Goal: Task Accomplishment & Management: Manage account settings

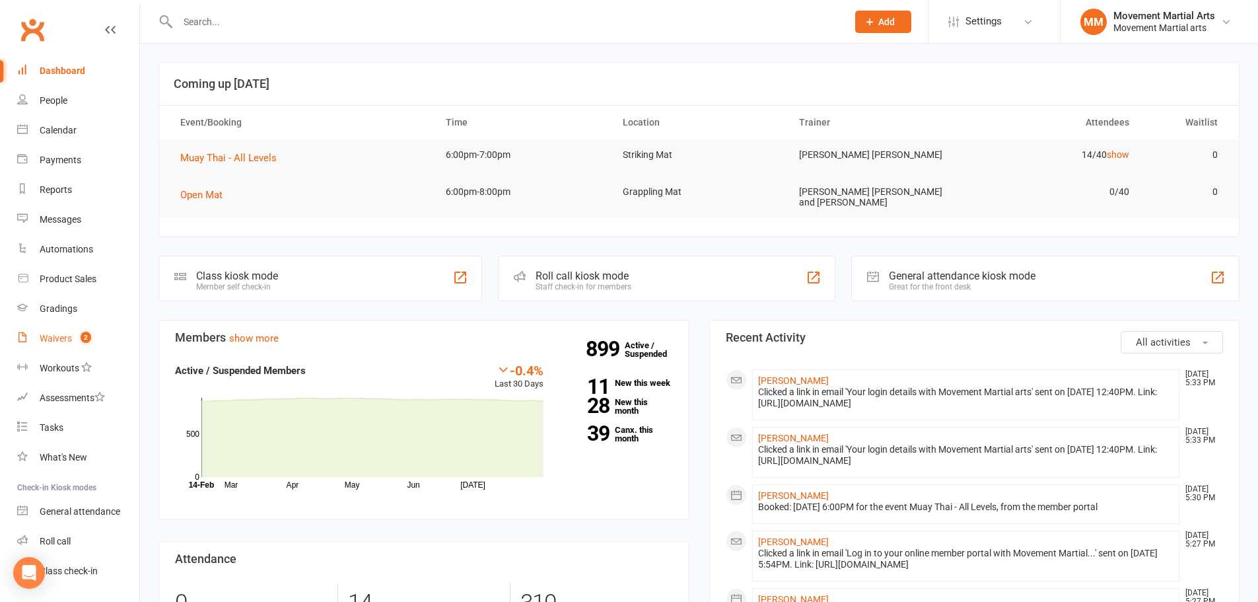
click at [67, 345] on link "Waivers 2" at bounding box center [78, 339] width 122 height 30
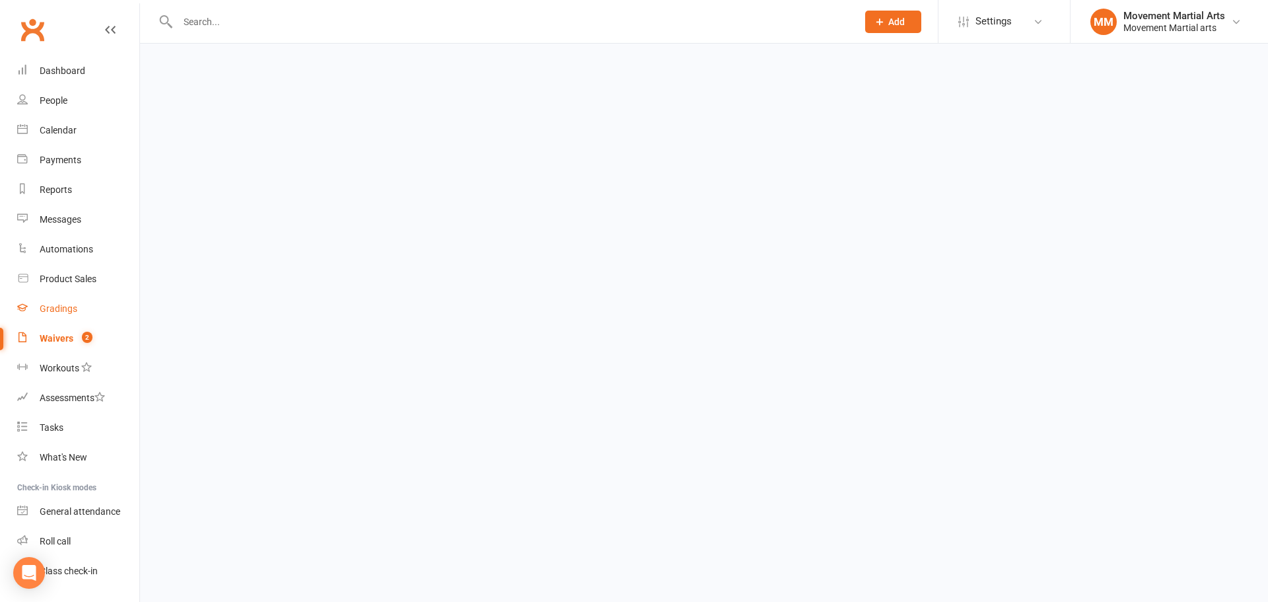
select select "100"
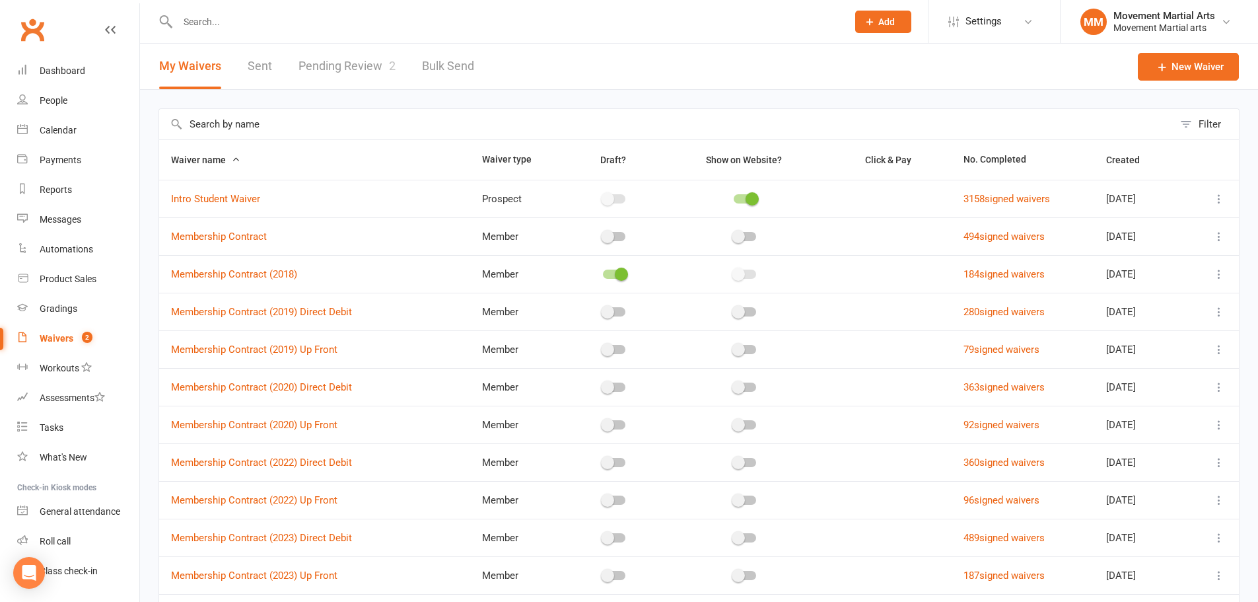
click at [351, 65] on link "Pending Review 2" at bounding box center [346, 67] width 97 height 46
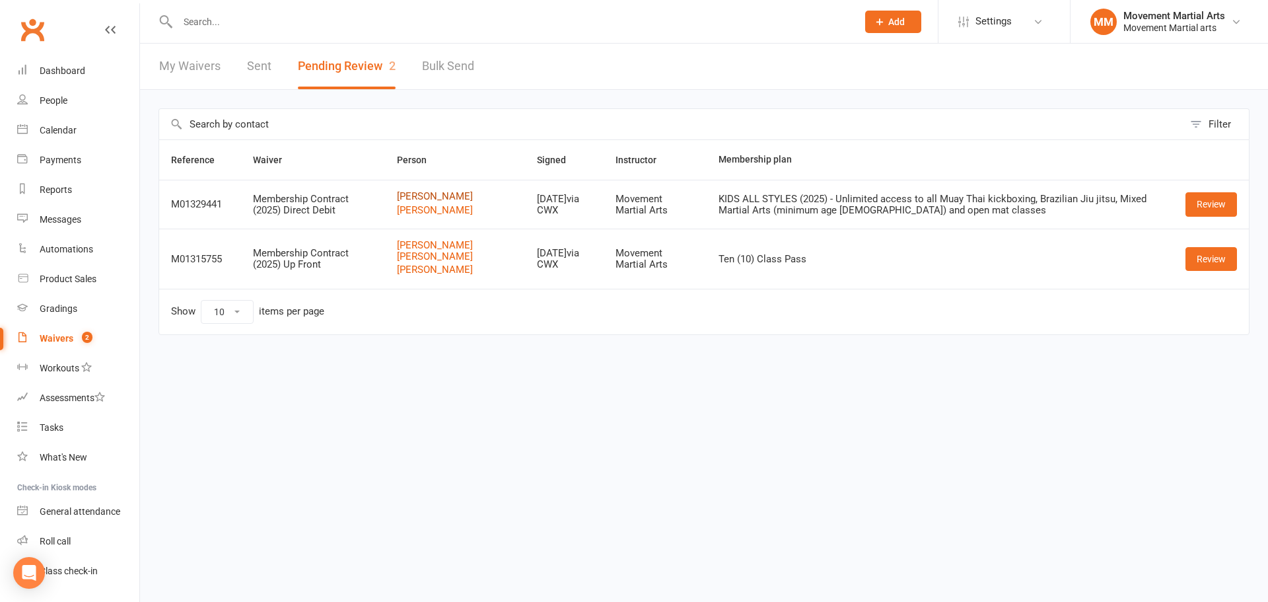
click at [464, 199] on link "Omid Mohebati-Arani" at bounding box center [455, 196] width 116 height 11
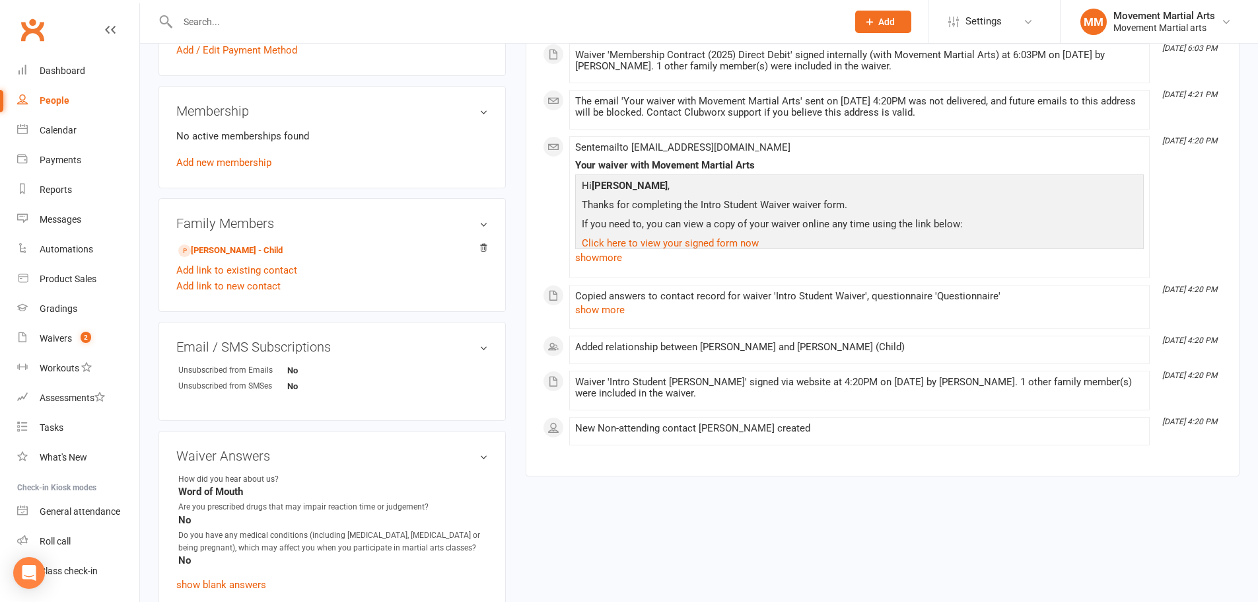
scroll to position [462, 0]
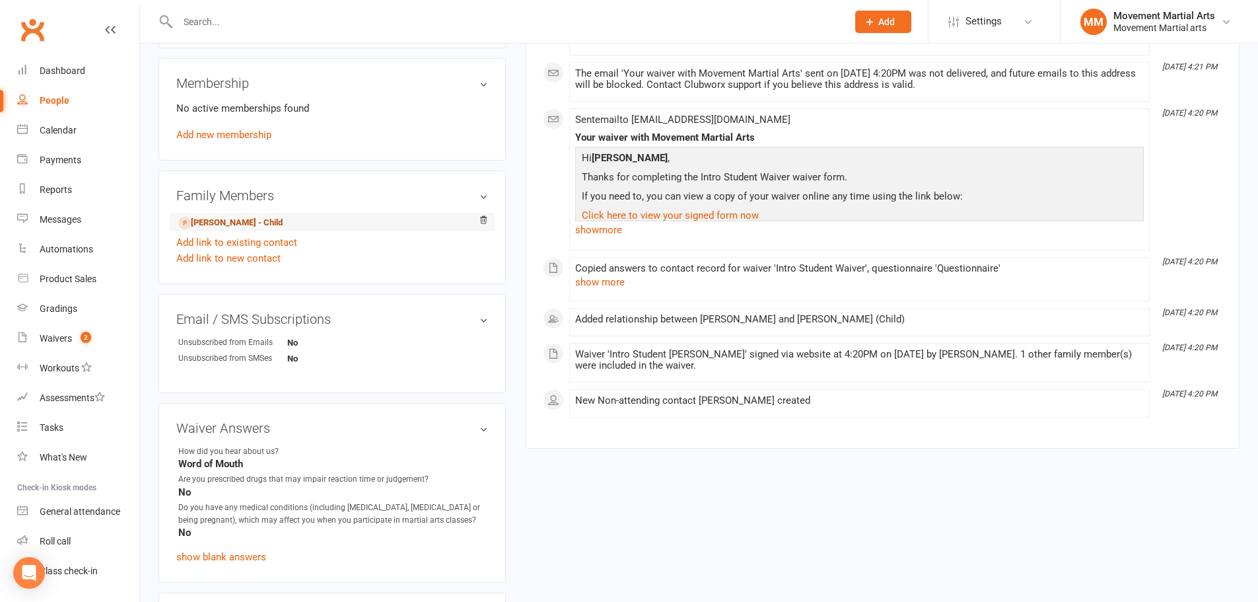
click at [251, 228] on link "Samir Mohebati - Child" at bounding box center [230, 223] width 104 height 14
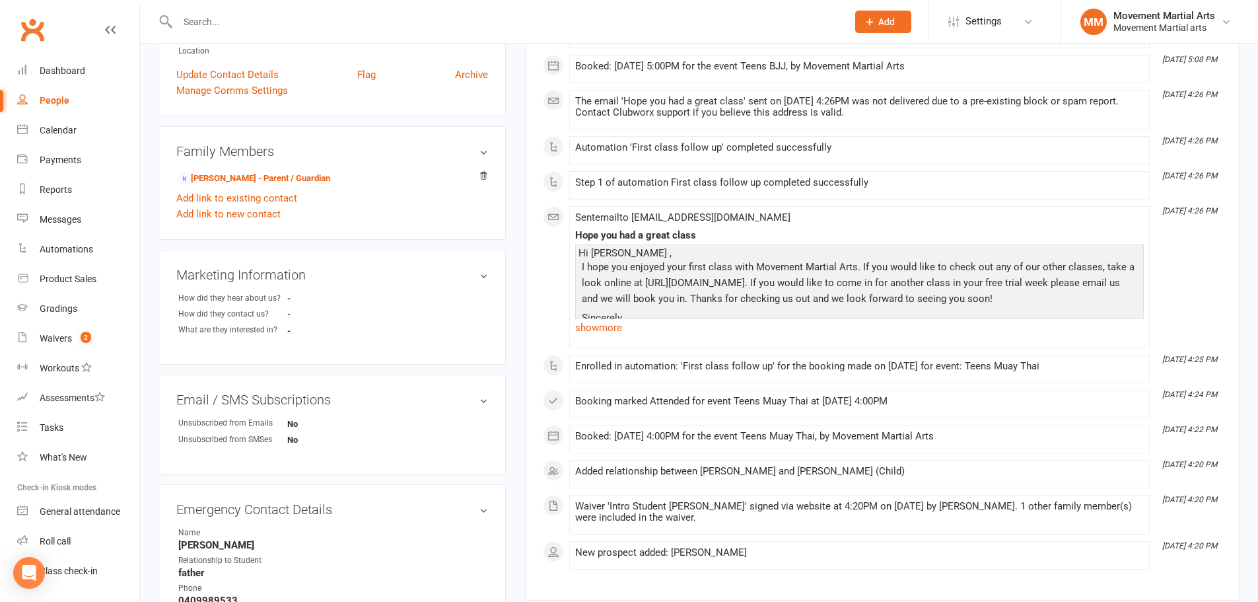
scroll to position [308, 0]
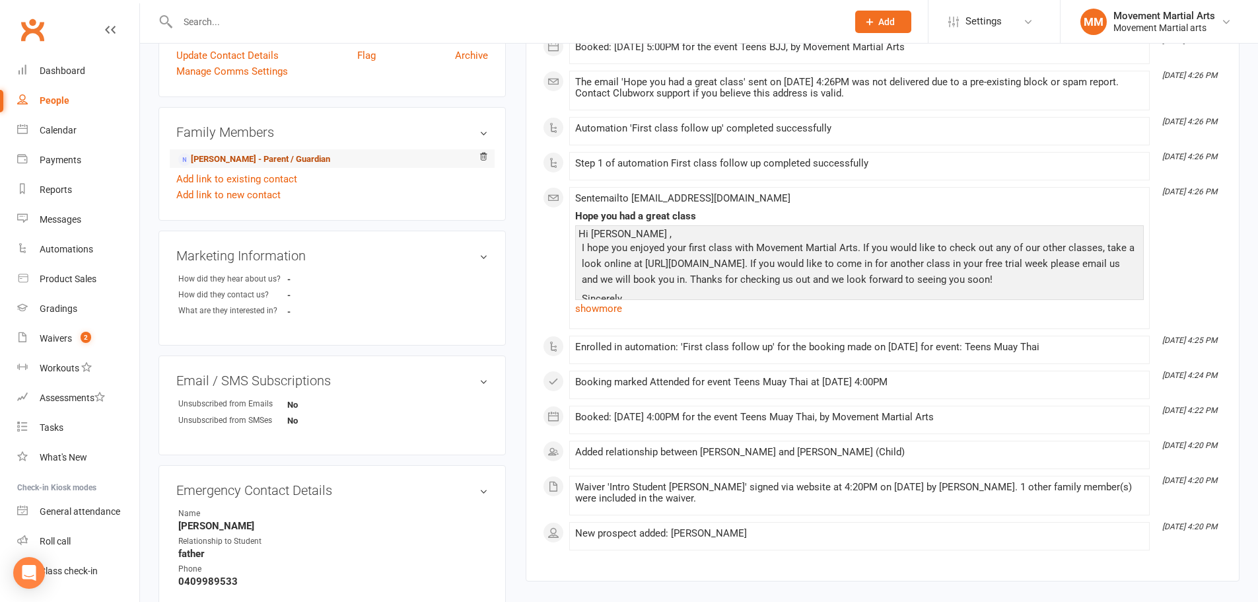
click at [330, 166] on link "Omid Mohebati-Arani - Parent / Guardian" at bounding box center [254, 160] width 152 height 14
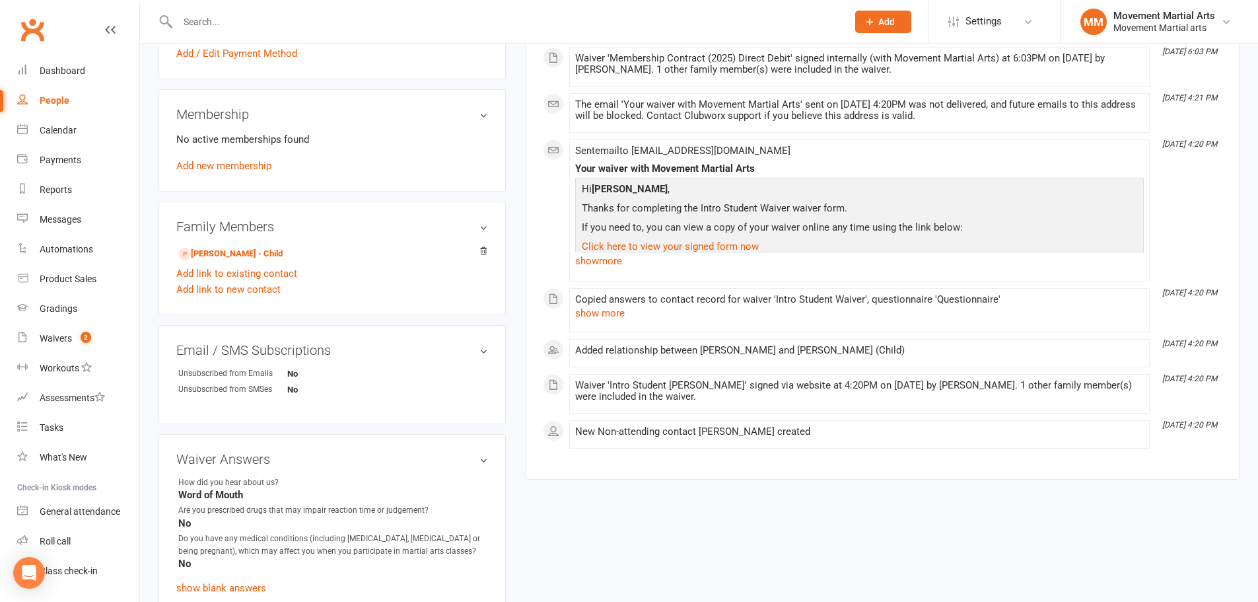
scroll to position [285, 0]
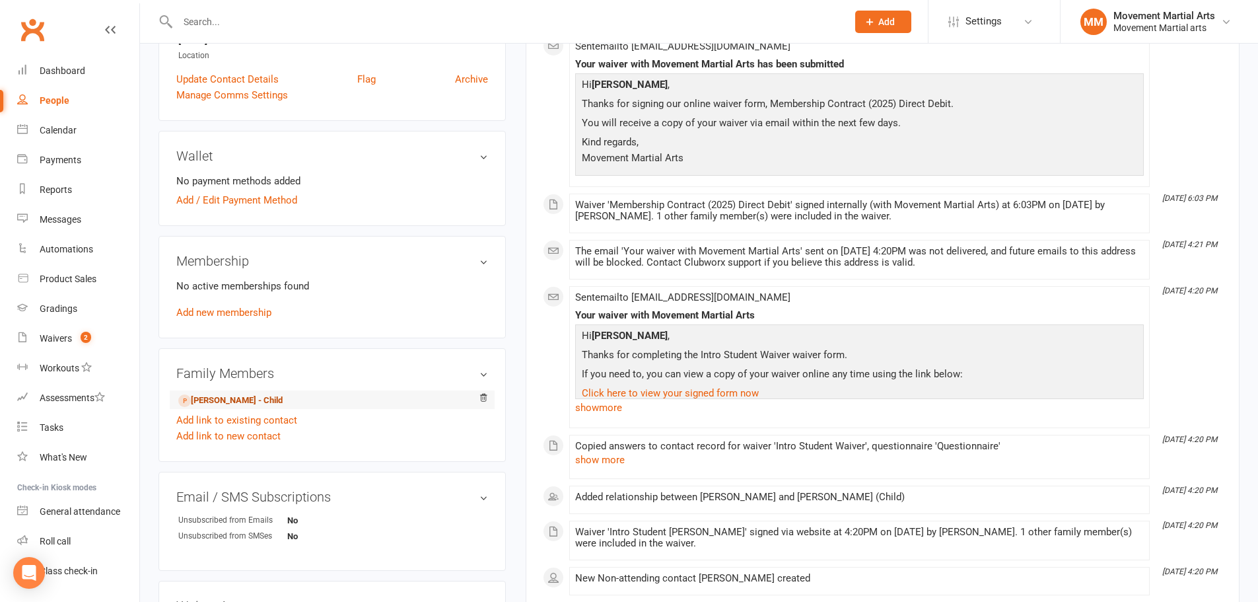
click at [236, 407] on link "Samir Mohebati - Child" at bounding box center [230, 401] width 104 height 14
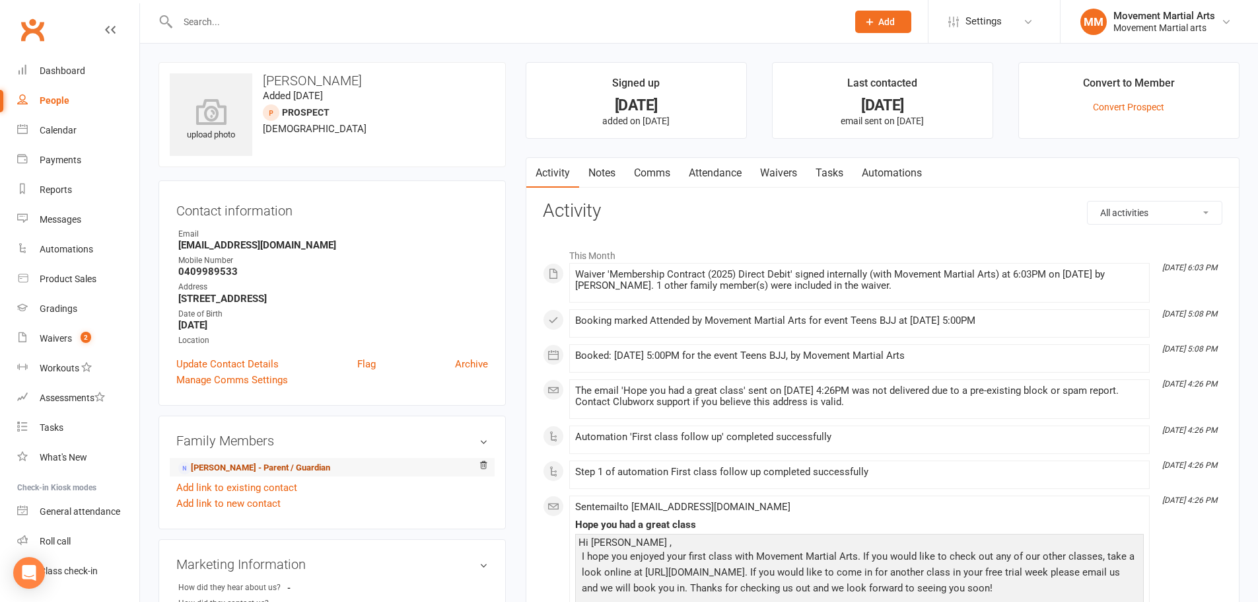
click at [275, 475] on link "Omid Mohebati-Arani - Parent / Guardian" at bounding box center [254, 468] width 152 height 14
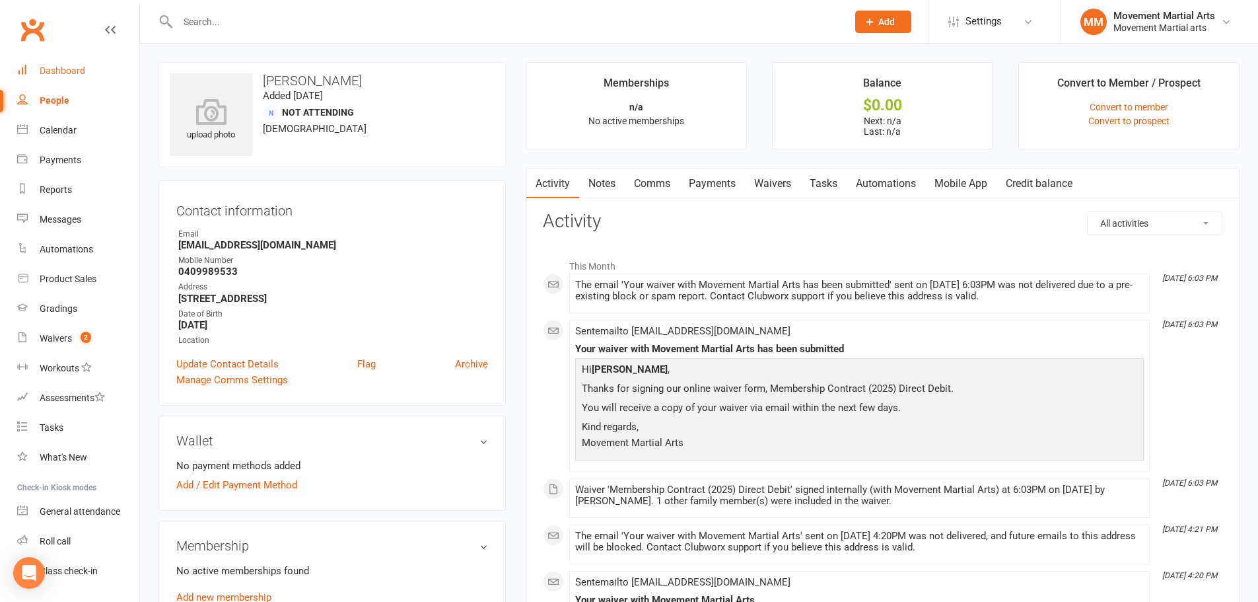
click at [59, 63] on link "Dashboard" at bounding box center [78, 71] width 122 height 30
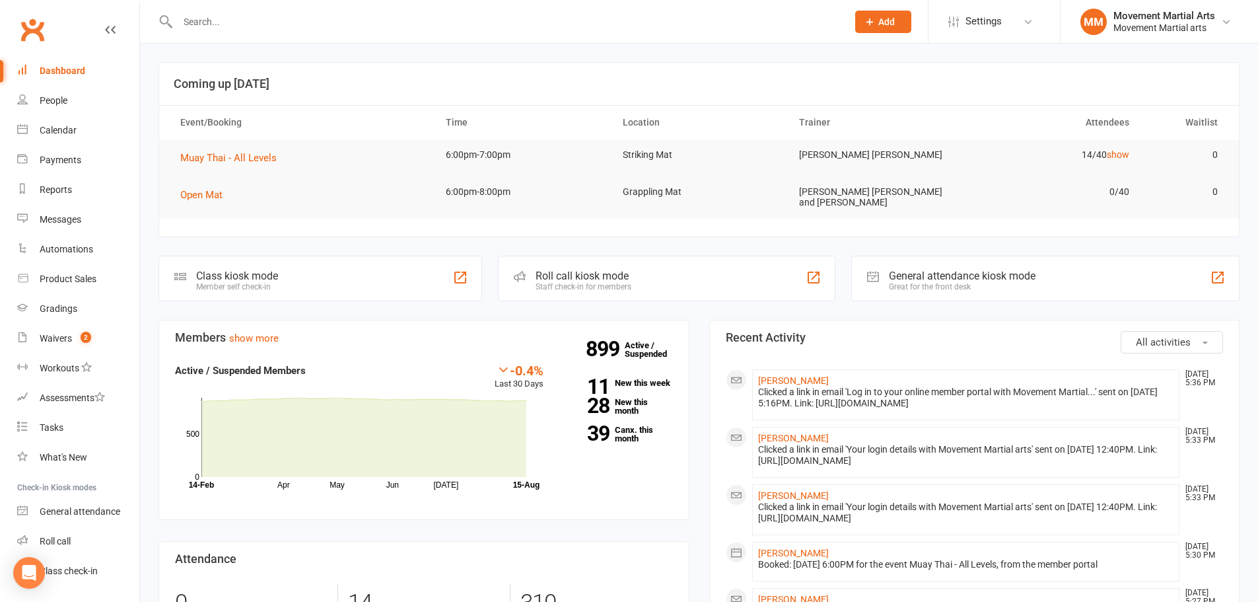
click at [285, 20] on input "text" at bounding box center [506, 22] width 664 height 18
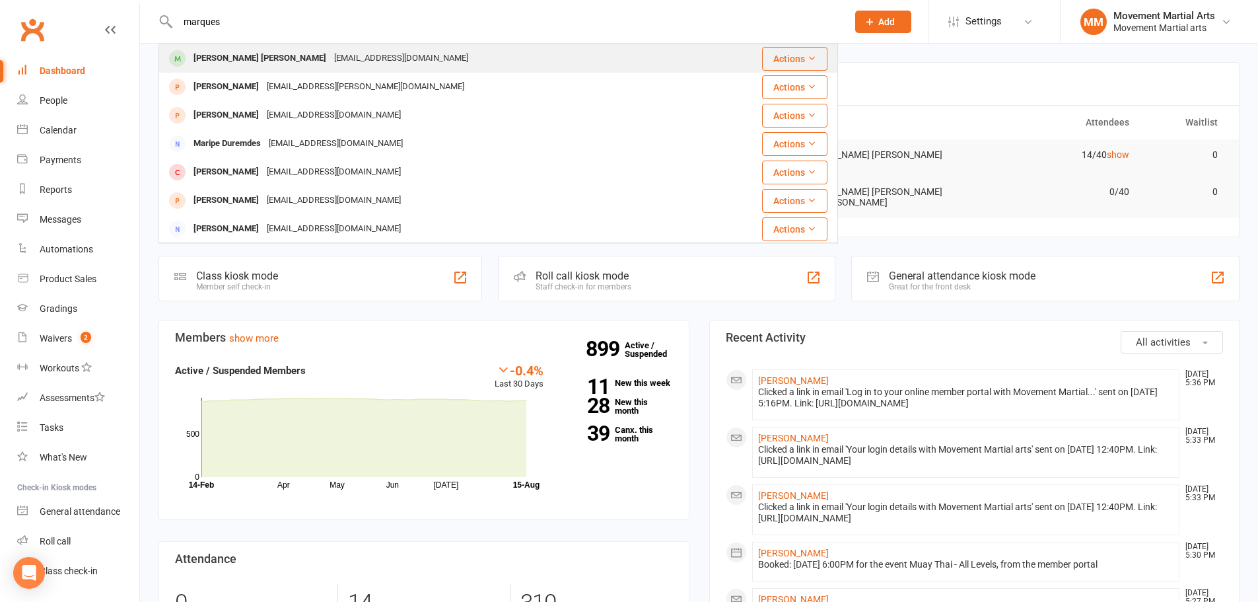
type input "marques"
click at [330, 49] on div "Marqueswooruiz@gmail.com" at bounding box center [401, 58] width 142 height 19
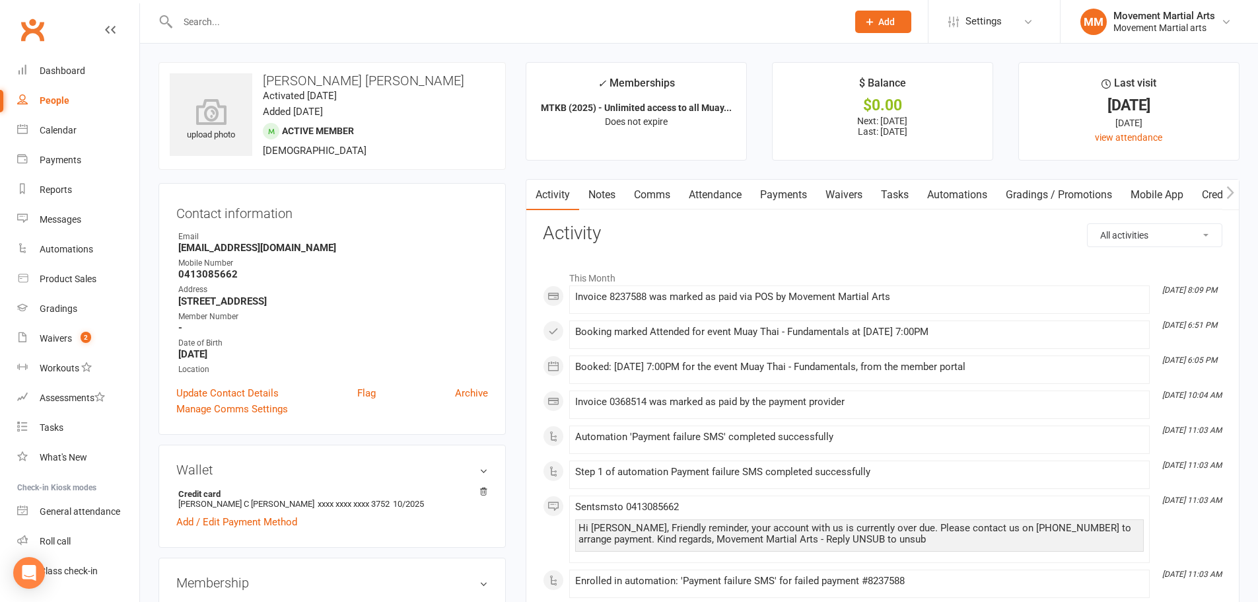
click at [622, 189] on link "Payments" at bounding box center [783, 195] width 65 height 30
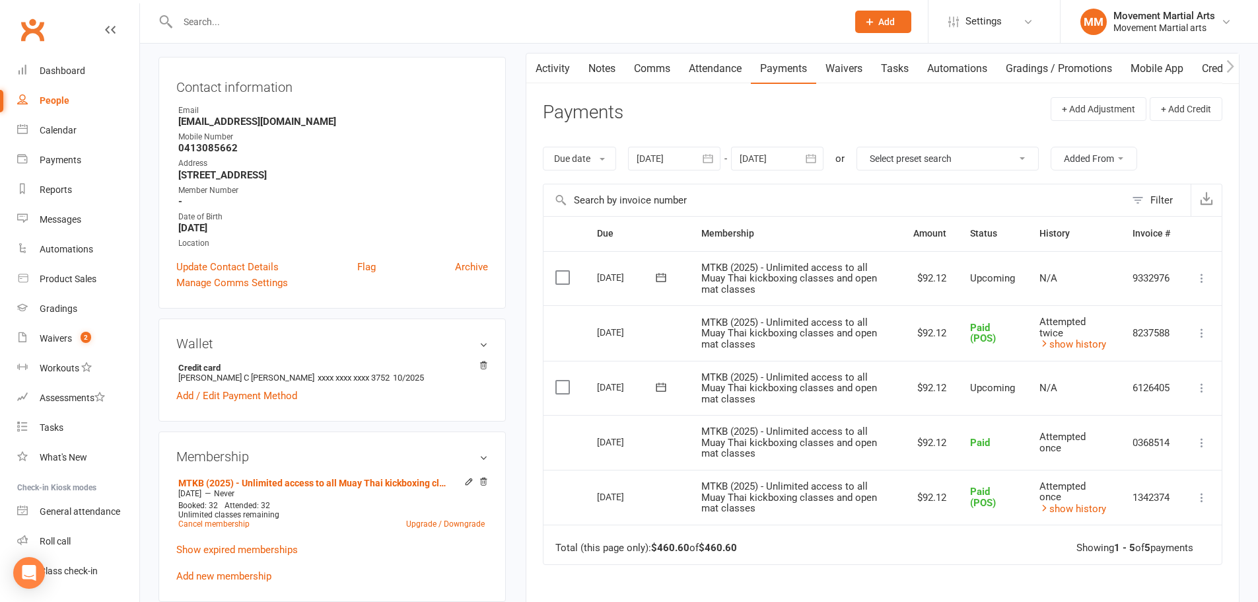
scroll to position [154, 0]
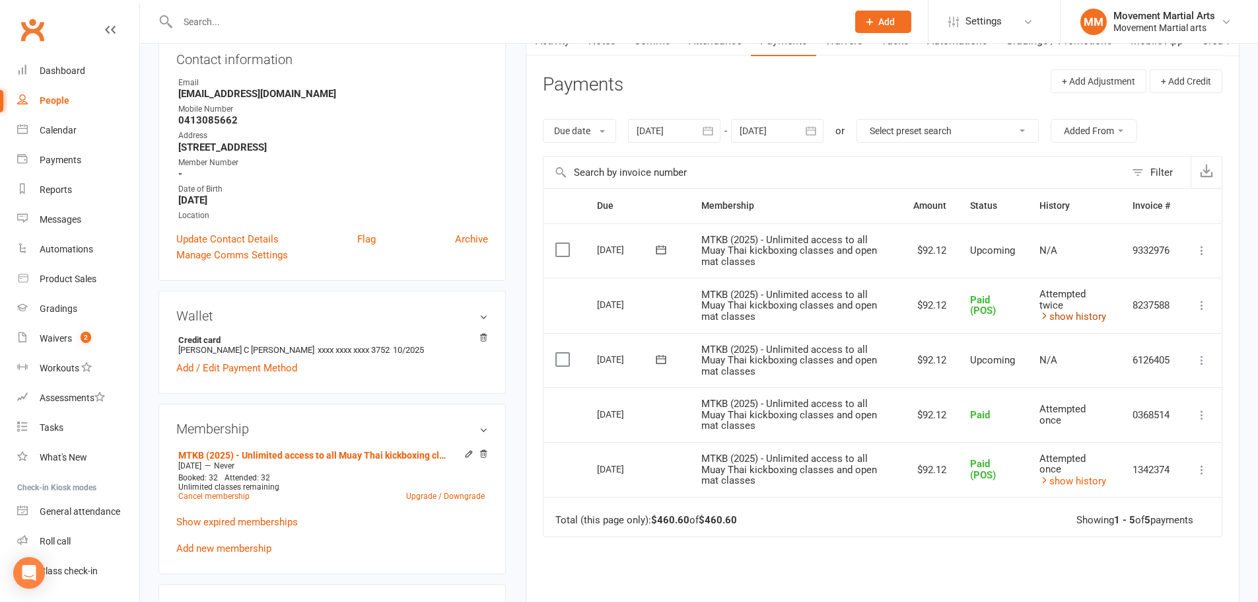
click at [622, 317] on link "show history" at bounding box center [1072, 316] width 67 height 12
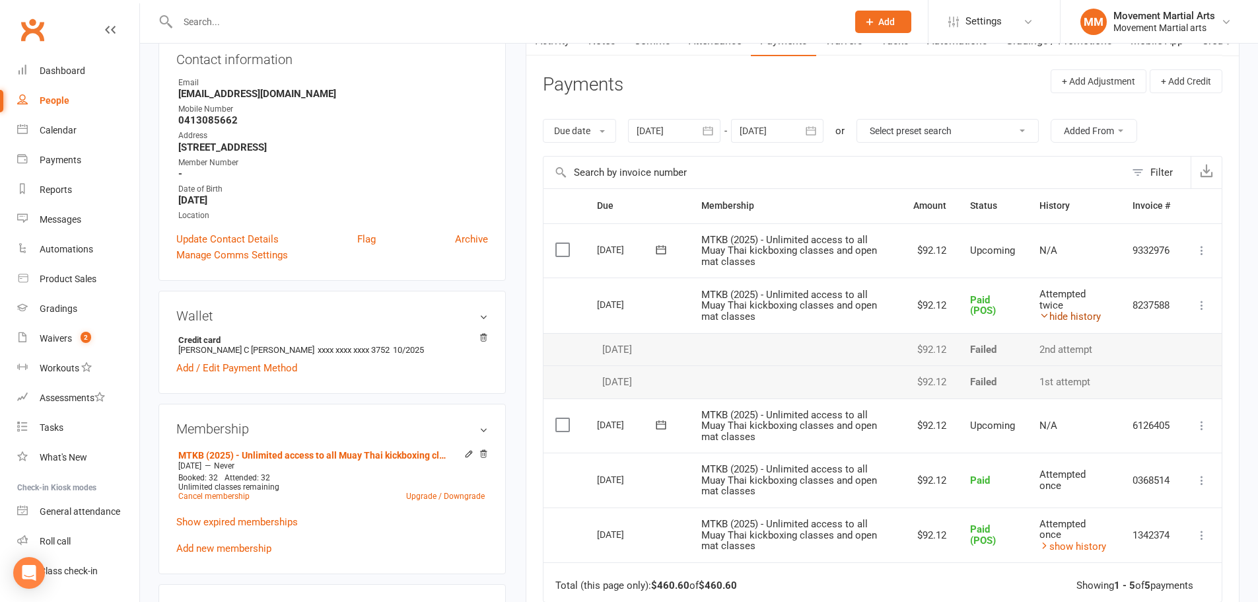
click at [622, 317] on link "hide history" at bounding box center [1069, 316] width 61 height 12
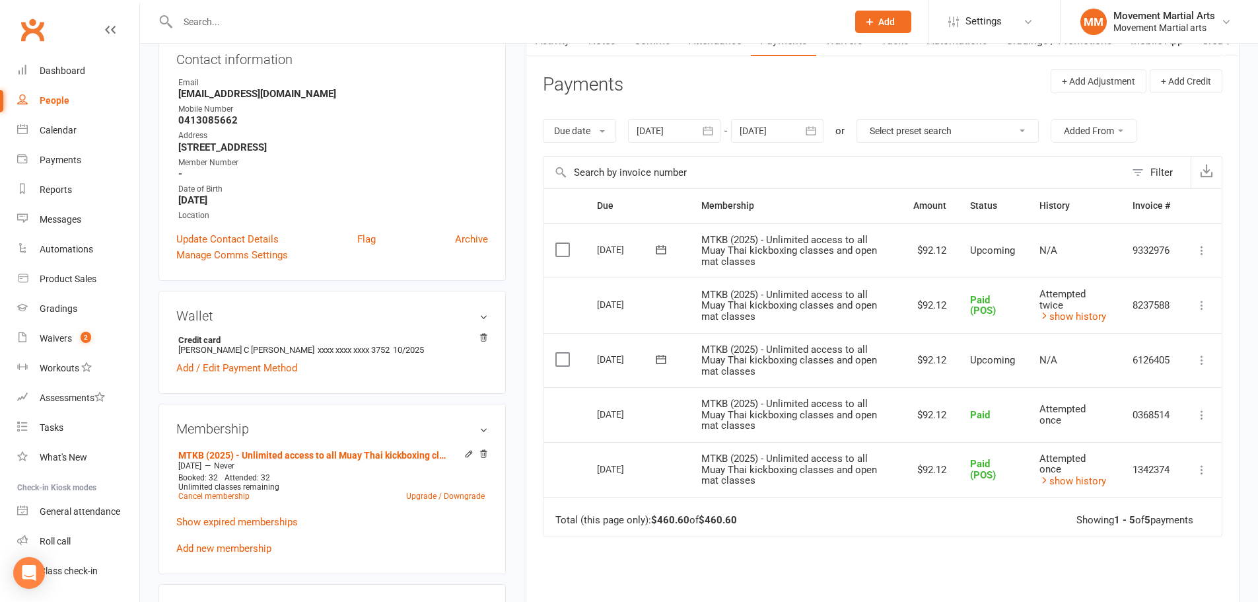
click at [622, 260] on td "MTKB (2025) - Unlimited access to all Muay Thai kickboxing classes and open mat…" at bounding box center [795, 250] width 212 height 55
click at [622, 130] on icon "button" at bounding box center [810, 130] width 13 height 13
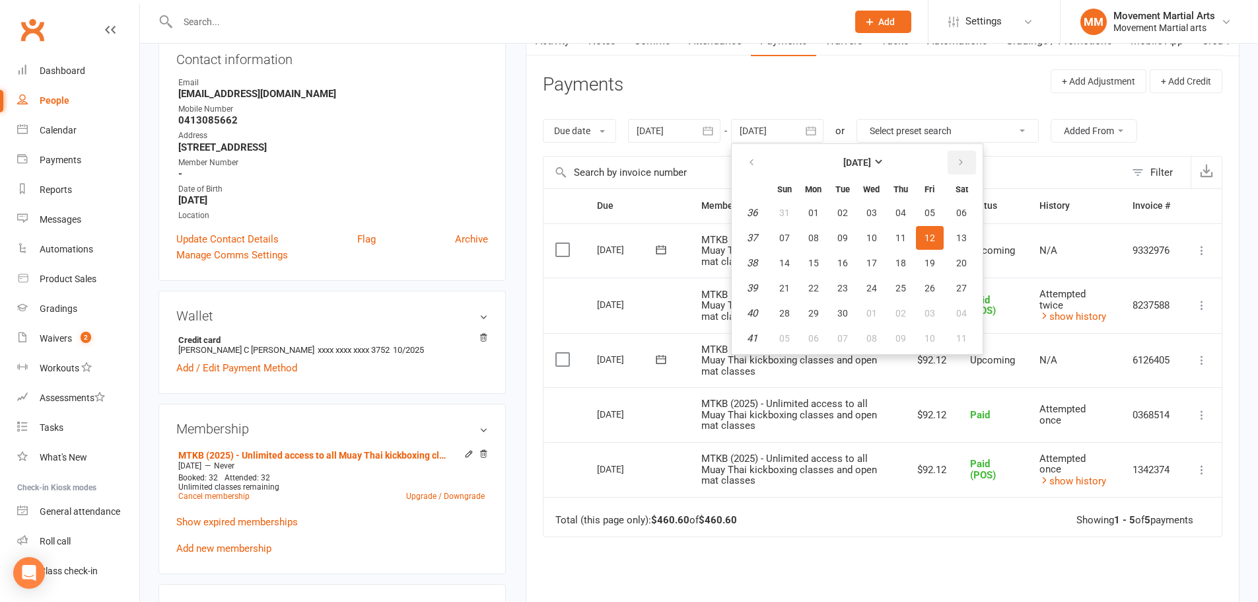
click at [622, 164] on button "button" at bounding box center [962, 163] width 28 height 24
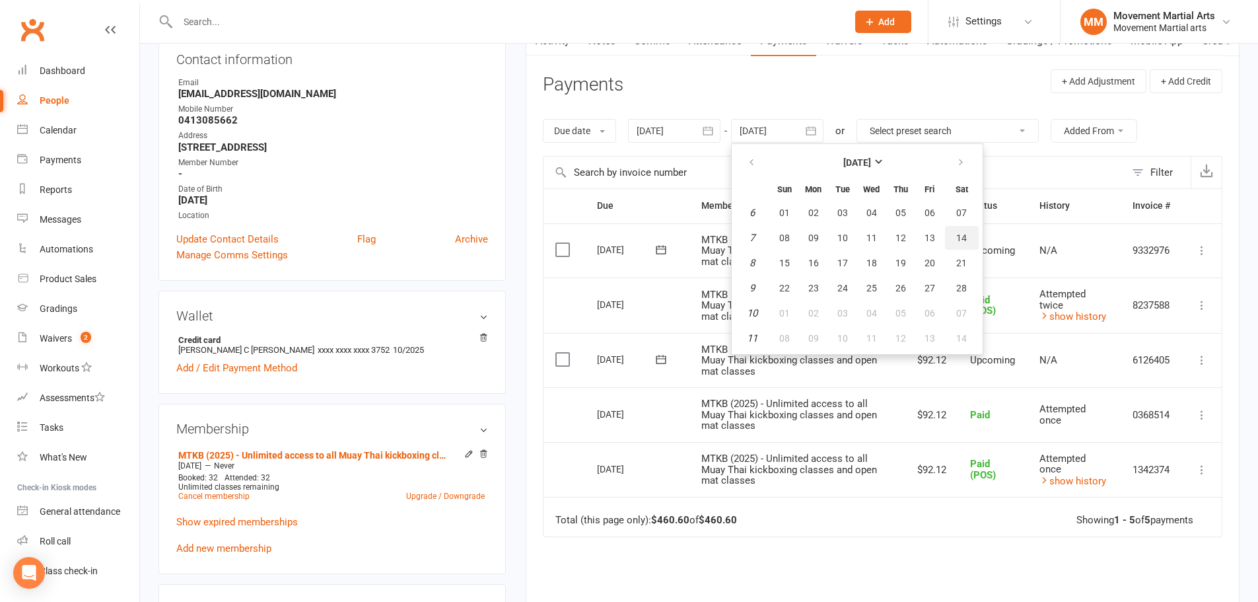
click at [622, 247] on button "14" at bounding box center [962, 238] width 34 height 24
type input "14 Feb 2026"
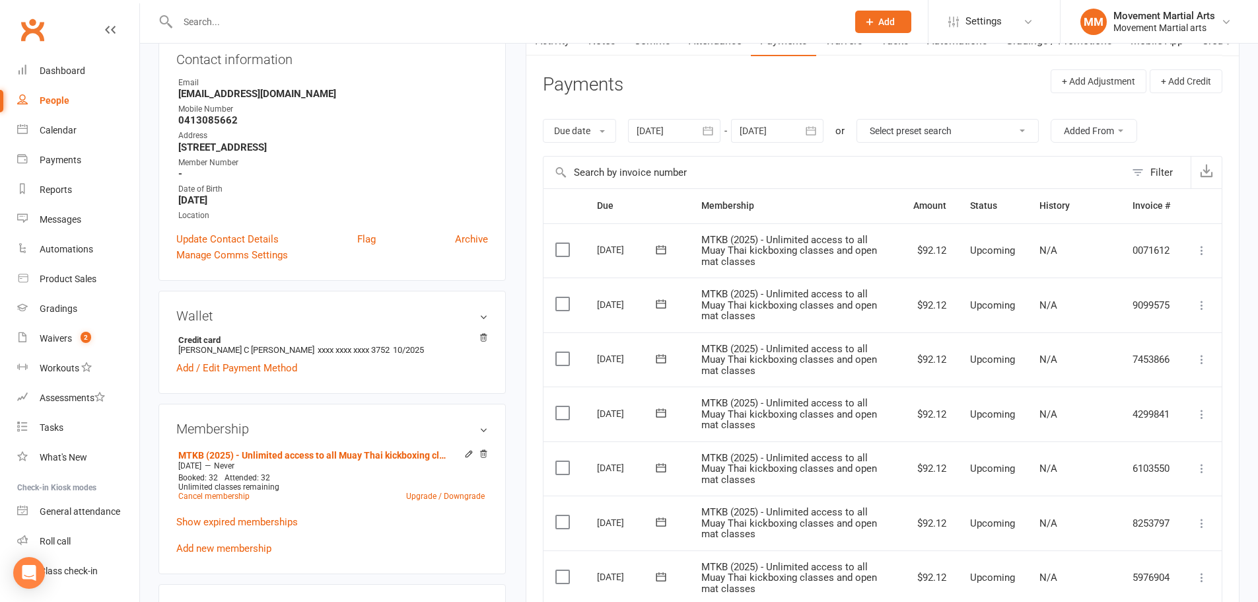
click at [301, 18] on input "text" at bounding box center [506, 22] width 664 height 18
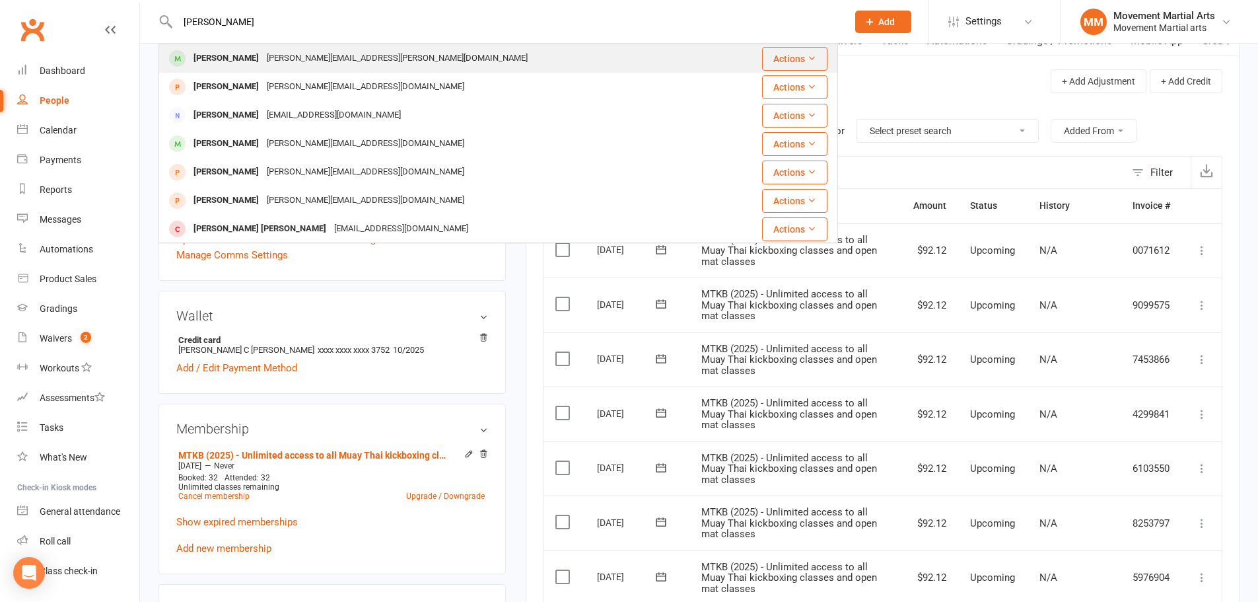
type input "marlin kya"
click at [309, 52] on div "marlin.kyaw.2001@gmail.com" at bounding box center [397, 58] width 269 height 19
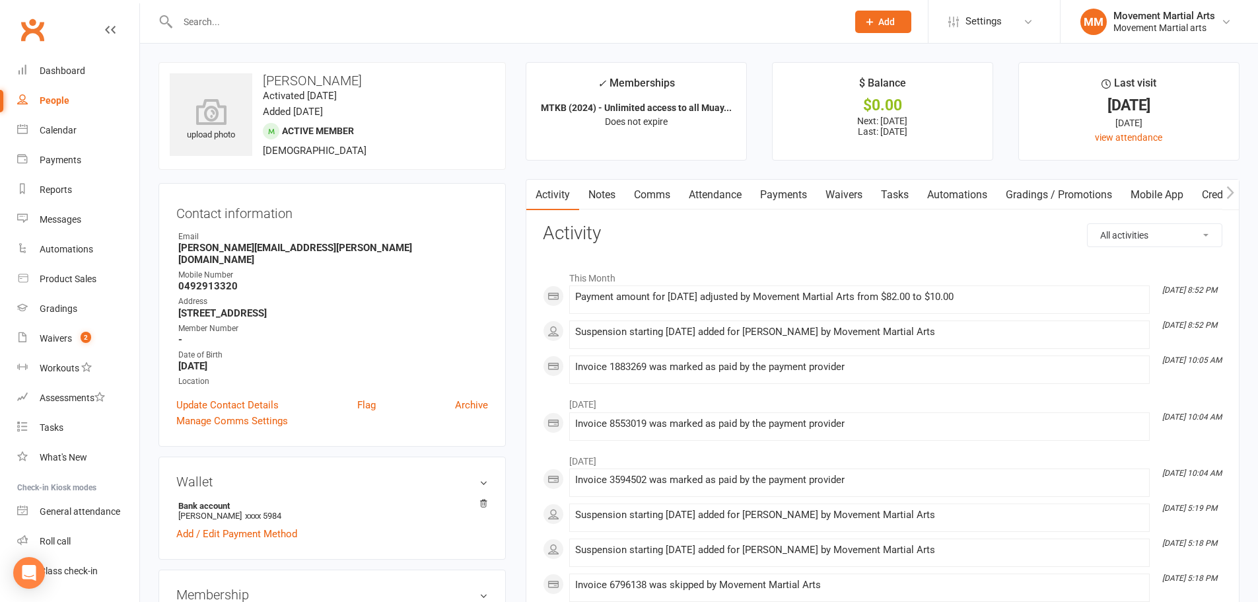
click at [622, 199] on link "Payments" at bounding box center [783, 195] width 65 height 30
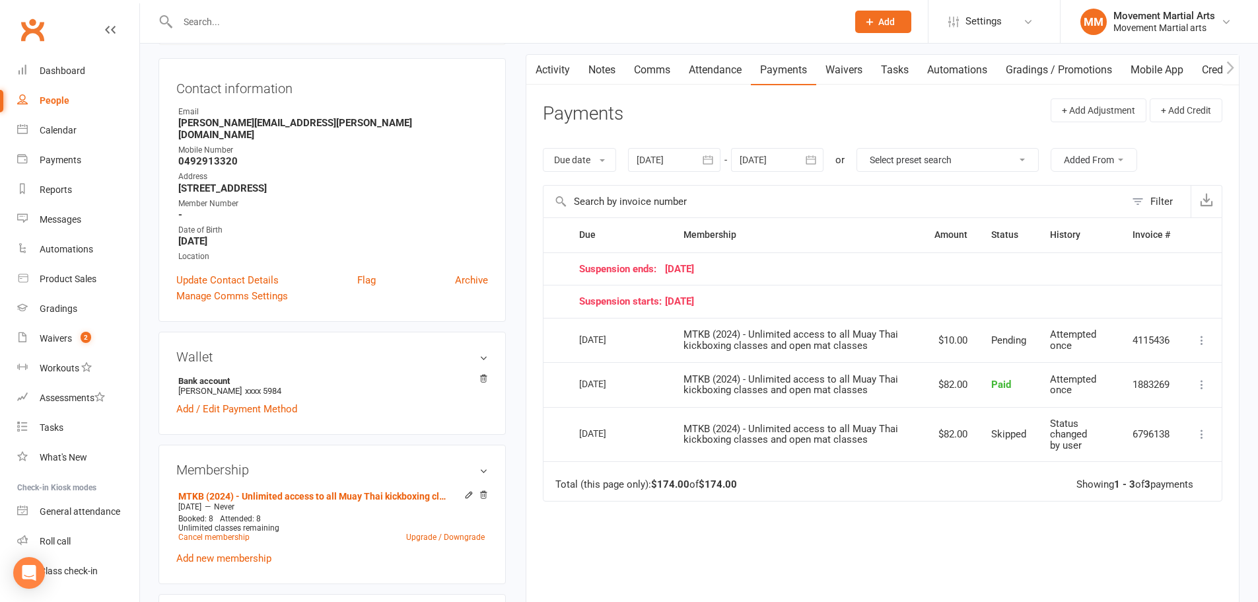
scroll to position [155, 0]
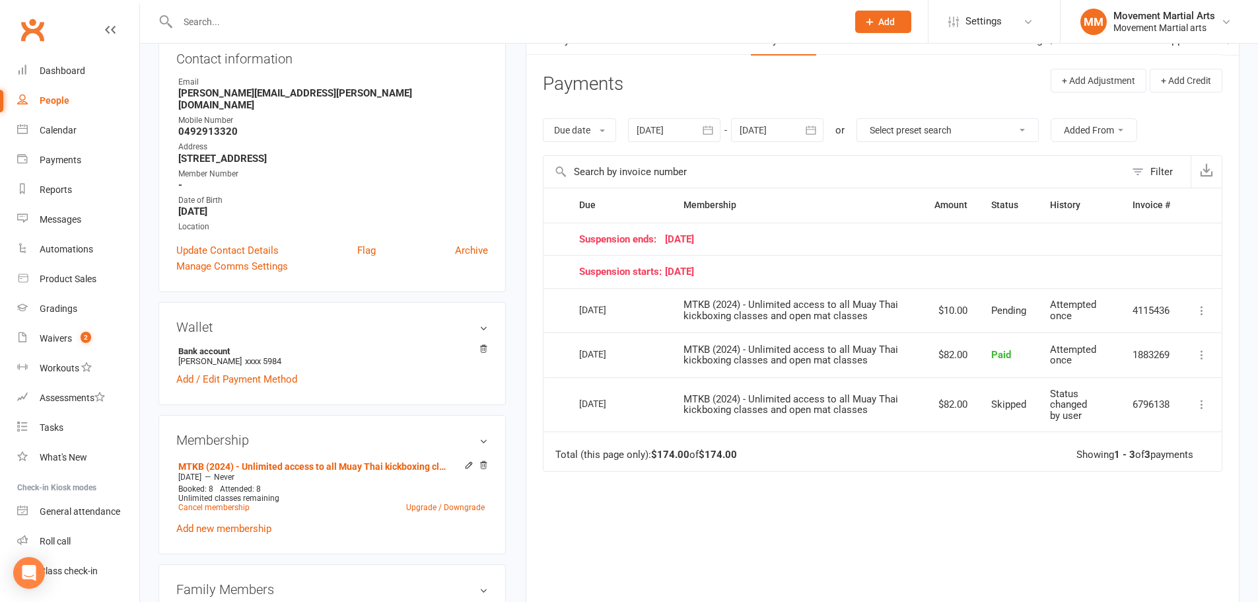
click at [622, 128] on div at bounding box center [777, 130] width 92 height 24
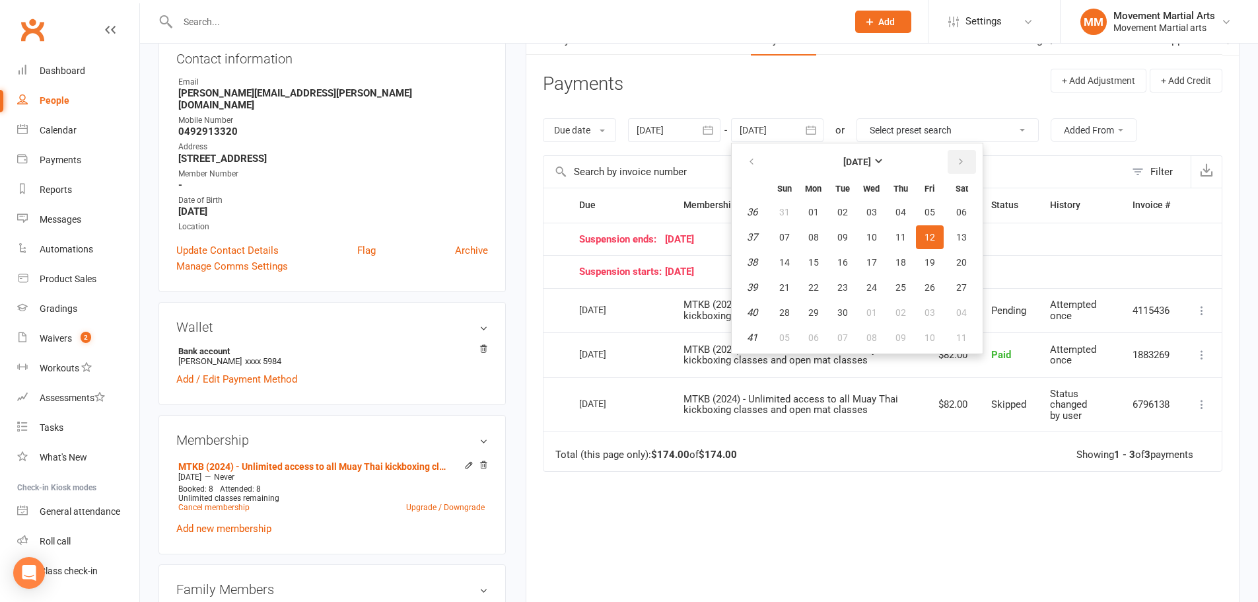
click at [622, 155] on button "button" at bounding box center [962, 162] width 28 height 24
click at [622, 269] on button "19" at bounding box center [930, 262] width 28 height 24
type input "19 Dec 2025"
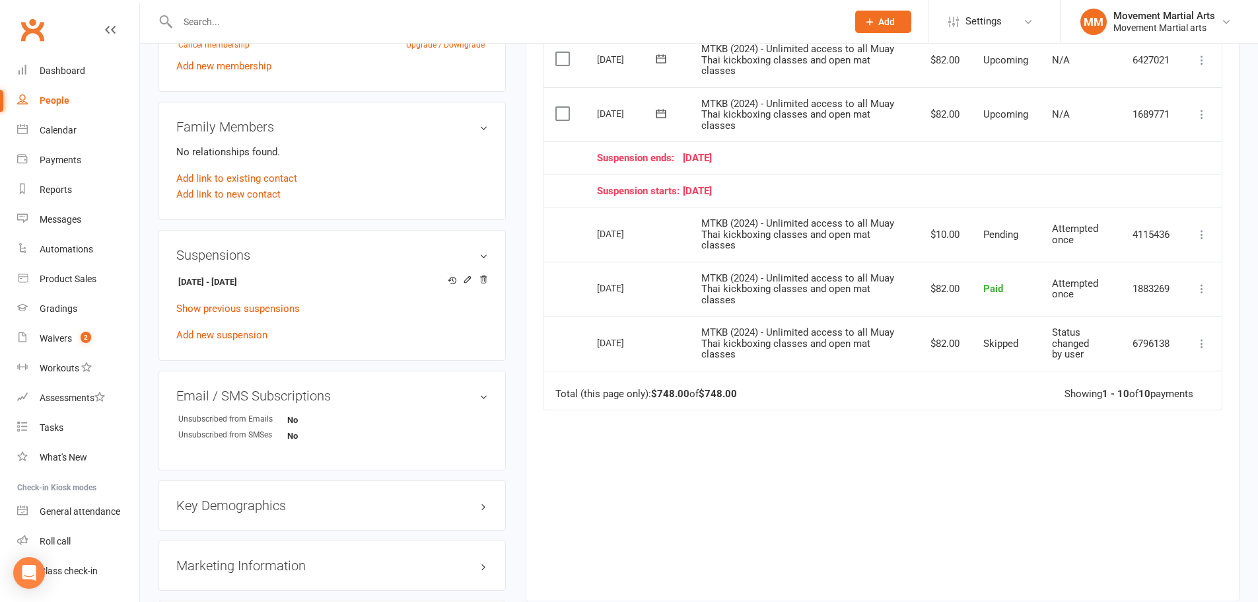
scroll to position [771, 0]
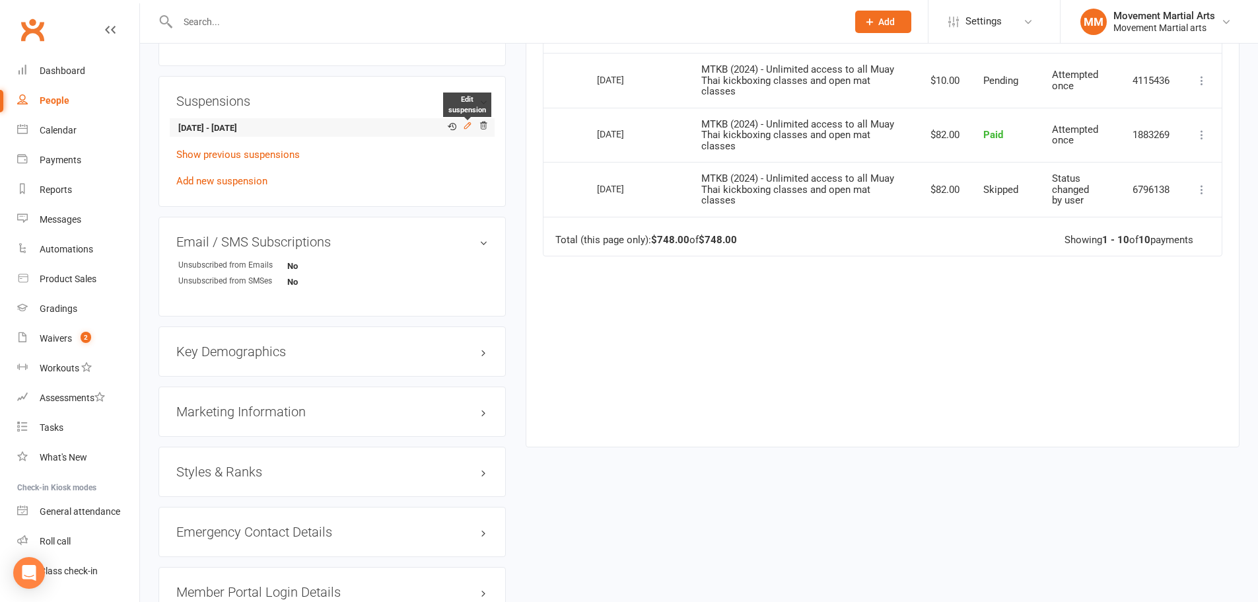
click at [468, 121] on icon at bounding box center [467, 125] width 9 height 9
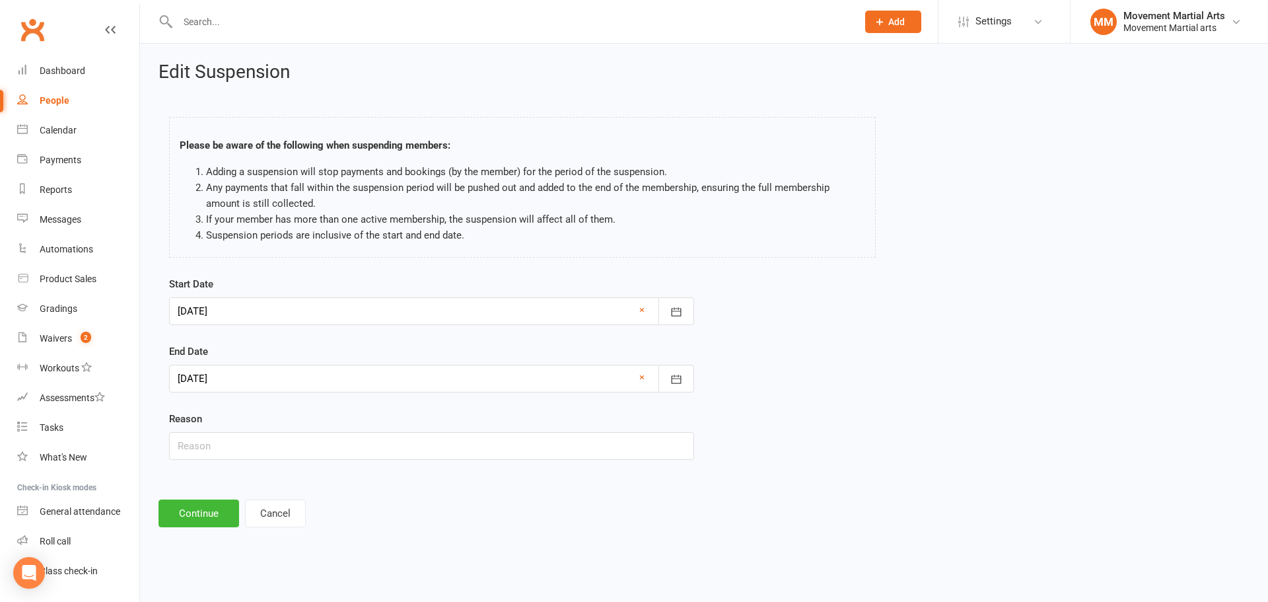
click at [269, 371] on div at bounding box center [431, 379] width 525 height 28
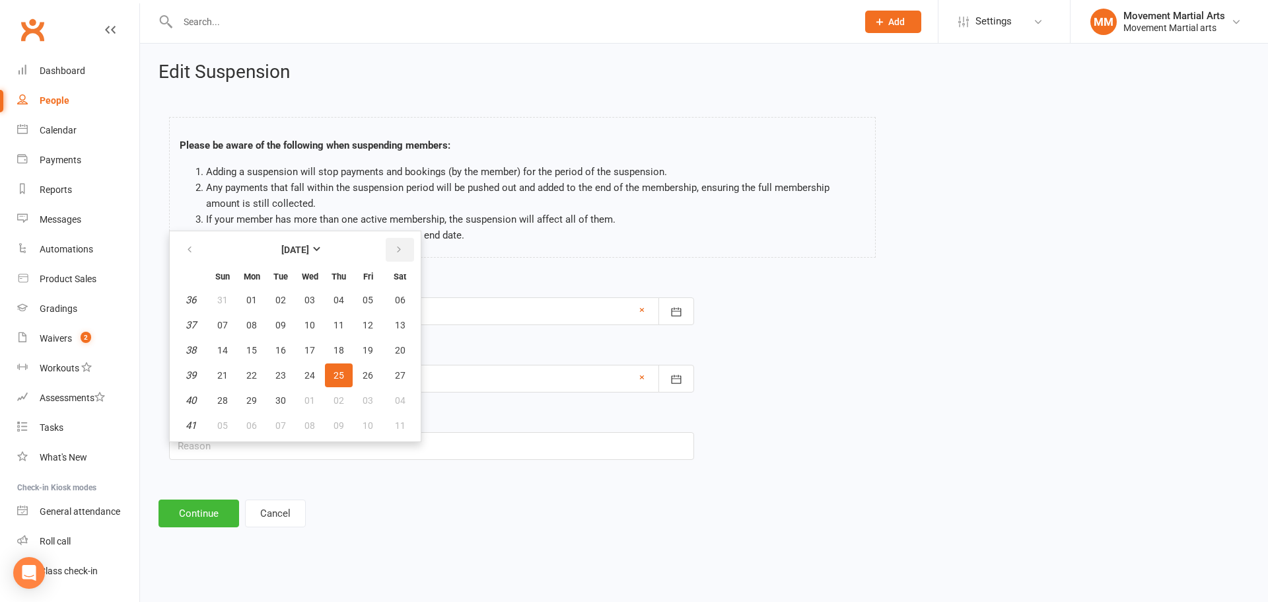
click at [394, 245] on icon "button" at bounding box center [398, 249] width 9 height 11
click at [343, 321] on button "09" at bounding box center [339, 325] width 28 height 24
type input "09 Oct 2025"
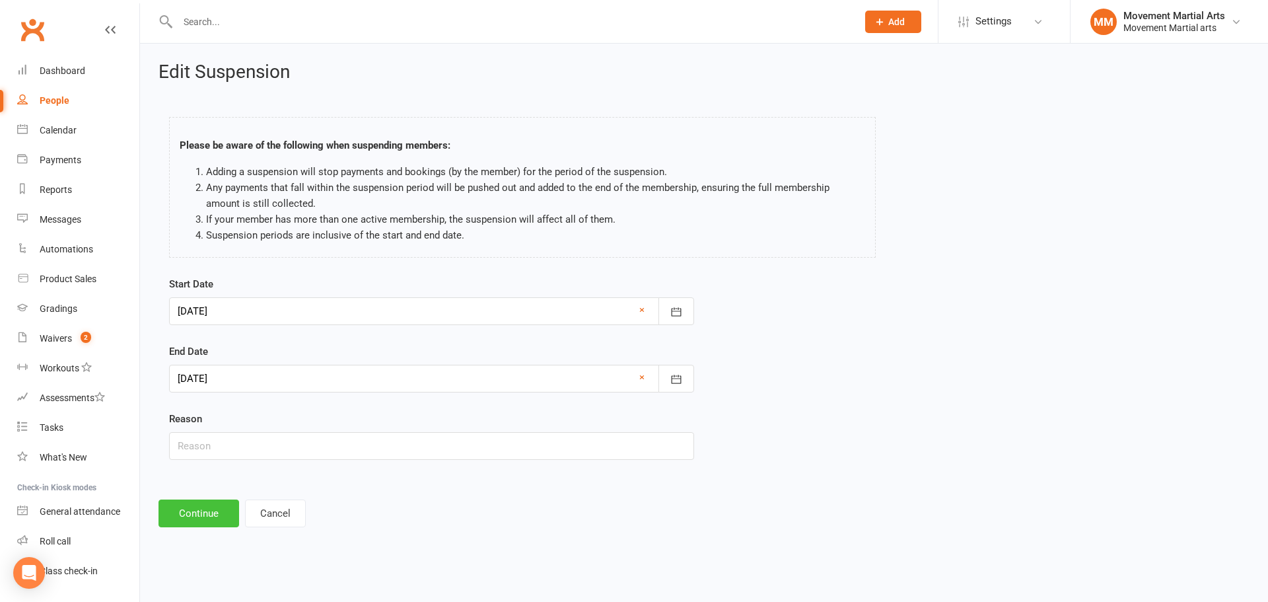
click at [210, 514] on button "Continue" at bounding box center [198, 513] width 81 height 28
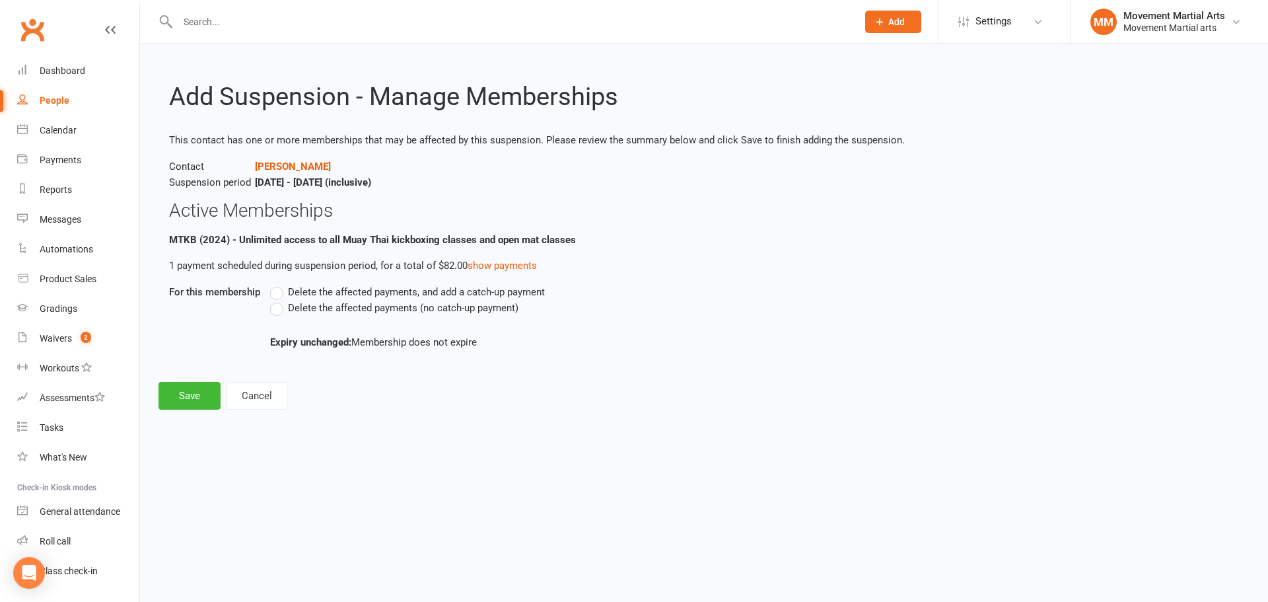
click at [329, 309] on span "Delete the affected payments (no catch-up payment)" at bounding box center [403, 307] width 230 height 14
click at [279, 300] on input "Delete the affected payments (no catch-up payment)" at bounding box center [274, 300] width 9 height 0
click at [189, 395] on button "Save" at bounding box center [189, 396] width 62 height 28
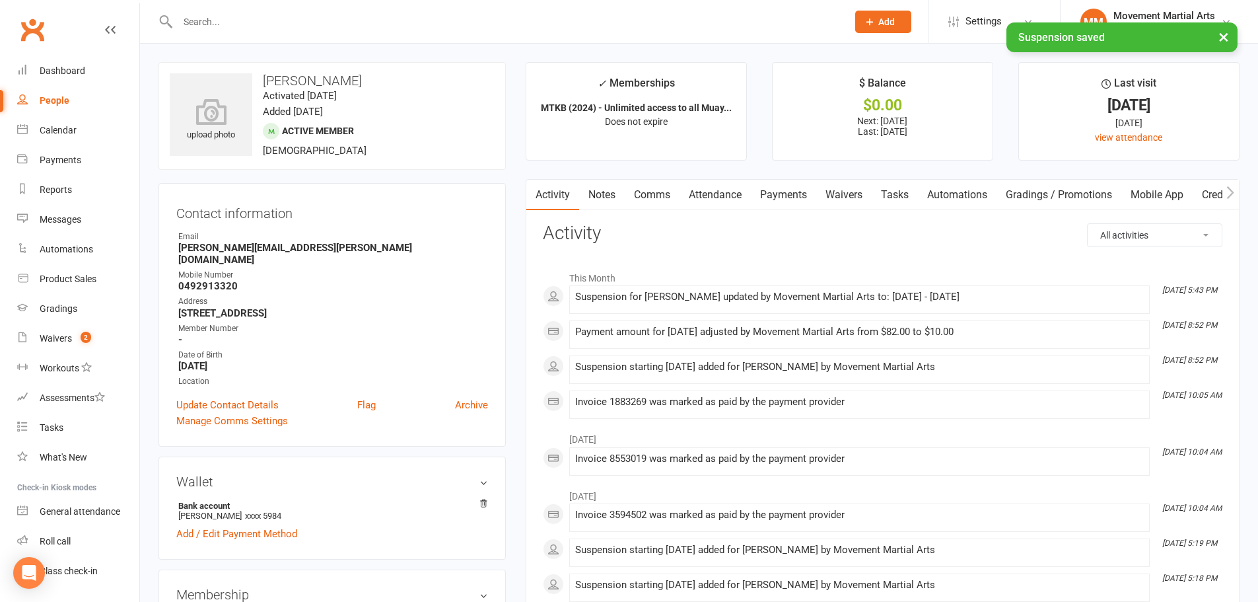
click at [622, 195] on link "Payments" at bounding box center [783, 195] width 65 height 30
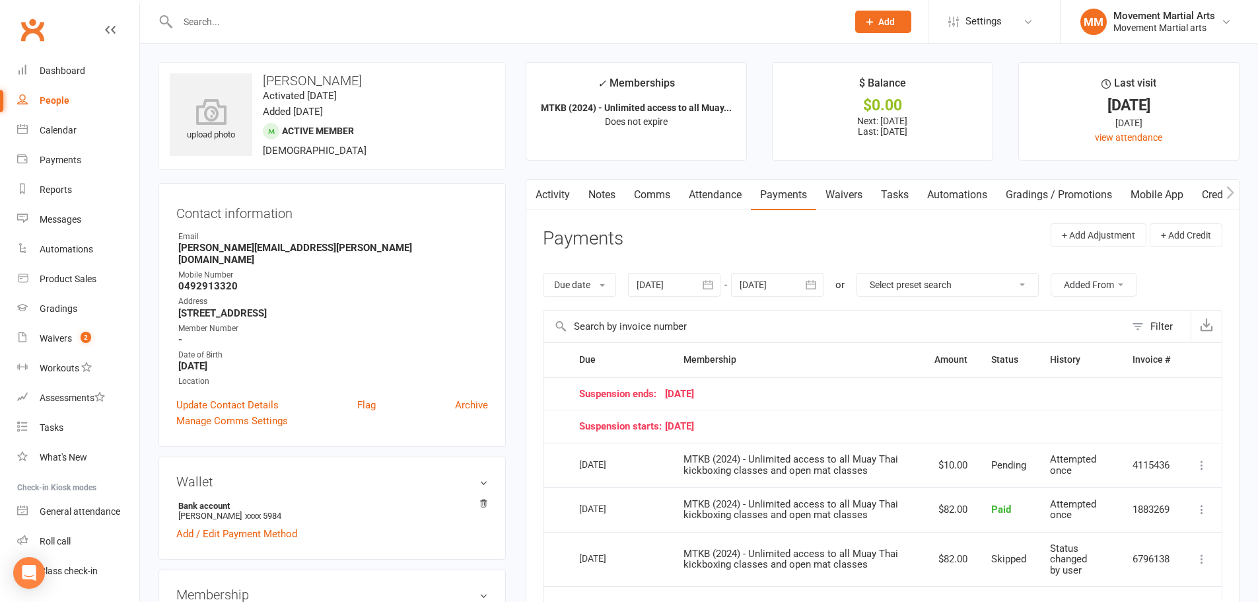
scroll to position [154, 0]
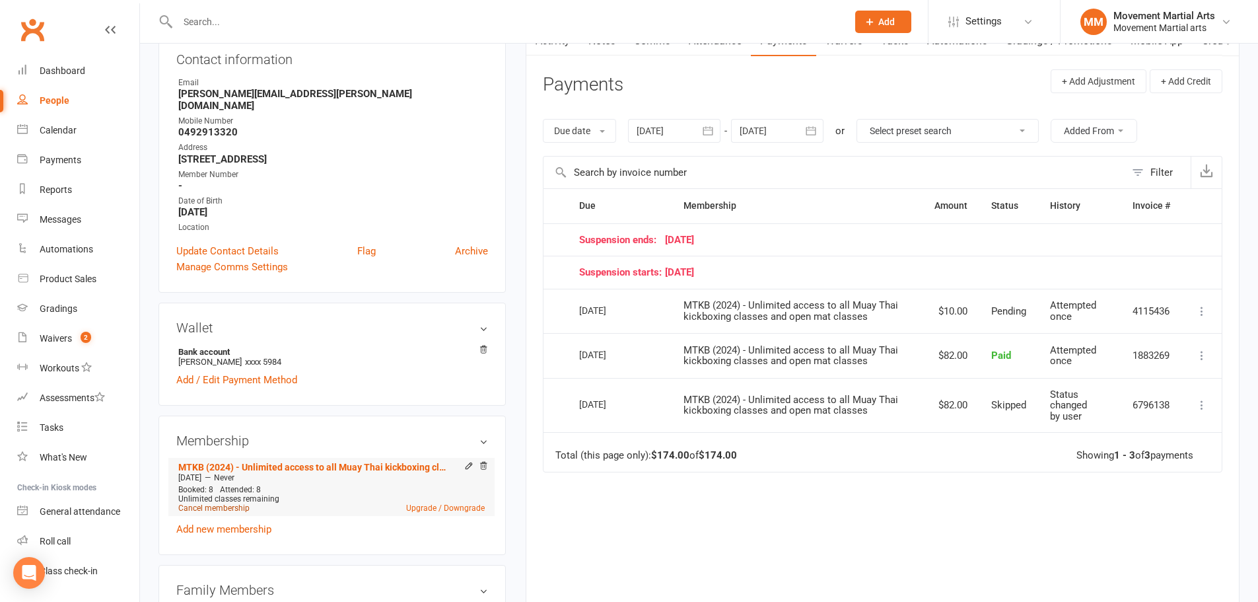
click at [213, 503] on link "Cancel membership" at bounding box center [213, 507] width 71 height 9
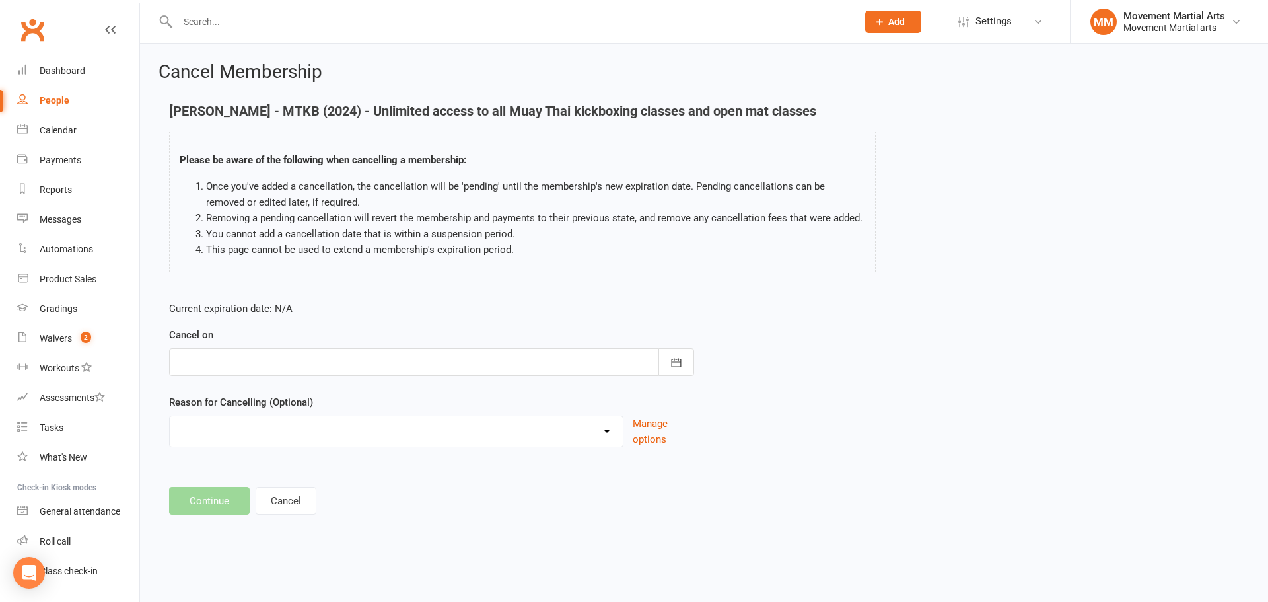
click at [346, 368] on div at bounding box center [431, 362] width 525 height 28
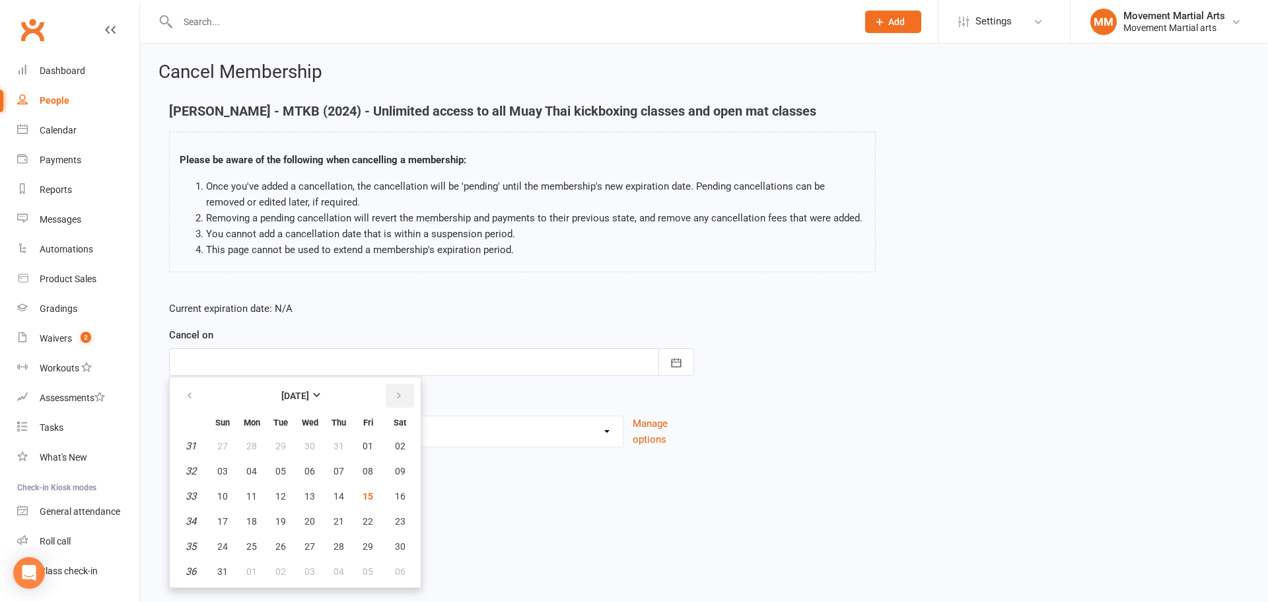
click at [396, 389] on button "button" at bounding box center [400, 396] width 28 height 24
click at [398, 445] on span "06" at bounding box center [400, 445] width 11 height 11
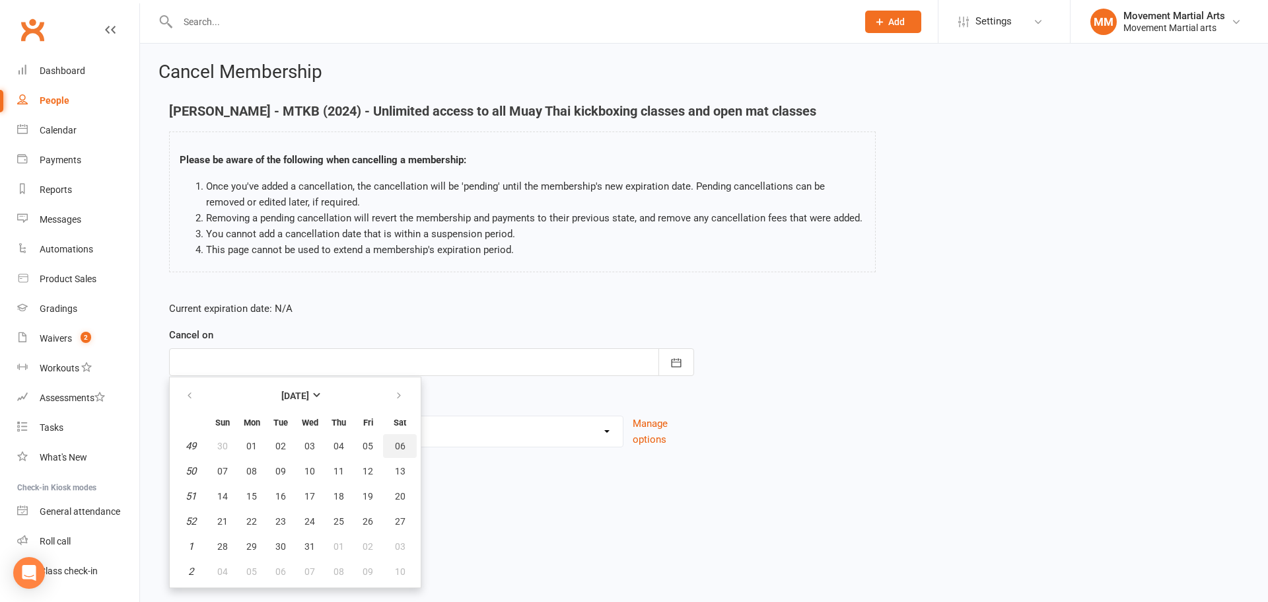
type input "06 Dec 2025"
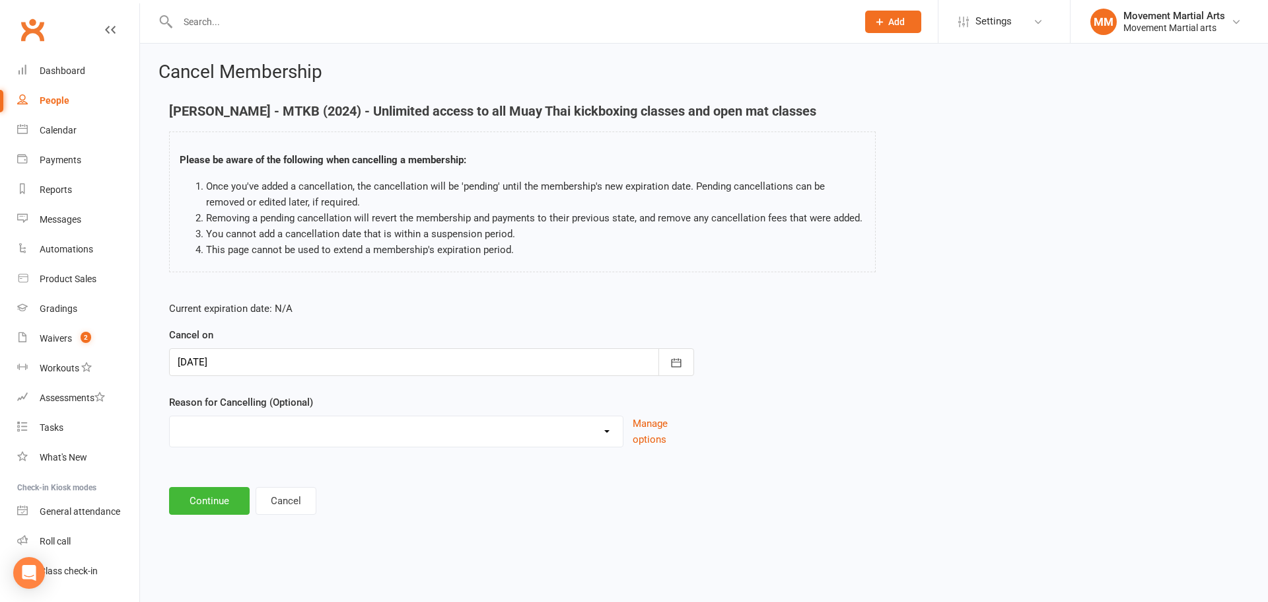
click at [339, 433] on select "Busy/Work Cooling off Financial Holiday Injury Lost interest Moving Upgrade/Dow…" at bounding box center [396, 429] width 453 height 26
select select "0"
click at [170, 416] on select "Busy/Work Cooling off Financial Holiday Injury Lost interest Moving Upgrade/Dow…" at bounding box center [396, 429] width 453 height 26
click at [204, 505] on button "Continue" at bounding box center [209, 501] width 81 height 28
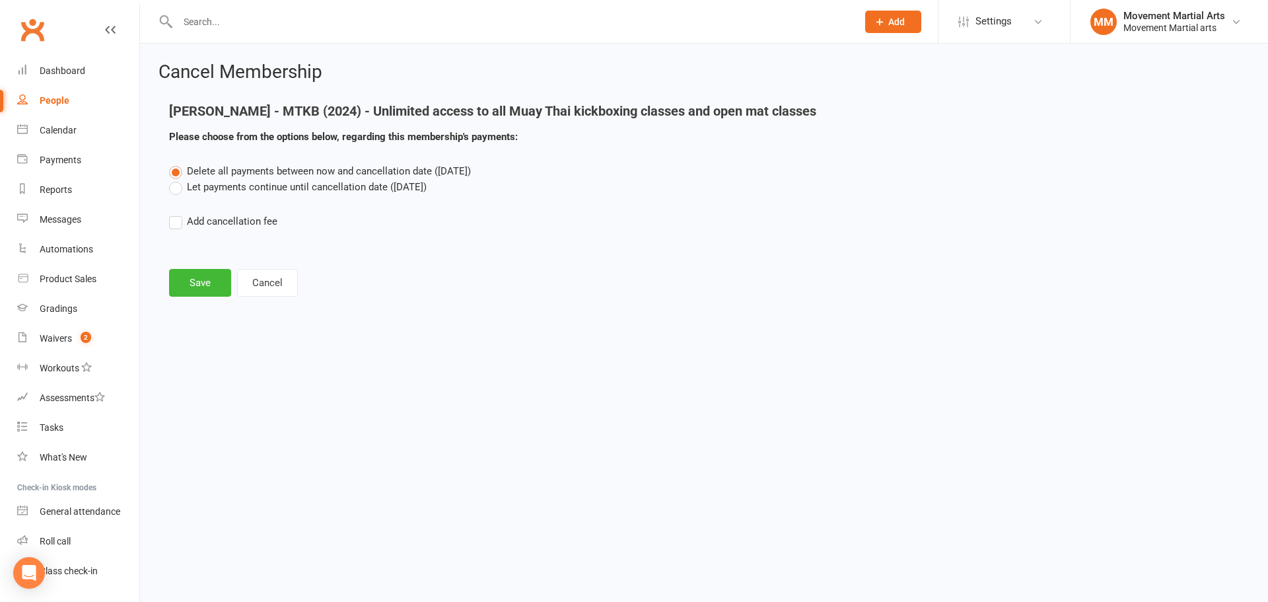
click at [238, 218] on label "Add cancellation fee" at bounding box center [223, 221] width 108 height 16
click at [178, 213] on input "Add cancellation fee" at bounding box center [173, 213] width 9 height 0
click at [276, 269] on input "number" at bounding box center [288, 262] width 110 height 28
type input "328"
click at [405, 260] on div at bounding box center [431, 262] width 132 height 28
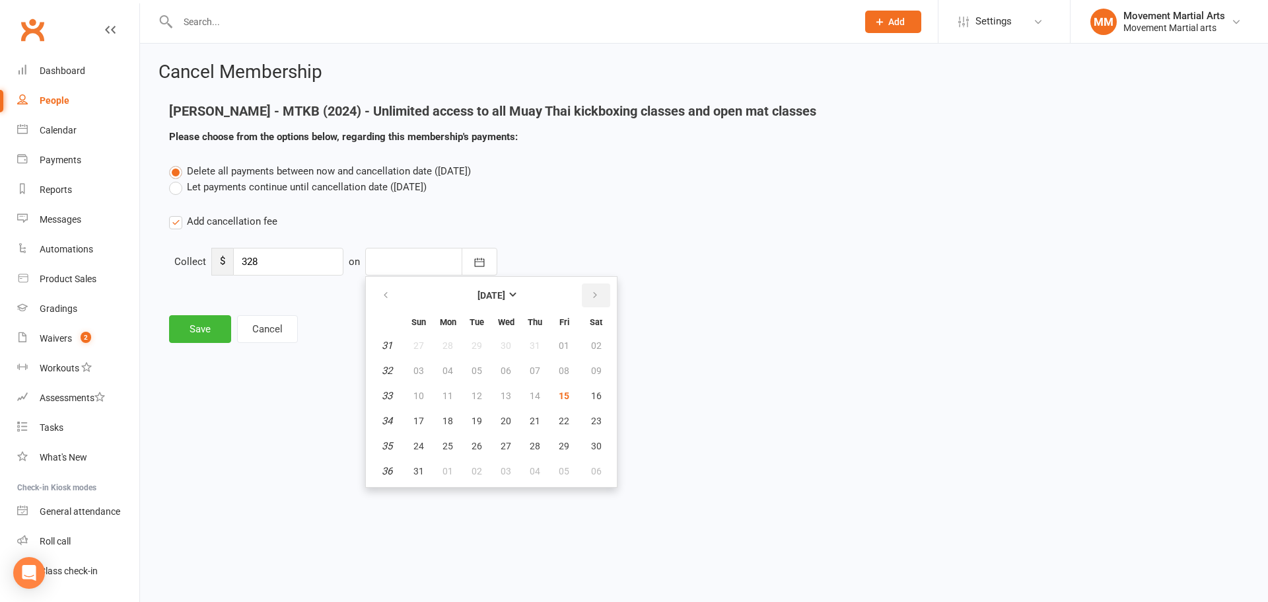
click at [596, 287] on button "button" at bounding box center [596, 295] width 28 height 24
click at [597, 288] on button "button" at bounding box center [596, 295] width 28 height 24
click at [566, 371] on span "10" at bounding box center [564, 370] width 11 height 11
type input "10 Oct 2025"
click at [219, 329] on button "Save" at bounding box center [200, 329] width 62 height 28
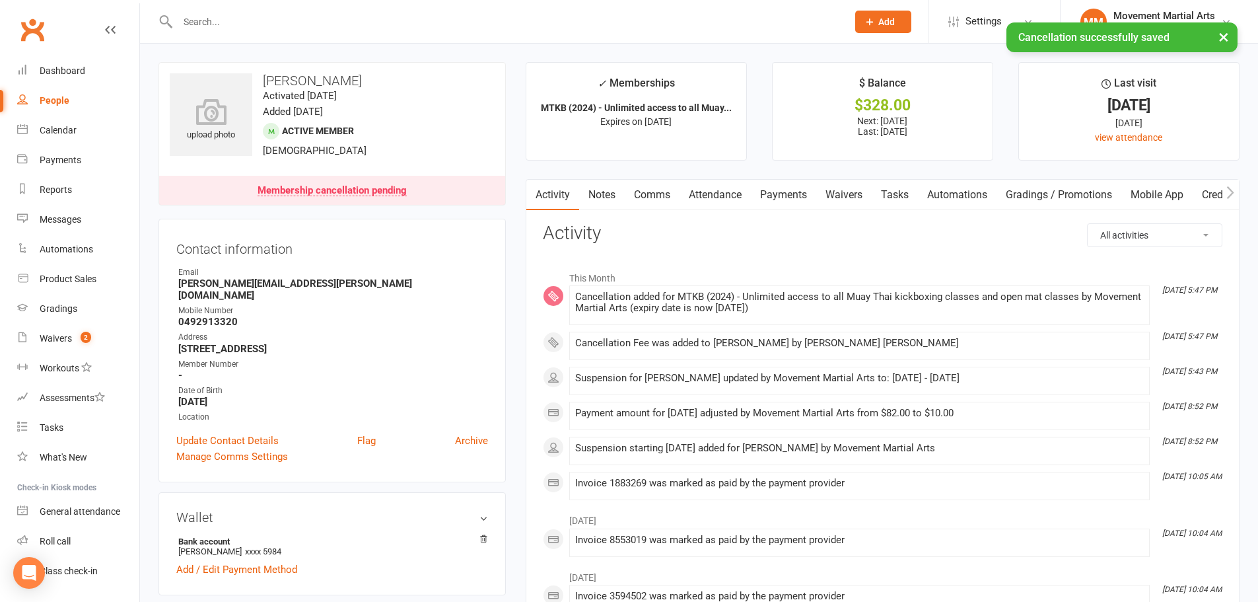
click at [622, 194] on link "Payments" at bounding box center [783, 195] width 65 height 30
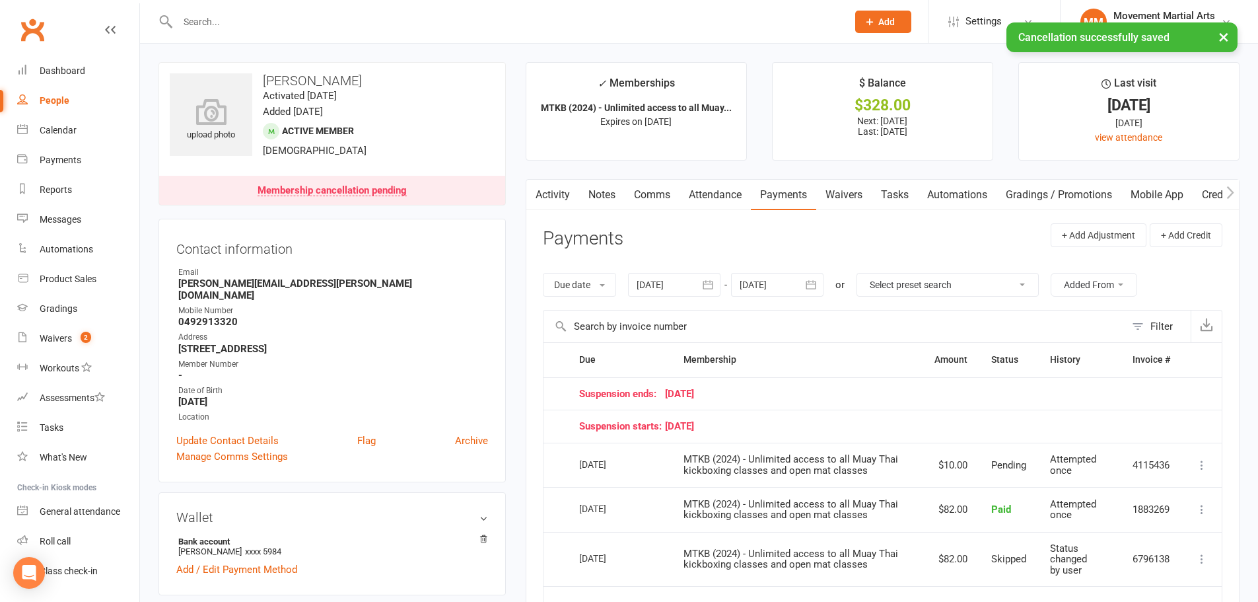
click at [622, 283] on div at bounding box center [777, 285] width 92 height 24
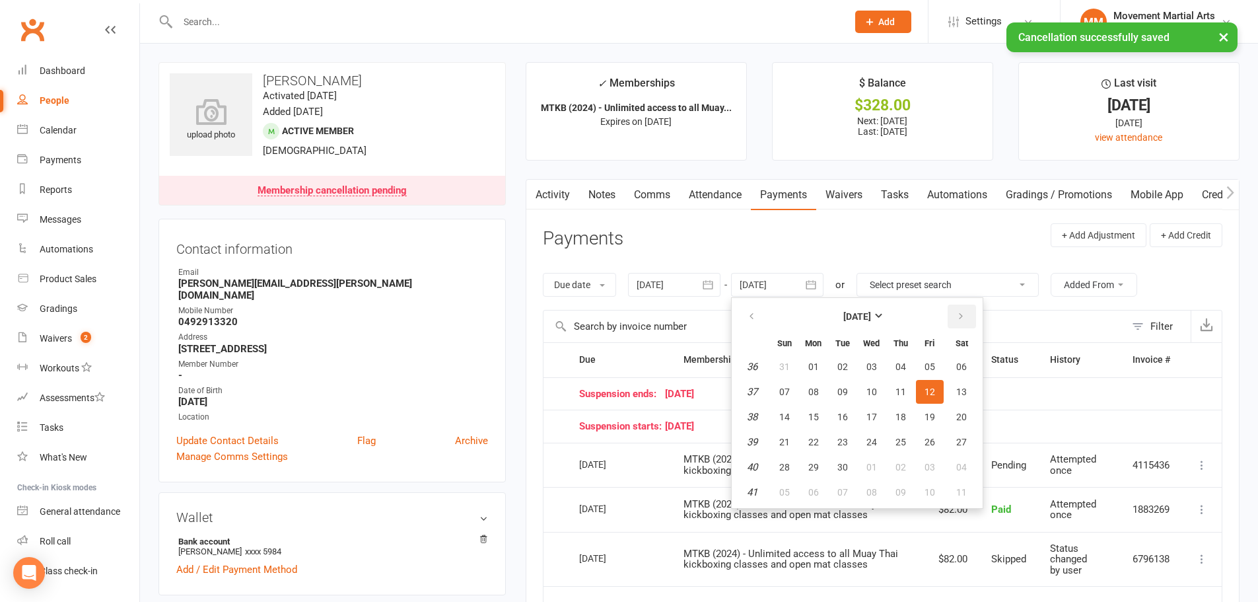
click at [622, 318] on icon "button" at bounding box center [960, 316] width 9 height 11
click at [622, 404] on table "December 2025 Sun Mon Tue Wed Thu Fri Sat 49 30 01 02 03 04 05 06 50 07 08 09 1…" at bounding box center [857, 402] width 246 height 205
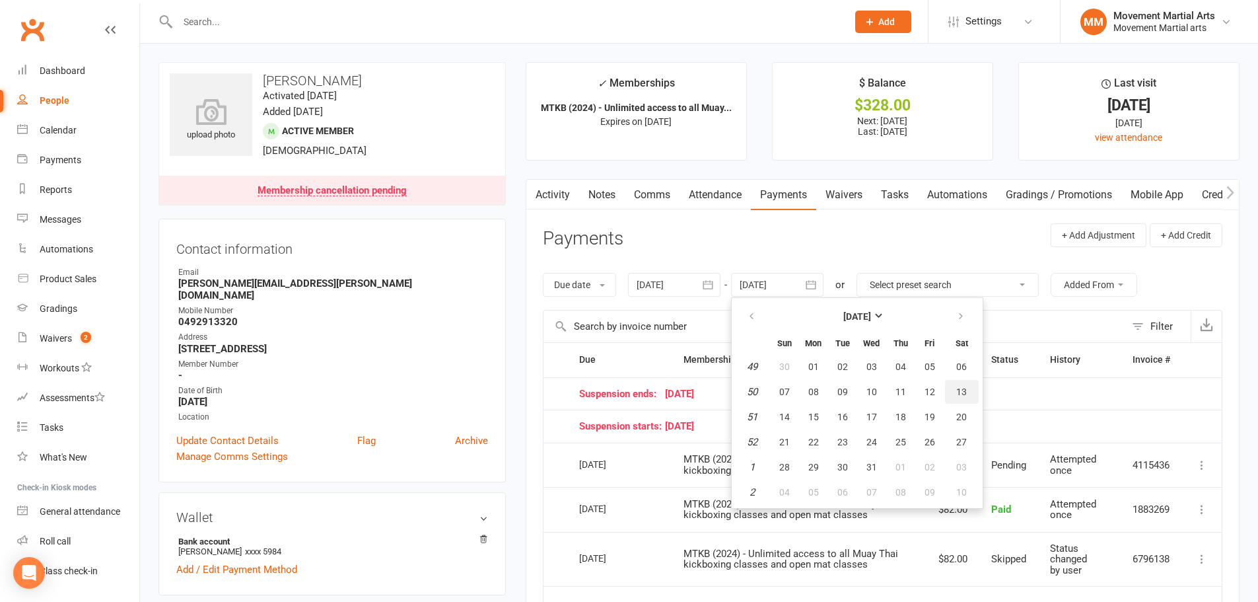
click at [622, 390] on span "13" at bounding box center [961, 391] width 11 height 11
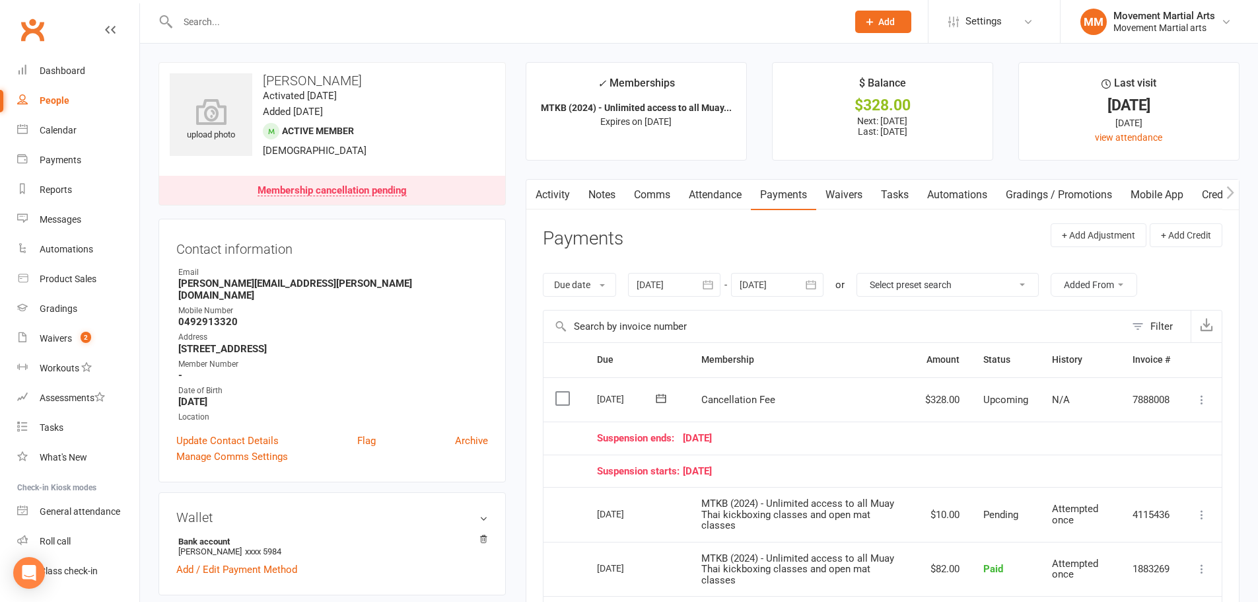
click at [622, 279] on icon "button" at bounding box center [810, 284] width 13 height 13
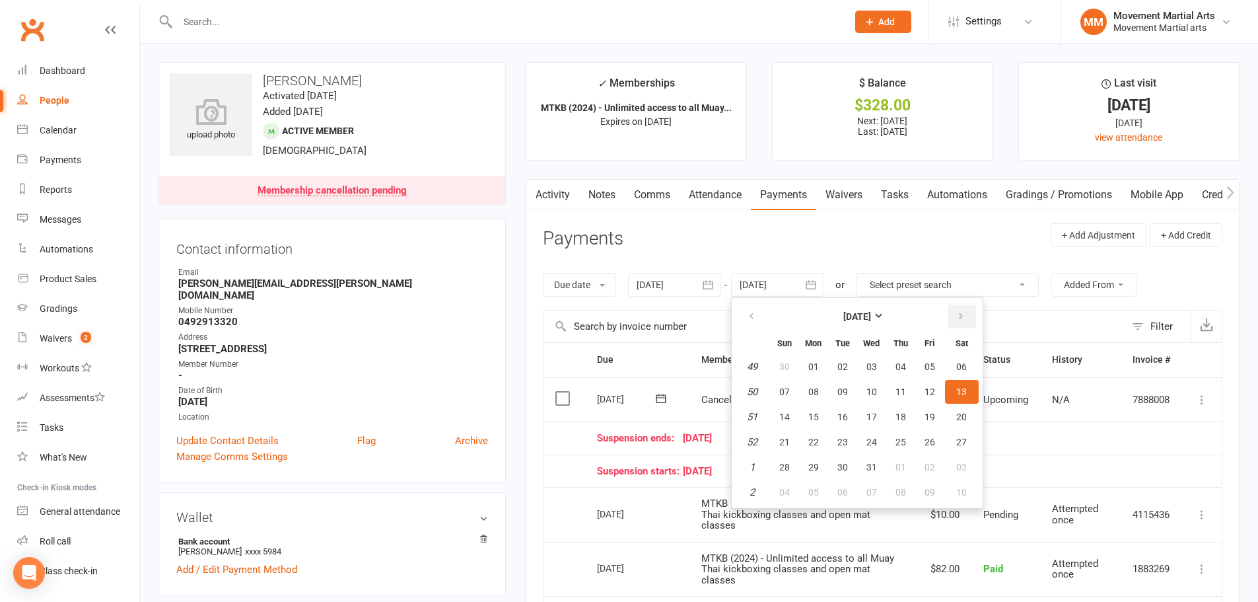
click at [622, 316] on button "button" at bounding box center [962, 316] width 28 height 24
click at [622, 421] on span "21" at bounding box center [961, 416] width 11 height 11
type input "21 Feb 2026"
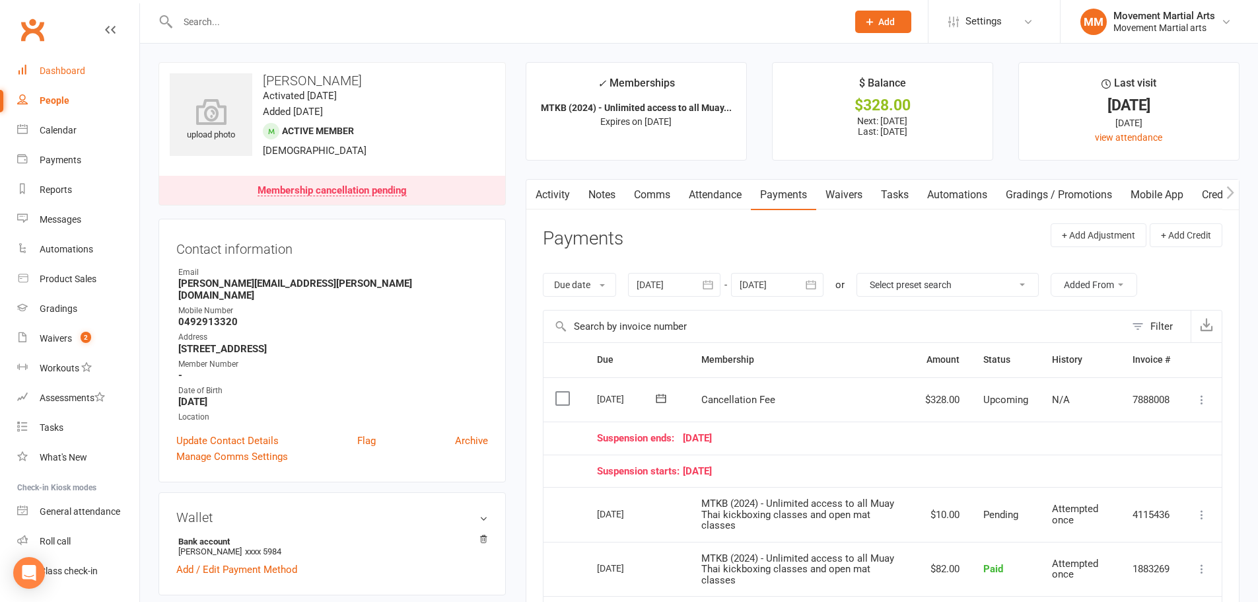
click at [83, 68] on div "Dashboard" at bounding box center [63, 70] width 46 height 11
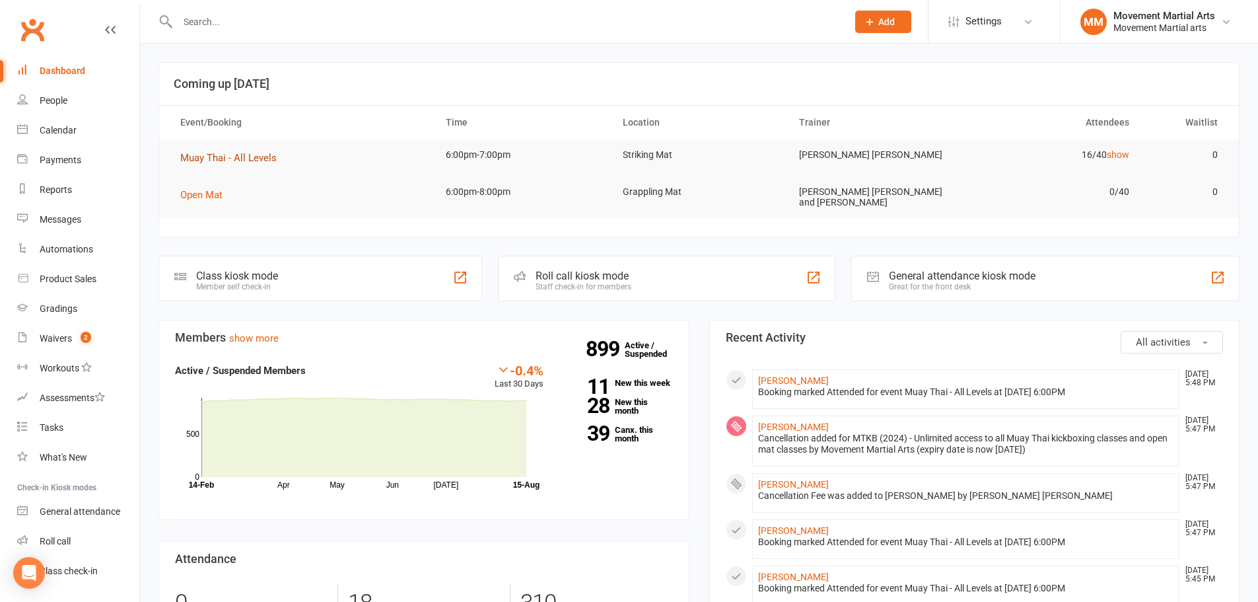
click at [223, 157] on span "Muay Thai - All Levels" at bounding box center [228, 158] width 96 height 12
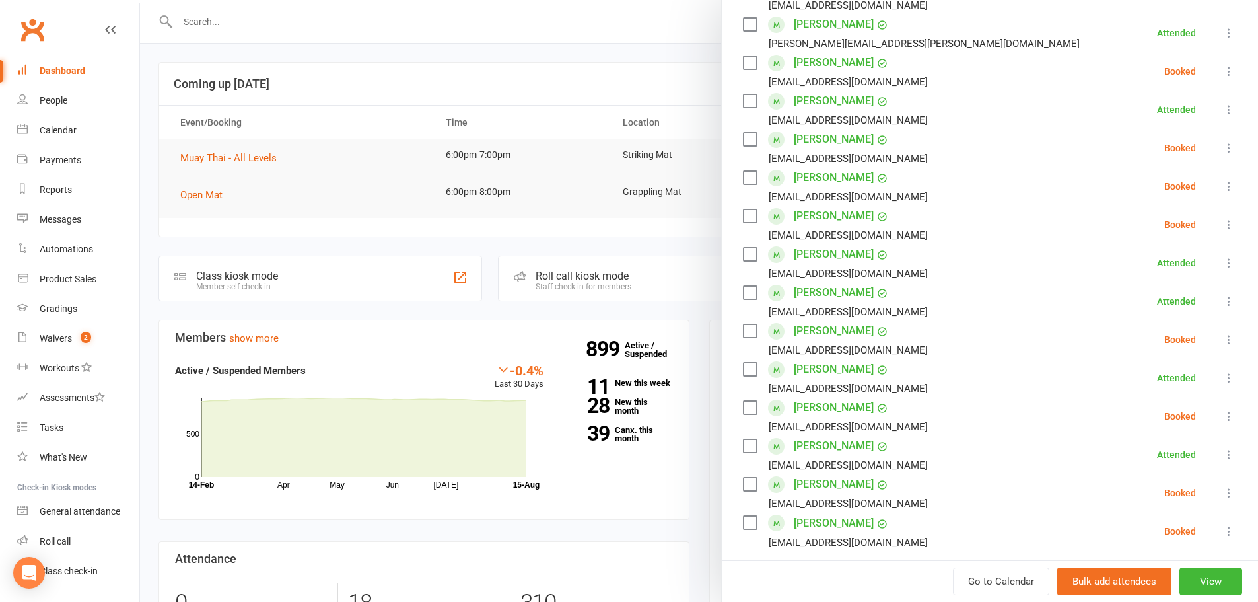
scroll to position [462, 0]
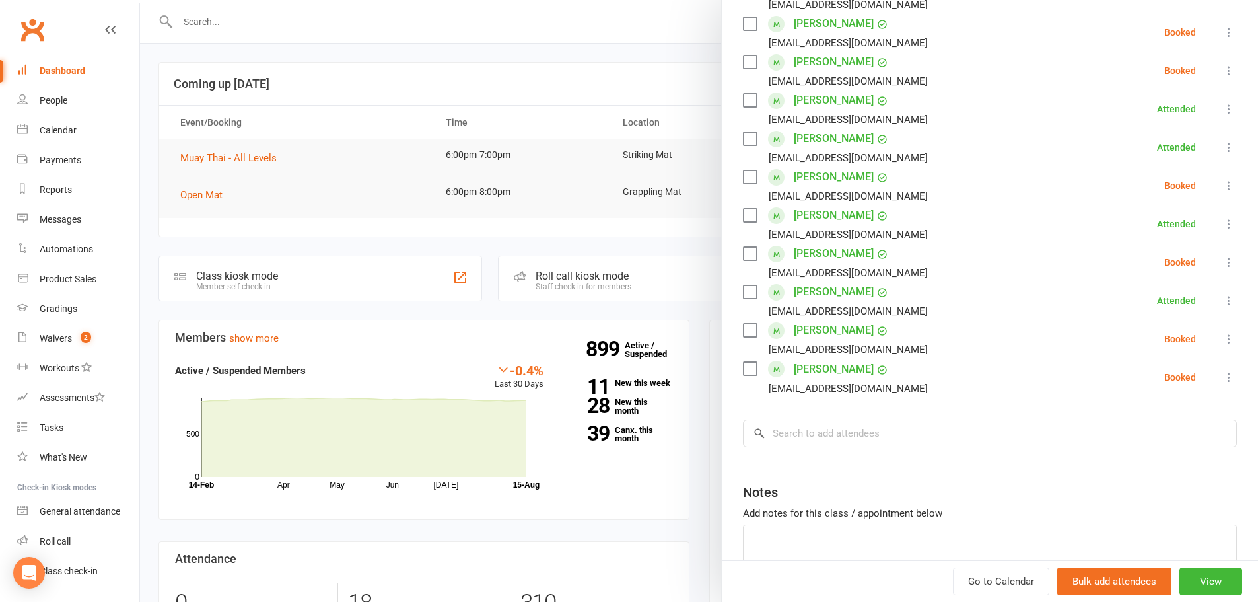
click at [622, 213] on link "Kathrena Khaw" at bounding box center [834, 215] width 80 height 21
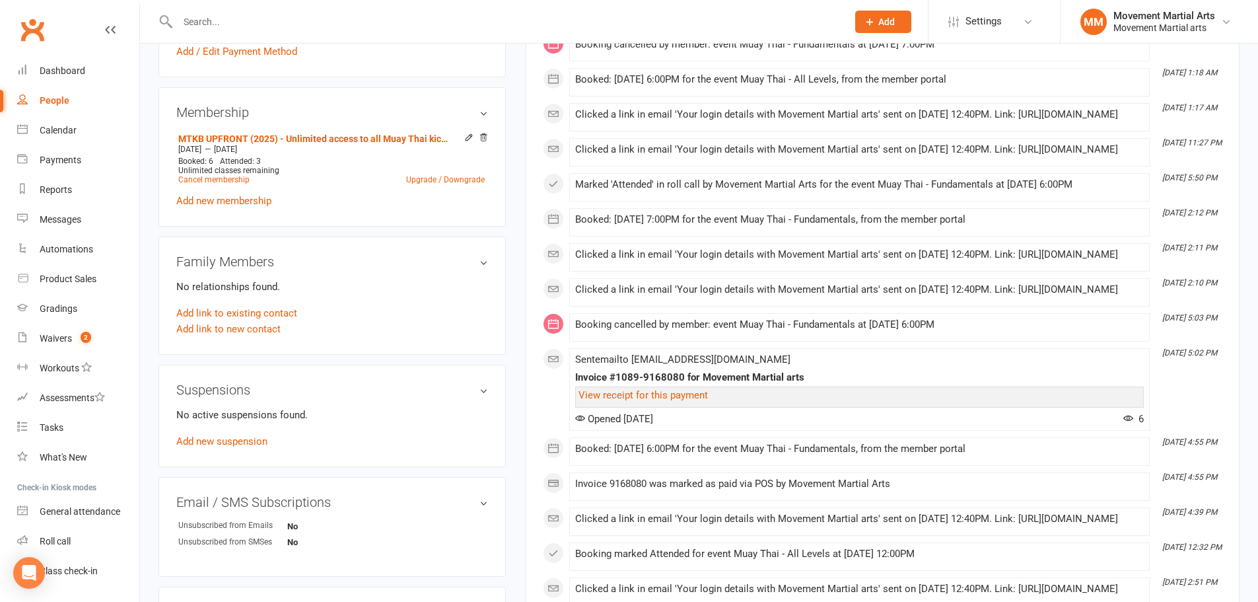
scroll to position [951, 0]
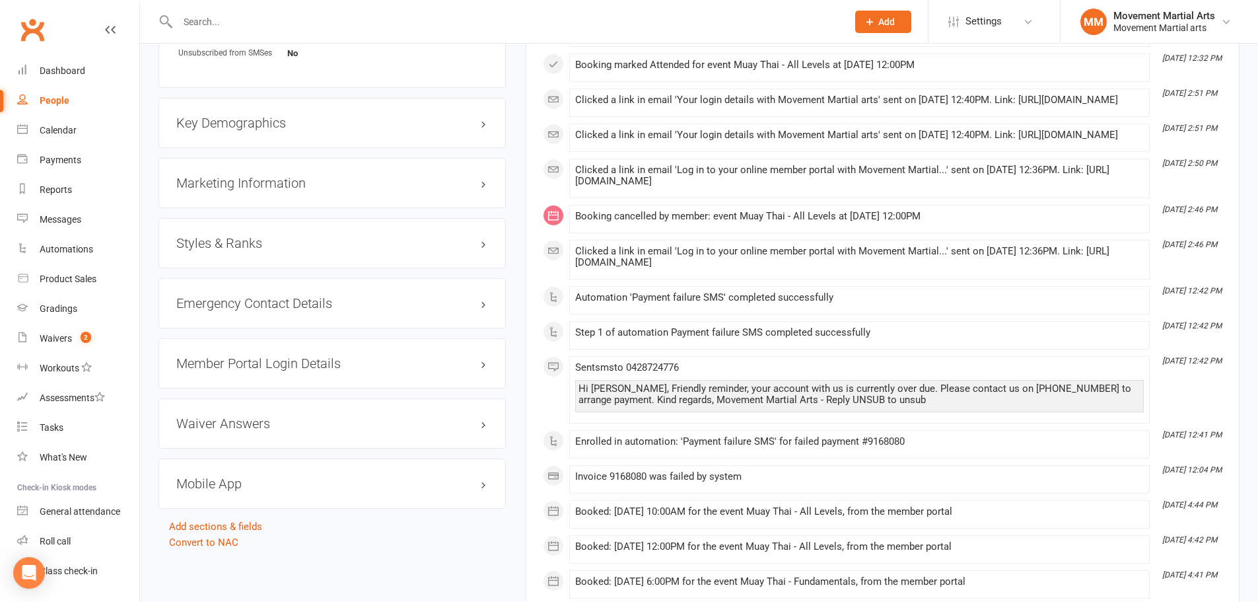
click at [229, 243] on h3 "Styles & Ranks" at bounding box center [332, 243] width 312 height 15
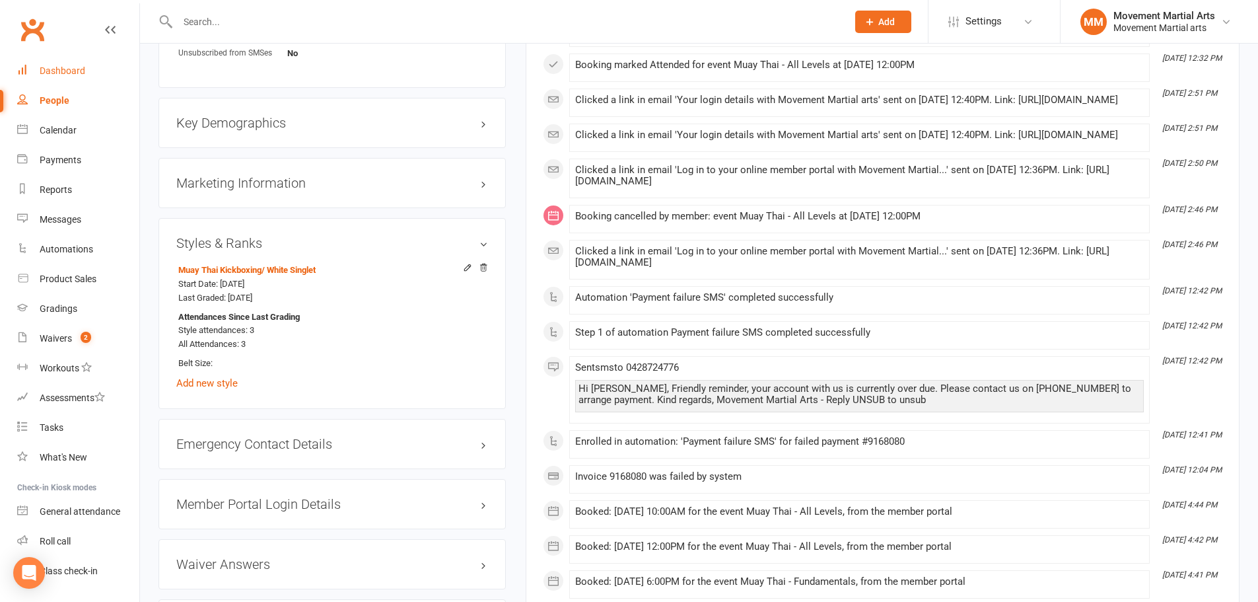
click at [78, 79] on link "Dashboard" at bounding box center [78, 71] width 122 height 30
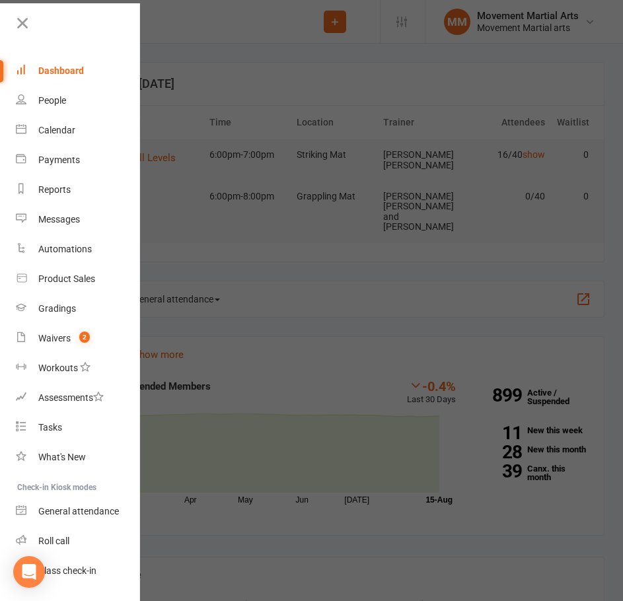
click at [221, 163] on div at bounding box center [311, 300] width 623 height 601
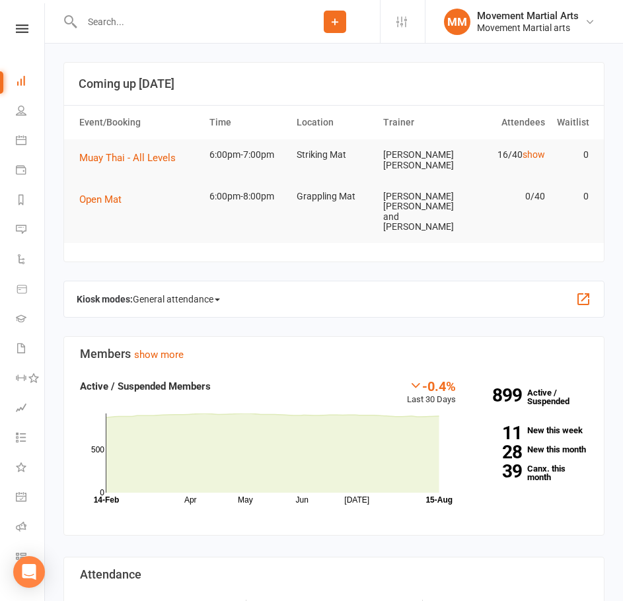
click at [234, 17] on input "text" at bounding box center [184, 22] width 212 height 18
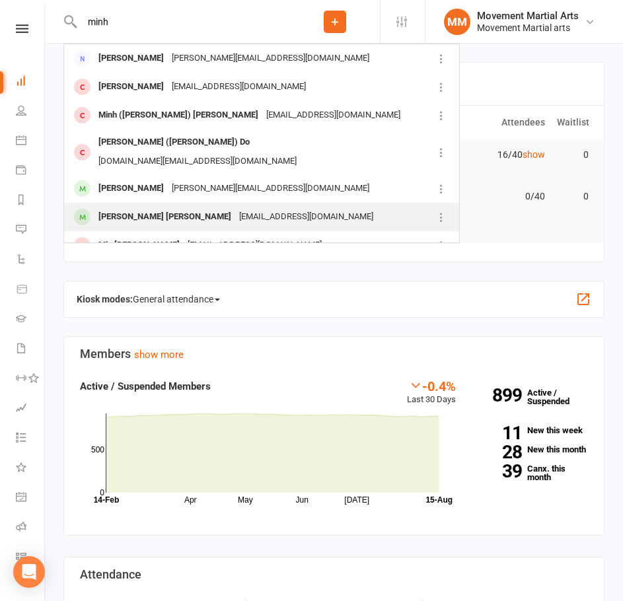
type input "minh"
click at [235, 207] on div "nguyenminhtri6874@gmail.com" at bounding box center [306, 216] width 142 height 19
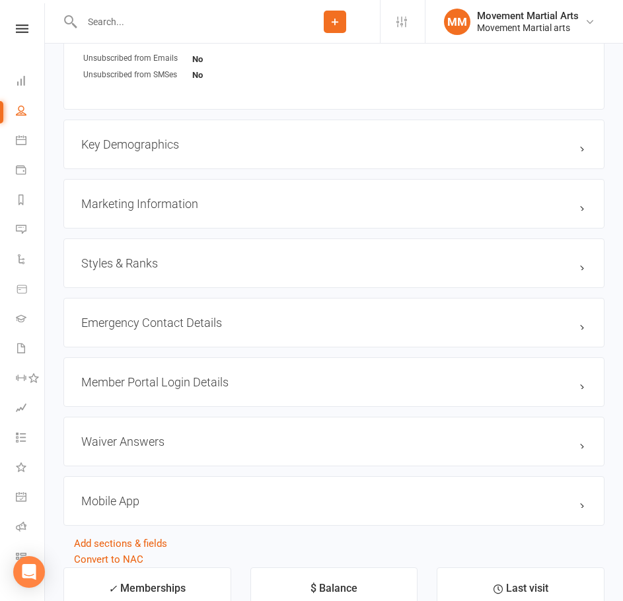
scroll to position [1233, 0]
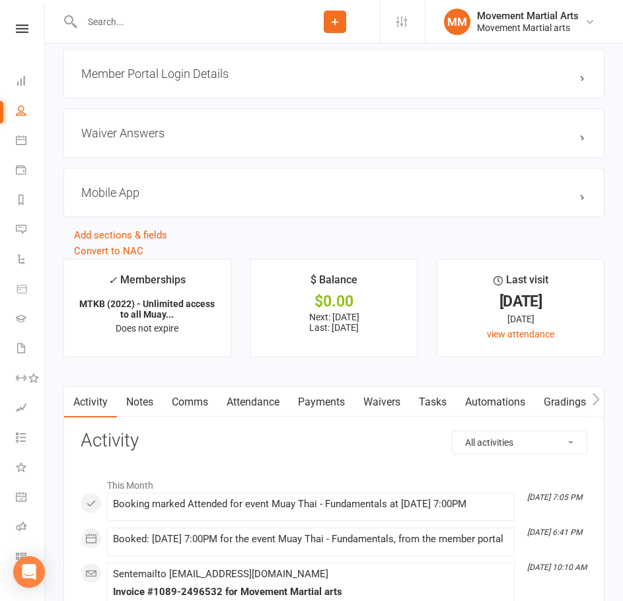
click at [332, 408] on link "Payments" at bounding box center [321, 402] width 65 height 30
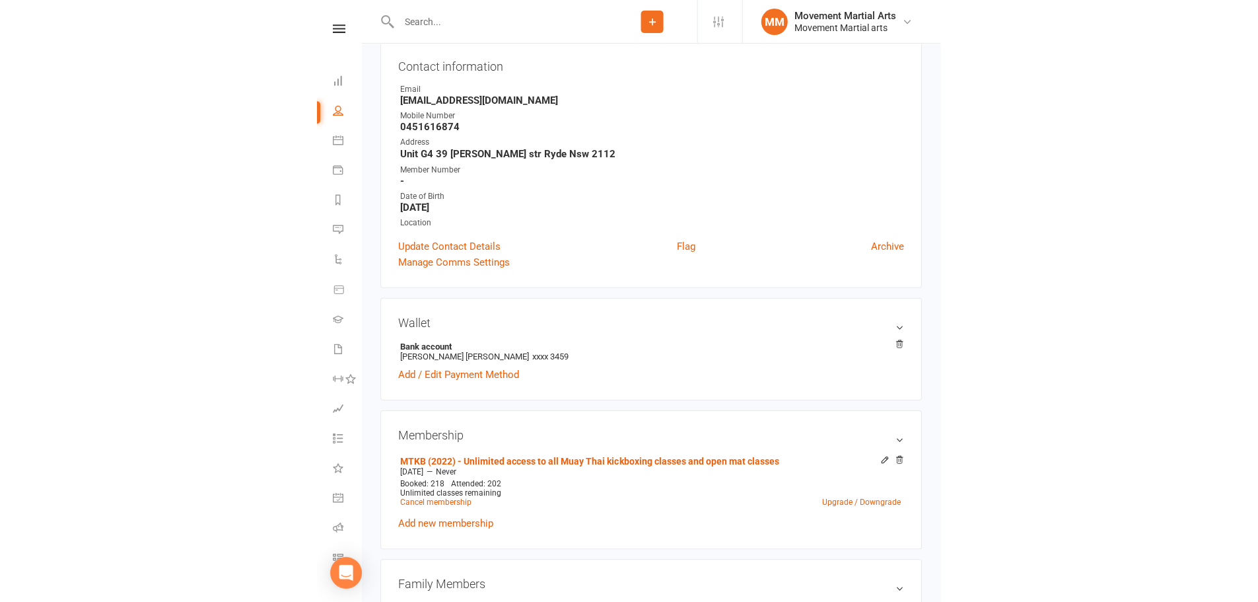
scroll to position [190, 0]
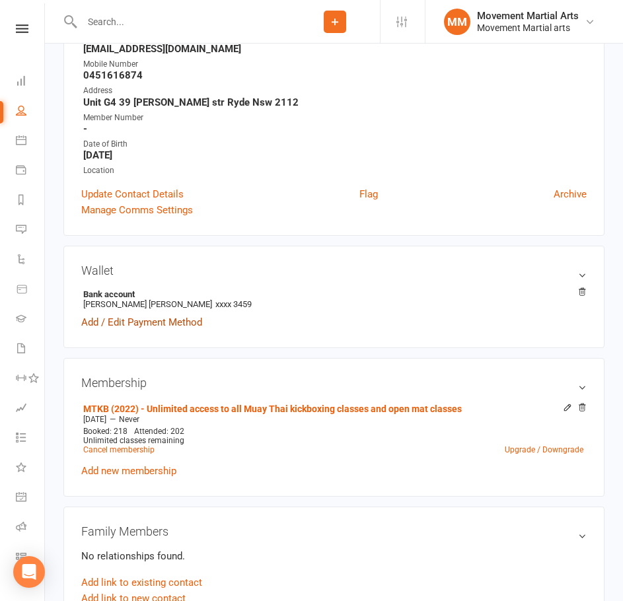
click at [182, 322] on link "Add / Edit Payment Method" at bounding box center [141, 322] width 121 height 16
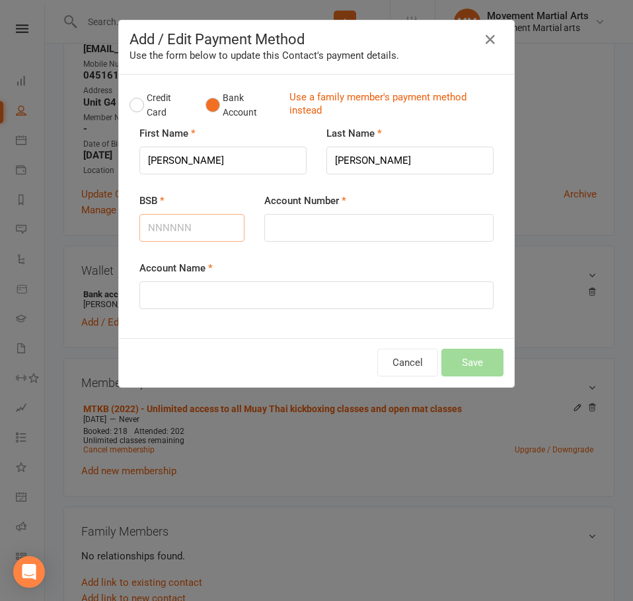
click at [179, 233] on input "BSB" at bounding box center [191, 228] width 105 height 28
type input "062320"
click at [298, 229] on input "Account Number" at bounding box center [378, 228] width 229 height 28
type input "11617965"
click at [275, 290] on input "Account Name" at bounding box center [316, 295] width 354 height 28
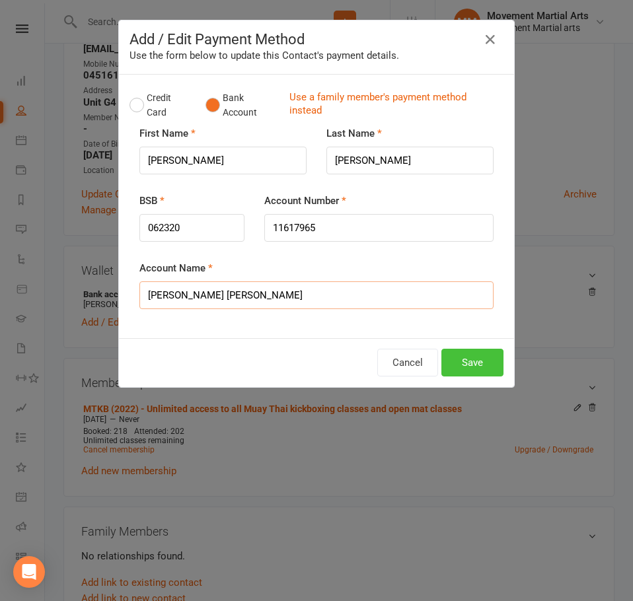
type input "Minh tri Nguyen"
click at [462, 355] on button "Save" at bounding box center [472, 363] width 62 height 28
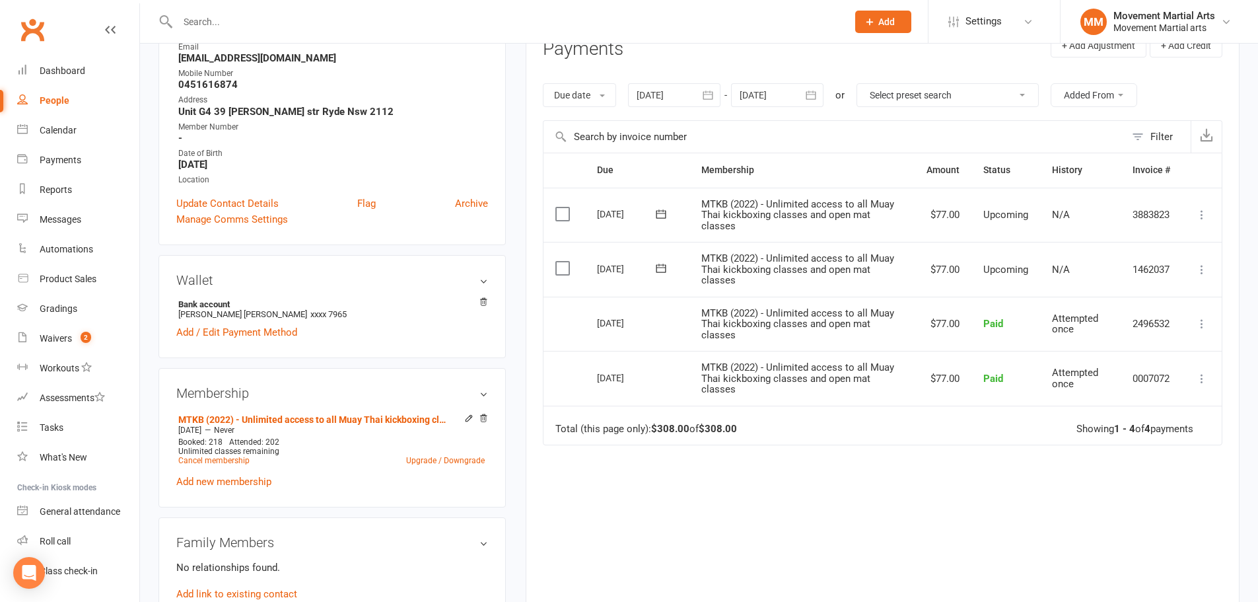
click at [259, 24] on input "text" at bounding box center [506, 22] width 664 height 18
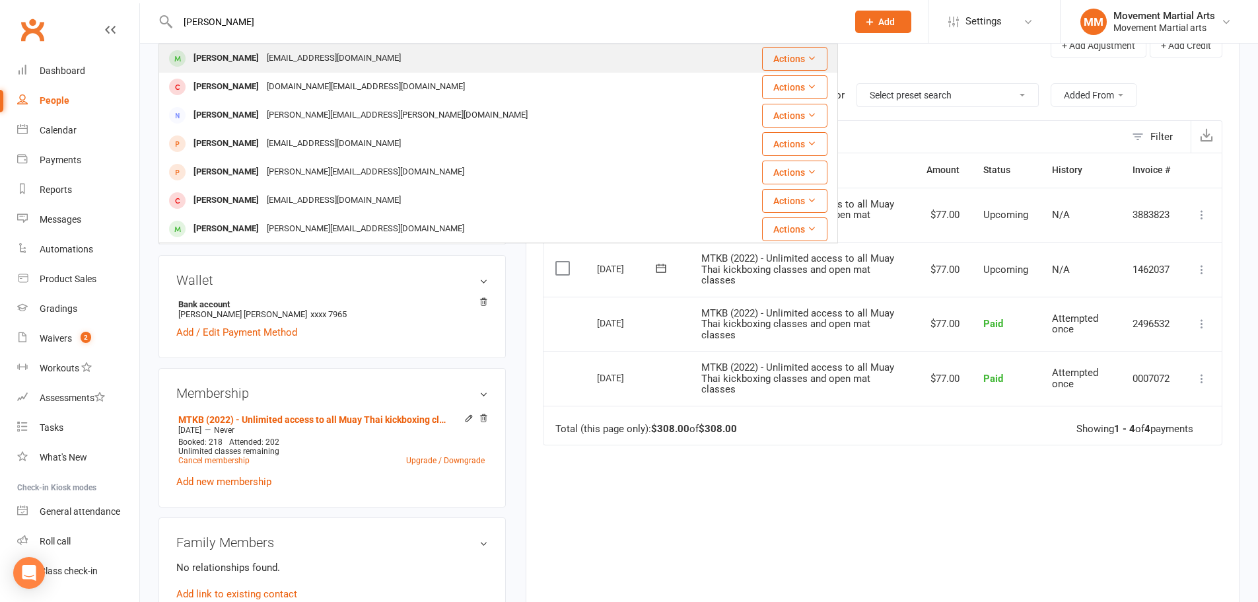
type input "peter lau"
click at [263, 53] on div "Jap_e@hotmail.com" at bounding box center [334, 58] width 142 height 19
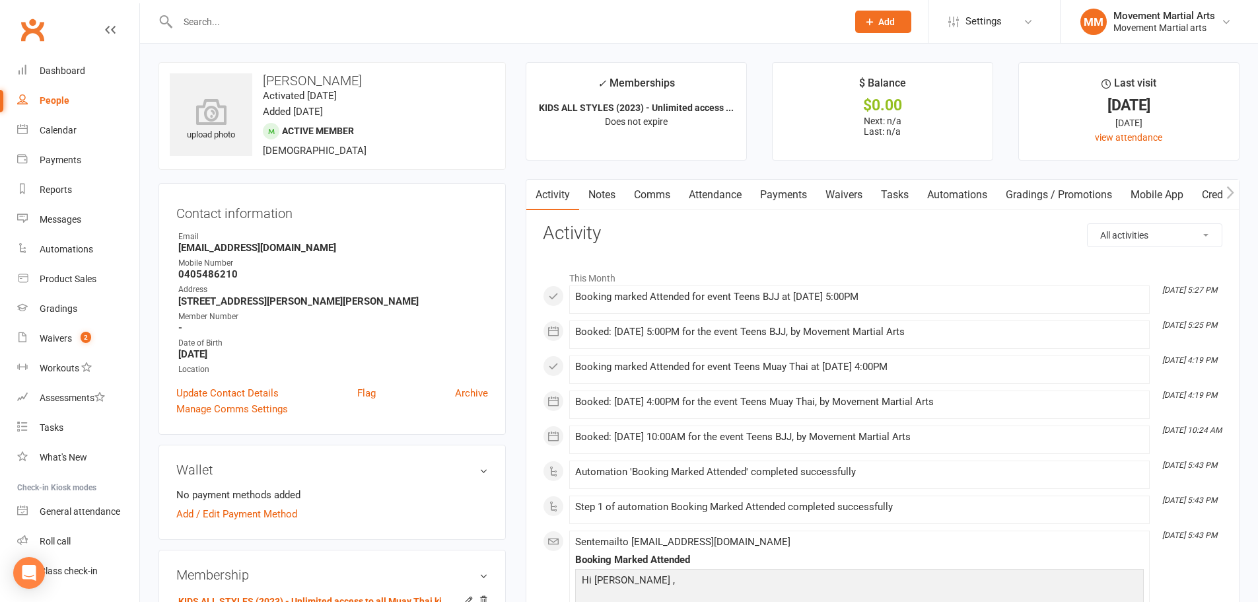
click at [622, 196] on link "Payments" at bounding box center [783, 195] width 65 height 30
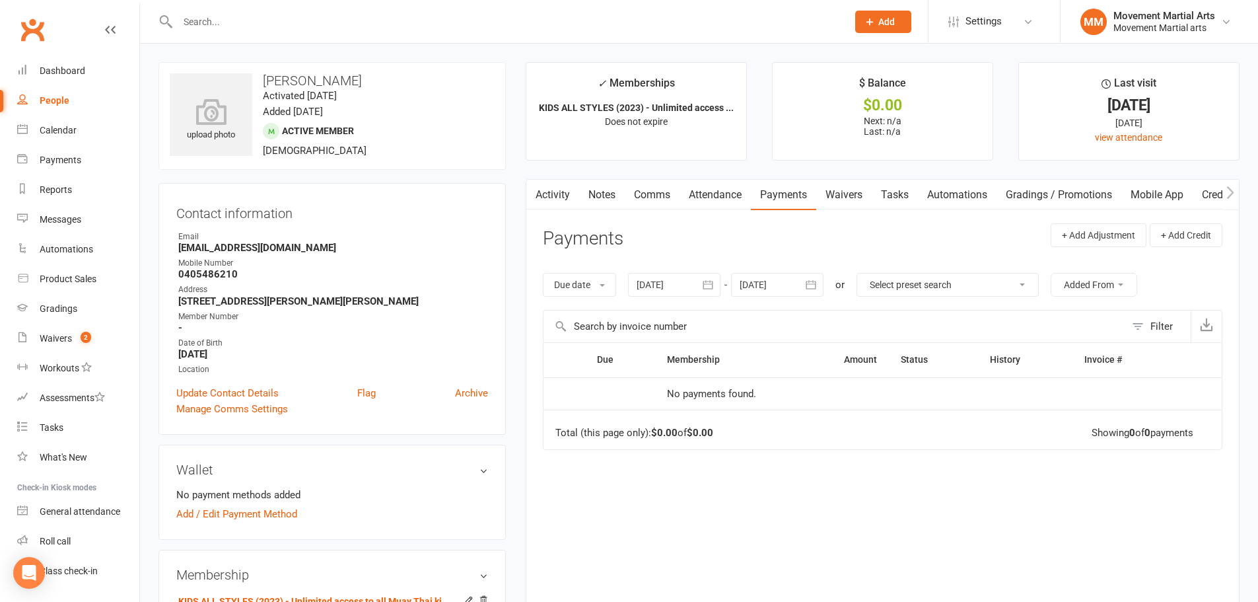
scroll to position [308, 0]
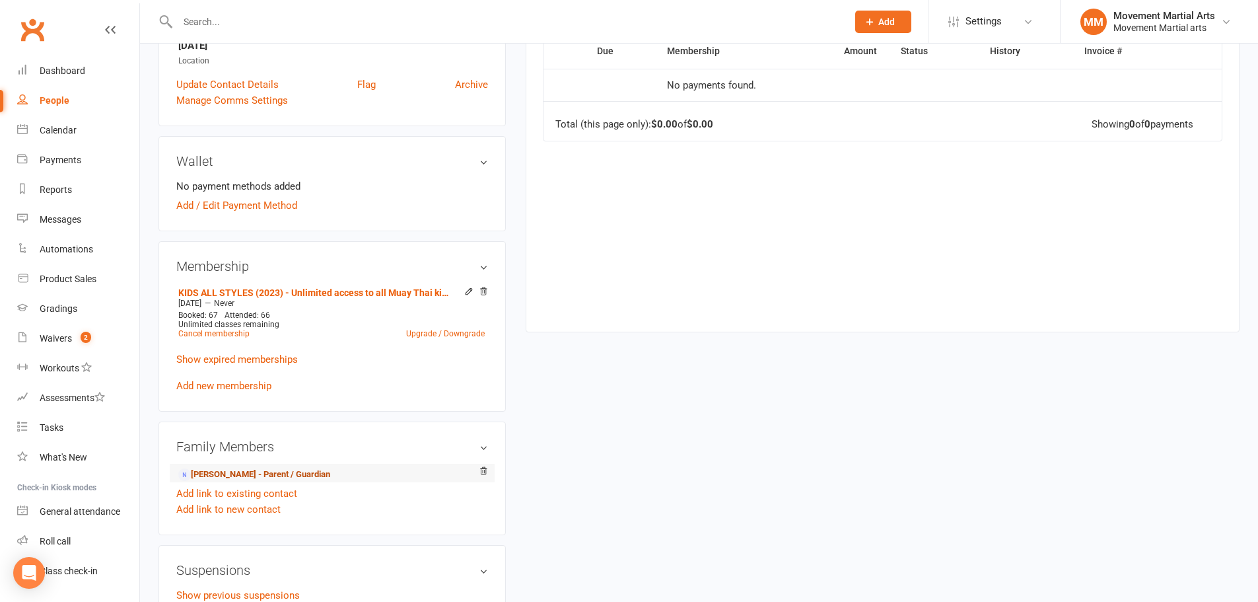
click at [250, 468] on link "Evelyn Jap - Parent / Guardian" at bounding box center [254, 475] width 152 height 14
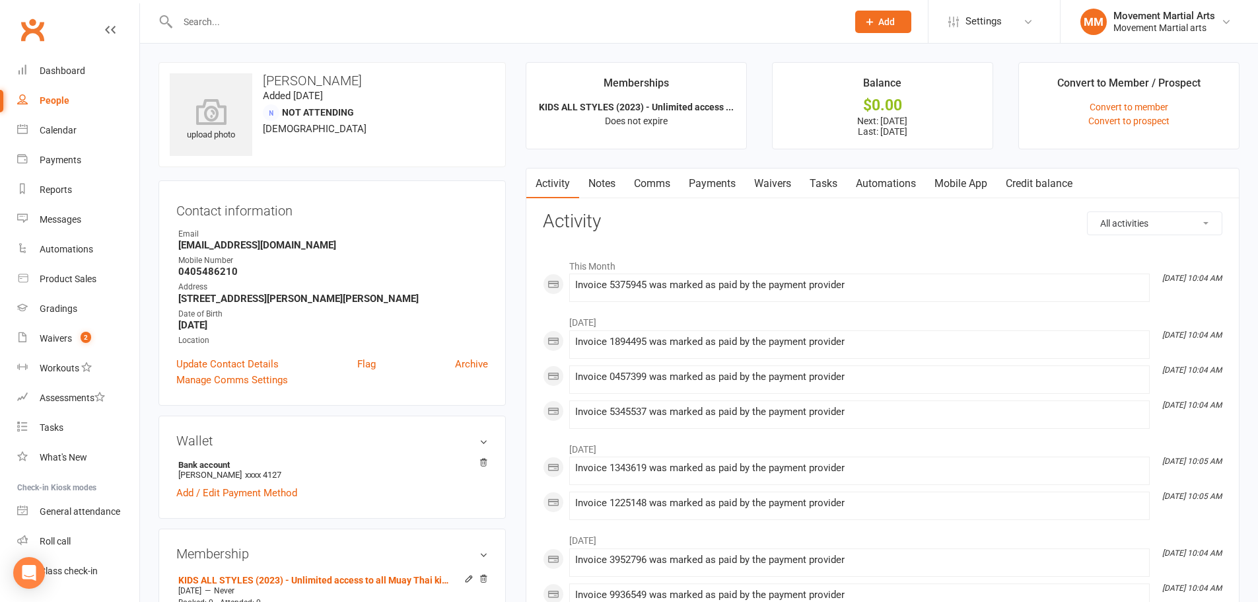
click at [622, 174] on link "Waivers" at bounding box center [772, 183] width 55 height 30
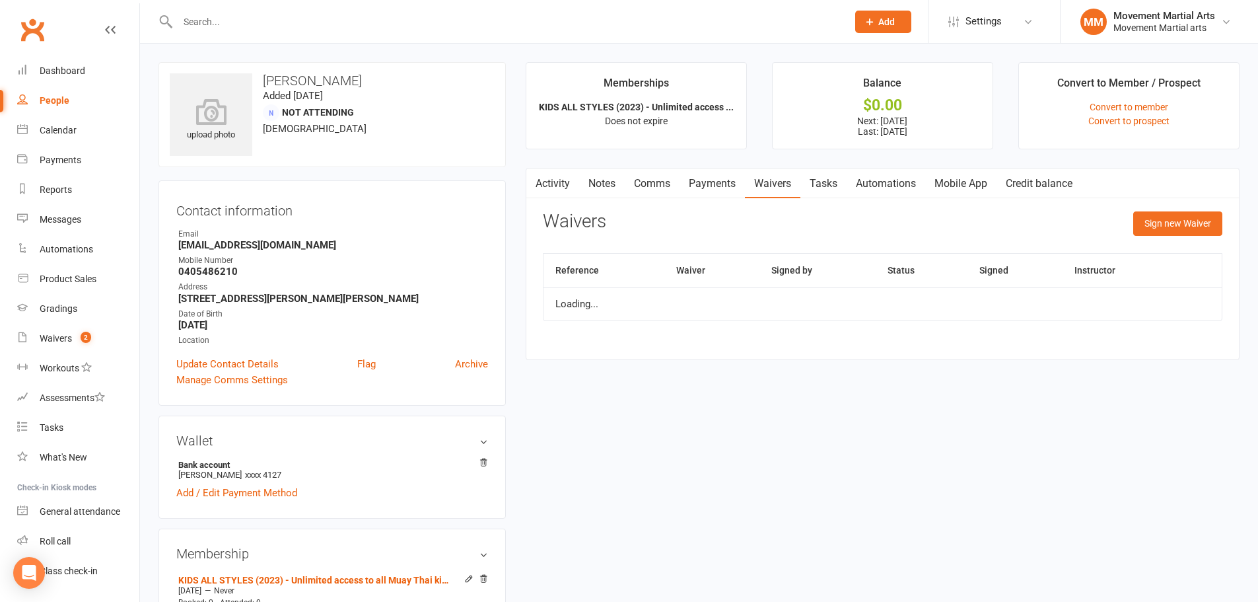
click at [622, 182] on link "Payments" at bounding box center [712, 183] width 65 height 30
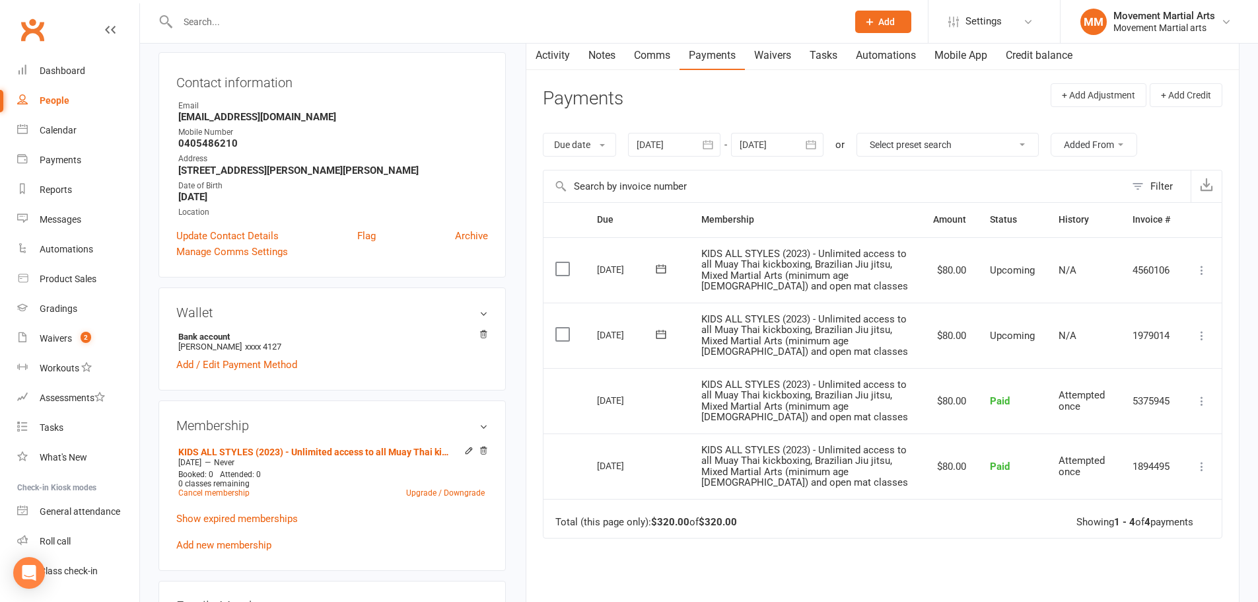
scroll to position [154, 0]
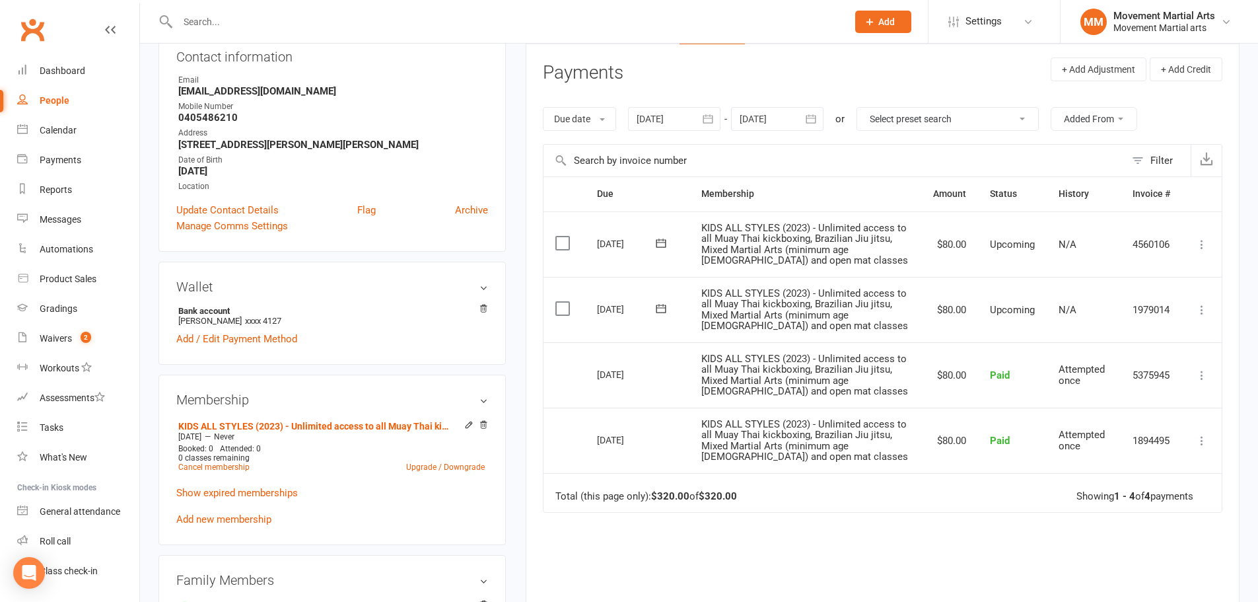
click at [622, 298] on td "Mark as Paid (Cash) Mark as Paid (POS) Mark as Paid (Other) Skip Change amount …" at bounding box center [1202, 309] width 40 height 65
click at [622, 307] on icon at bounding box center [1201, 309] width 13 height 13
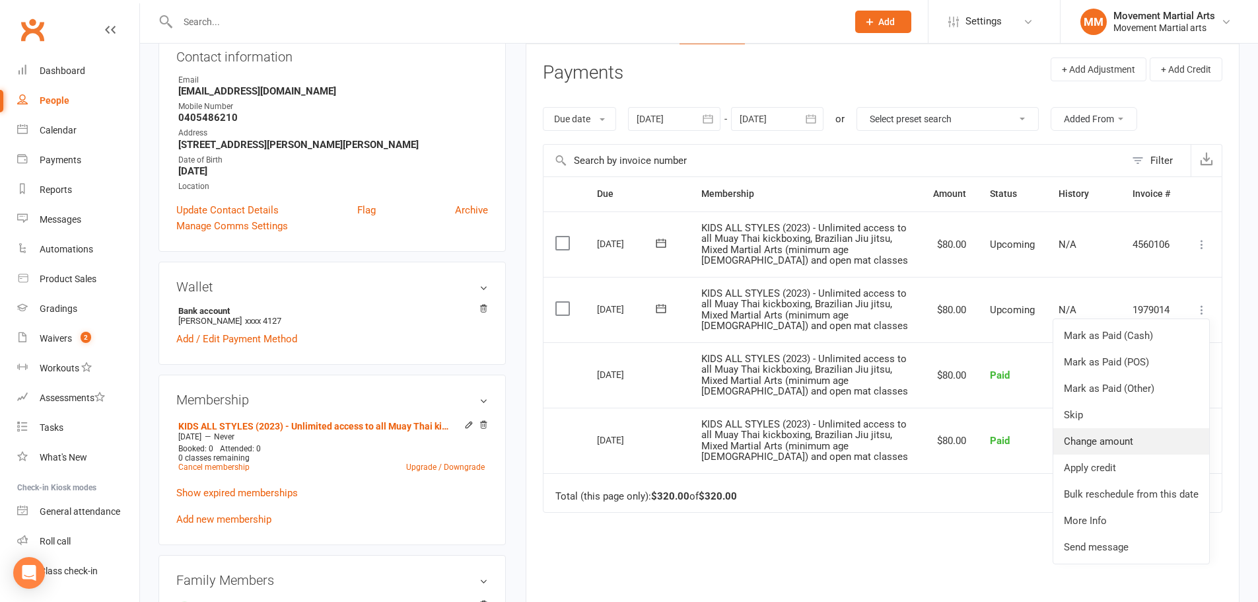
click at [622, 439] on link "Change amount" at bounding box center [1131, 441] width 156 height 26
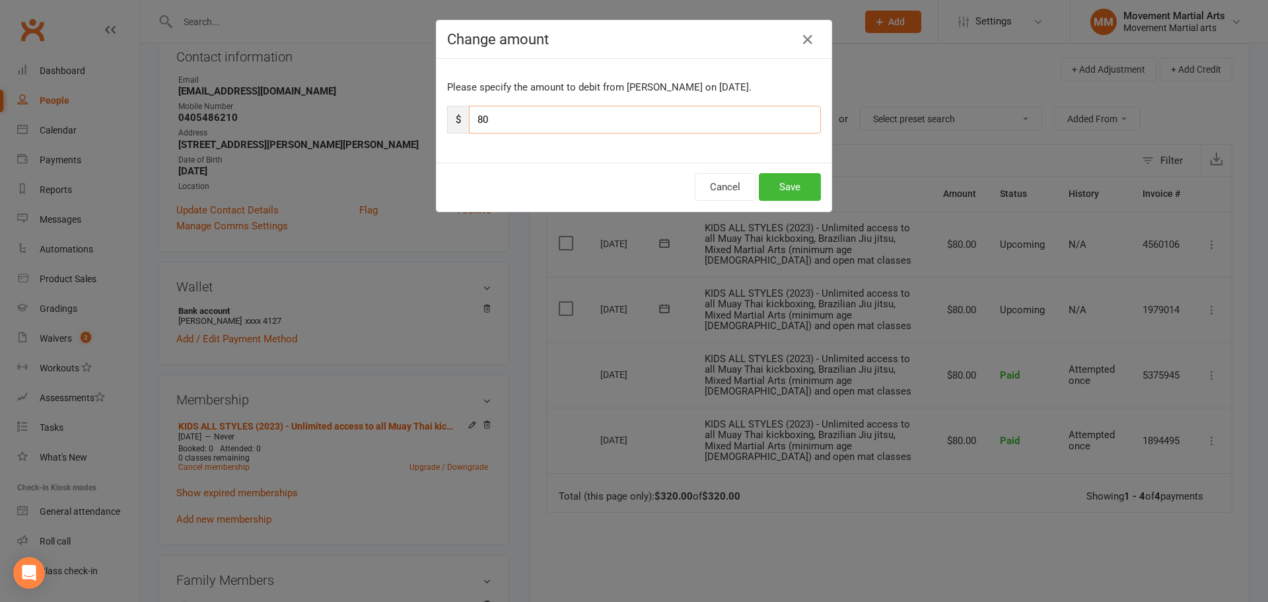
click at [622, 122] on input "80" at bounding box center [645, 120] width 352 height 28
type input "8"
type input "10"
click at [622, 193] on button "Save" at bounding box center [790, 187] width 62 height 28
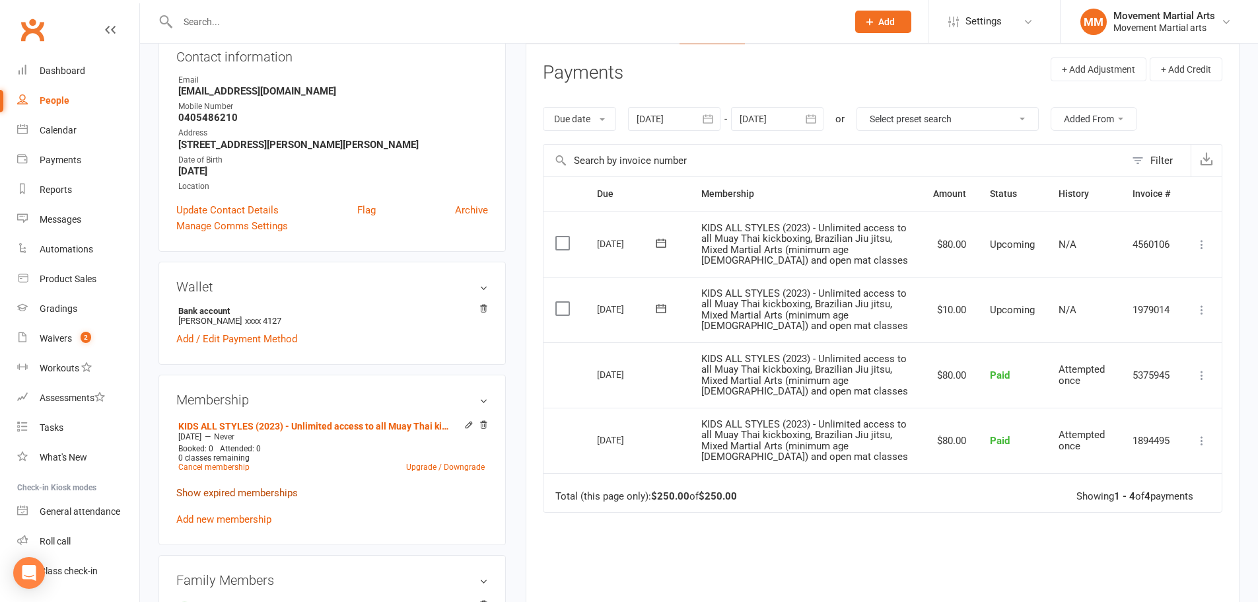
click at [283, 487] on link "Show expired memberships" at bounding box center [237, 493] width 122 height 12
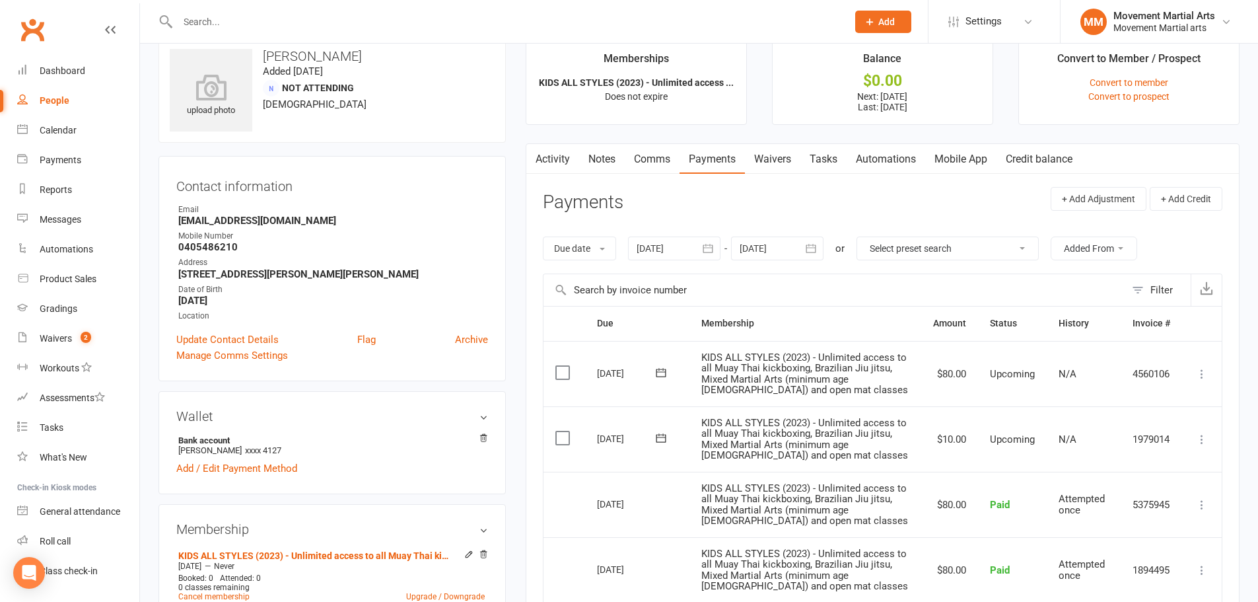
scroll to position [0, 0]
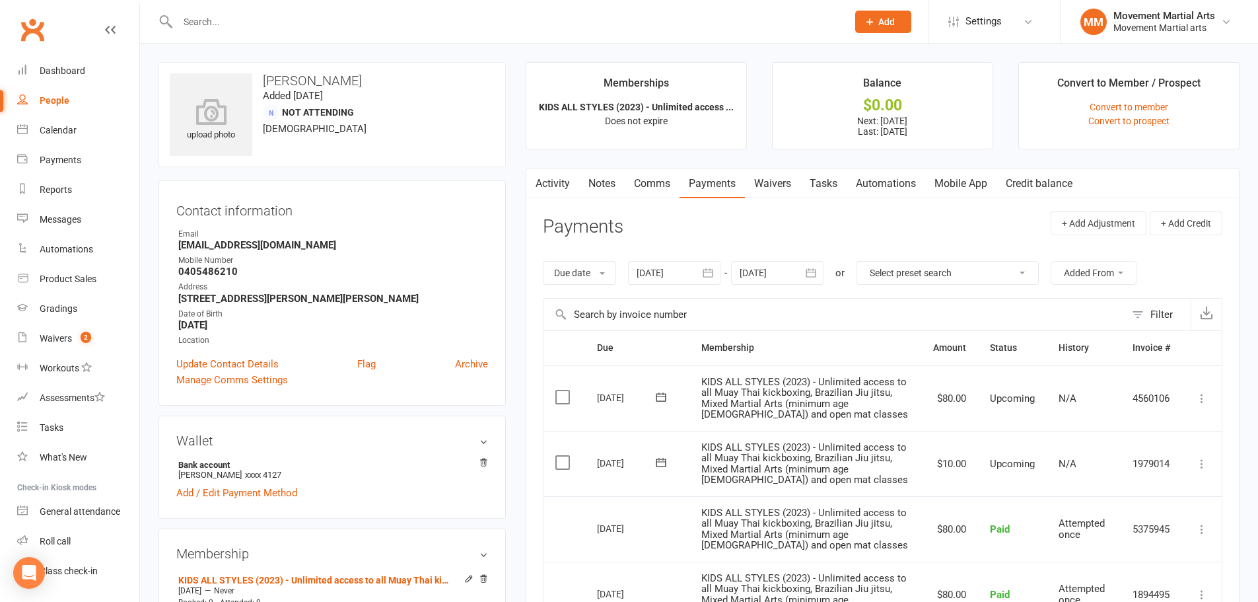
click at [622, 279] on button "button" at bounding box center [812, 273] width 24 height 24
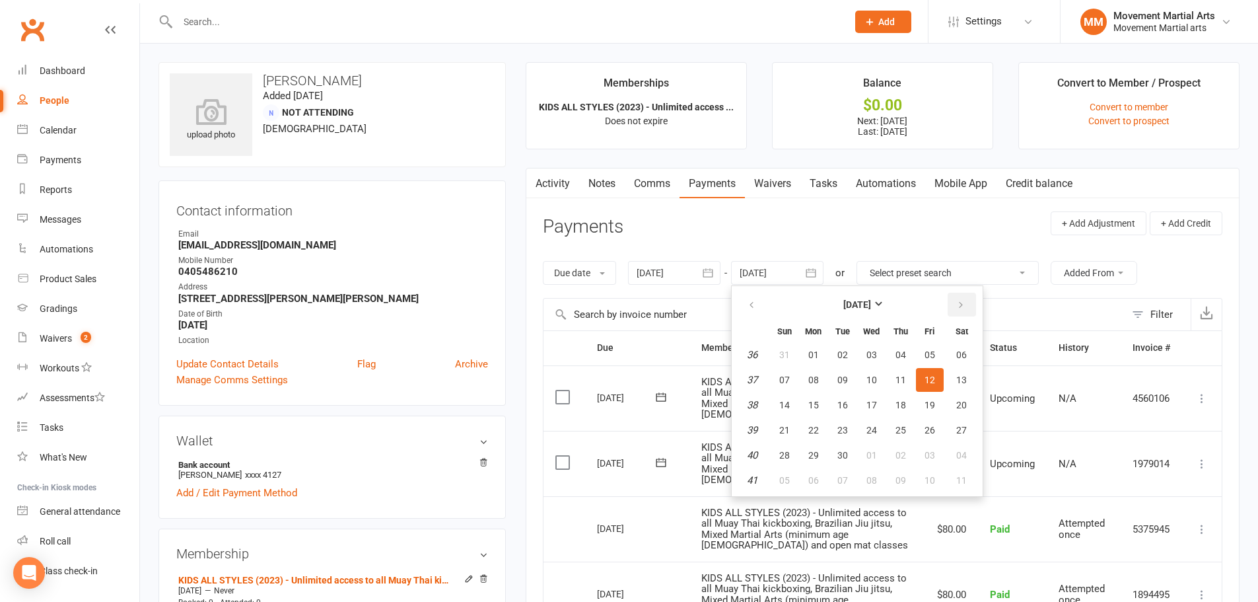
click at [622, 298] on button "button" at bounding box center [962, 305] width 28 height 24
click at [622, 396] on button "19" at bounding box center [930, 405] width 28 height 24
type input "19 Dec 2025"
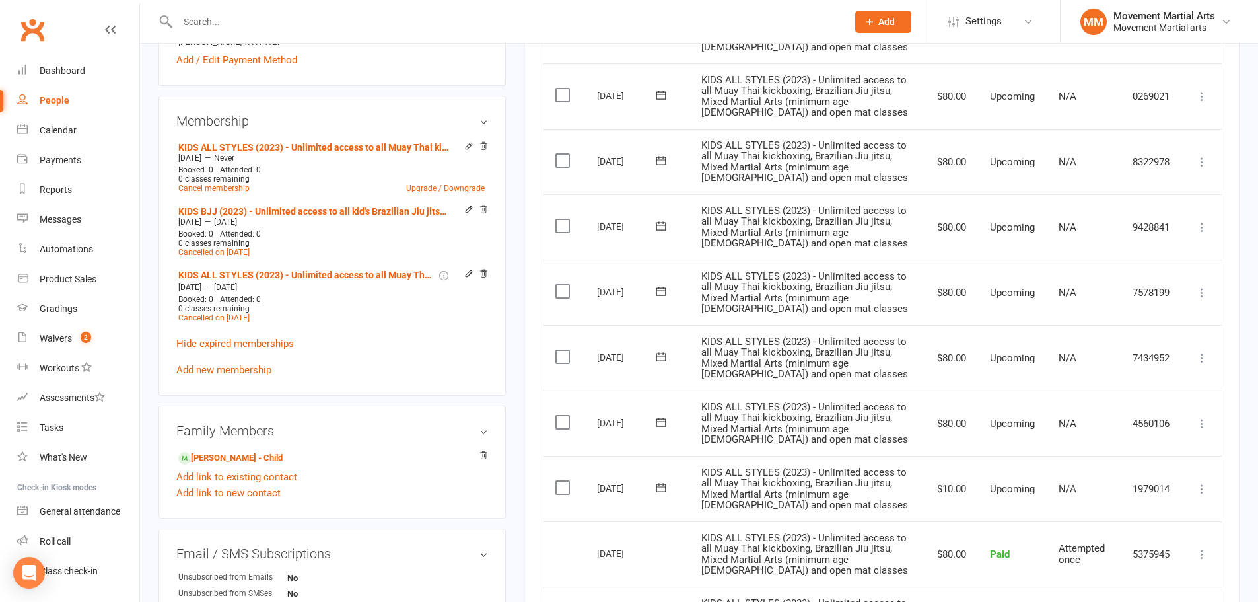
scroll to position [462, 0]
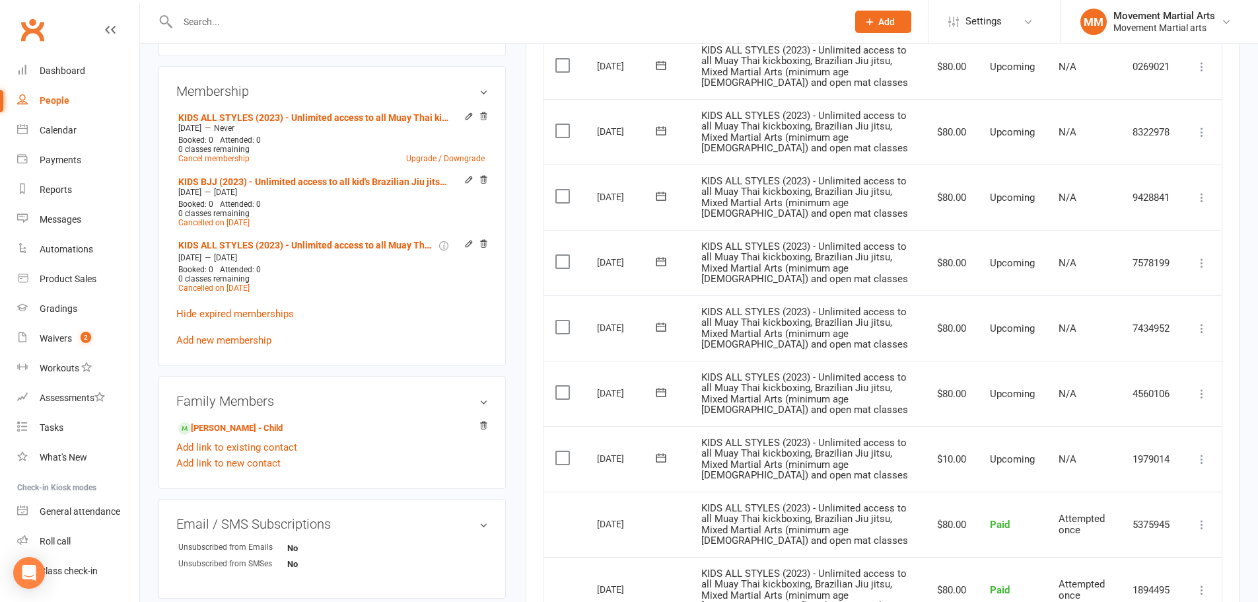
click at [622, 396] on button at bounding box center [1202, 394] width 16 height 16
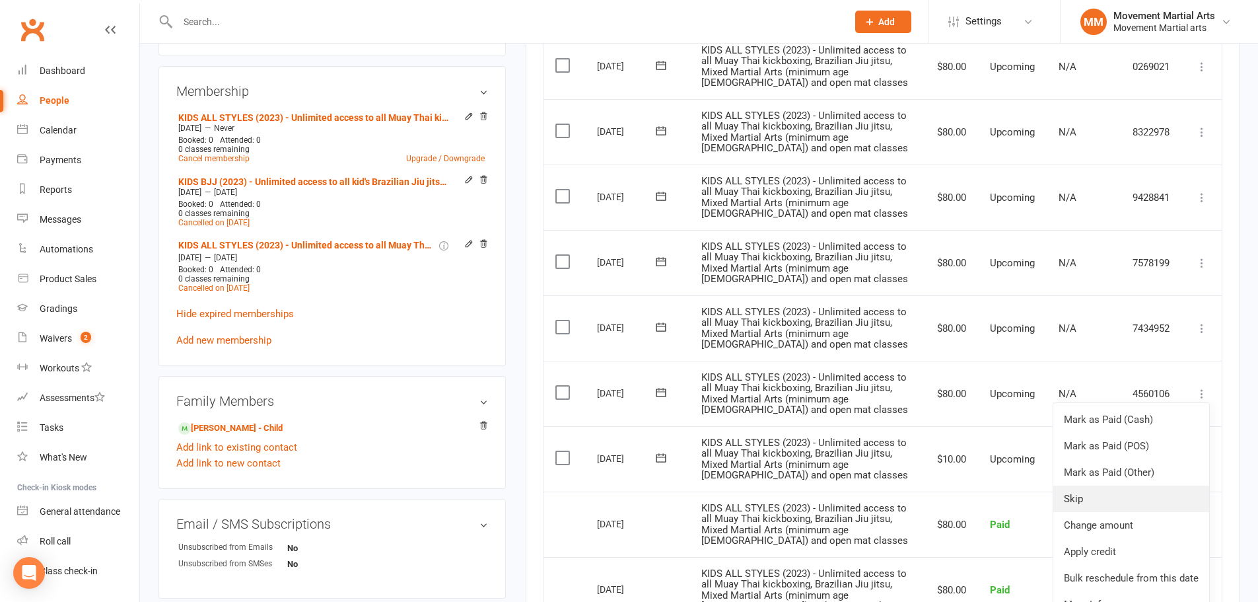
click at [622, 492] on link "Skip" at bounding box center [1131, 498] width 156 height 26
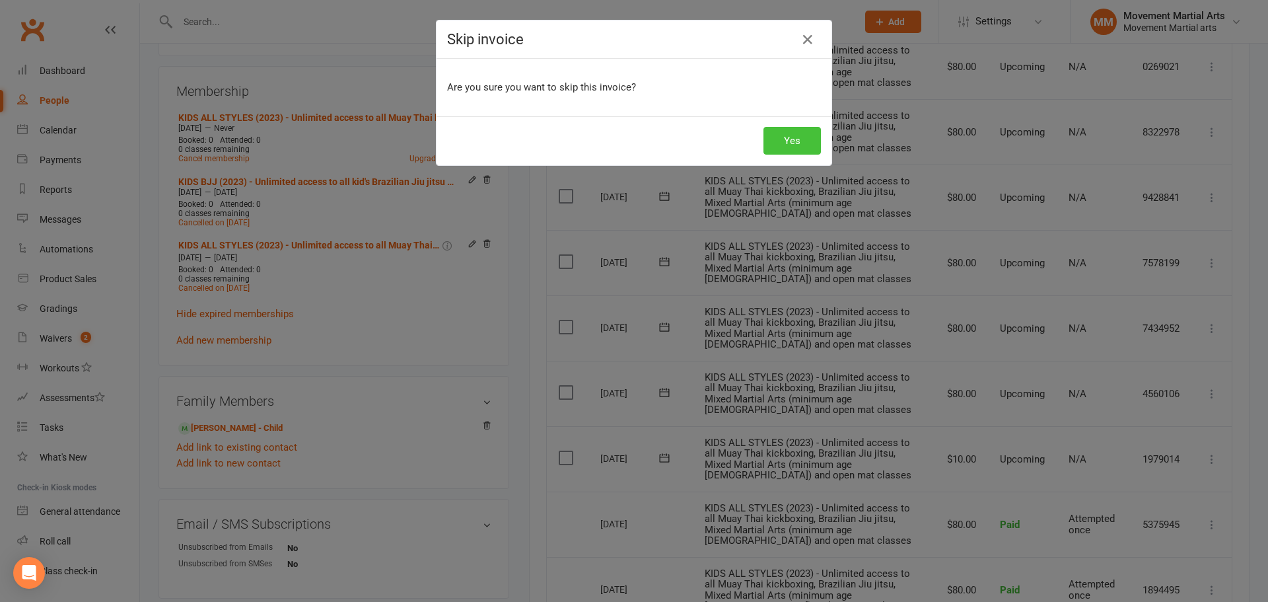
click at [622, 146] on button "Yes" at bounding box center [791, 141] width 57 height 28
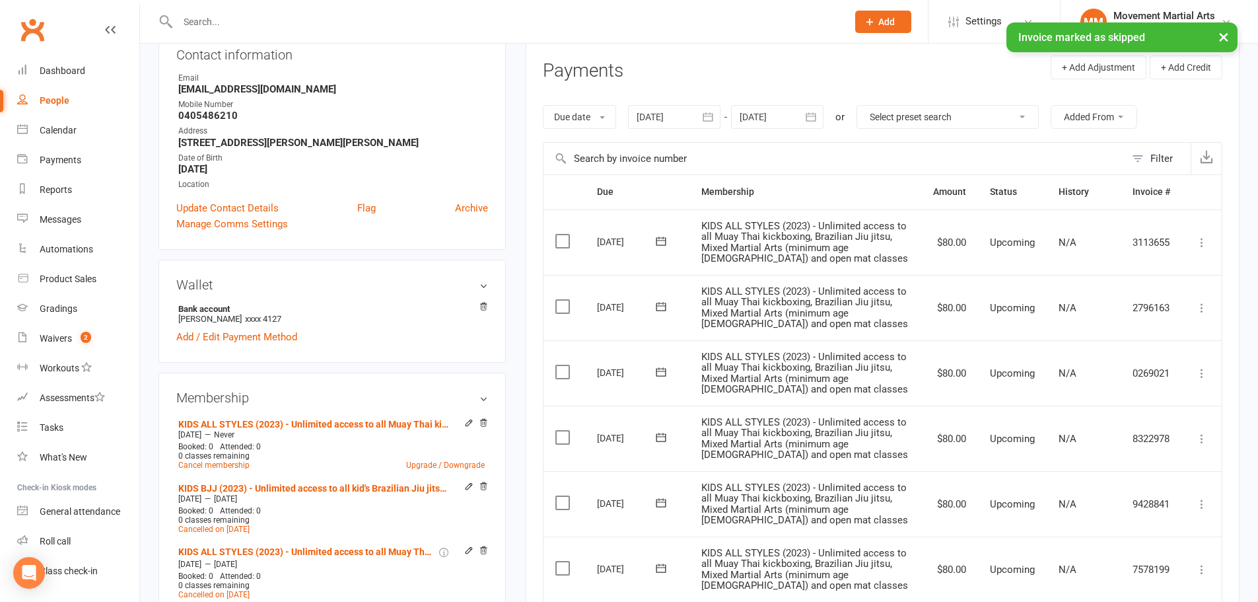
scroll to position [0, 0]
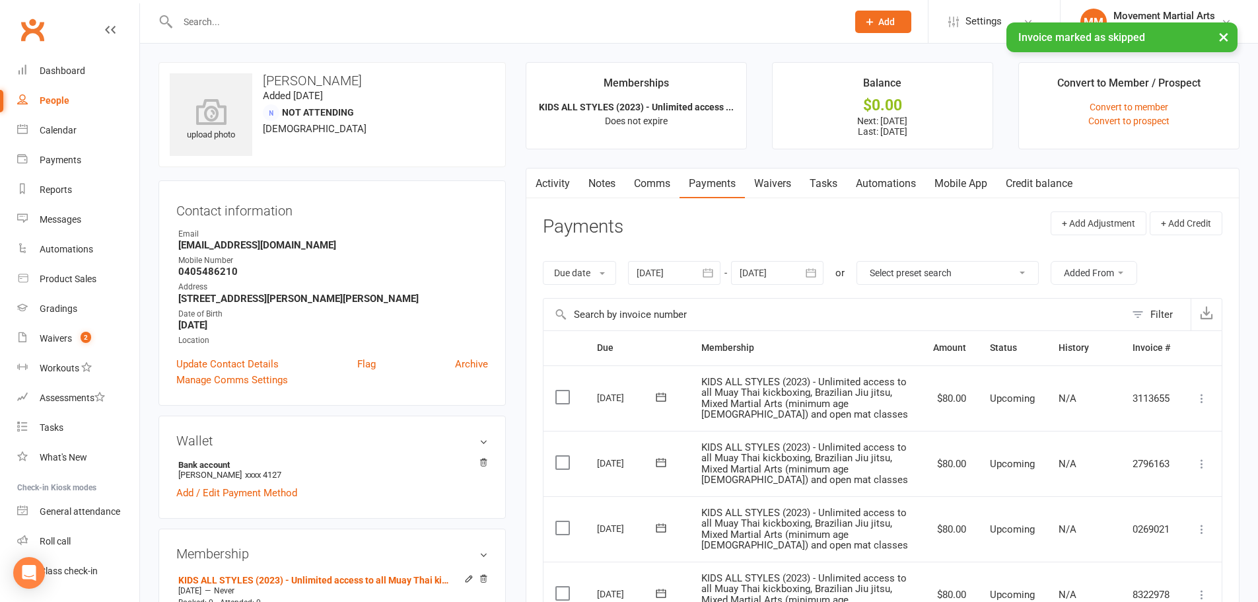
click at [616, 182] on link "Notes" at bounding box center [602, 183] width 46 height 30
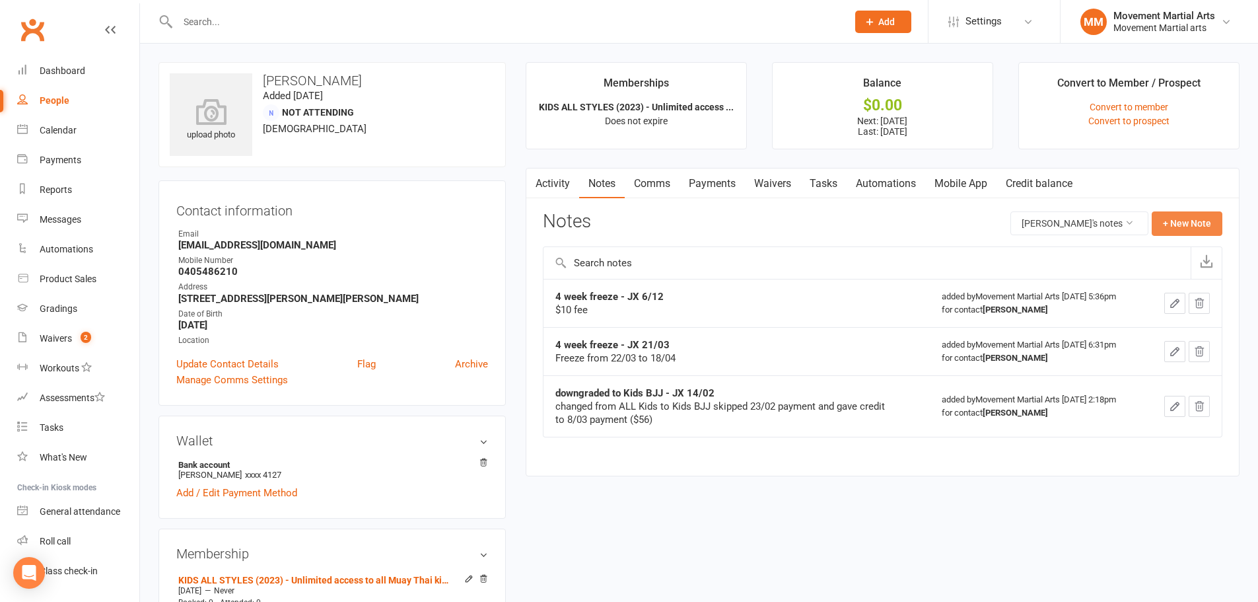
click at [622, 227] on button "+ New Note" at bounding box center [1187, 223] width 71 height 24
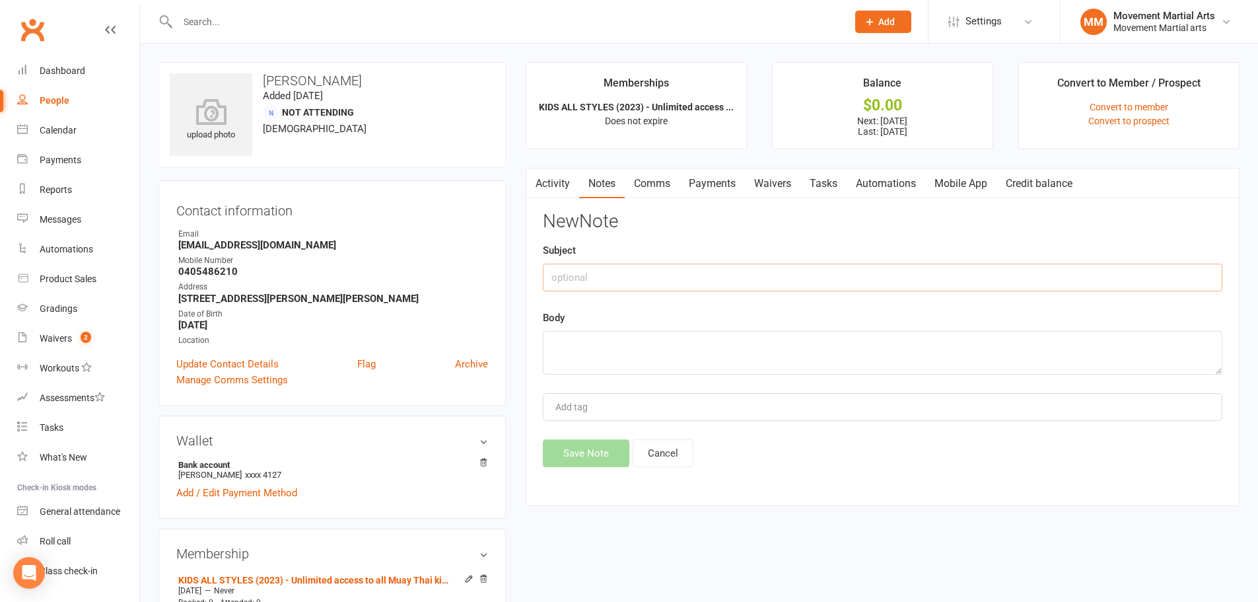
click at [604, 278] on input "text" at bounding box center [883, 277] width 680 height 28
type input "4 week freeze"
click at [588, 334] on textarea at bounding box center [883, 353] width 680 height 44
type textarea "4 week freeze - mq 15/08"
click at [573, 455] on button "Save Note" at bounding box center [586, 453] width 87 height 28
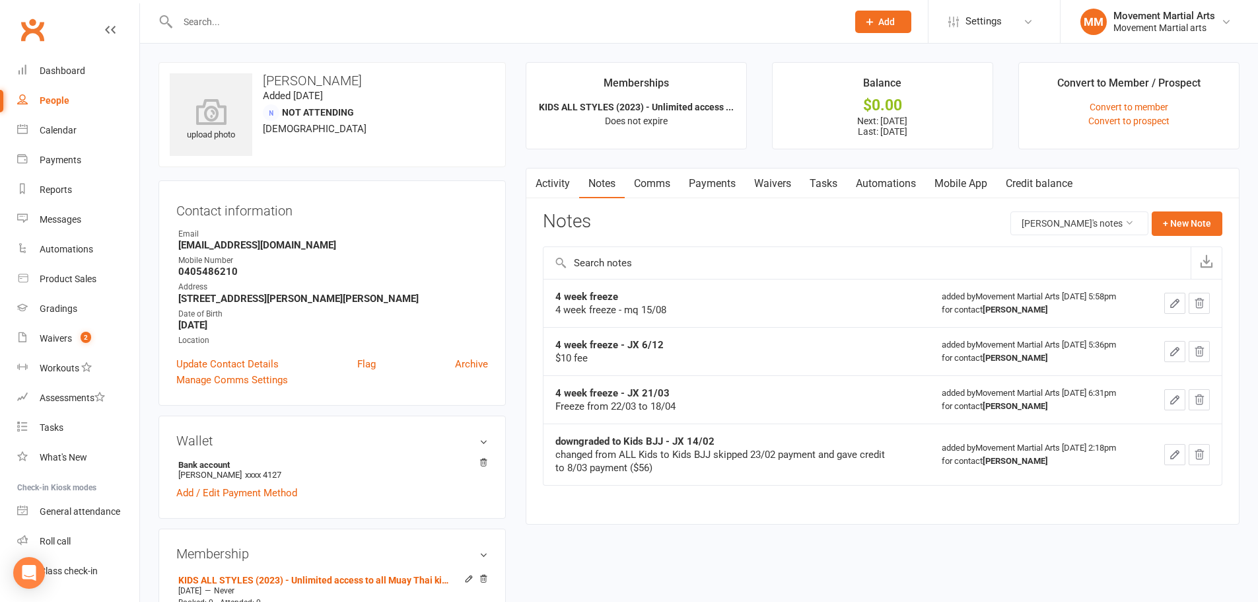
click at [622, 184] on link "Payments" at bounding box center [712, 183] width 65 height 30
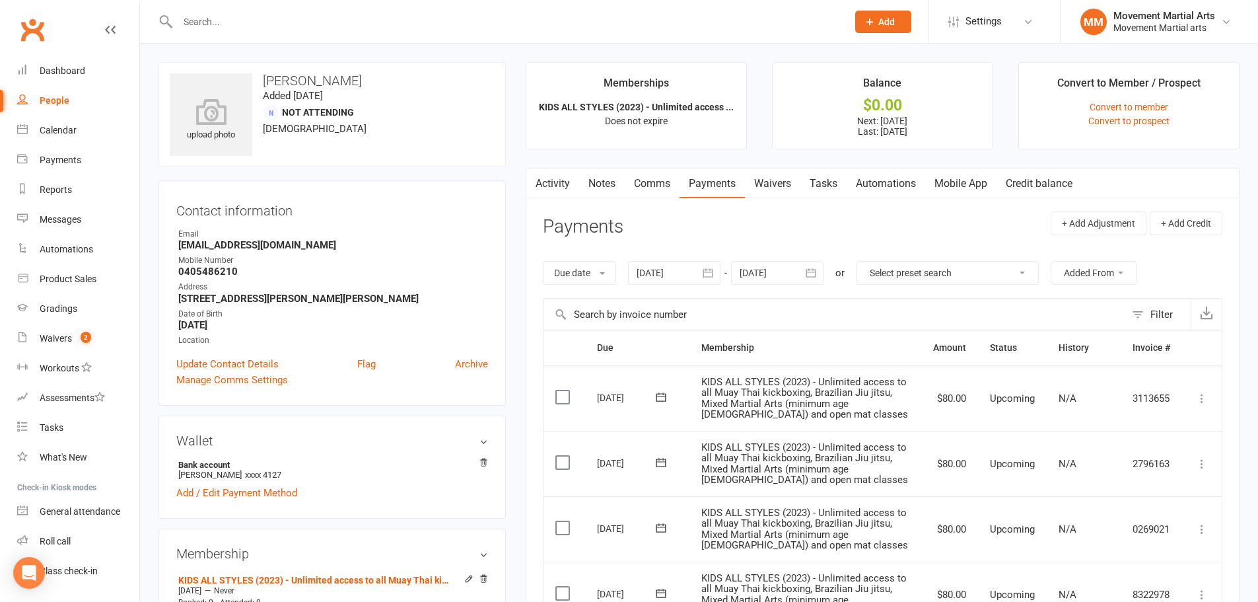
click at [603, 180] on link "Notes" at bounding box center [602, 183] width 46 height 30
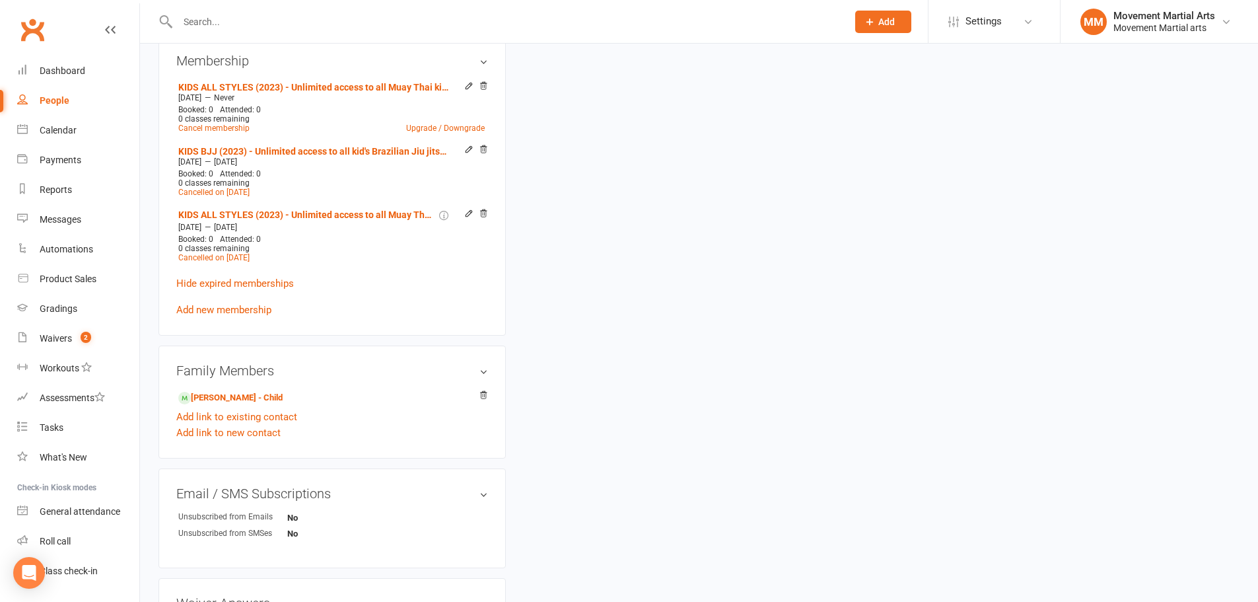
scroll to position [616, 0]
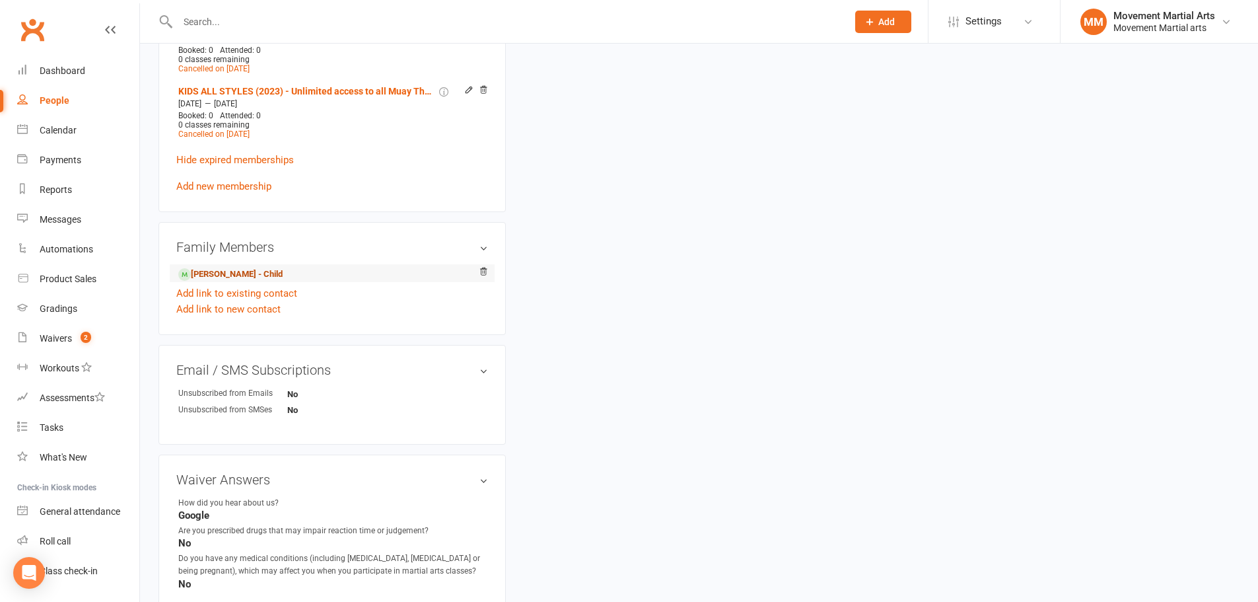
click at [221, 269] on link "Peter Lau - Child" at bounding box center [230, 274] width 104 height 14
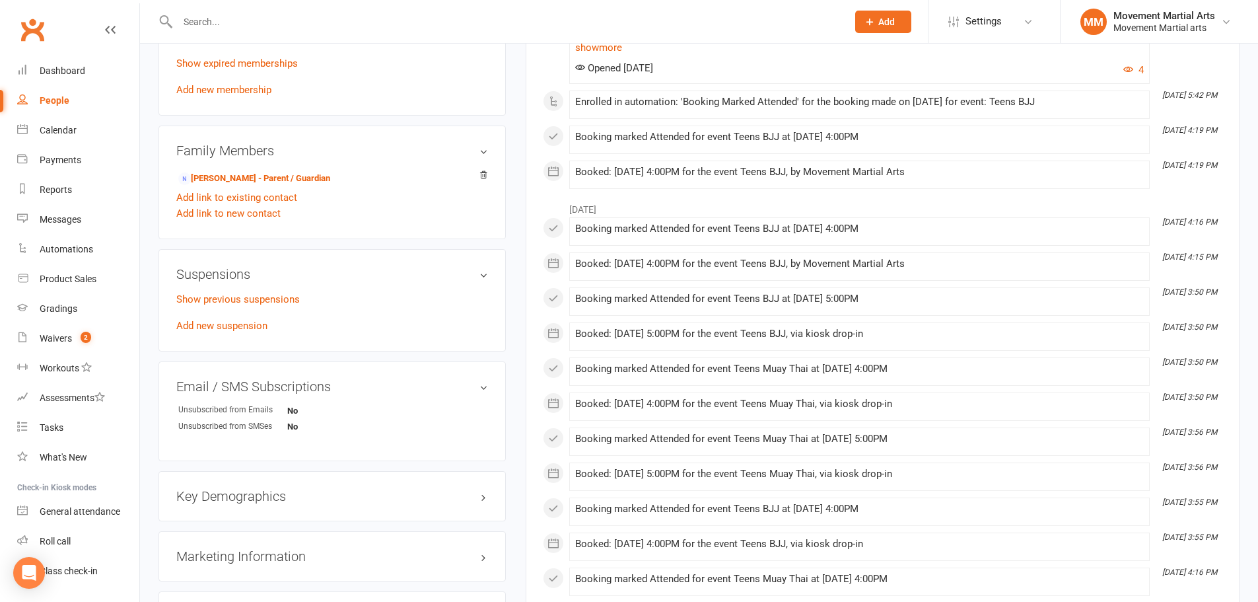
scroll to position [631, 0]
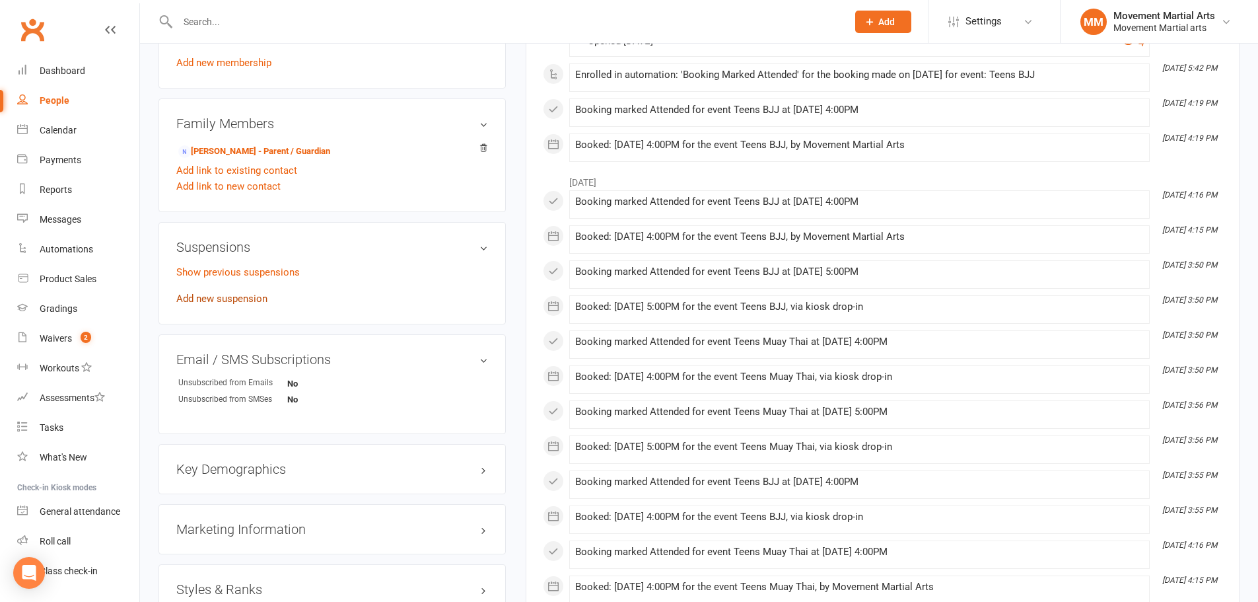
click at [240, 294] on link "Add new suspension" at bounding box center [221, 299] width 91 height 12
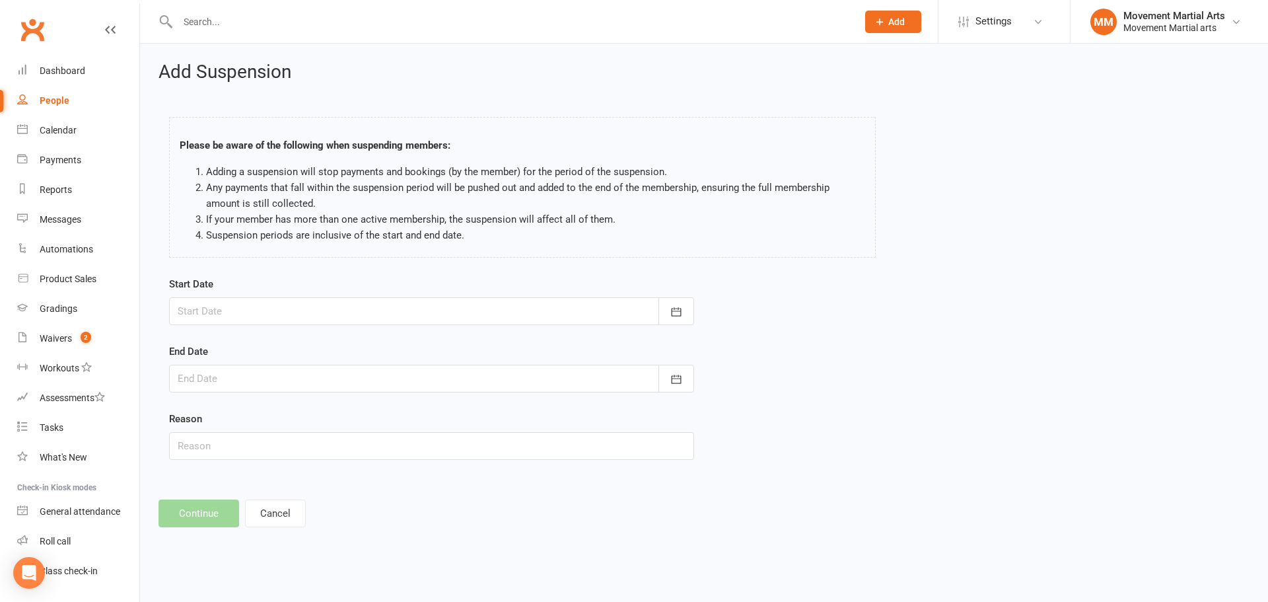
click at [328, 308] on div at bounding box center [431, 311] width 525 height 28
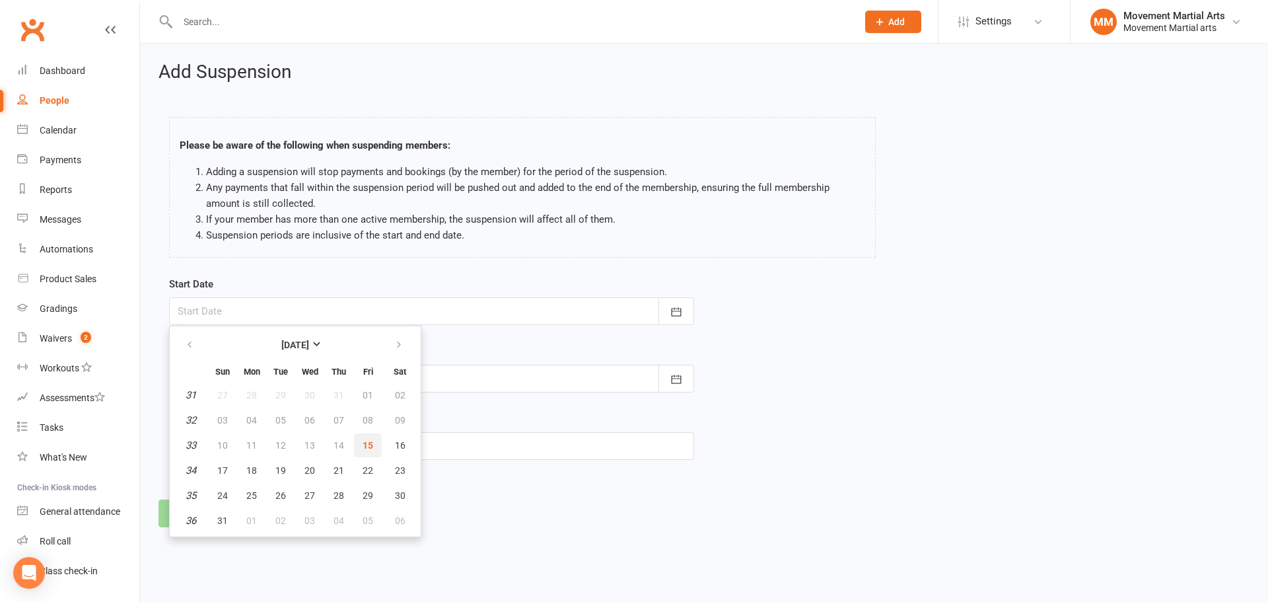
click at [365, 445] on span "15" at bounding box center [368, 445] width 11 height 11
type input "15 Aug 2025"
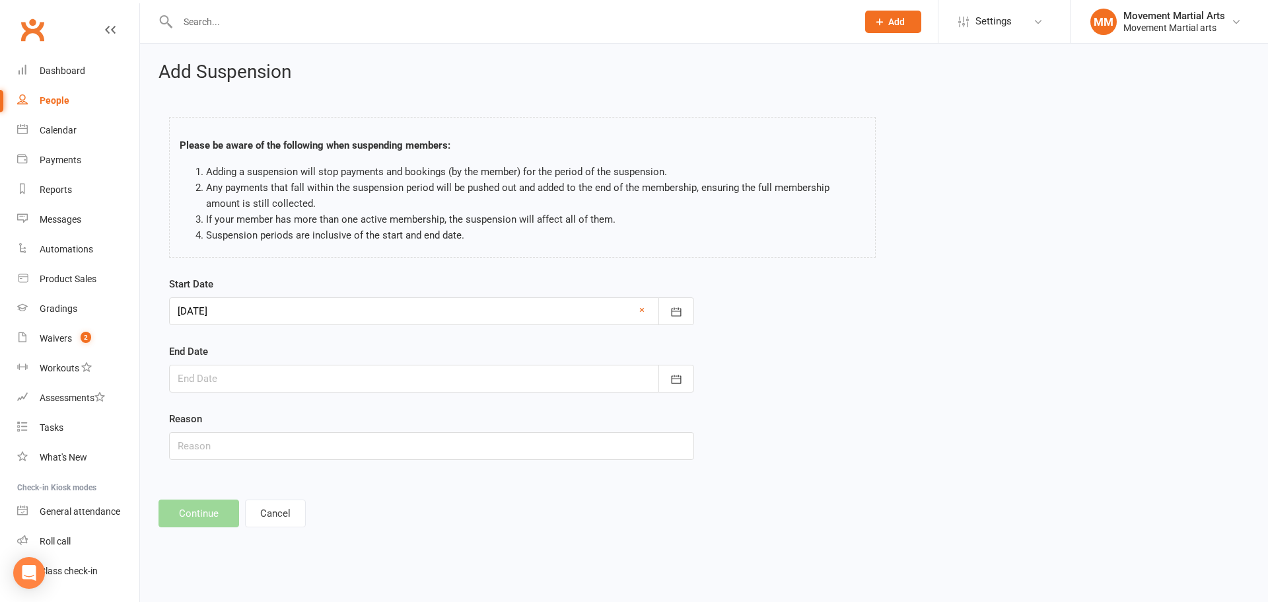
click at [371, 387] on div at bounding box center [431, 379] width 525 height 28
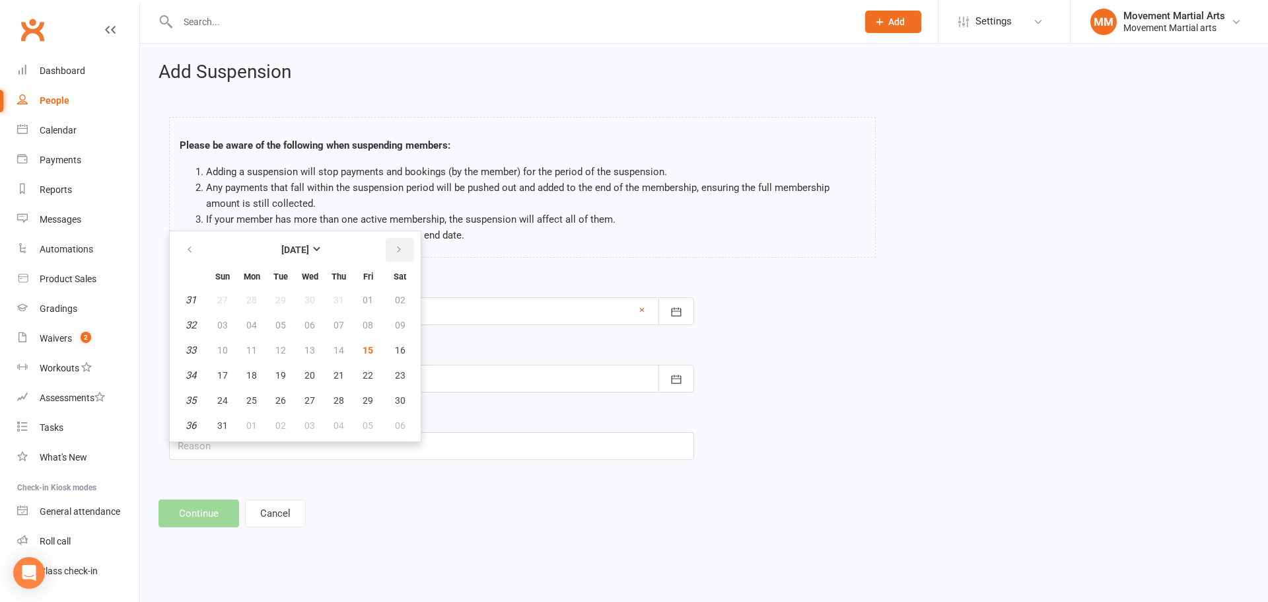
click at [400, 249] on icon "button" at bounding box center [398, 249] width 9 height 11
click at [335, 347] on span "18" at bounding box center [338, 350] width 11 height 11
type input "18 Sep 2025"
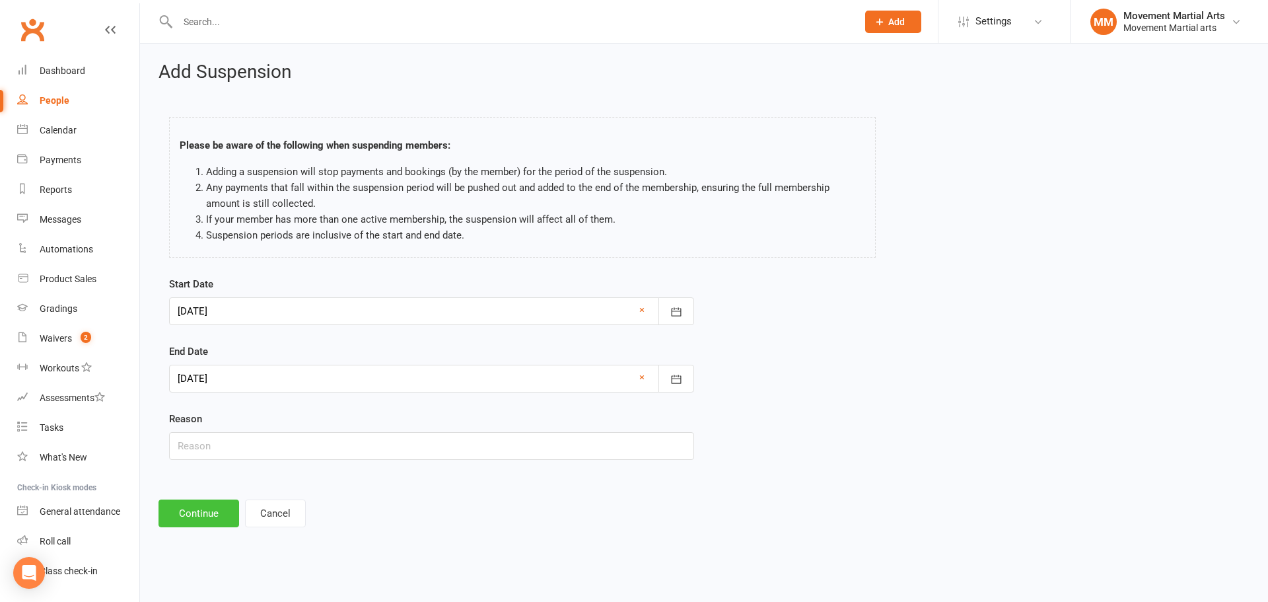
click at [202, 507] on button "Continue" at bounding box center [198, 513] width 81 height 28
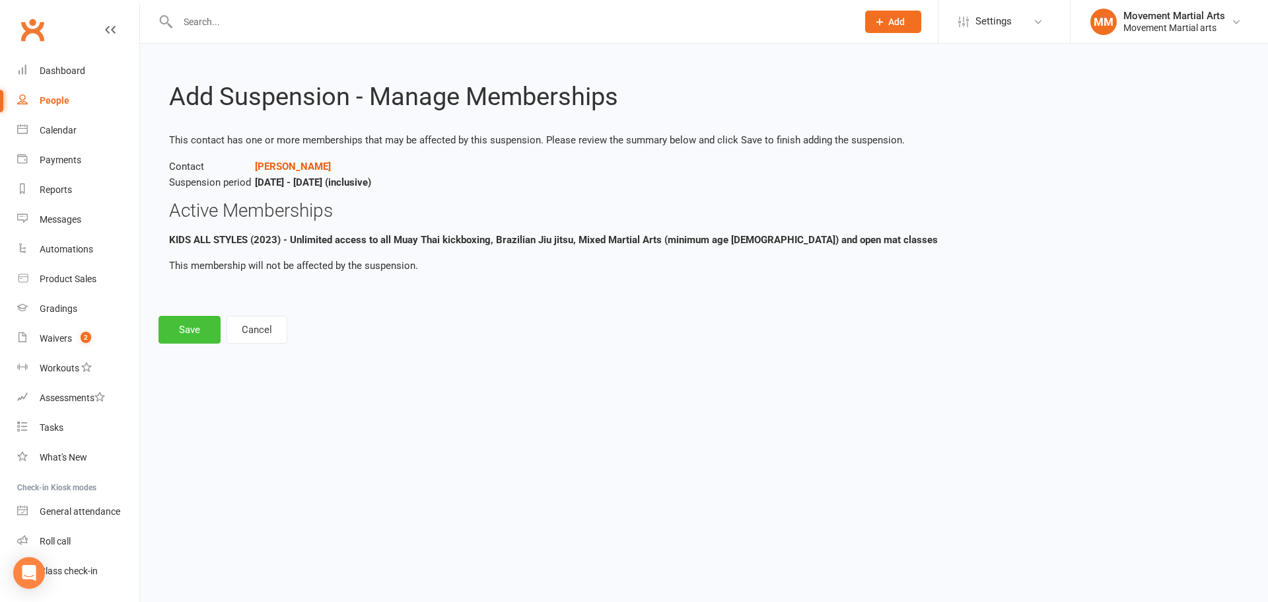
click at [207, 333] on button "Save" at bounding box center [189, 330] width 62 height 28
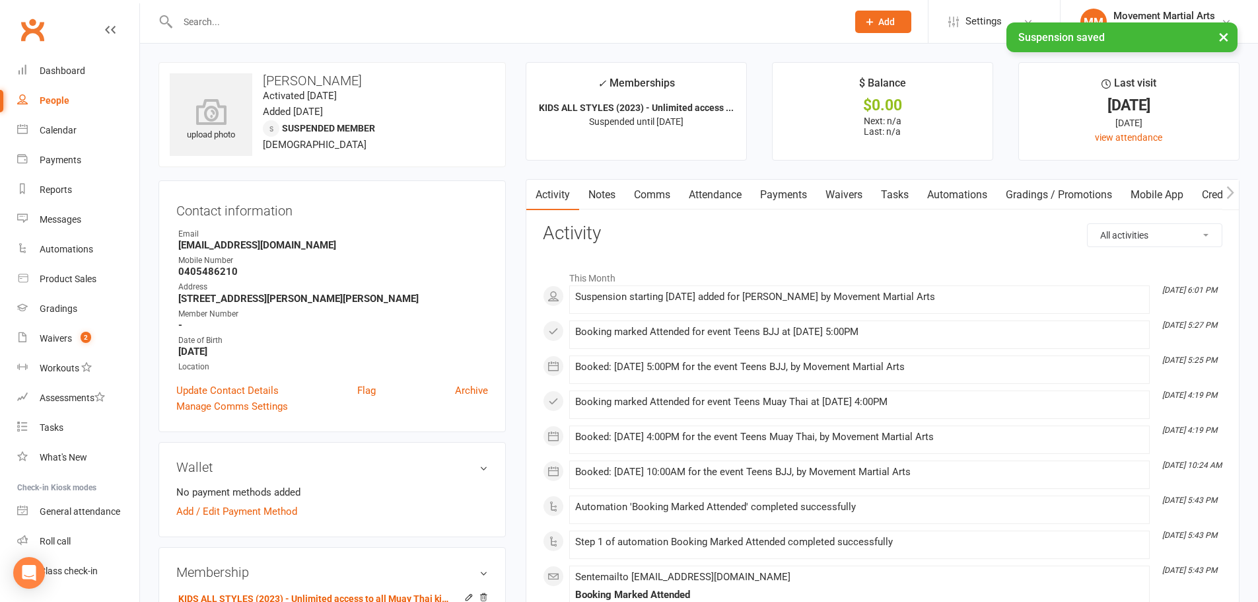
click at [606, 192] on link "Notes" at bounding box center [602, 195] width 46 height 30
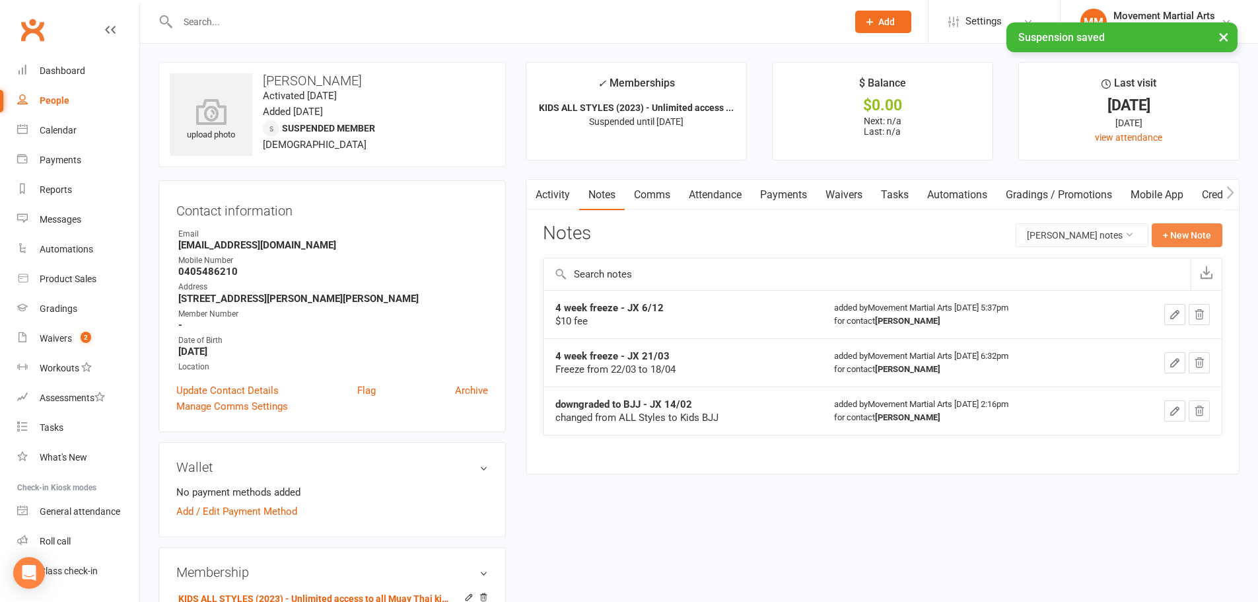
click at [622, 238] on button "+ New Note" at bounding box center [1187, 235] width 71 height 24
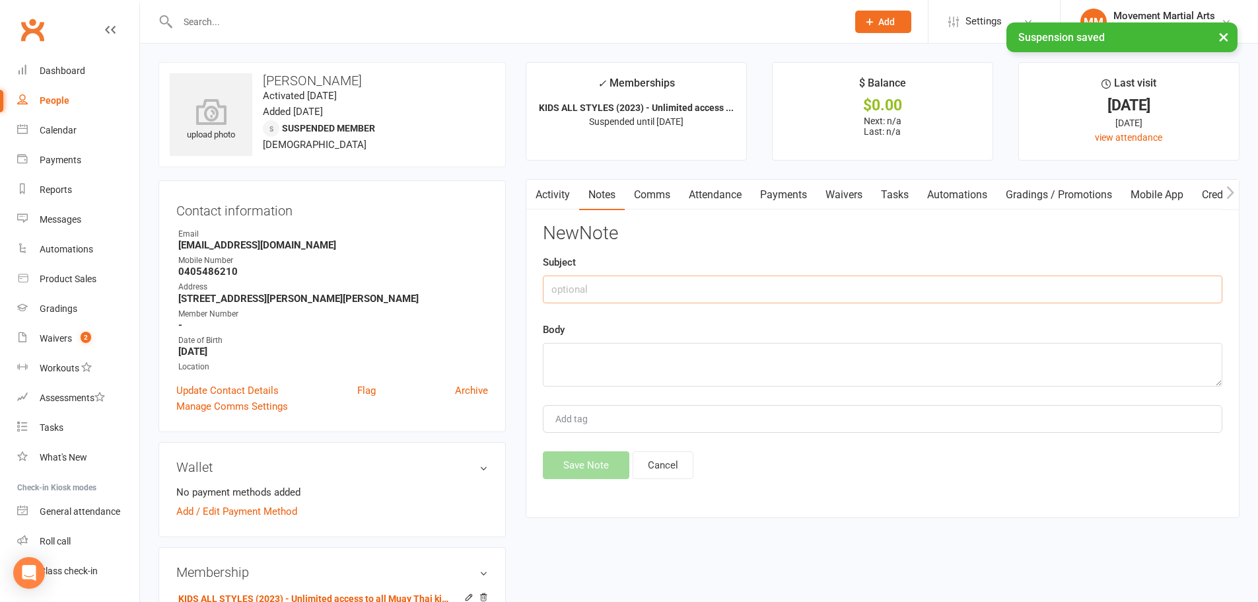
click at [622, 297] on input "text" at bounding box center [883, 289] width 680 height 28
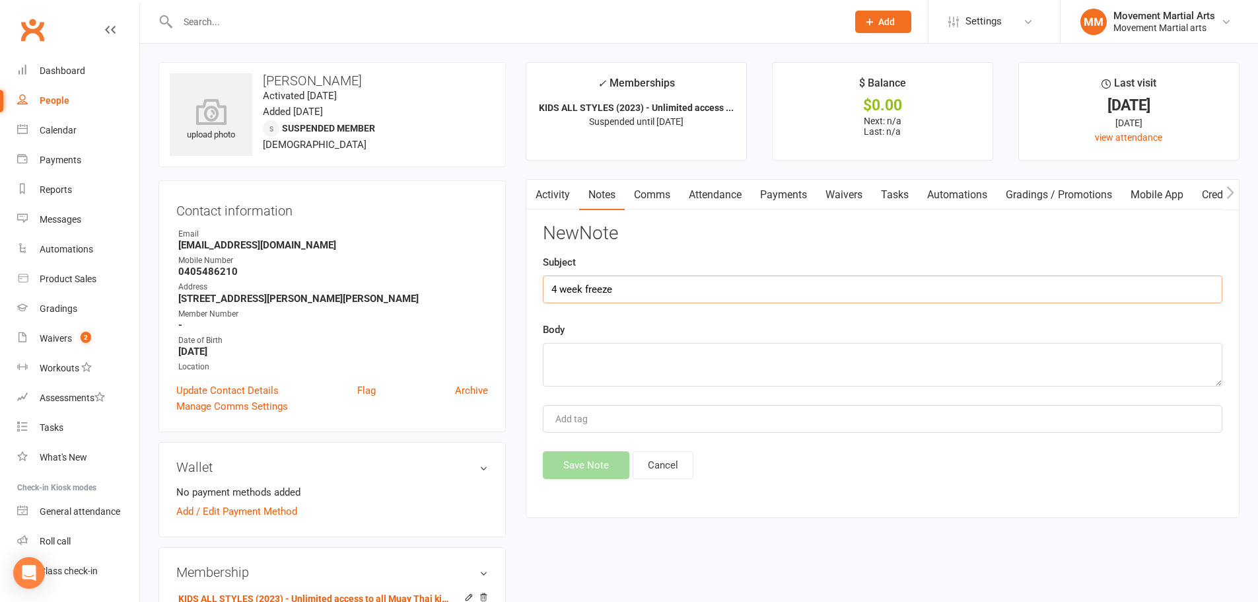
drag, startPoint x: 683, startPoint y: 297, endPoint x: 558, endPoint y: 282, distance: 125.7
click at [557, 282] on input "4 week freeze" at bounding box center [883, 289] width 680 height 28
click at [588, 281] on input "4 week freeze" at bounding box center [883, 289] width 680 height 28
drag, startPoint x: 631, startPoint y: 290, endPoint x: 496, endPoint y: 297, distance: 135.6
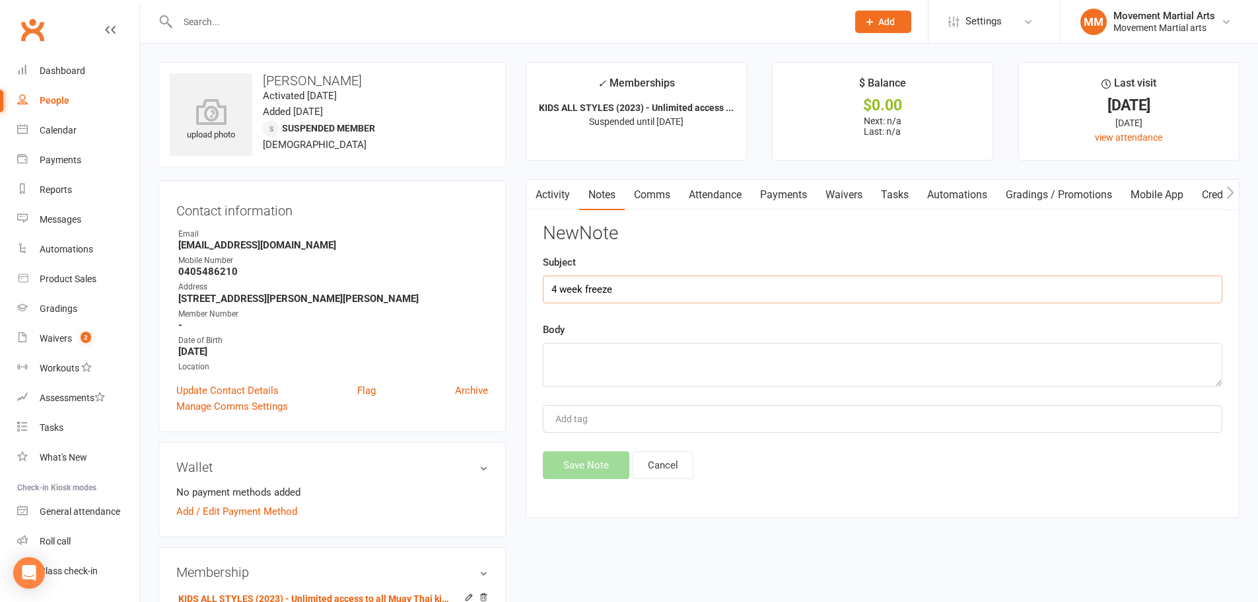
type input "4 week freeze"
click at [622, 360] on textarea at bounding box center [883, 365] width 680 height 44
paste textarea "4 week freeze"
type textarea "4 week freeze - mq 15/08"
click at [585, 458] on button "Save Note" at bounding box center [586, 465] width 87 height 28
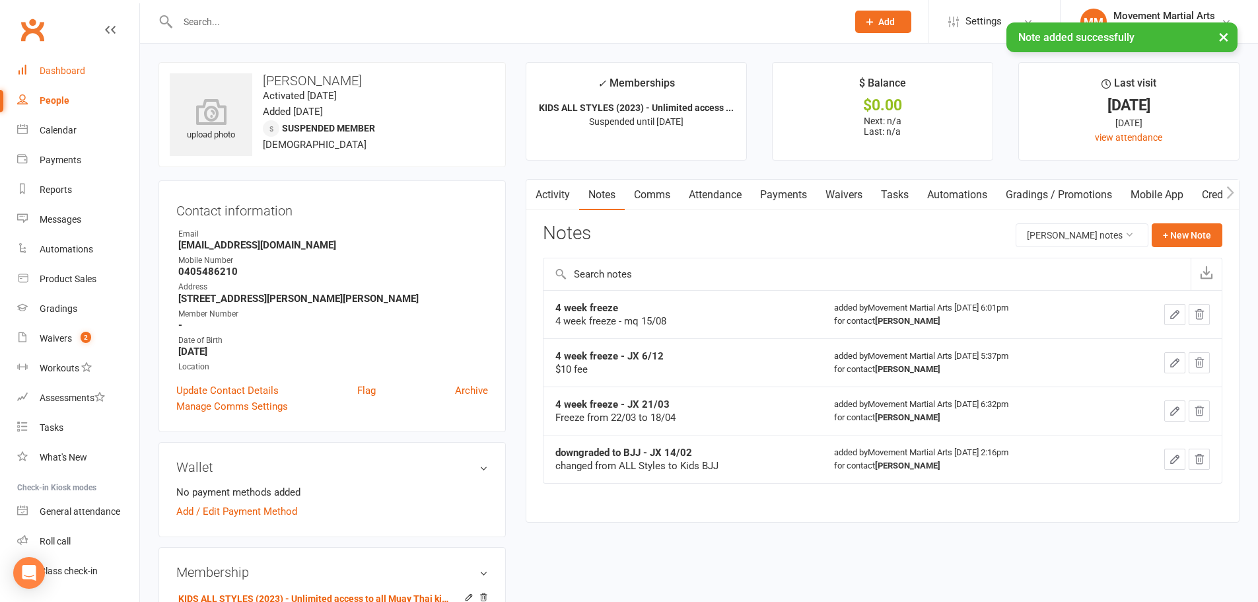
click at [81, 75] on div "Dashboard" at bounding box center [63, 70] width 46 height 11
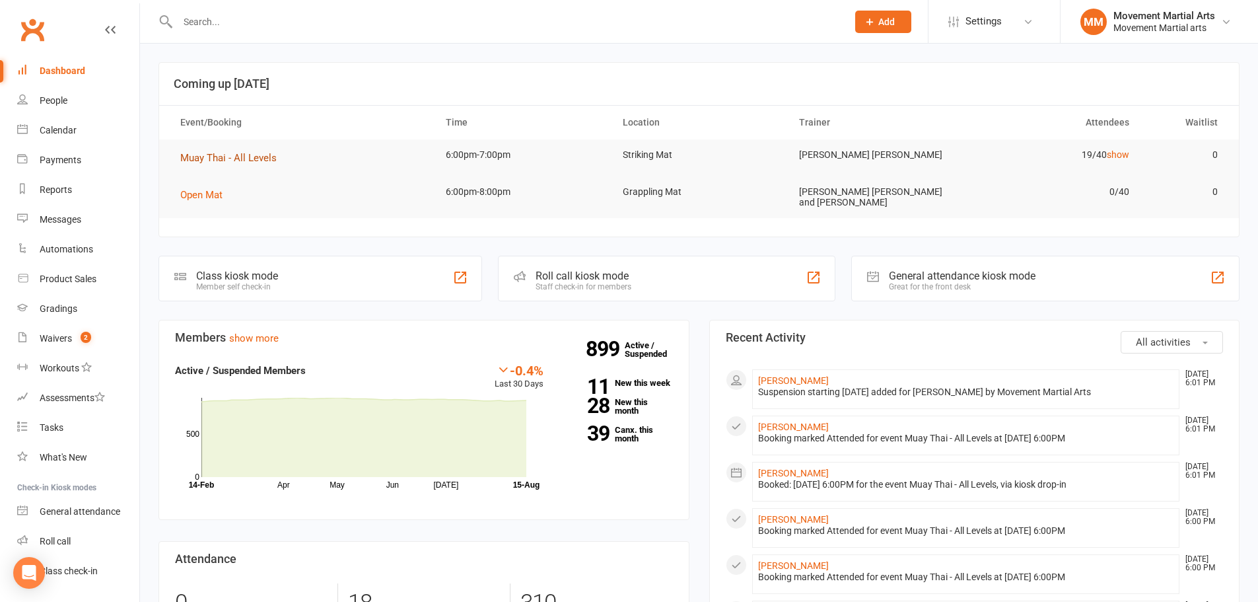
click at [226, 160] on span "Muay Thai - All Levels" at bounding box center [228, 158] width 96 height 12
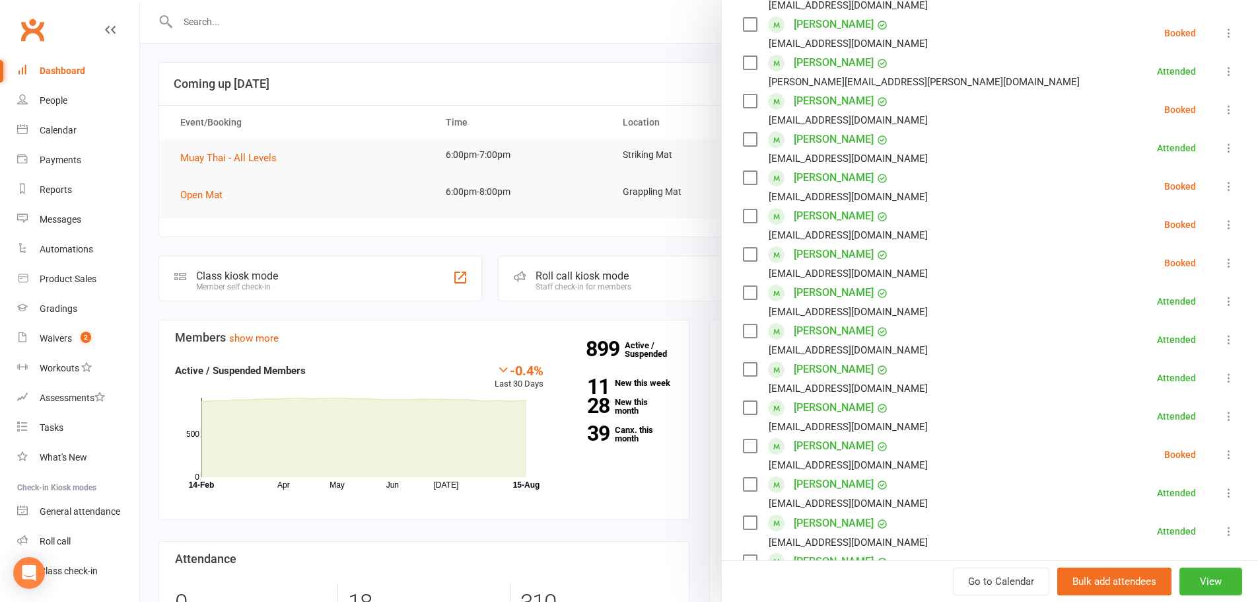
scroll to position [616, 0]
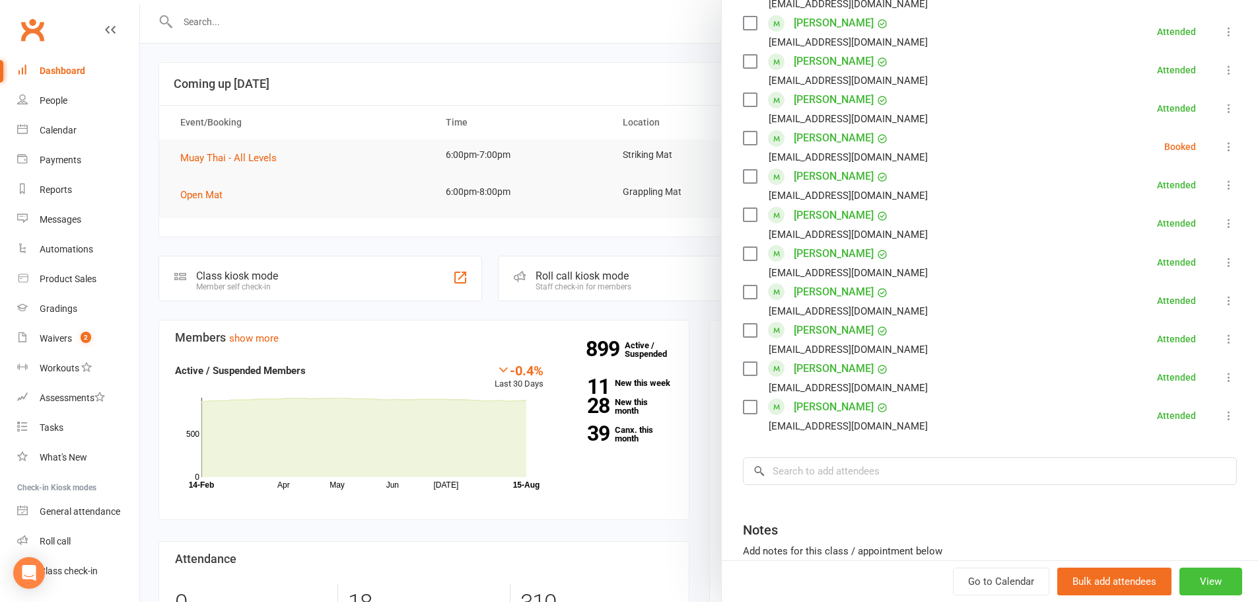
click at [622, 581] on button "View" at bounding box center [1210, 581] width 63 height 28
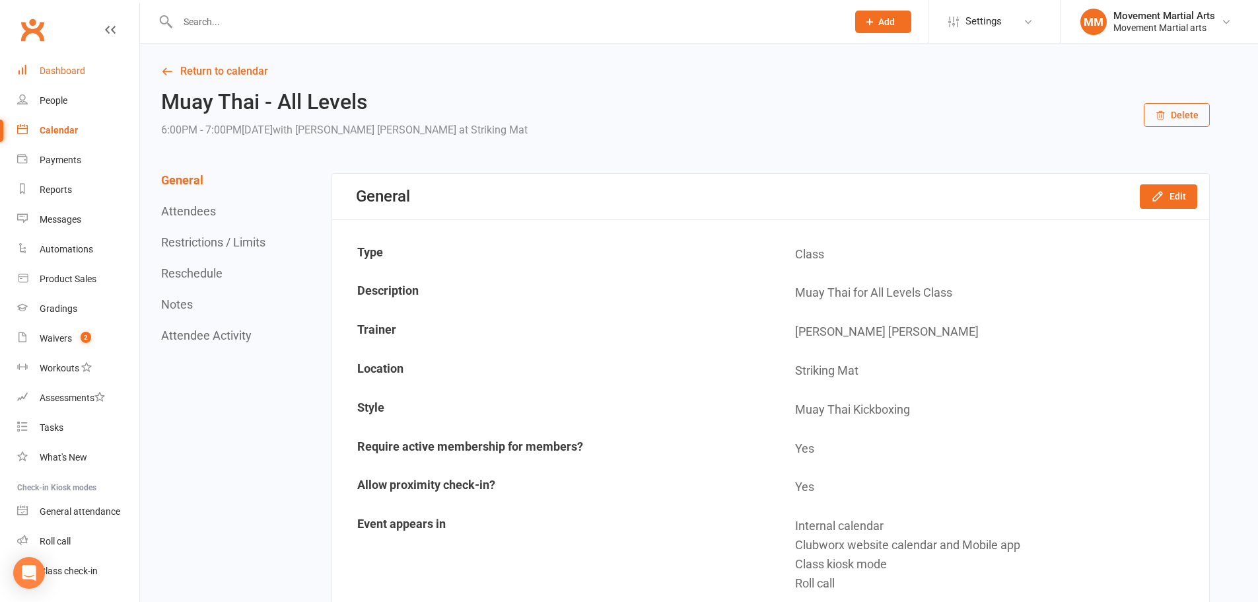
click at [93, 69] on link "Dashboard" at bounding box center [78, 71] width 122 height 30
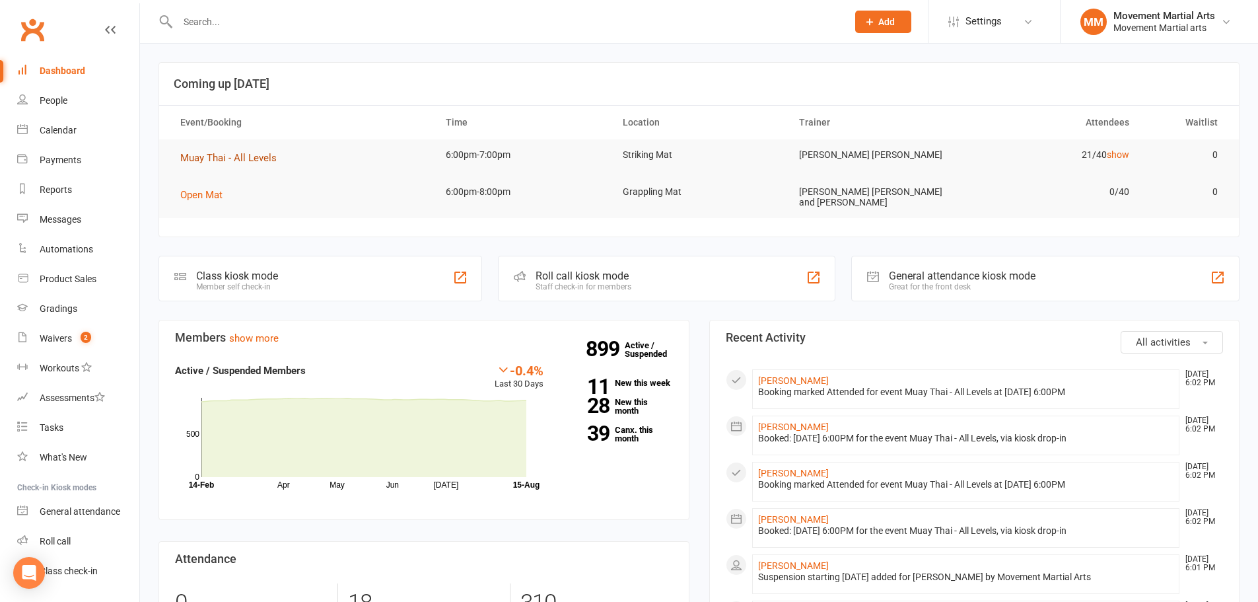
click at [225, 159] on span "Muay Thai - All Levels" at bounding box center [228, 158] width 96 height 12
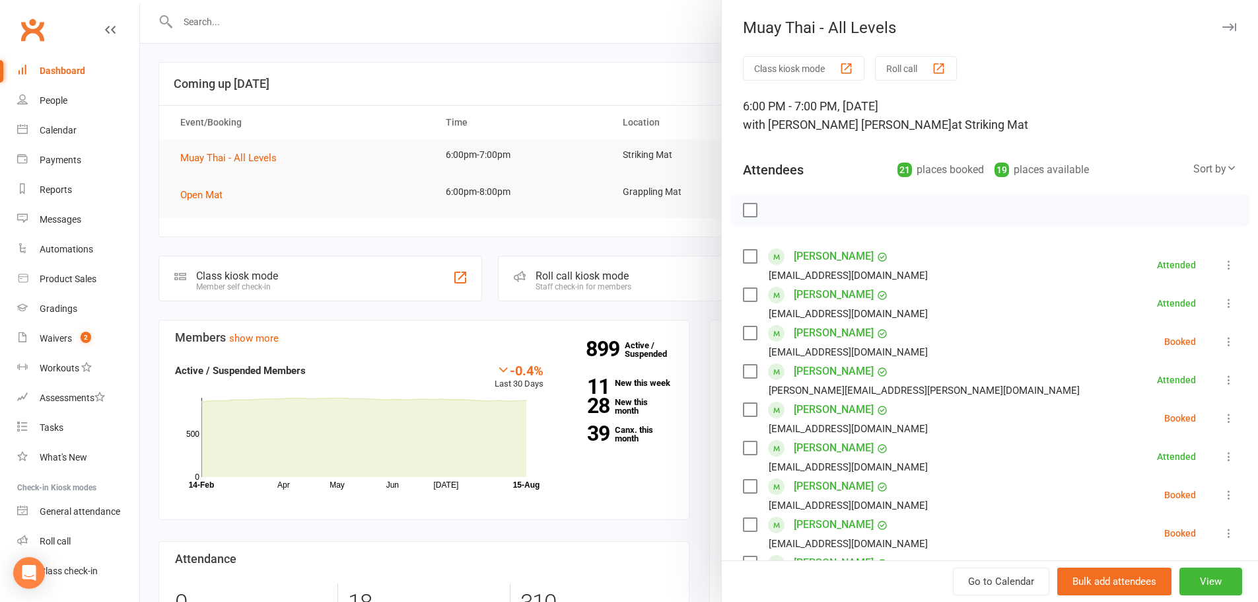
click at [622, 413] on icon at bounding box center [1228, 417] width 13 height 13
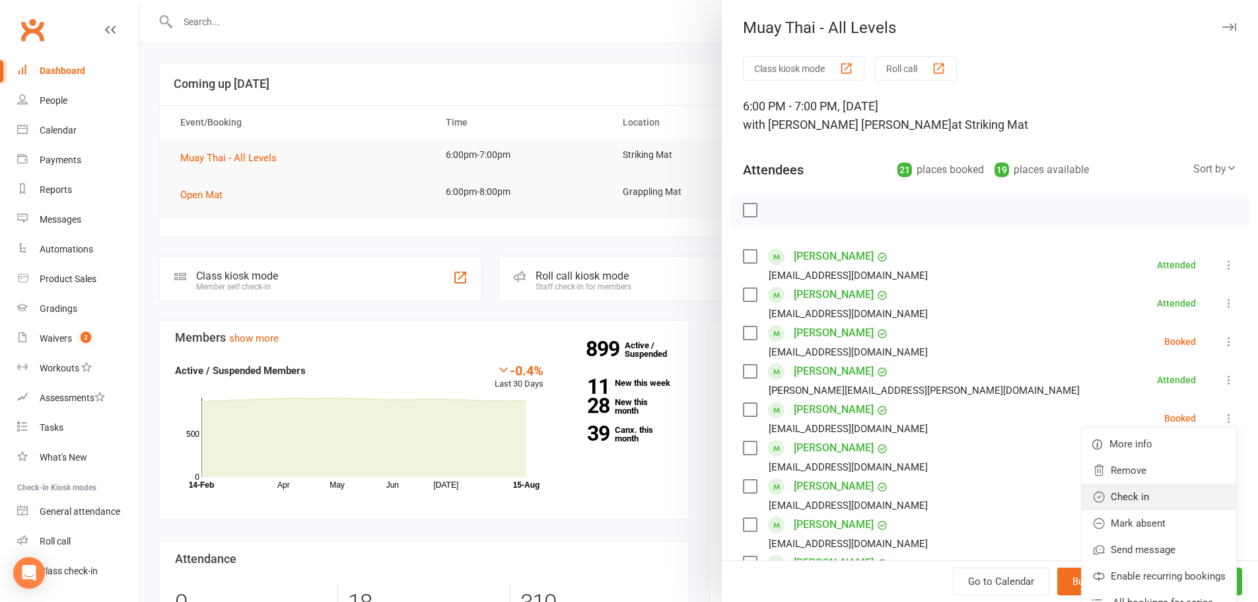
click at [622, 491] on link "Check in" at bounding box center [1159, 496] width 155 height 26
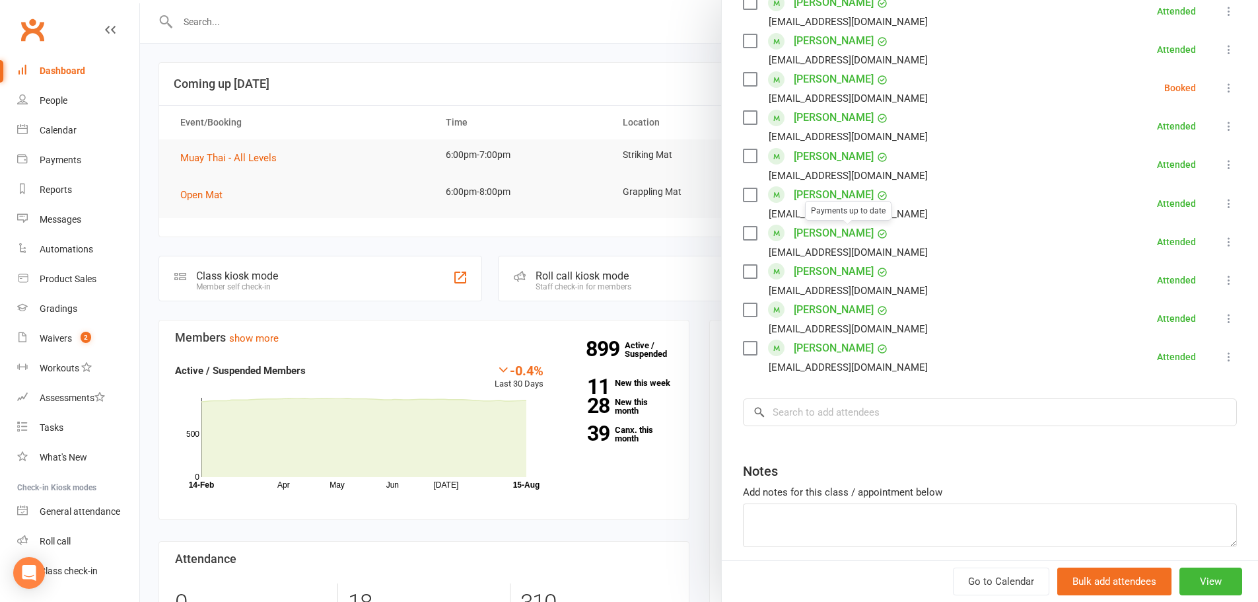
scroll to position [728, 0]
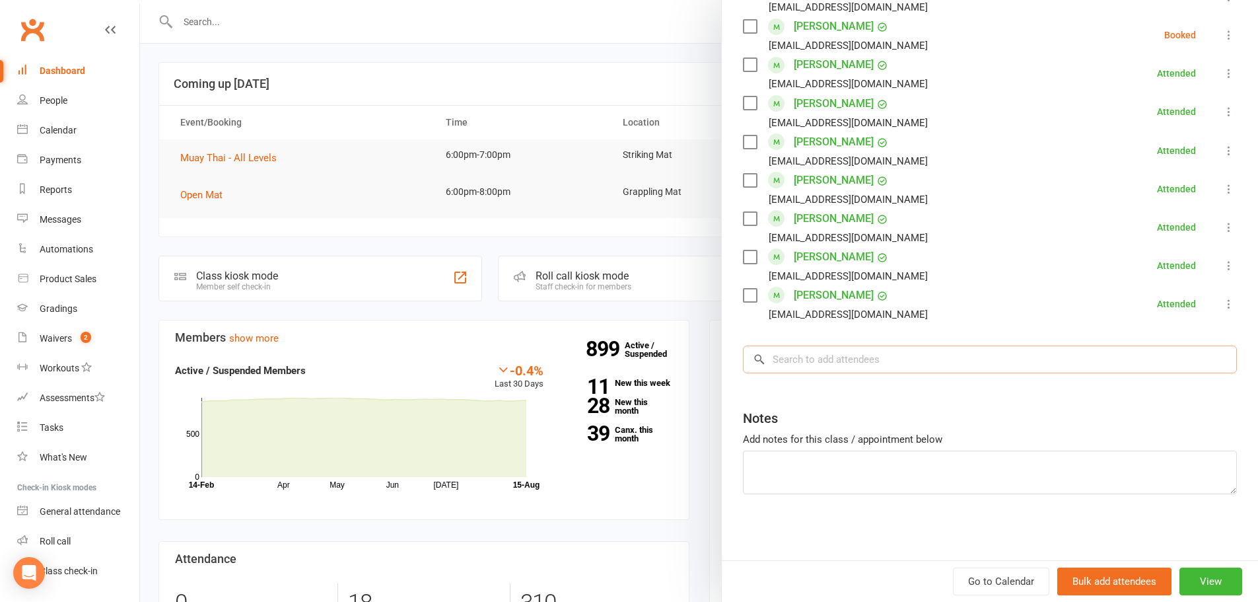
click at [622, 357] on input "search" at bounding box center [990, 359] width 494 height 28
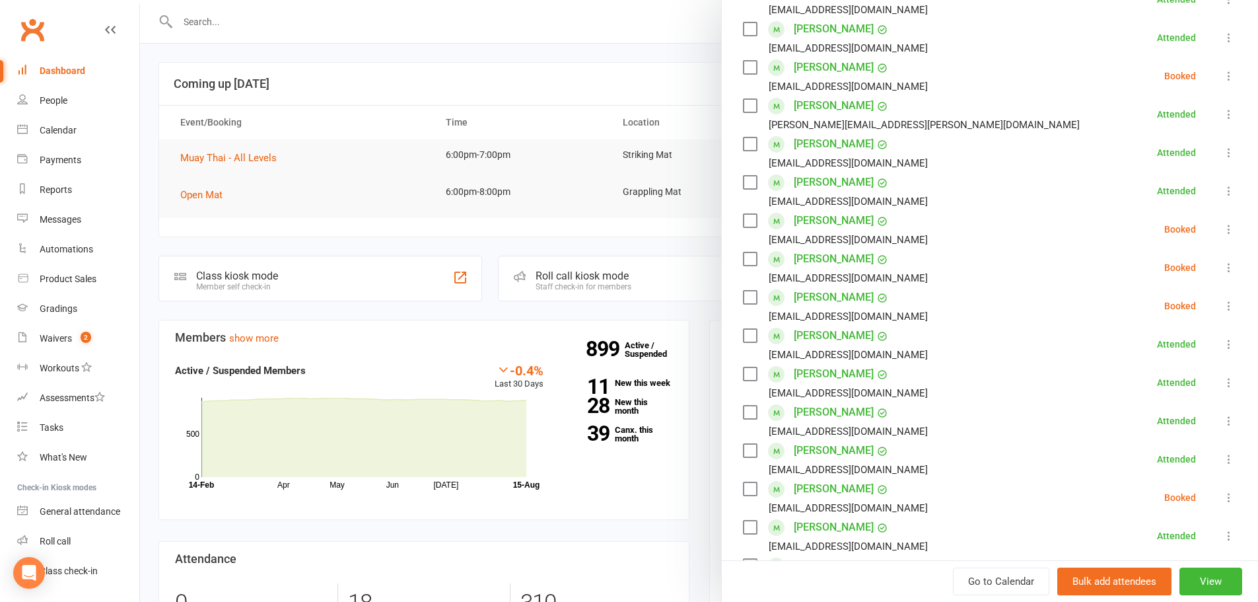
scroll to position [419, 0]
click at [622, 341] on icon at bounding box center [1228, 343] width 13 height 13
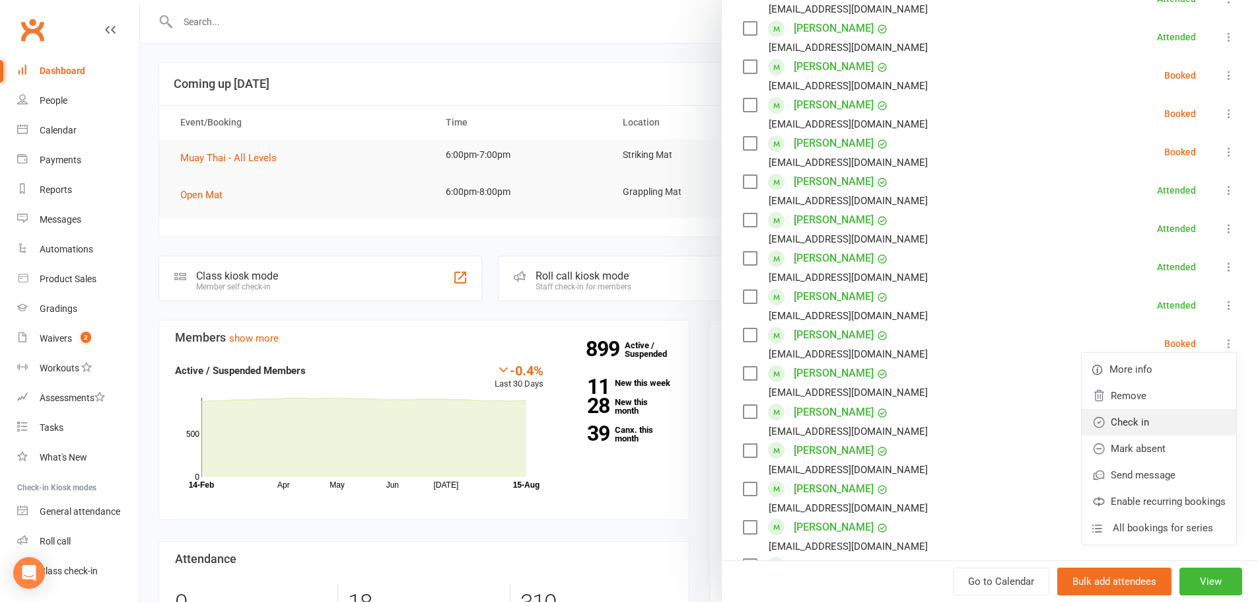
click at [622, 425] on link "Check in" at bounding box center [1159, 422] width 155 height 26
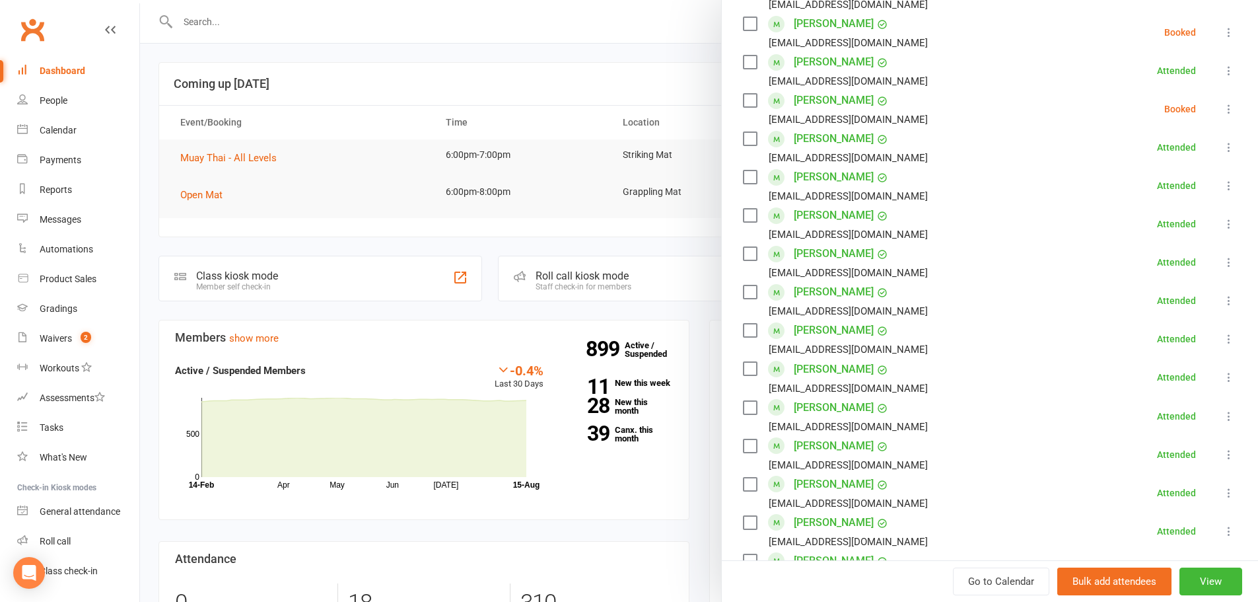
scroll to position [616, 0]
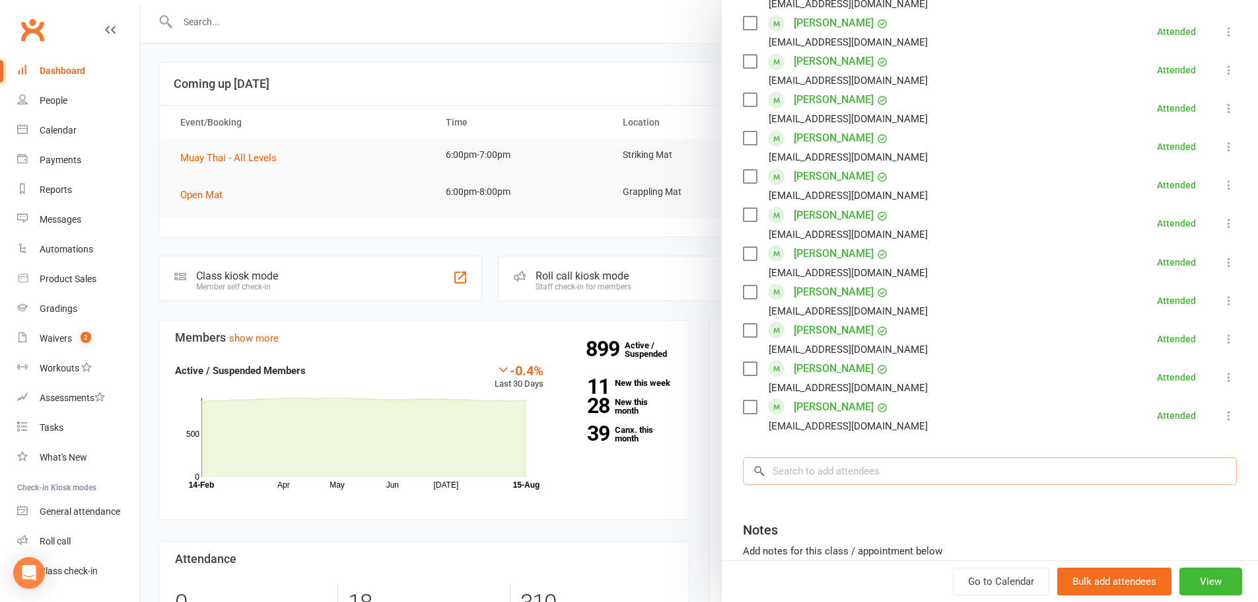
drag, startPoint x: 872, startPoint y: 471, endPoint x: 876, endPoint y: 477, distance: 7.4
click at [622, 471] on input "search" at bounding box center [990, 471] width 494 height 28
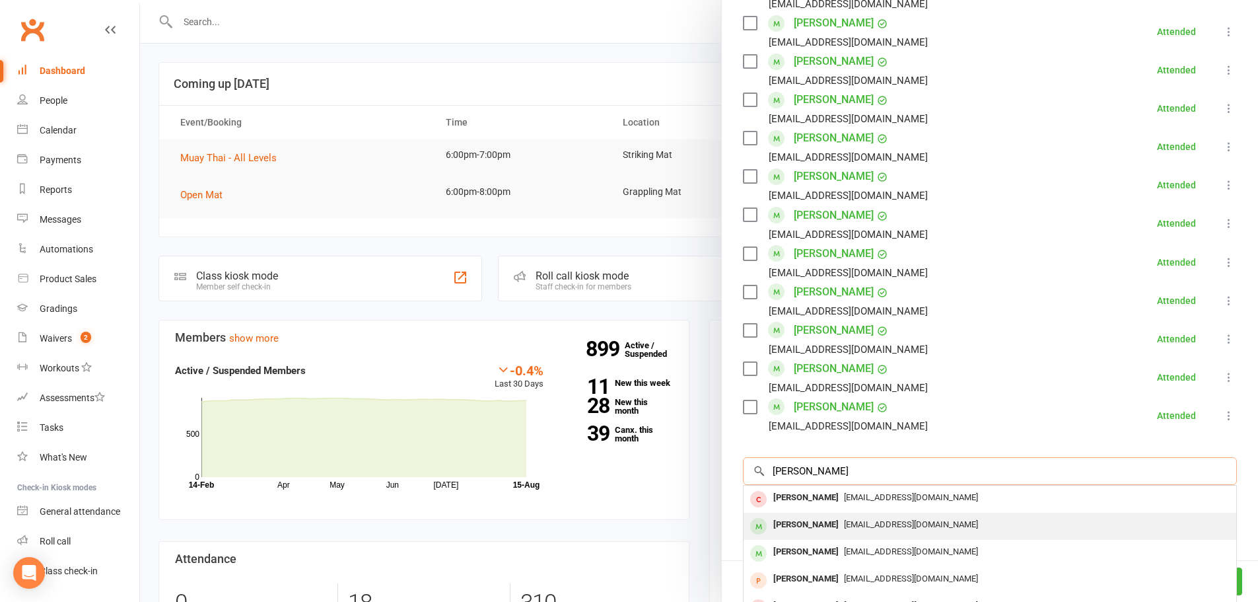
type input "jake"
click at [622, 523] on span "jakeebreo@gmail.com" at bounding box center [911, 524] width 134 height 10
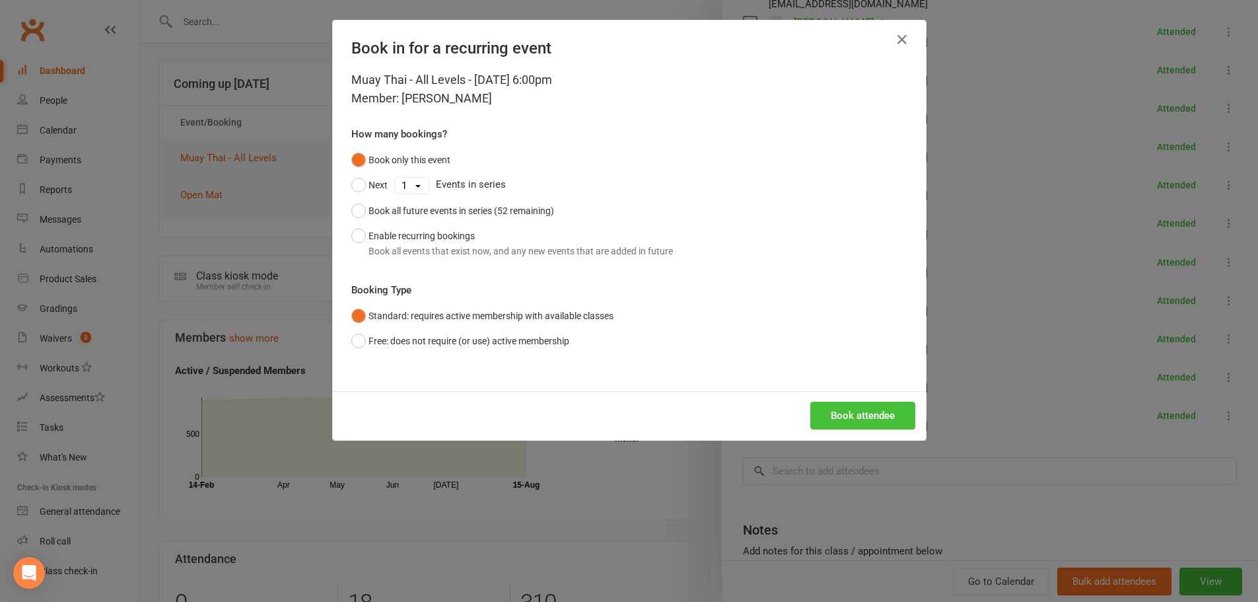
click at [622, 403] on button "Book attendee" at bounding box center [862, 416] width 105 height 28
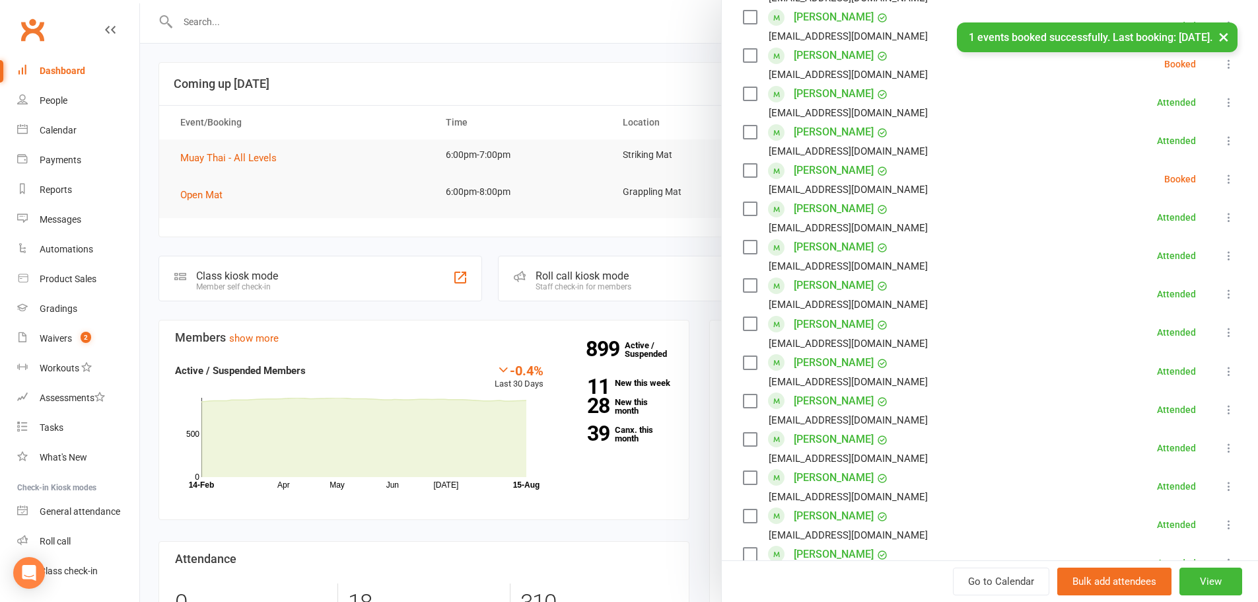
scroll to position [308, 0]
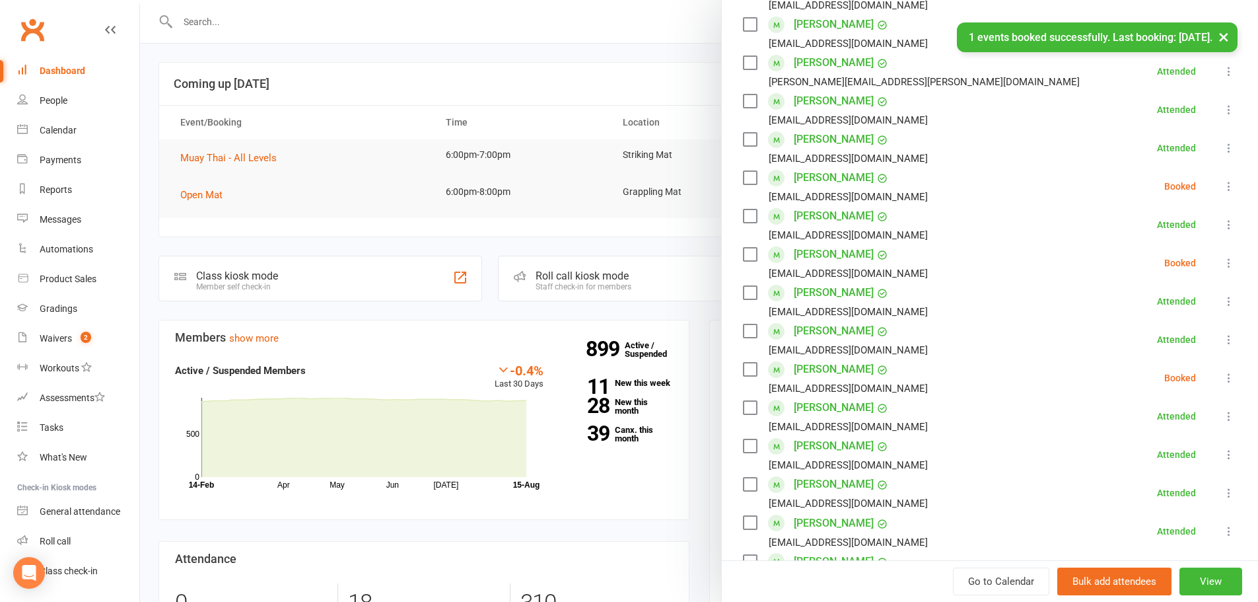
click at [622, 376] on icon at bounding box center [1228, 377] width 13 height 13
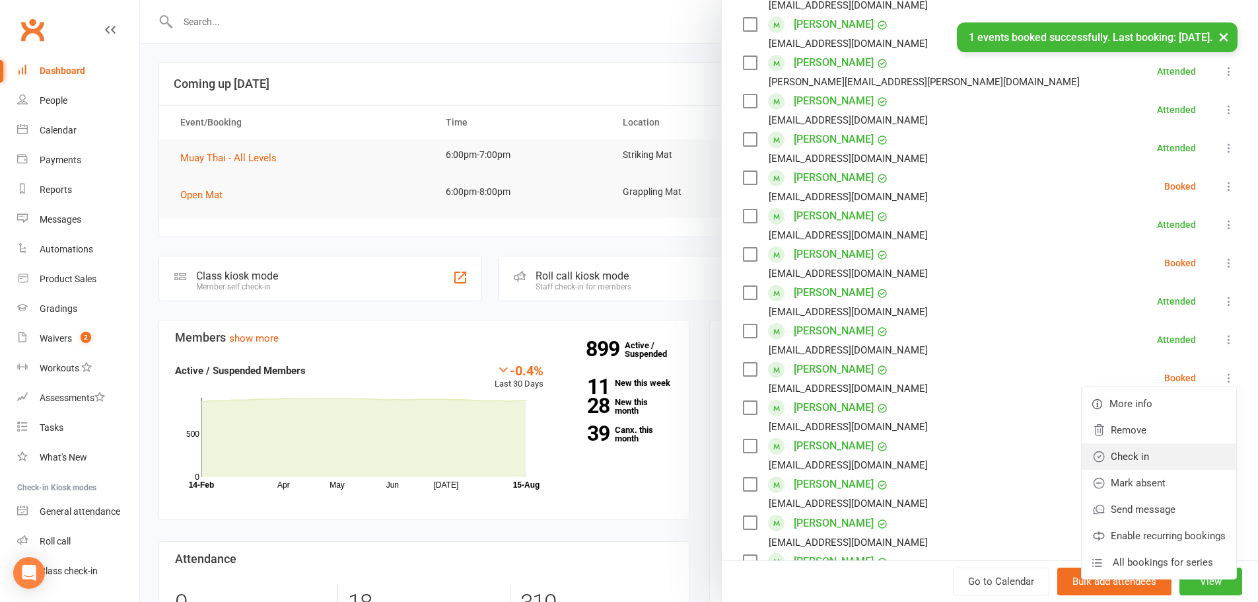
click at [622, 454] on link "Check in" at bounding box center [1159, 456] width 155 height 26
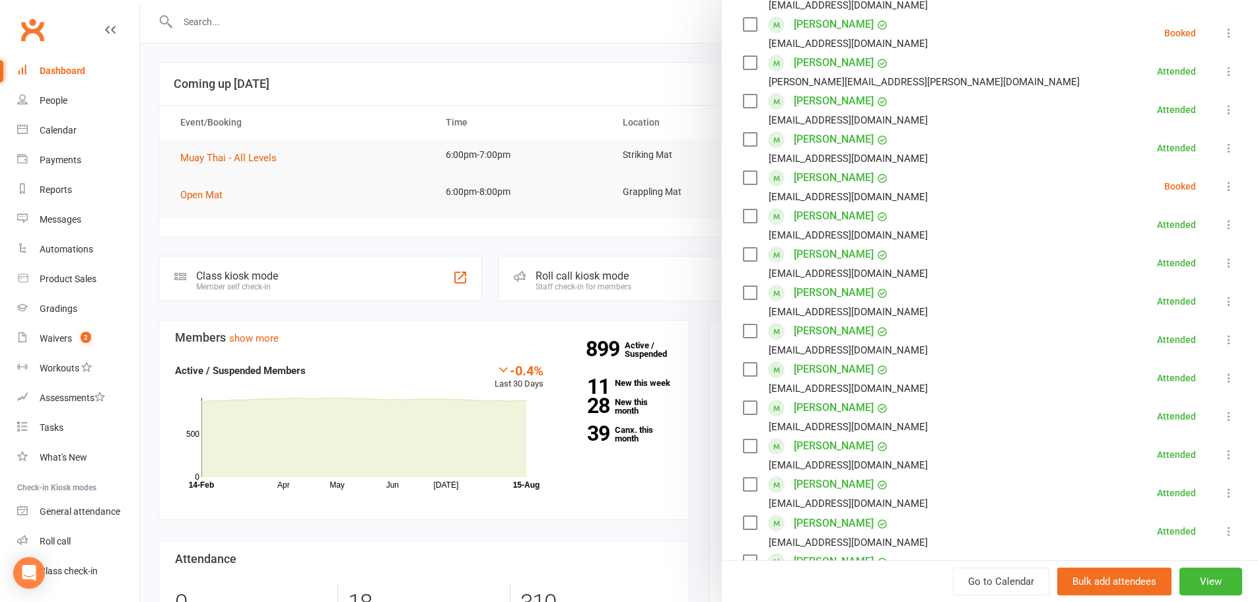
click at [312, 77] on div at bounding box center [699, 301] width 1118 height 602
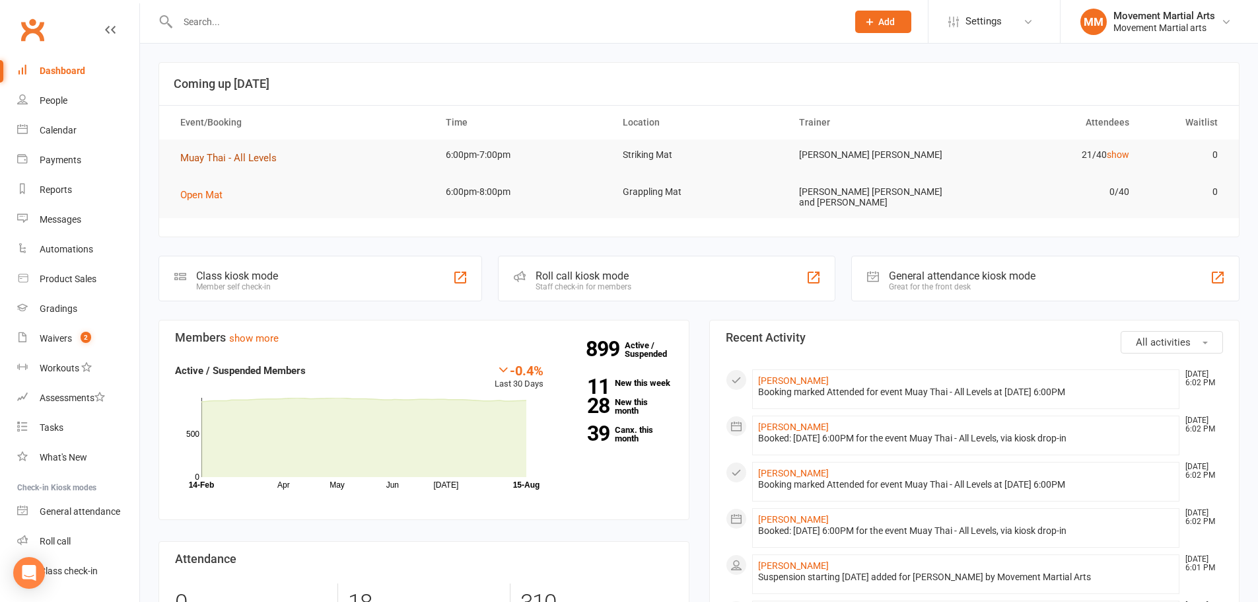
click at [222, 155] on span "Muay Thai - All Levels" at bounding box center [228, 158] width 96 height 12
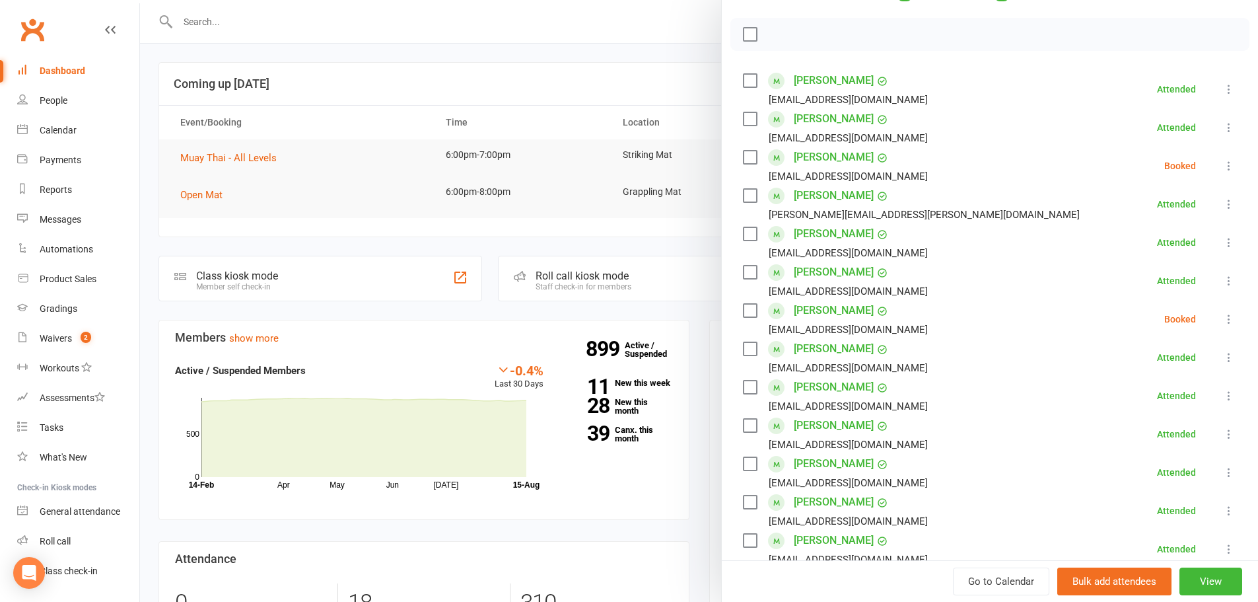
scroll to position [154, 0]
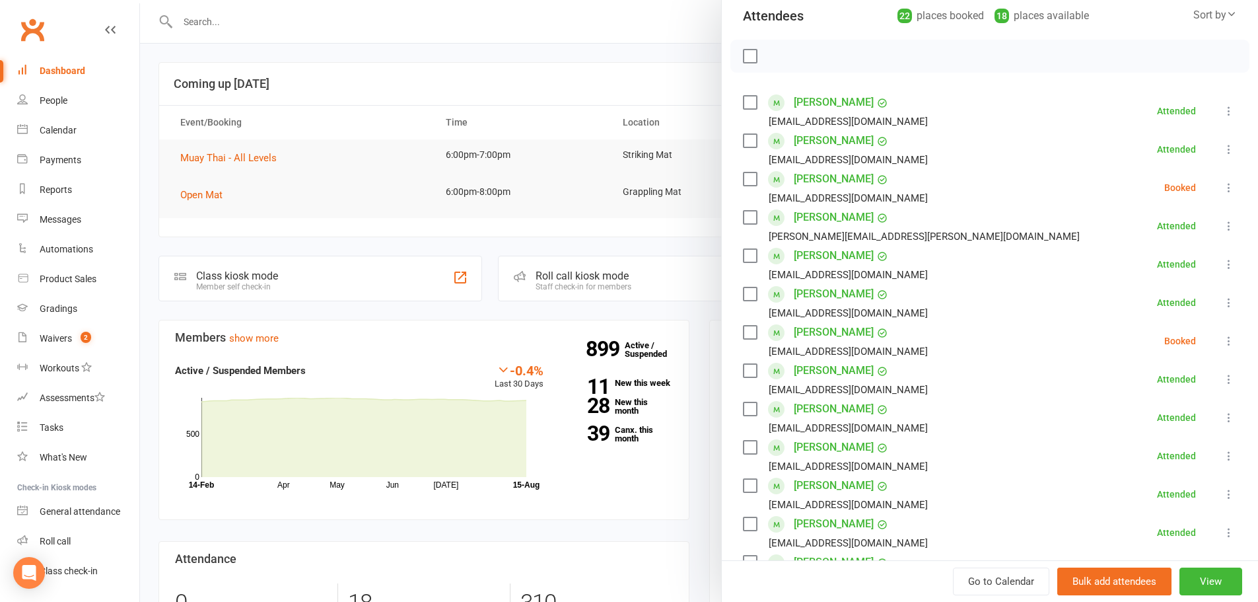
click at [622, 339] on icon at bounding box center [1228, 340] width 13 height 13
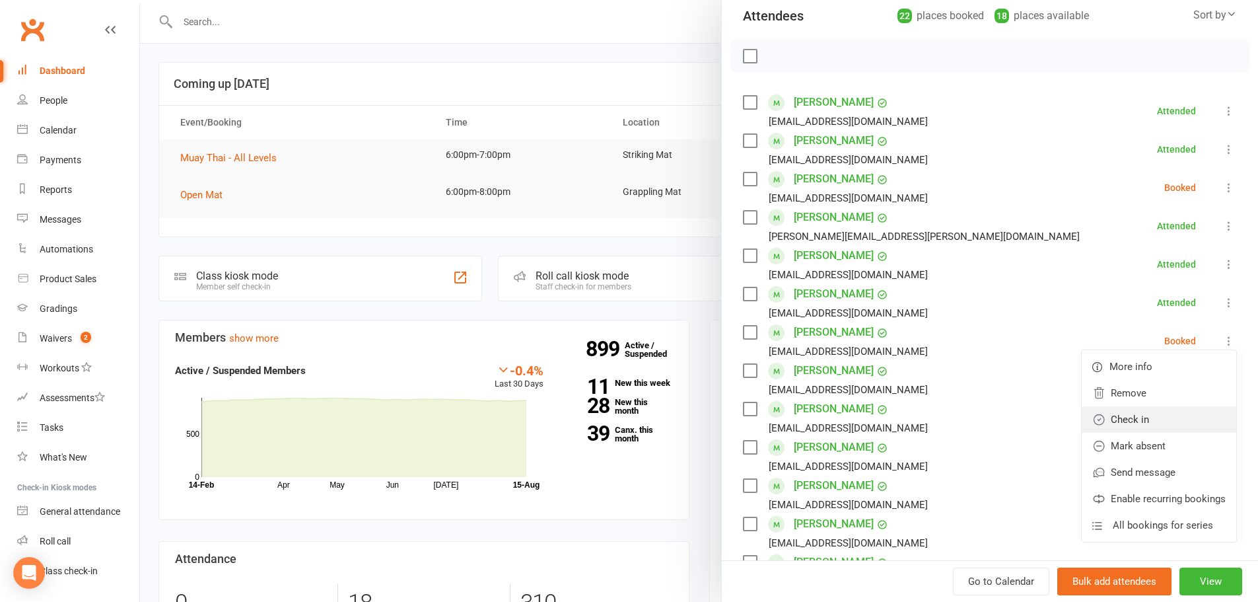
click at [622, 421] on link "Check in" at bounding box center [1159, 419] width 155 height 26
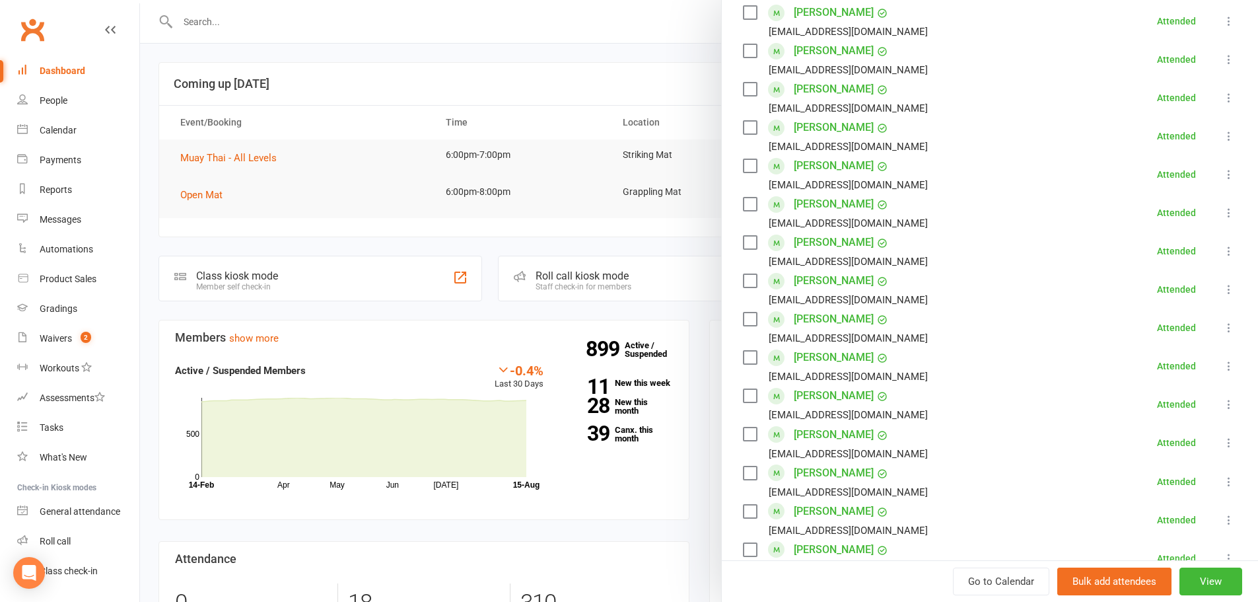
scroll to position [616, 0]
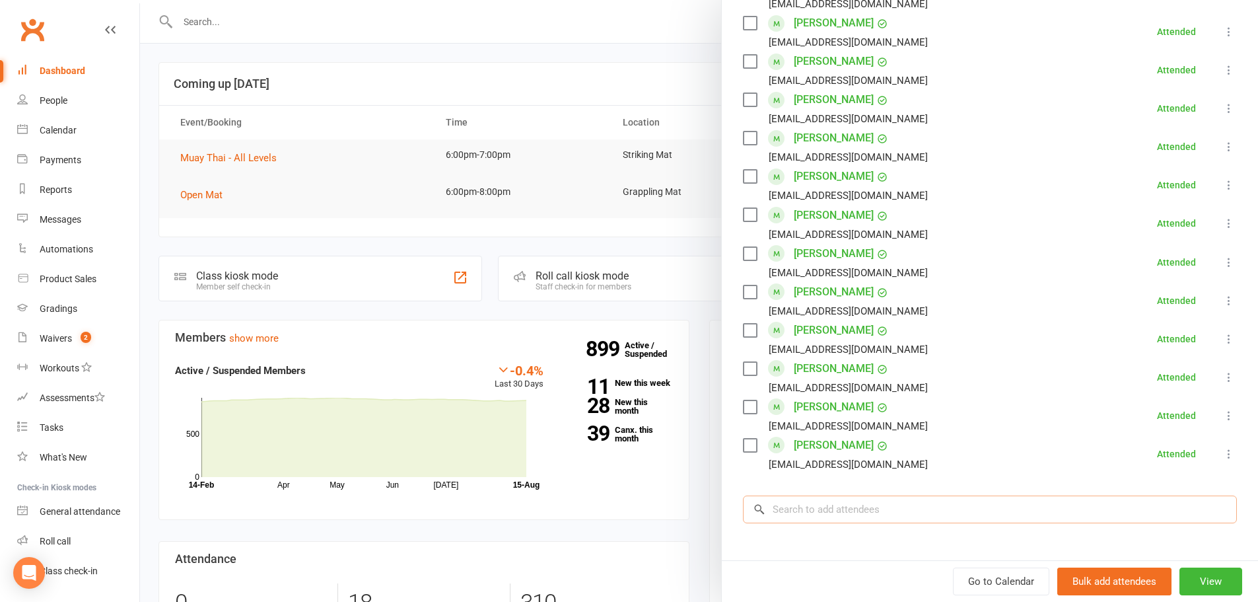
click at [622, 508] on input "search" at bounding box center [990, 509] width 494 height 28
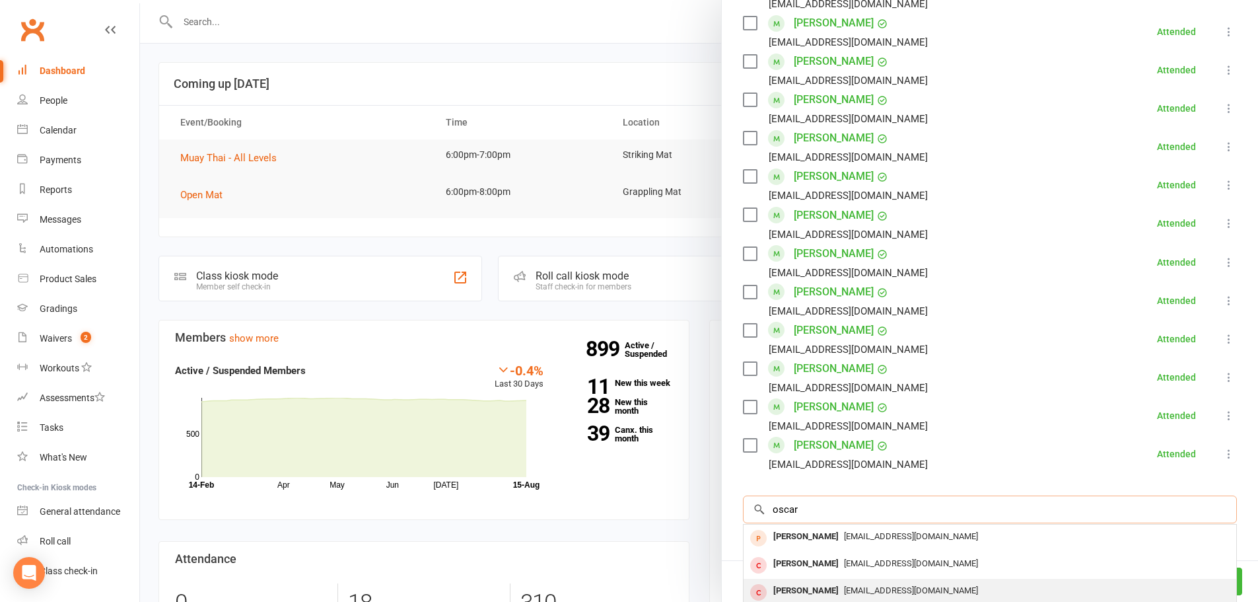
scroll to position [766, 0]
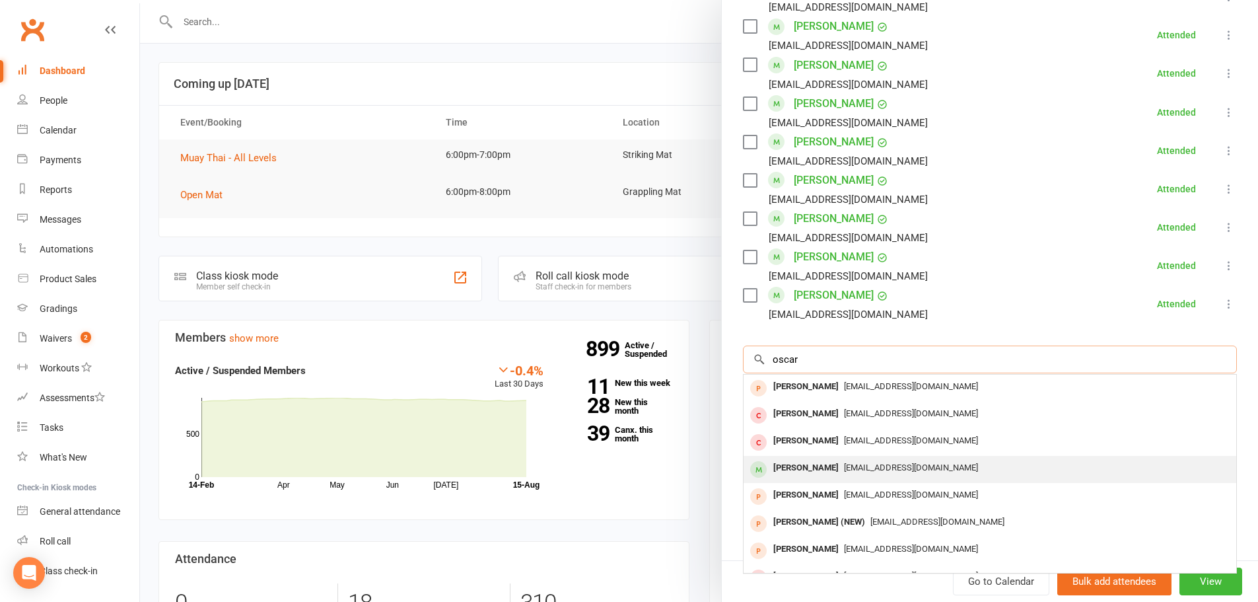
type input "oscar"
click at [622, 466] on span "nguyenoscar50@gmail.com" at bounding box center [911, 467] width 134 height 10
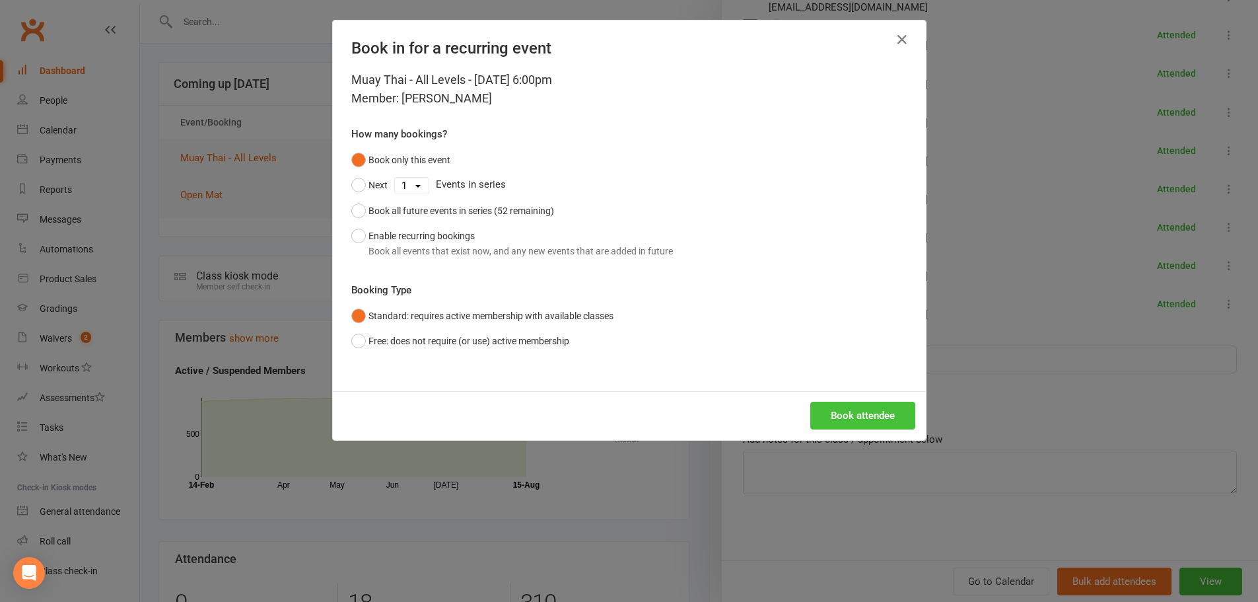
click at [622, 416] on button "Book attendee" at bounding box center [862, 416] width 105 height 28
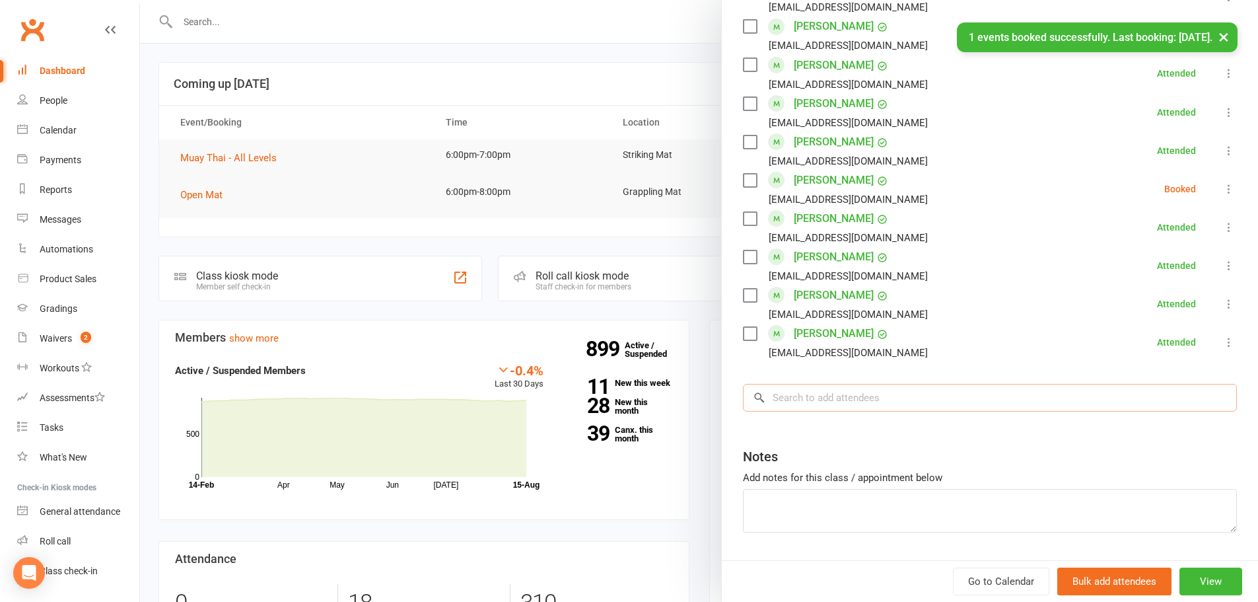
click at [622, 402] on input "search" at bounding box center [990, 398] width 494 height 28
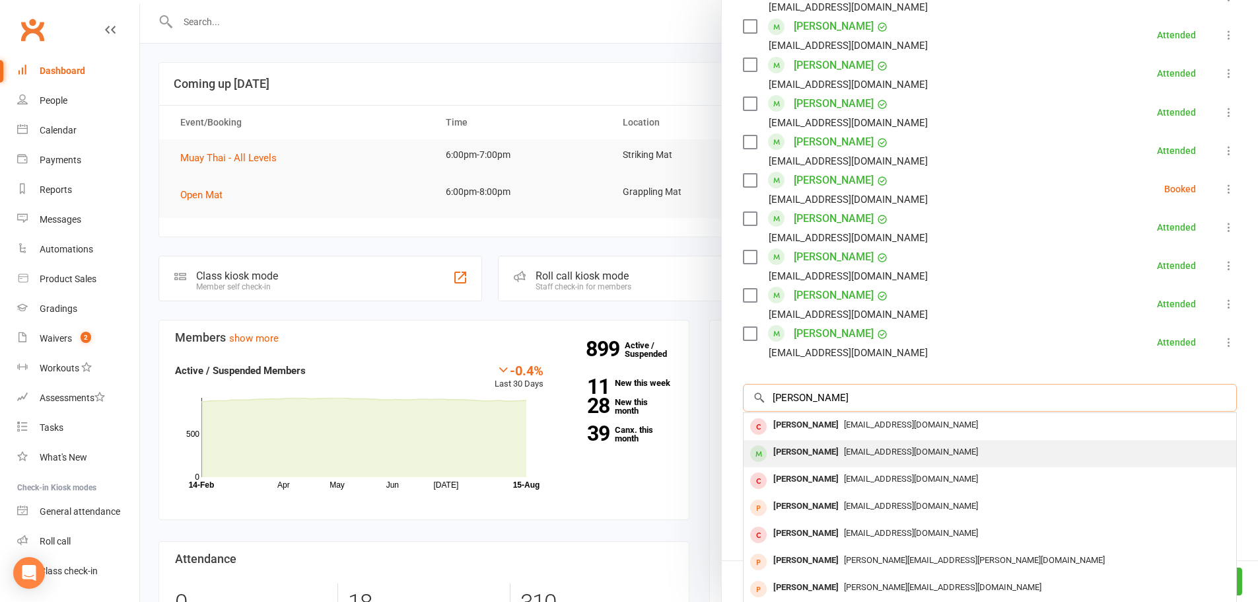
type input "johan"
click at [622, 443] on div "johan.t9@hotmail.com" at bounding box center [990, 451] width 482 height 19
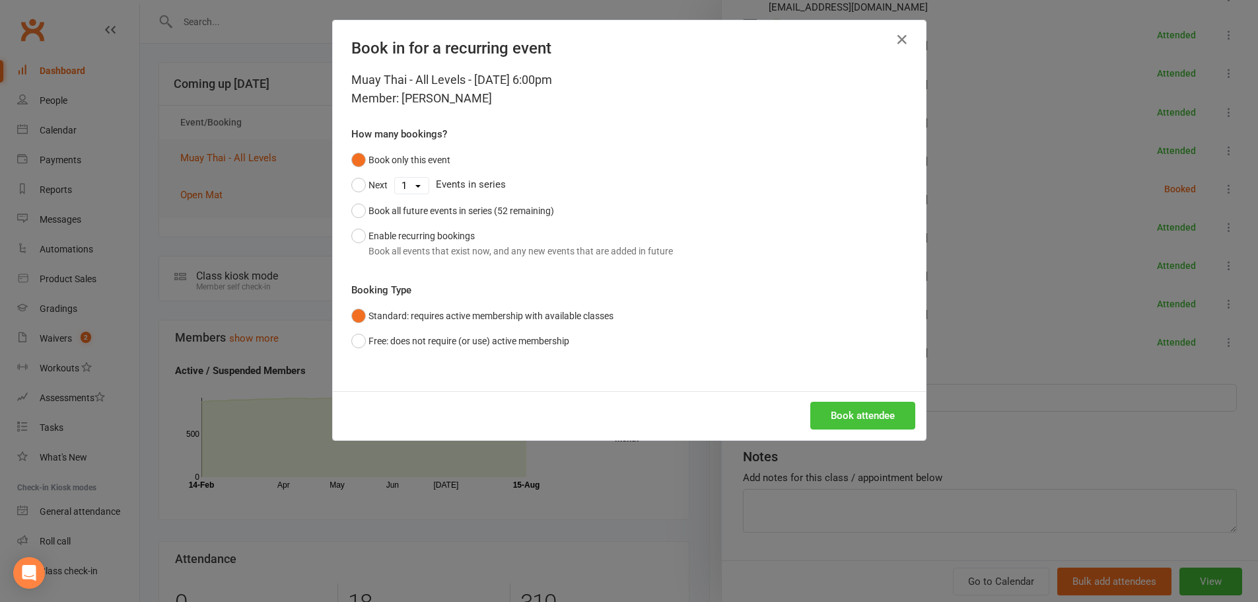
click at [622, 417] on button "Book attendee" at bounding box center [862, 416] width 105 height 28
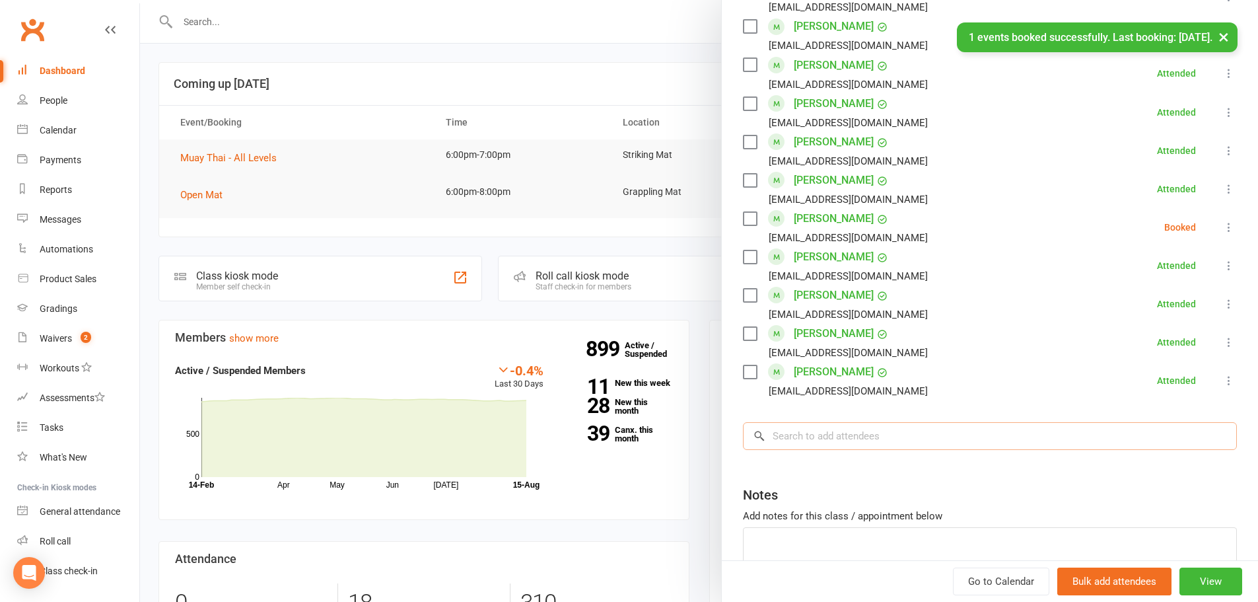
click at [622, 435] on input "search" at bounding box center [990, 436] width 494 height 28
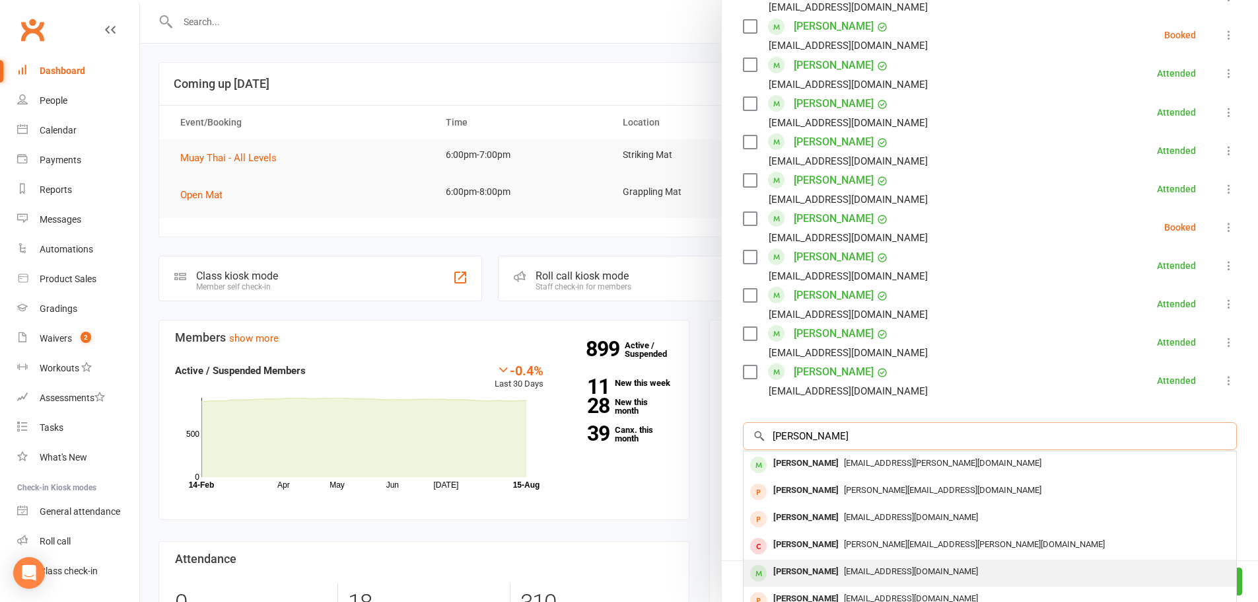
type input "charles"
click at [622, 568] on span "Charesg@live.com" at bounding box center [911, 571] width 134 height 10
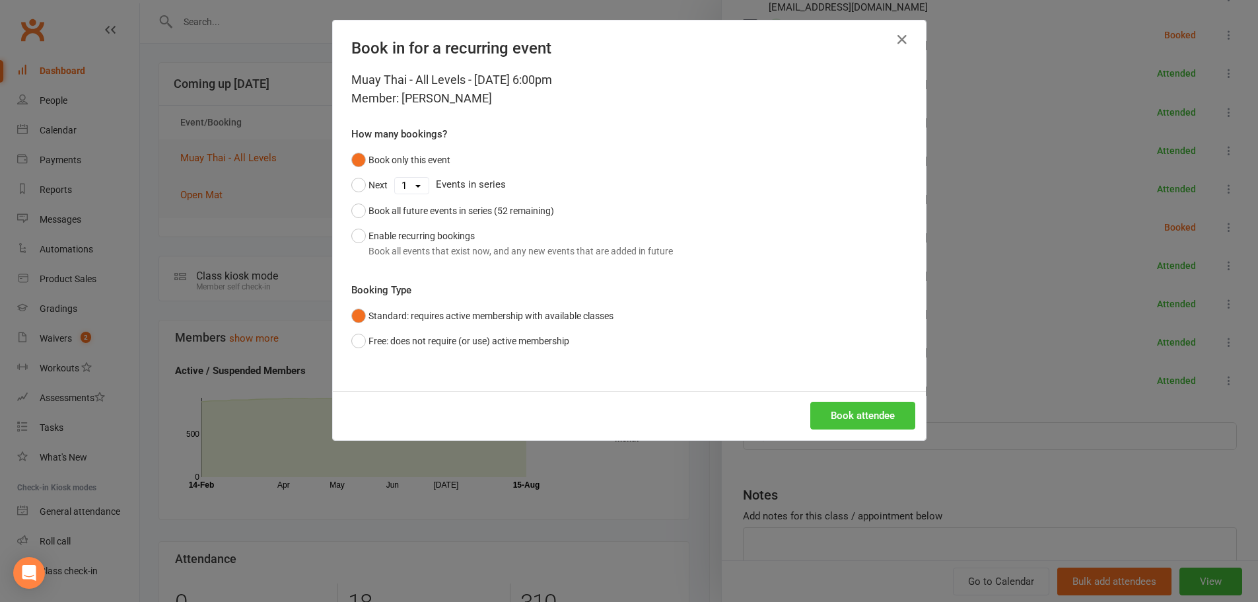
click at [622, 417] on button "Book attendee" at bounding box center [862, 416] width 105 height 28
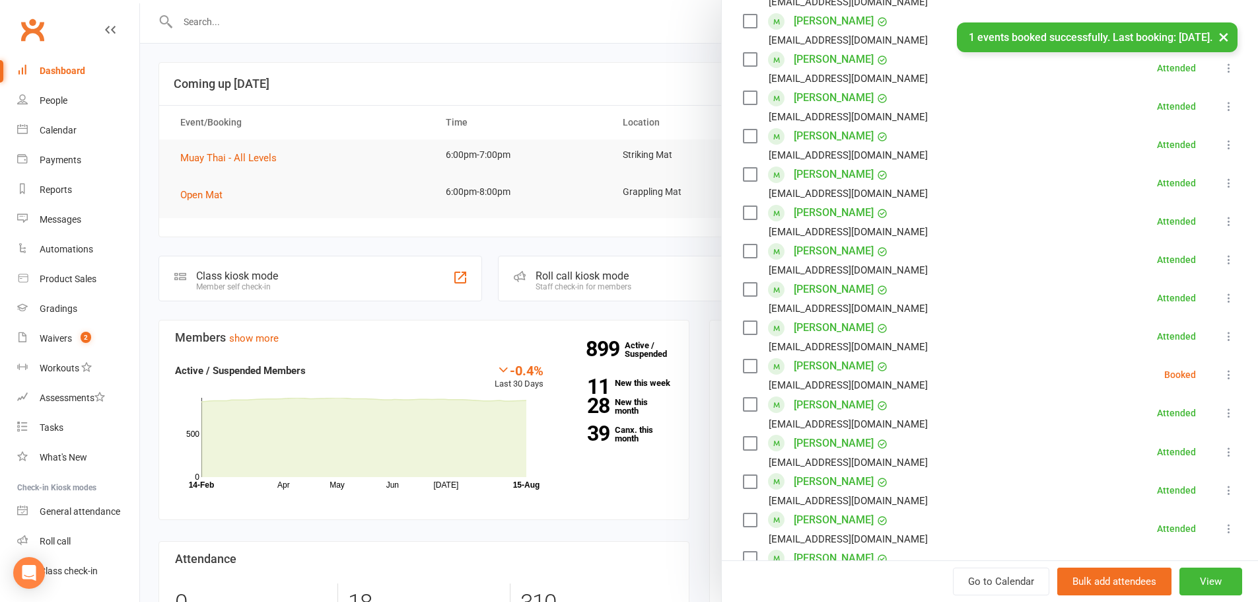
scroll to position [150, 0]
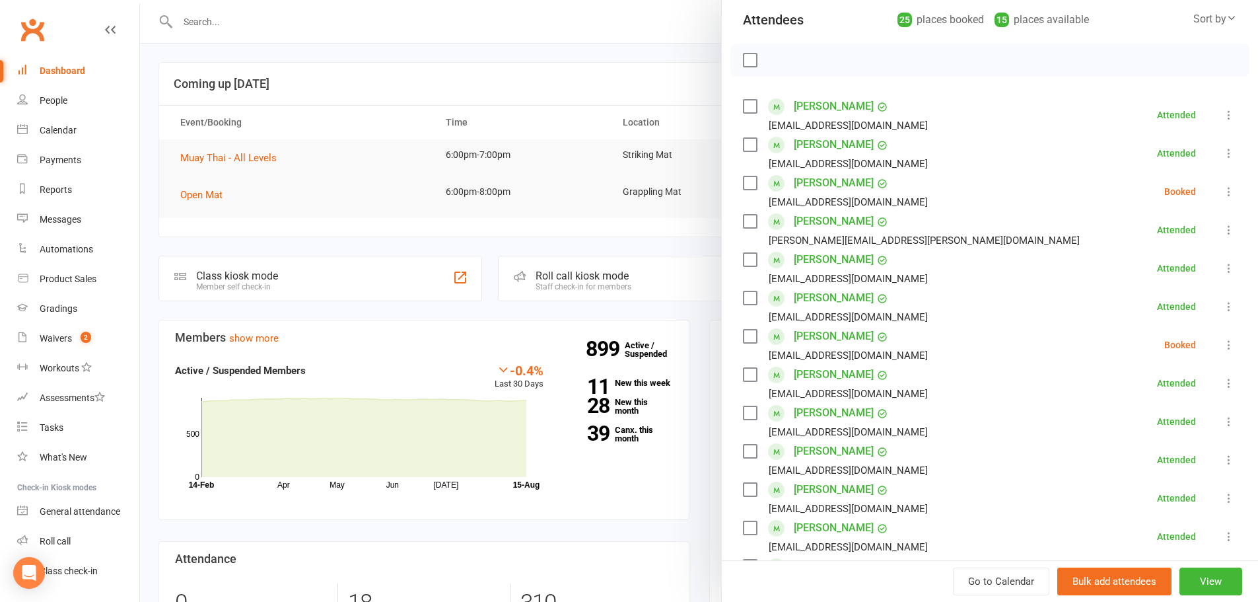
click at [622, 190] on icon at bounding box center [1228, 191] width 13 height 13
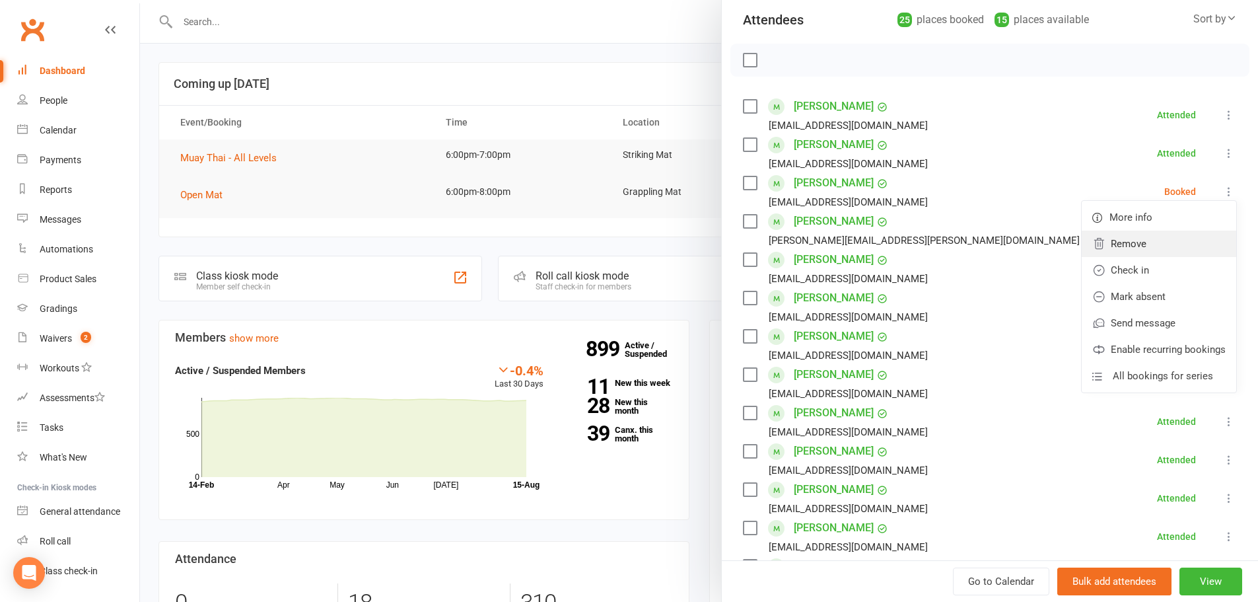
click at [622, 247] on link "Remove" at bounding box center [1159, 243] width 155 height 26
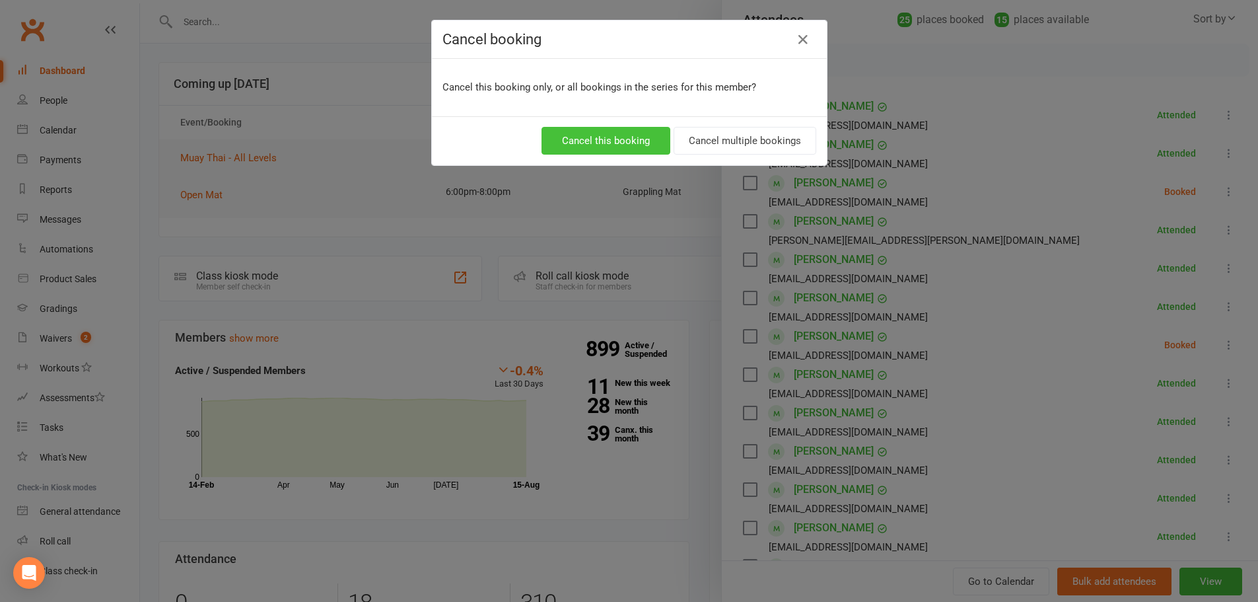
click at [600, 139] on button "Cancel this booking" at bounding box center [606, 141] width 129 height 28
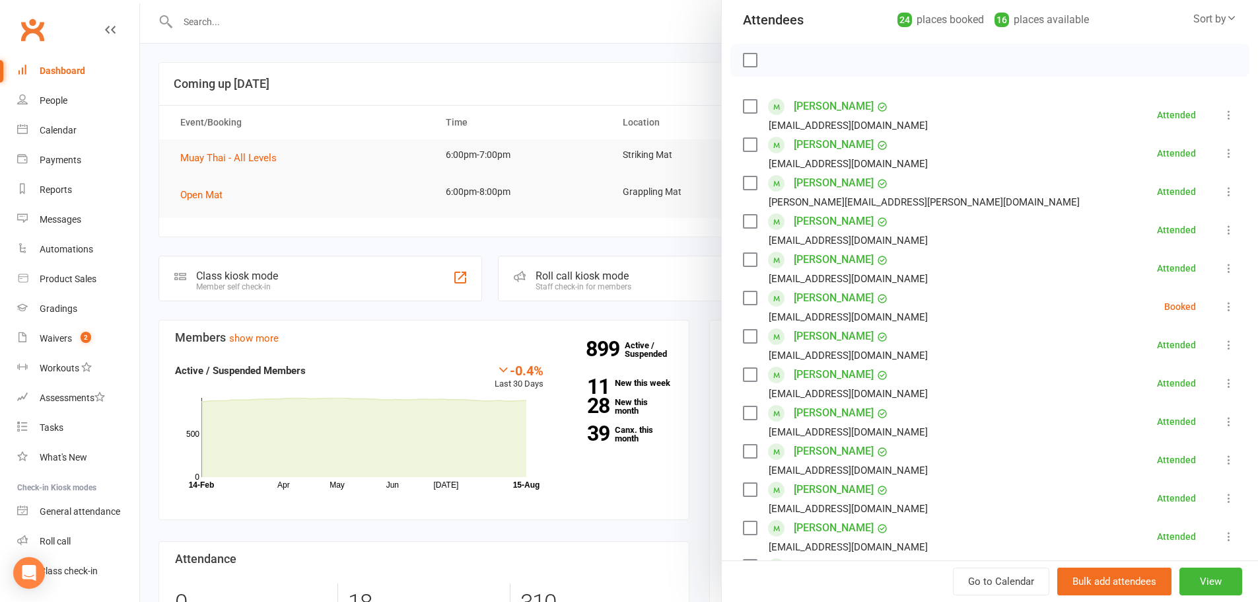
click at [622, 61] on label at bounding box center [749, 59] width 13 height 13
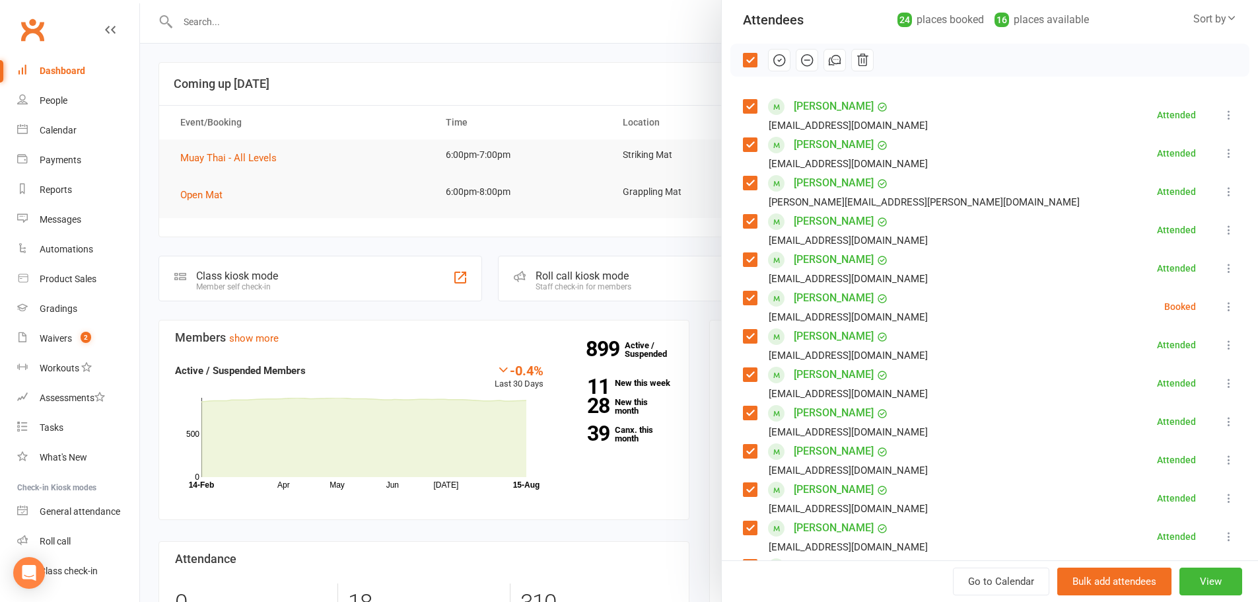
click at [622, 63] on icon "button" at bounding box center [779, 60] width 15 height 15
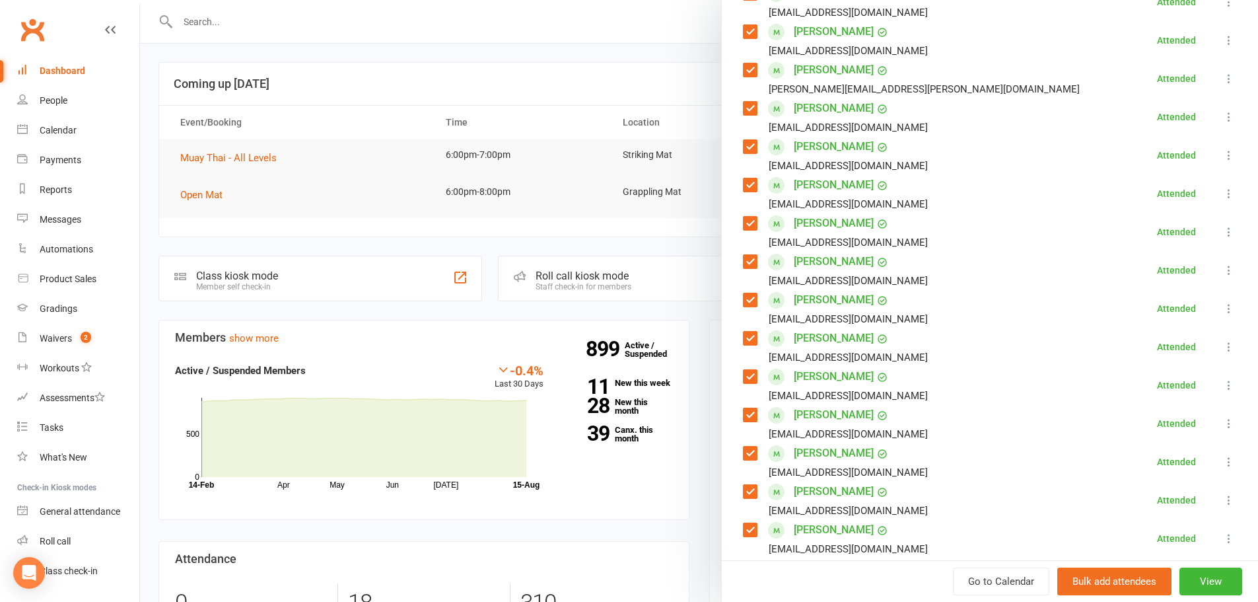
scroll to position [0, 0]
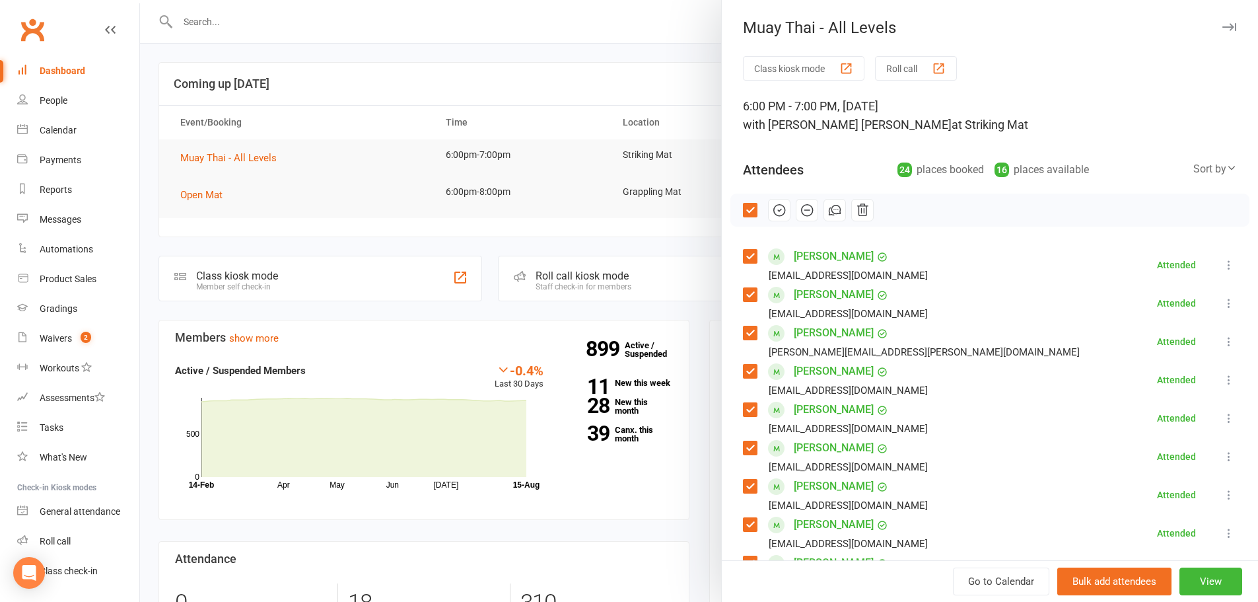
click at [528, 79] on div at bounding box center [699, 301] width 1118 height 602
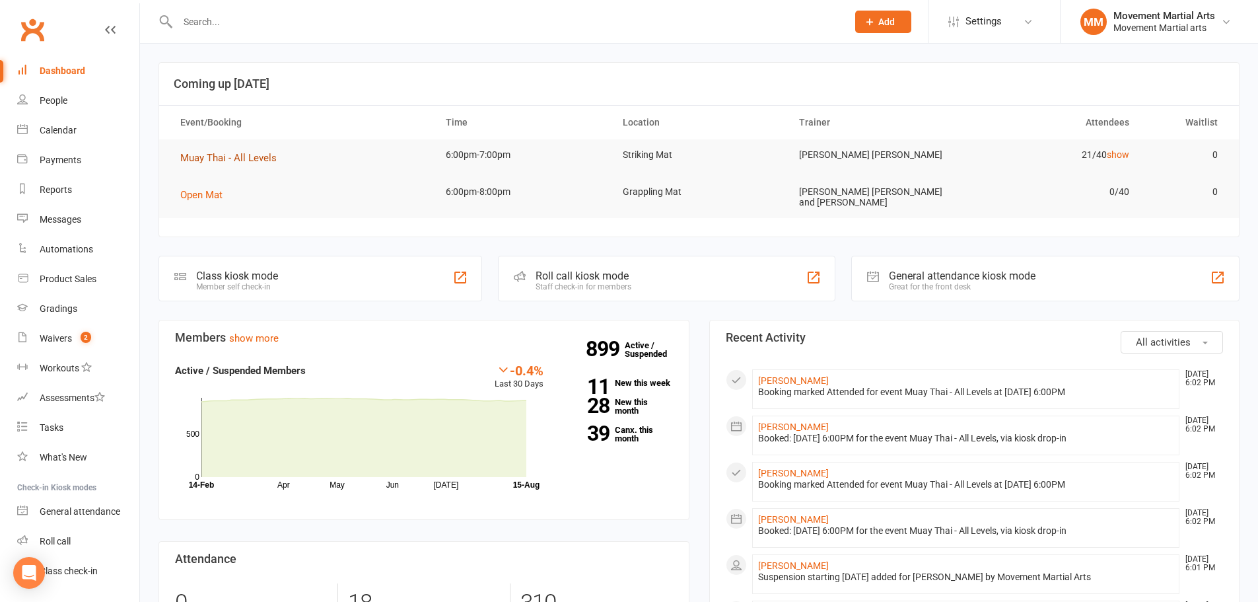
click at [227, 164] on button "Muay Thai - All Levels" at bounding box center [233, 158] width 106 height 16
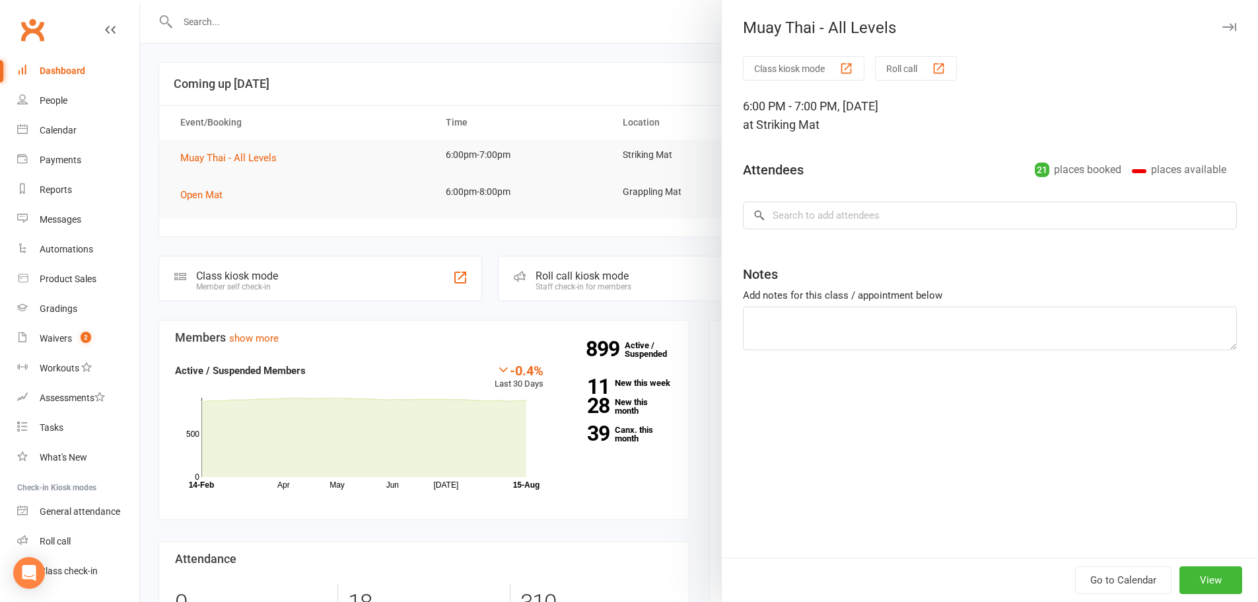
click at [302, 189] on div at bounding box center [699, 301] width 1118 height 602
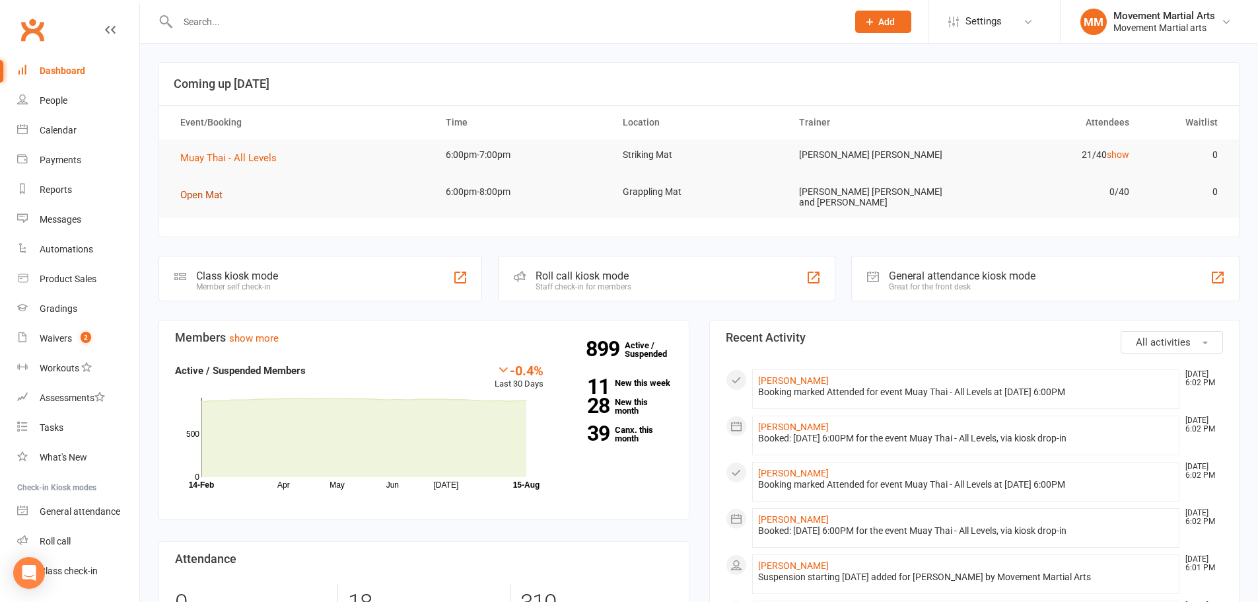
click at [210, 202] on button "Open Mat" at bounding box center [206, 195] width 52 height 16
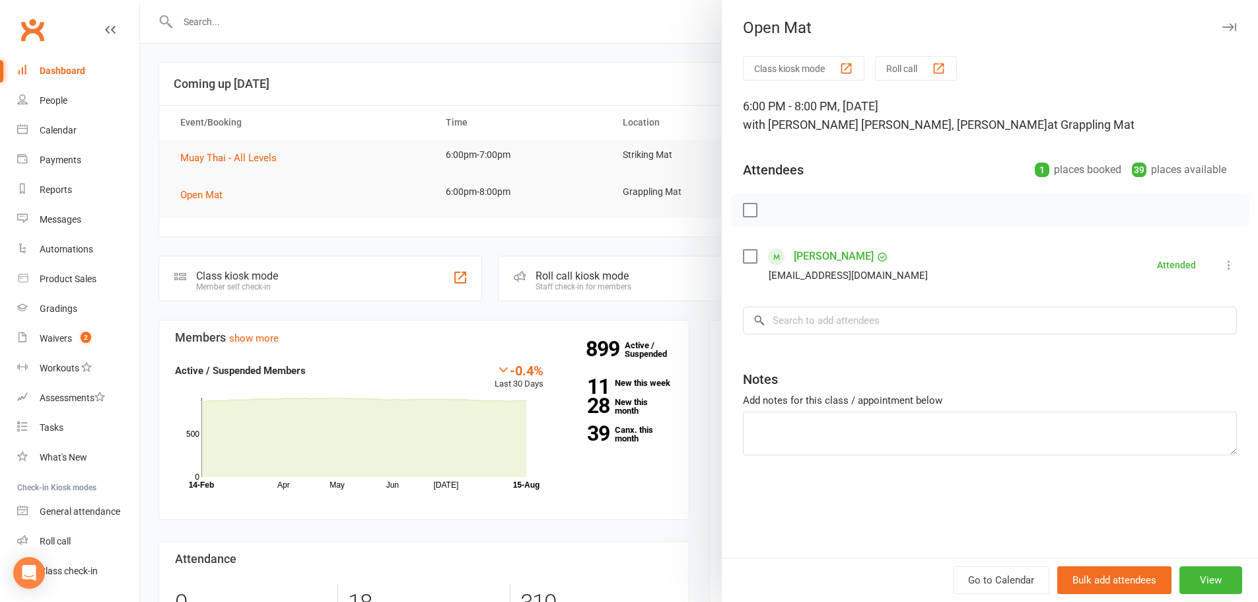
click at [339, 190] on div at bounding box center [699, 301] width 1118 height 602
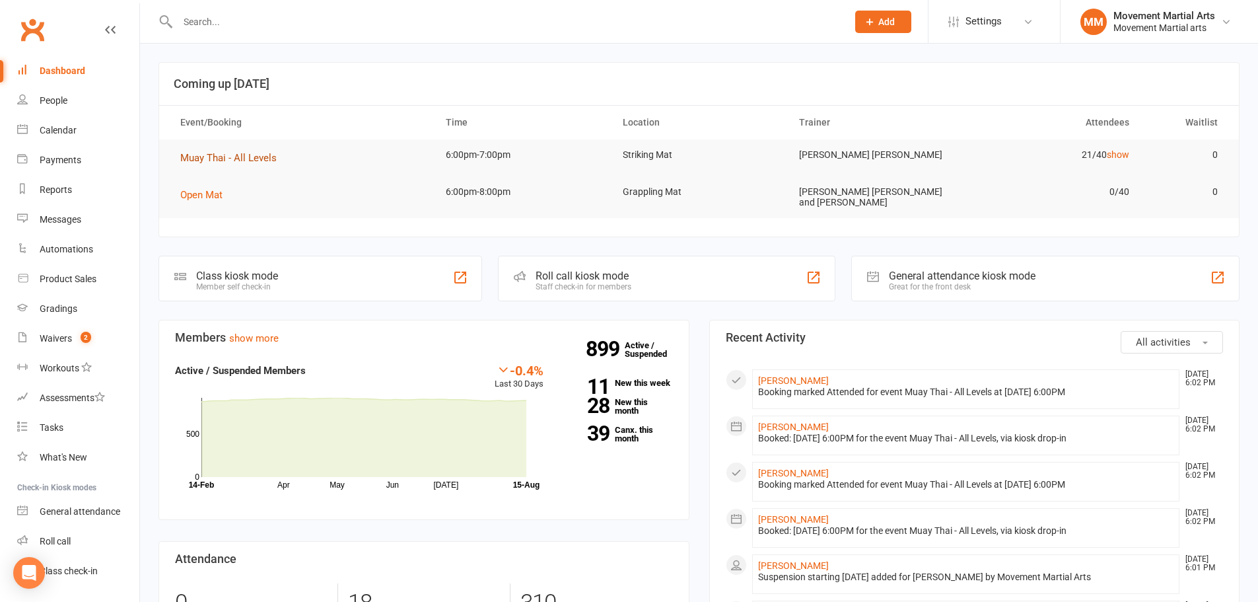
click at [242, 162] on span "Muay Thai - All Levels" at bounding box center [228, 158] width 96 height 12
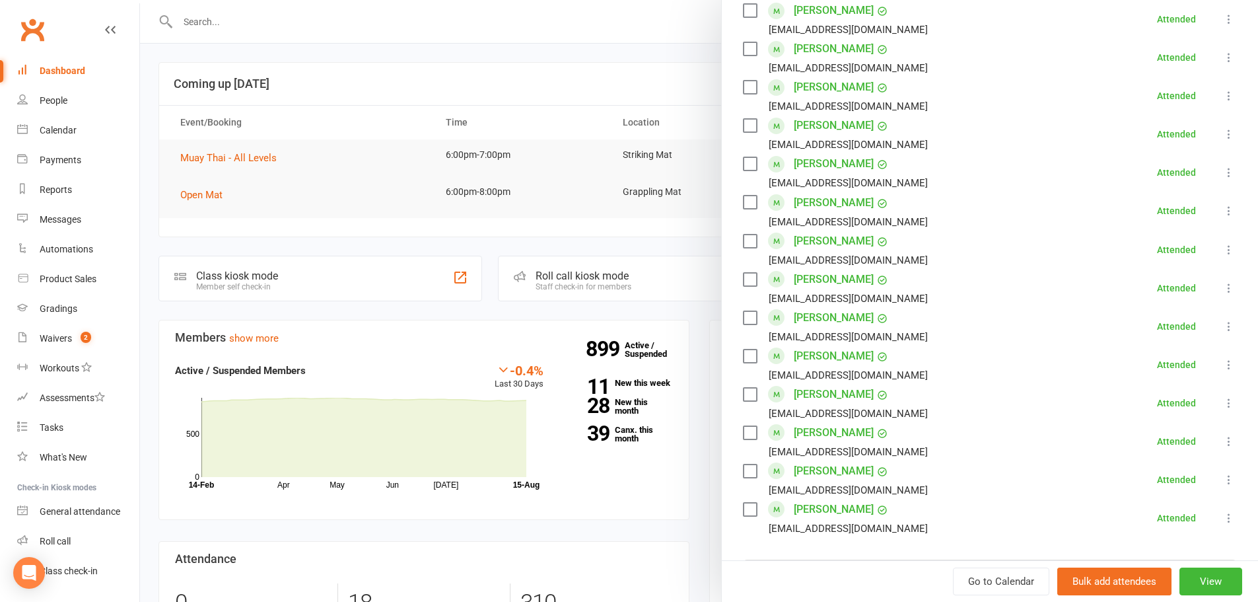
scroll to position [843, 0]
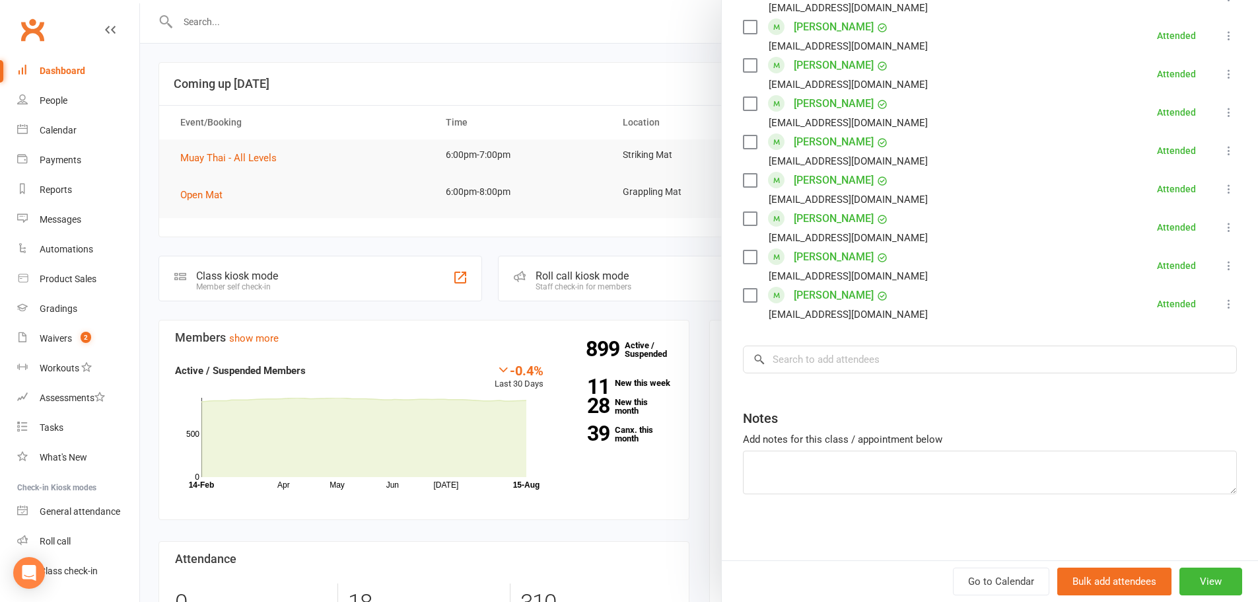
click at [402, 111] on div at bounding box center [699, 301] width 1118 height 602
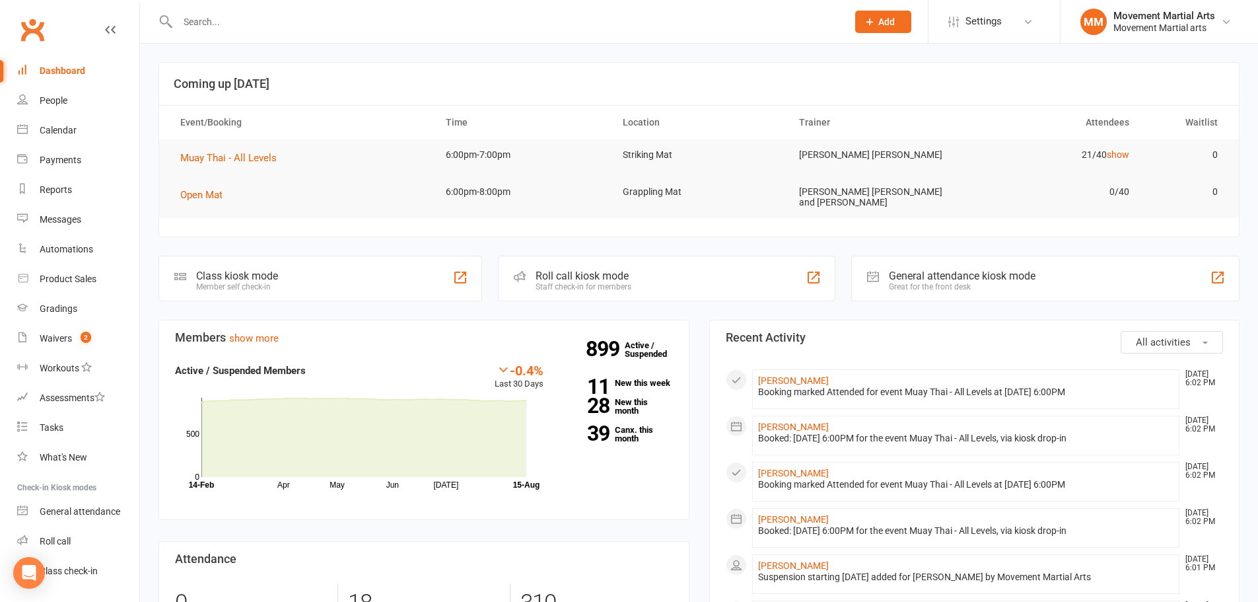
click at [279, 35] on div at bounding box center [498, 21] width 680 height 43
click at [274, 23] on input "text" at bounding box center [506, 22] width 664 height 18
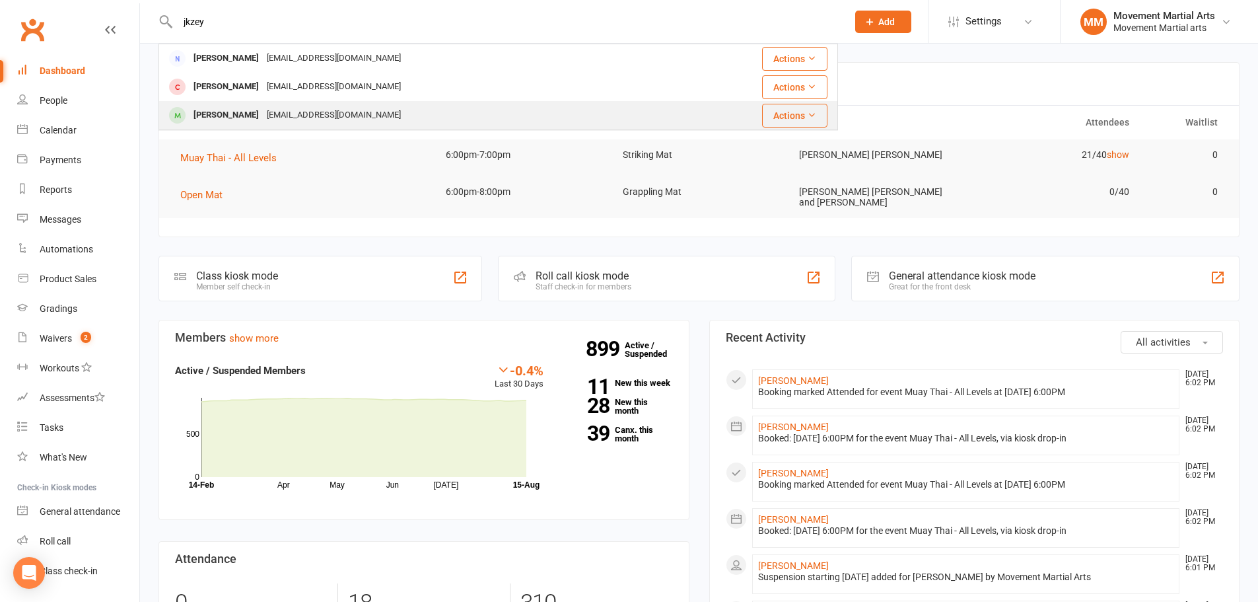
type input "jkzey"
click at [267, 106] on div "Jkzey12@gmail.com" at bounding box center [334, 115] width 142 height 19
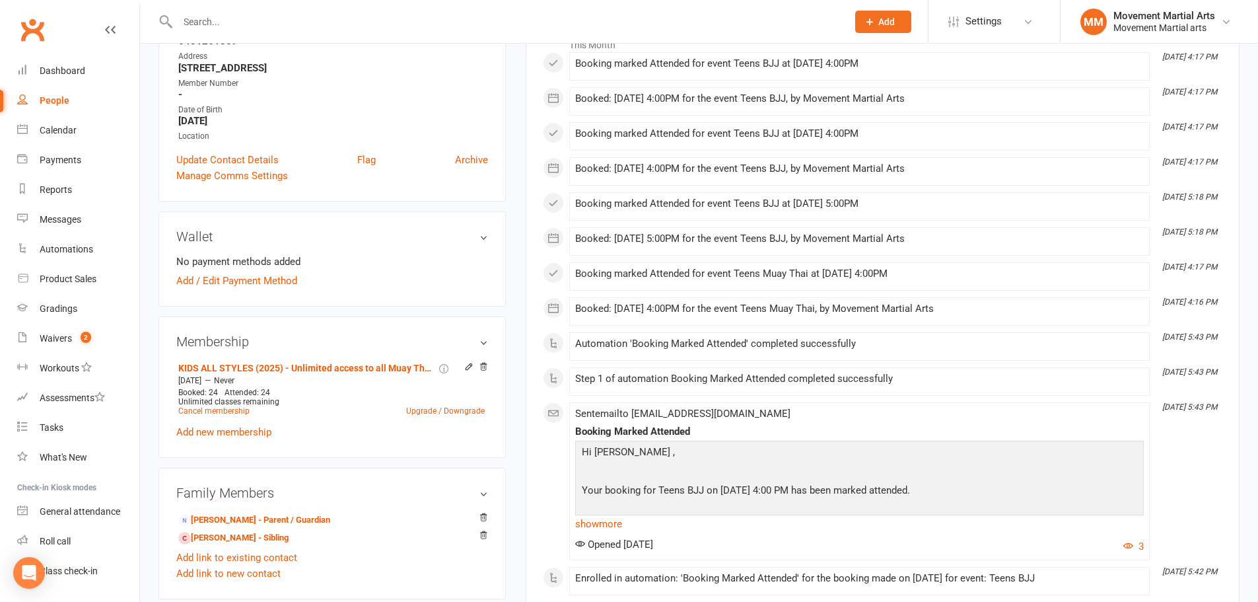
scroll to position [308, 0]
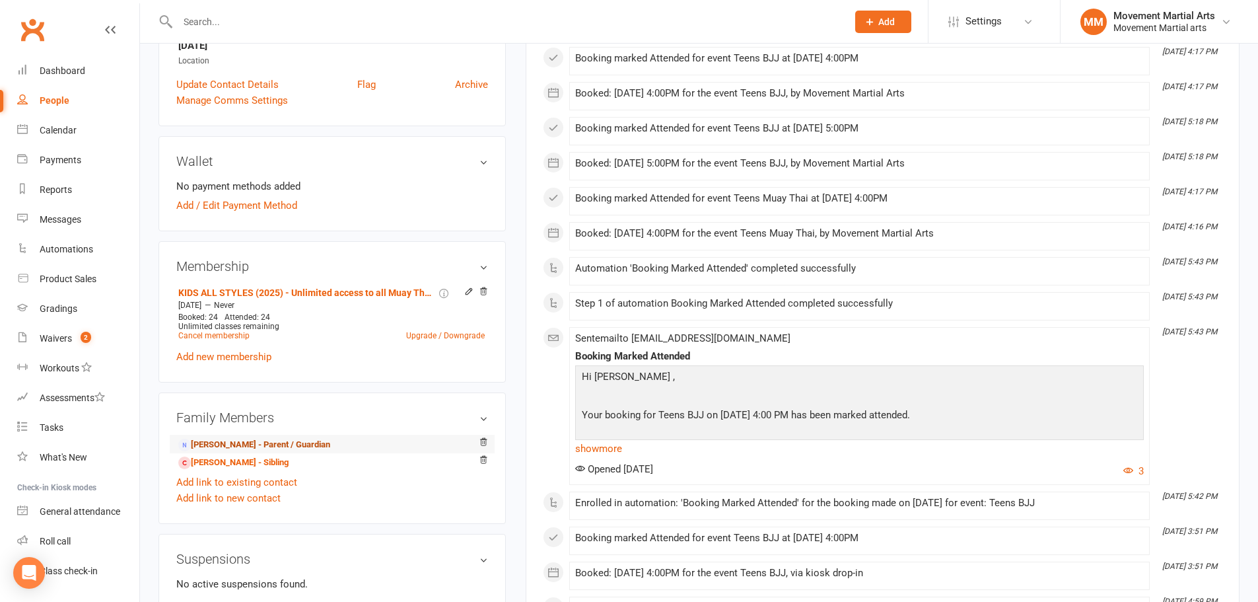
click at [250, 446] on link "Jimmy Zeynoun - Parent / Guardian" at bounding box center [254, 445] width 152 height 14
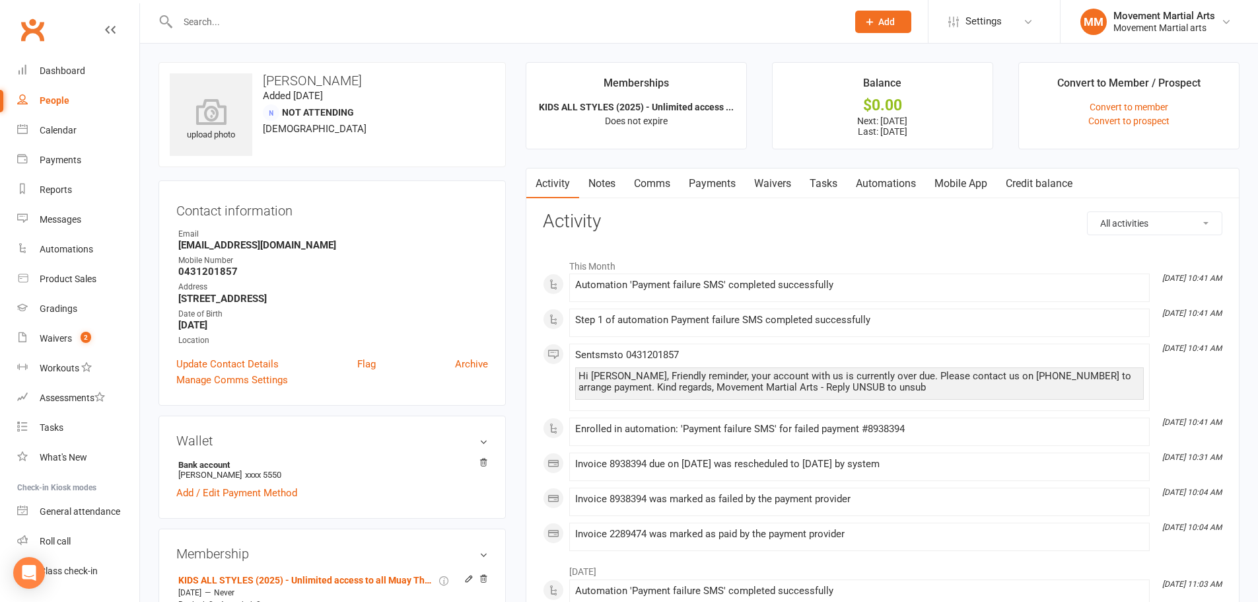
scroll to position [154, 0]
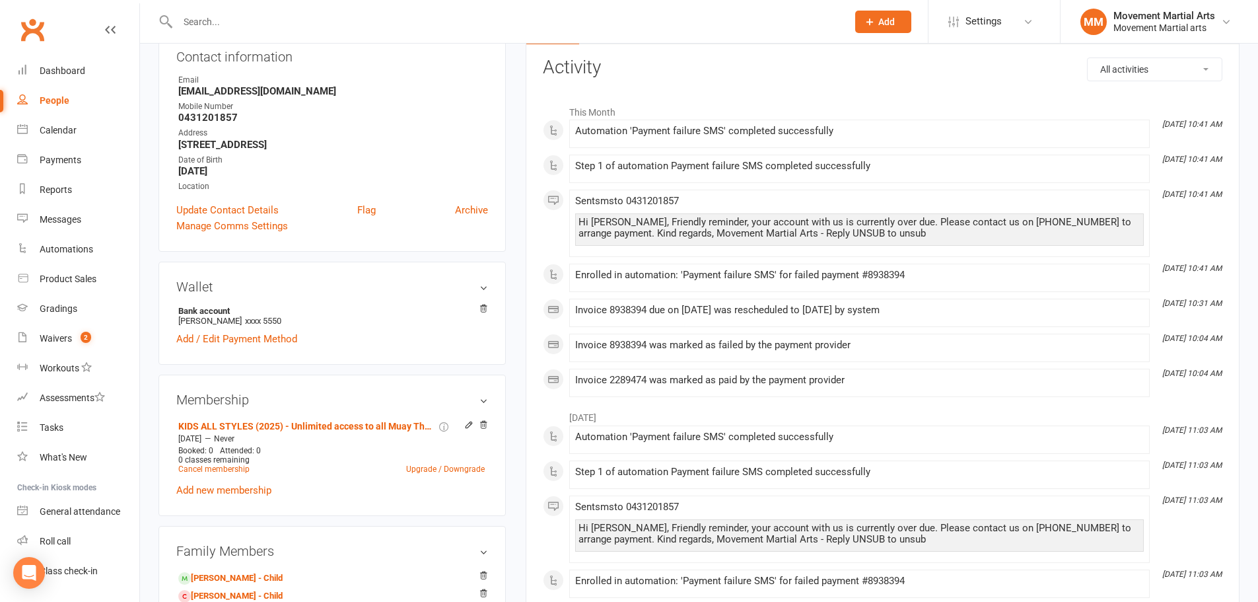
click at [240, 29] on input "text" at bounding box center [506, 22] width 664 height 18
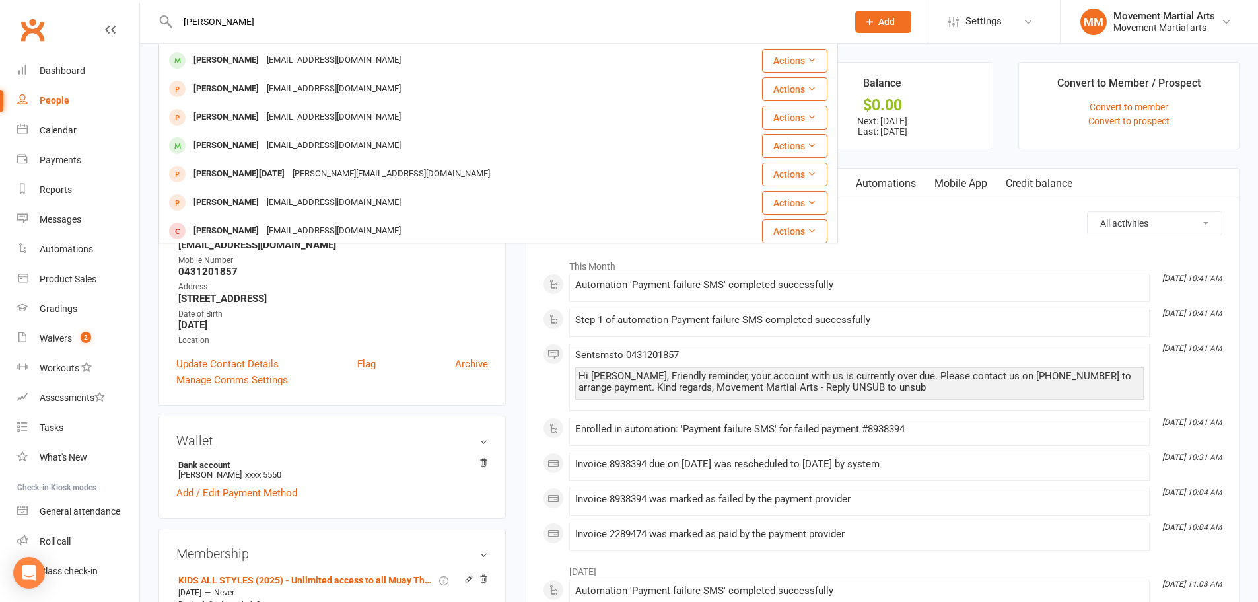
scroll to position [0, 0]
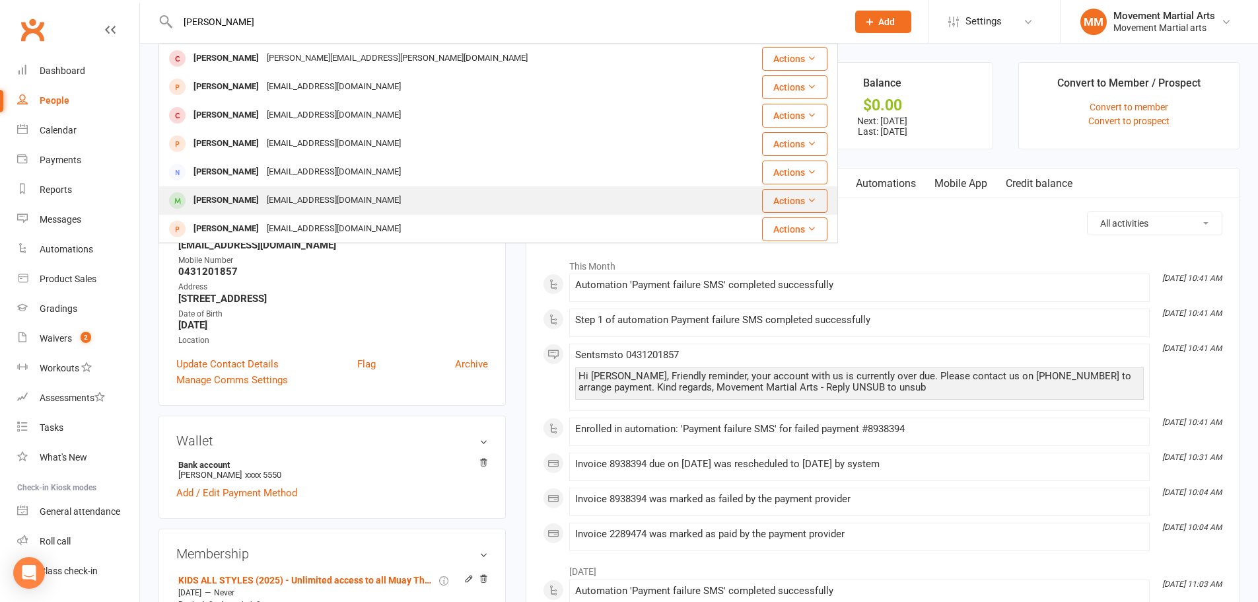
type input "katrina"
click at [263, 193] on div "Katarina Humajova" at bounding box center [226, 200] width 73 height 19
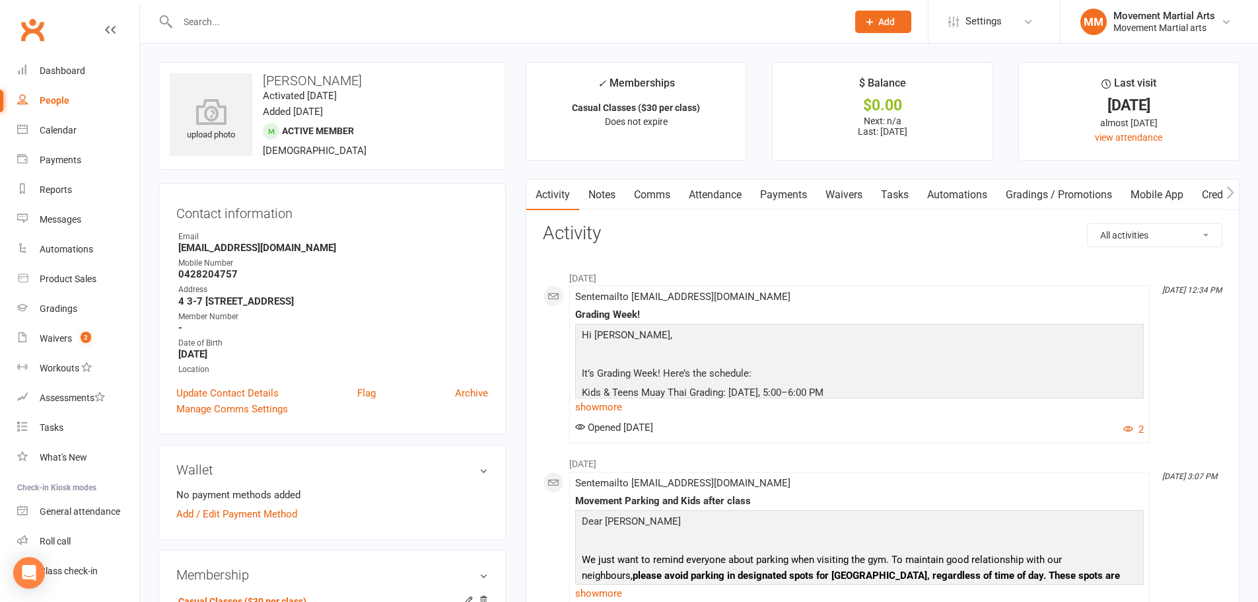
click at [622, 191] on link "Payments" at bounding box center [783, 195] width 65 height 30
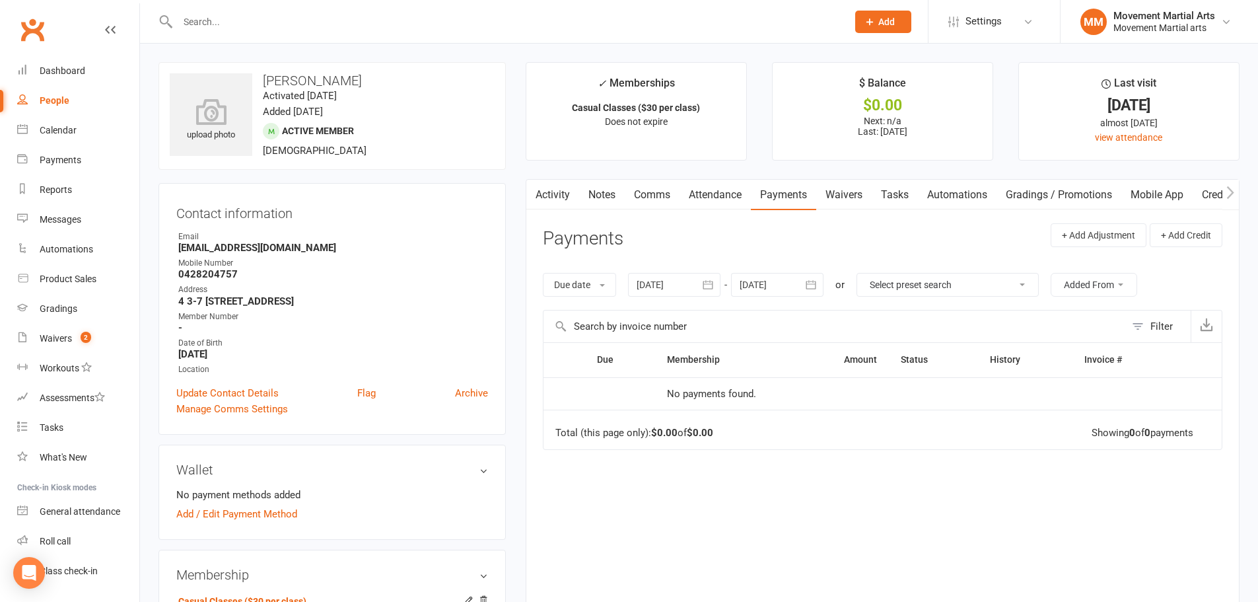
click at [218, 21] on input "text" at bounding box center [506, 22] width 664 height 18
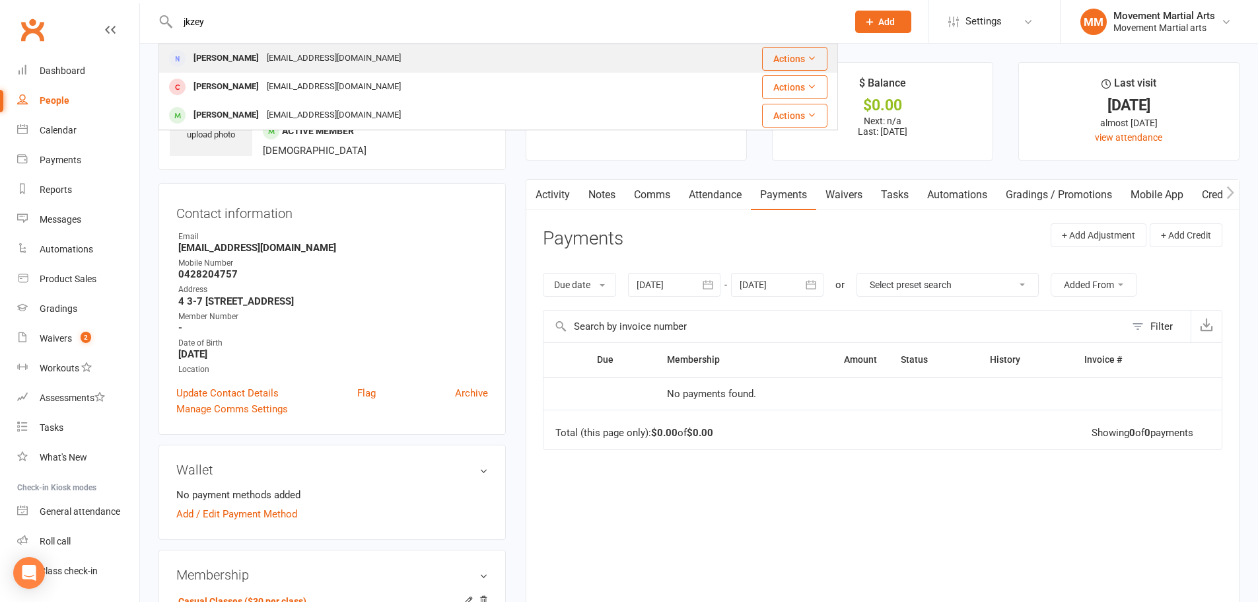
type input "jkzey"
click at [275, 63] on div "Jkzey12@gmail.com" at bounding box center [334, 58] width 142 height 19
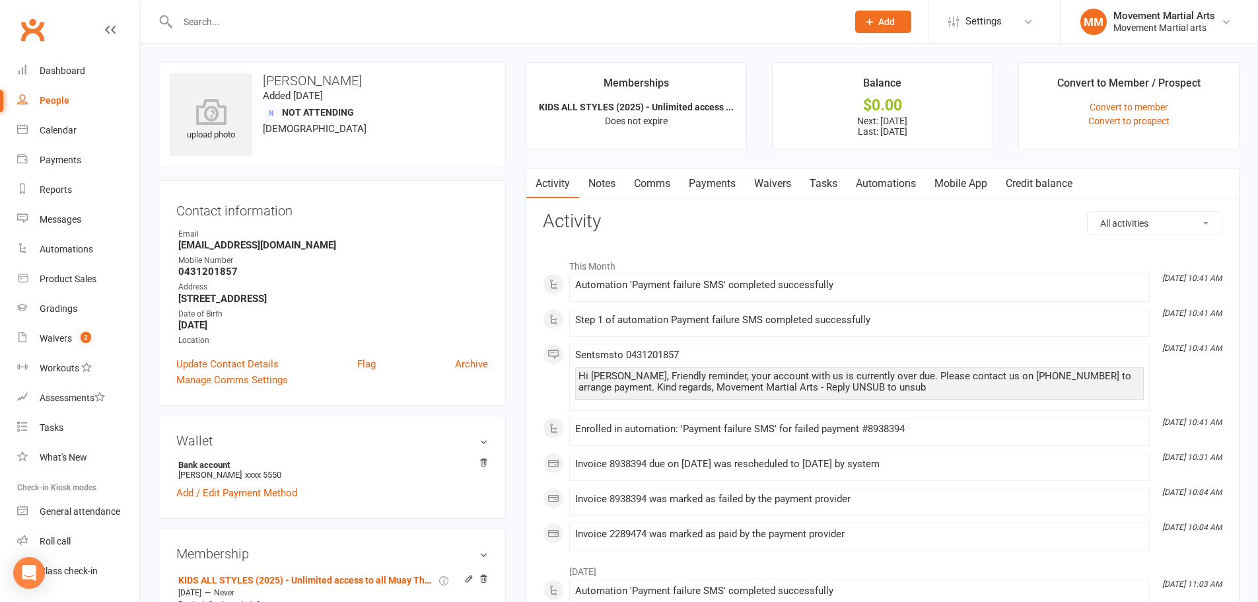
click at [622, 182] on link "Payments" at bounding box center [712, 183] width 65 height 30
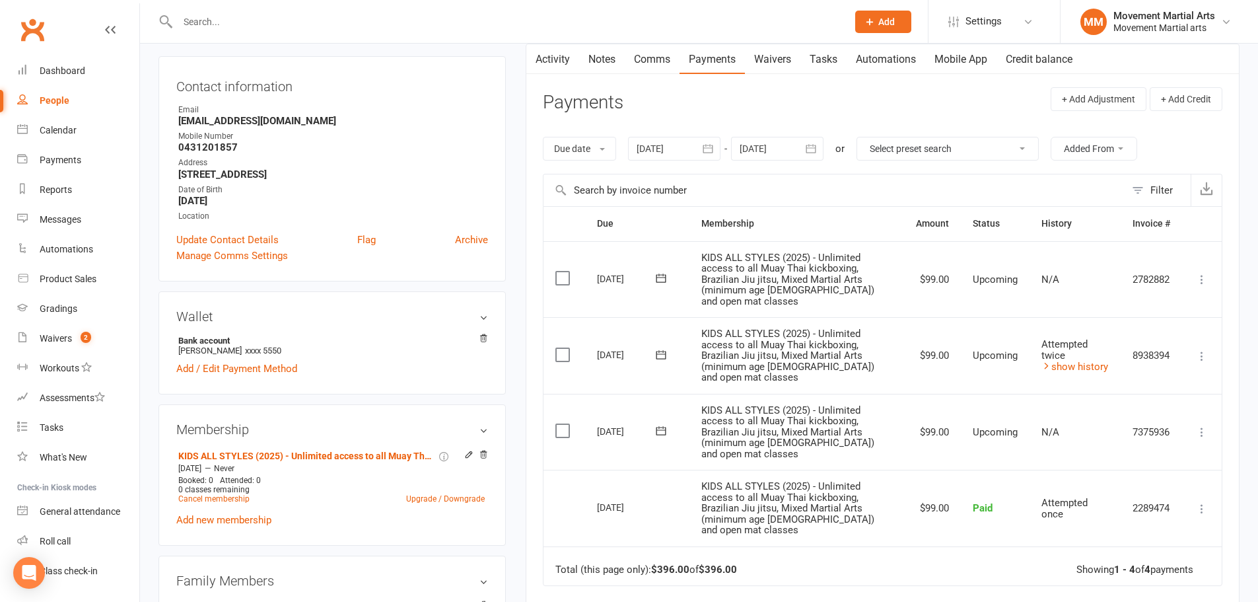
scroll to position [154, 0]
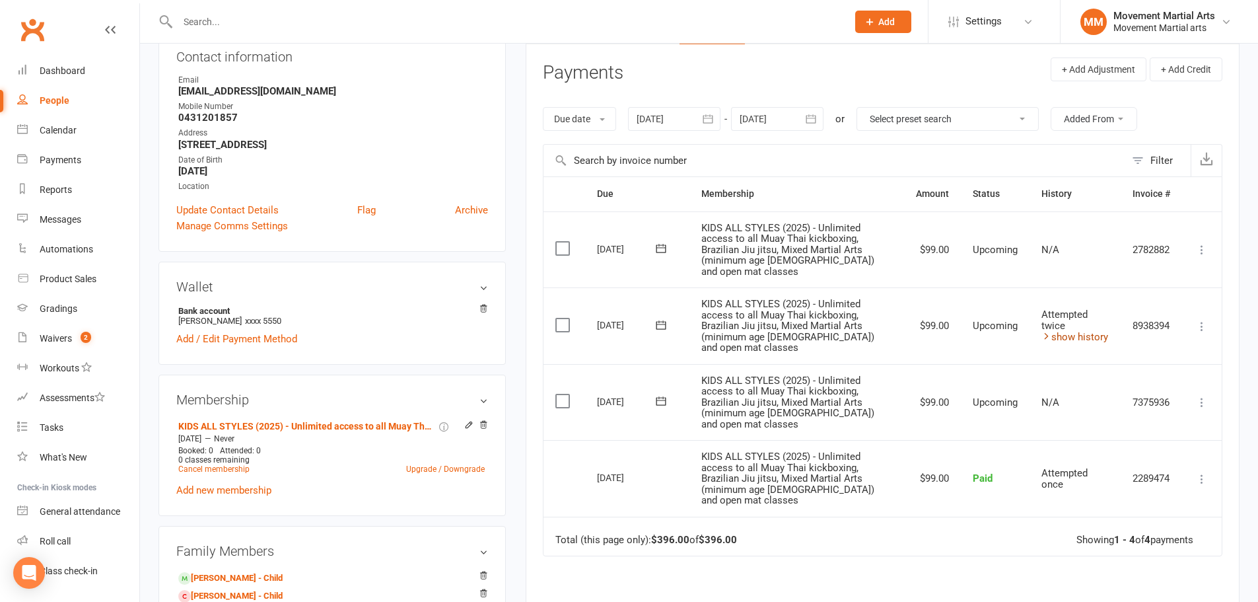
click at [622, 331] on link "show history" at bounding box center [1074, 337] width 67 height 12
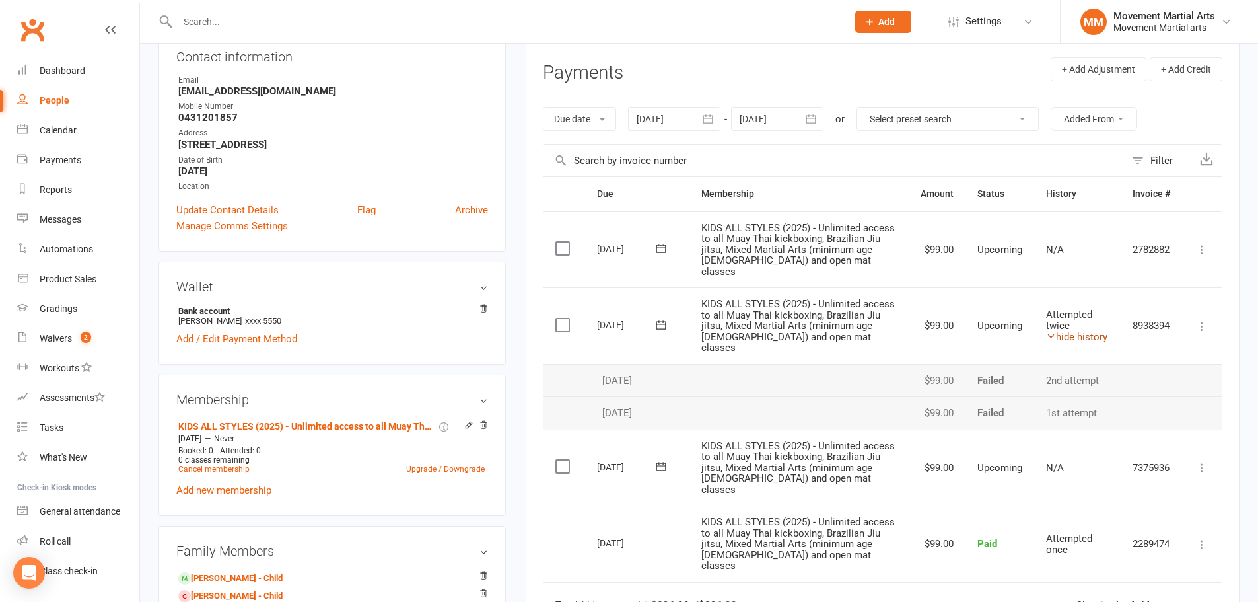
click at [622, 331] on link "hide history" at bounding box center [1076, 337] width 61 height 12
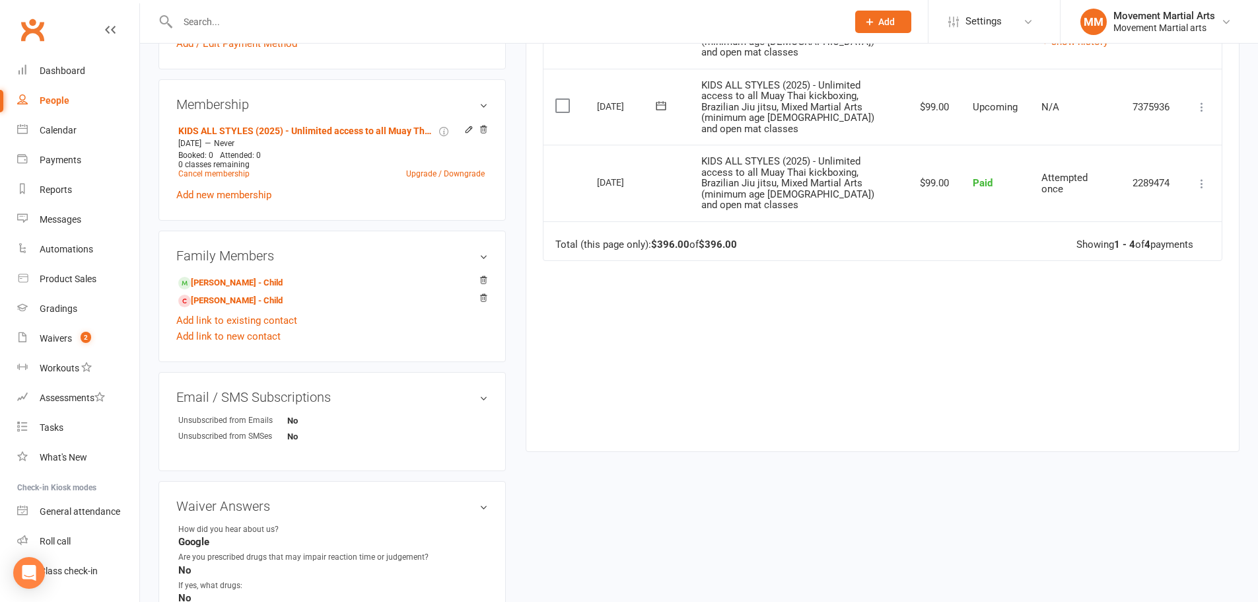
scroll to position [462, 0]
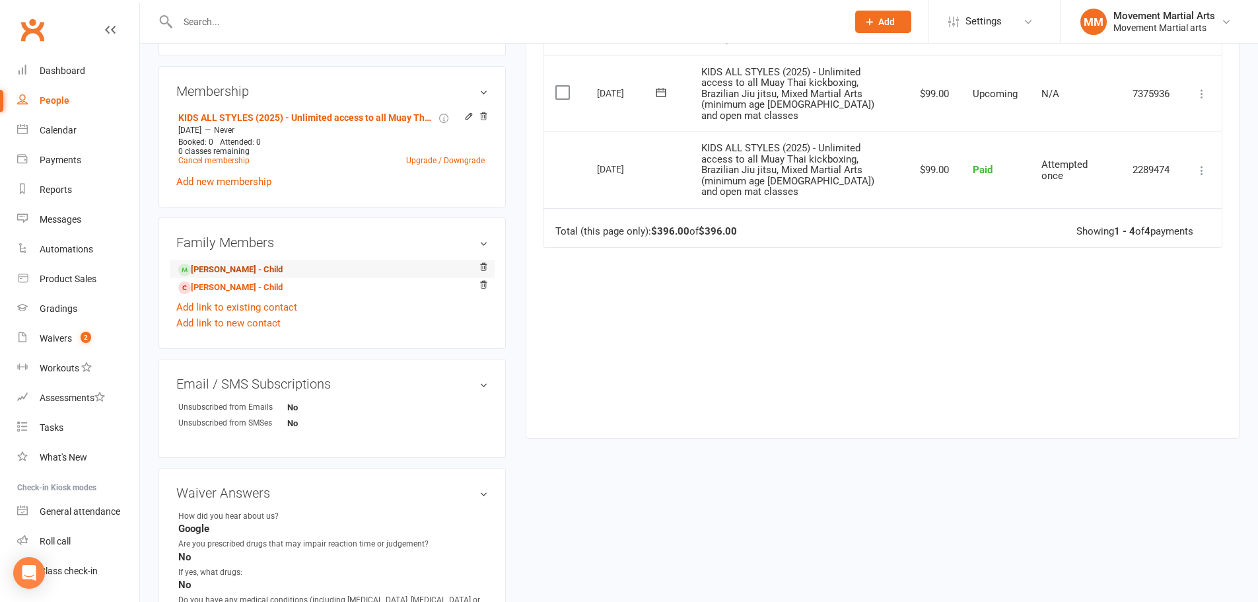
click at [260, 272] on link "Youssef Zeynoun - Child" at bounding box center [230, 270] width 104 height 14
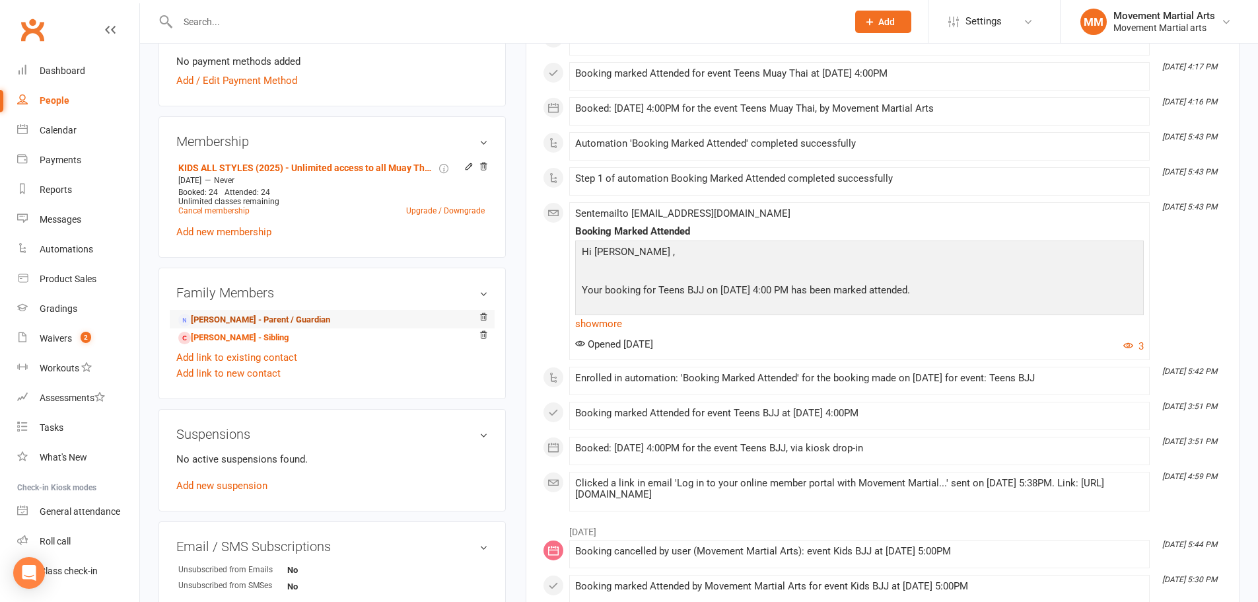
scroll to position [462, 0]
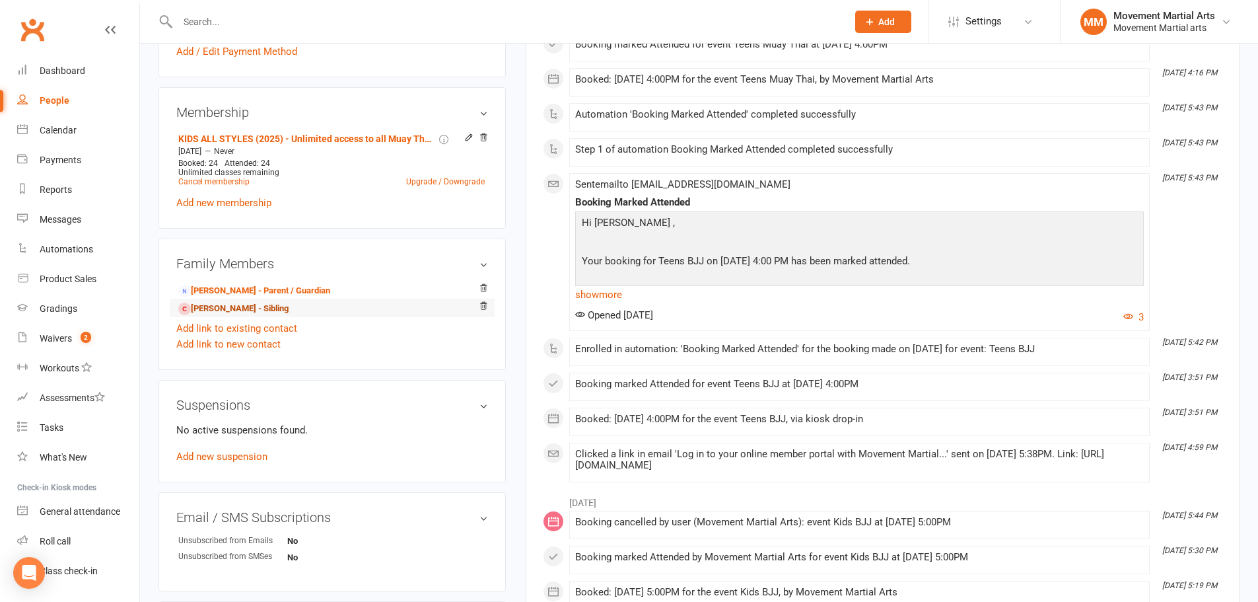
click at [235, 302] on link "Houda Zeynoun - Sibling" at bounding box center [233, 309] width 110 height 14
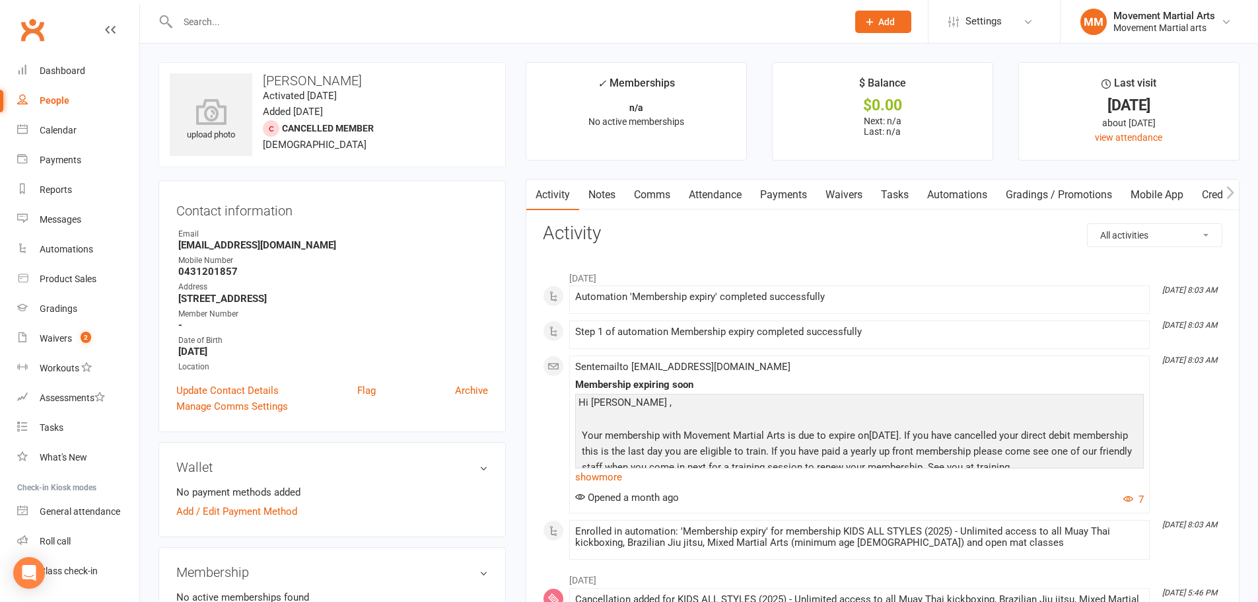
scroll to position [462, 0]
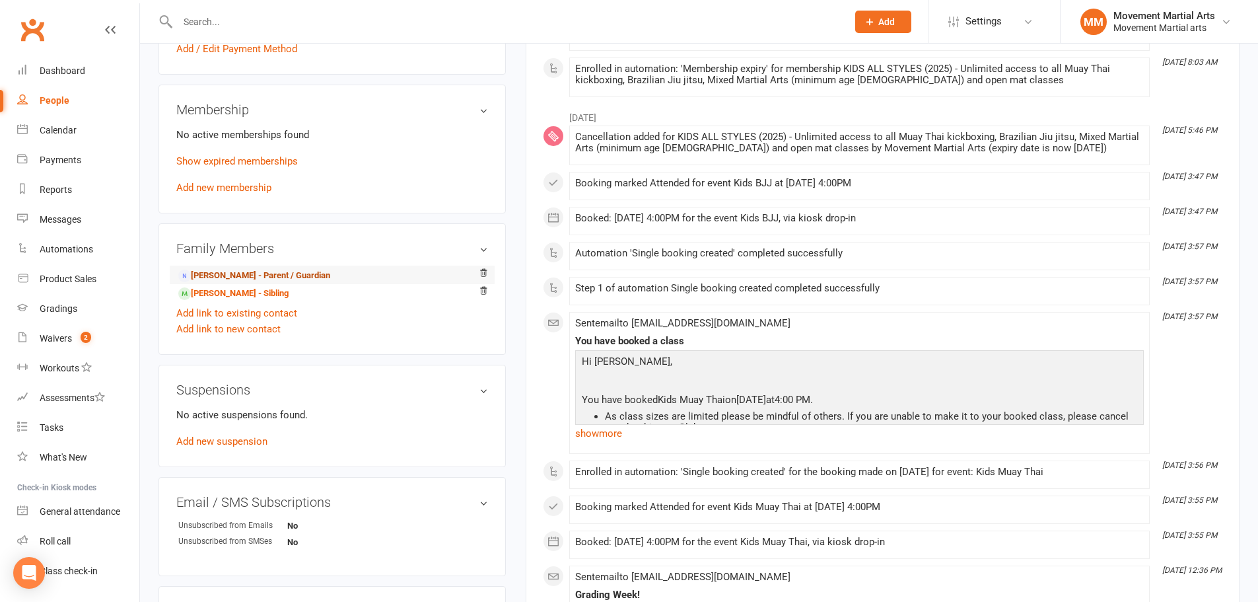
click at [307, 274] on link "Jimmy Zeynoun - Parent / Guardian" at bounding box center [254, 276] width 152 height 14
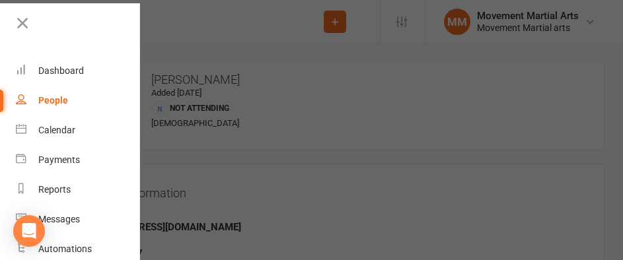
click at [278, 112] on div at bounding box center [311, 130] width 623 height 260
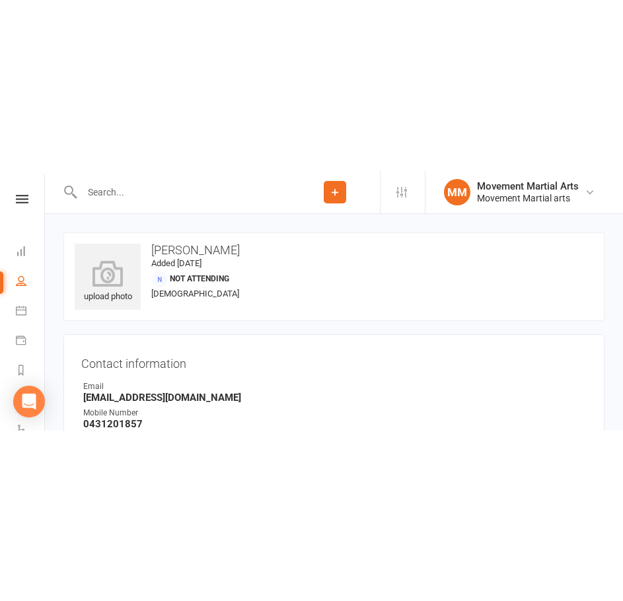
scroll to position [308, 0]
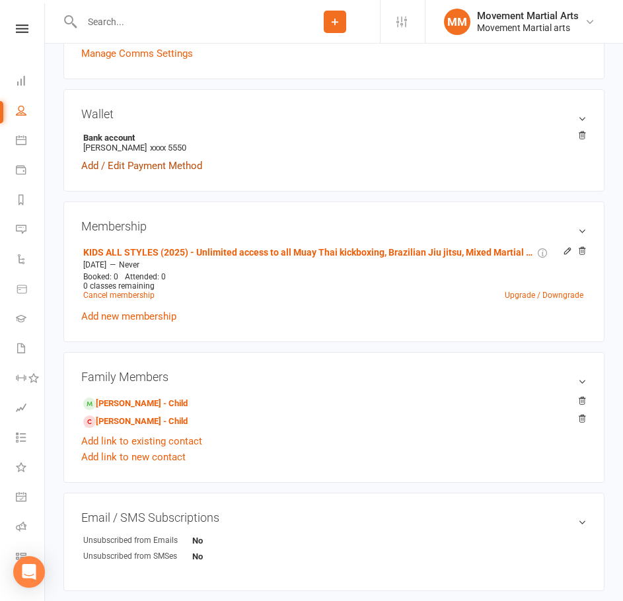
click at [142, 162] on link "Add / Edit Payment Method" at bounding box center [141, 166] width 121 height 16
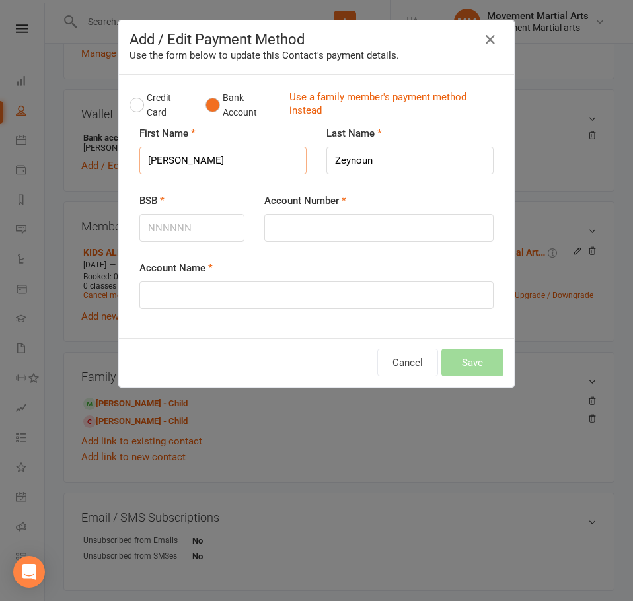
click at [174, 162] on input "Jimmy" at bounding box center [222, 161] width 167 height 28
drag, startPoint x: 176, startPoint y: 162, endPoint x: 113, endPoint y: 155, distance: 63.1
click at [118, 155] on div "Add / Edit Payment Method Use the form below to update this Contact's payment d…" at bounding box center [316, 204] width 396 height 368
type input "Katrina"
click at [216, 229] on input "BSB" at bounding box center [191, 228] width 105 height 28
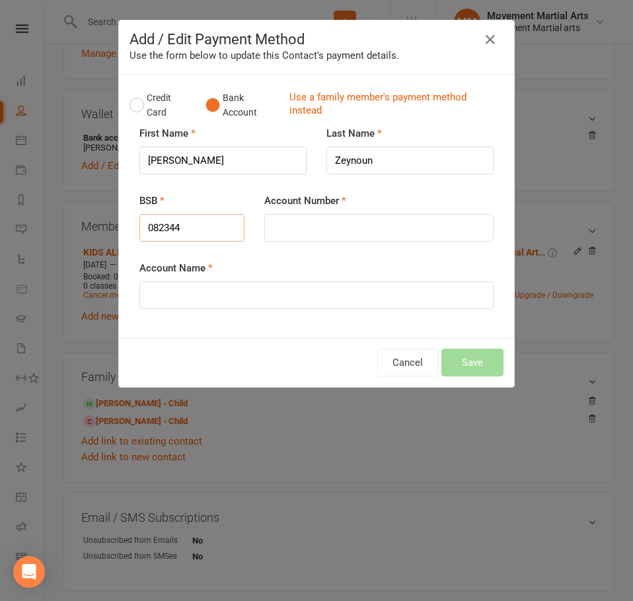
type input "082344"
click at [275, 232] on input "Account Number" at bounding box center [378, 228] width 229 height 28
type input "955094345"
click at [244, 302] on input "Account Name" at bounding box center [316, 295] width 354 height 28
type input "Katrina C Zeynoun"
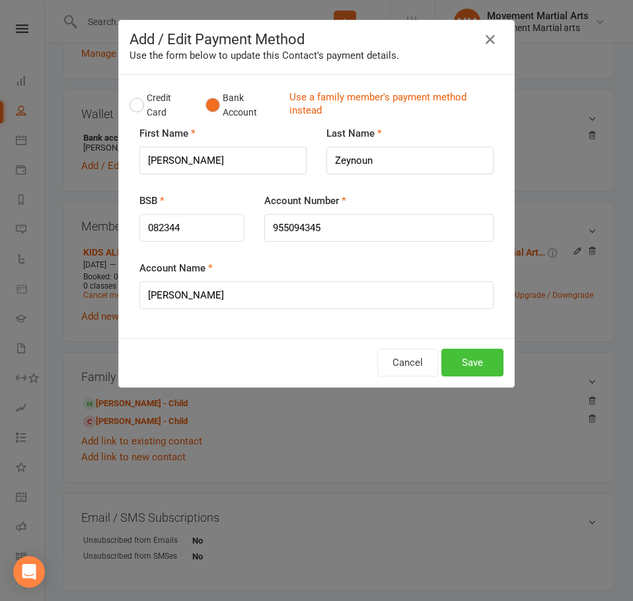
click at [462, 358] on button "Save" at bounding box center [472, 363] width 62 height 28
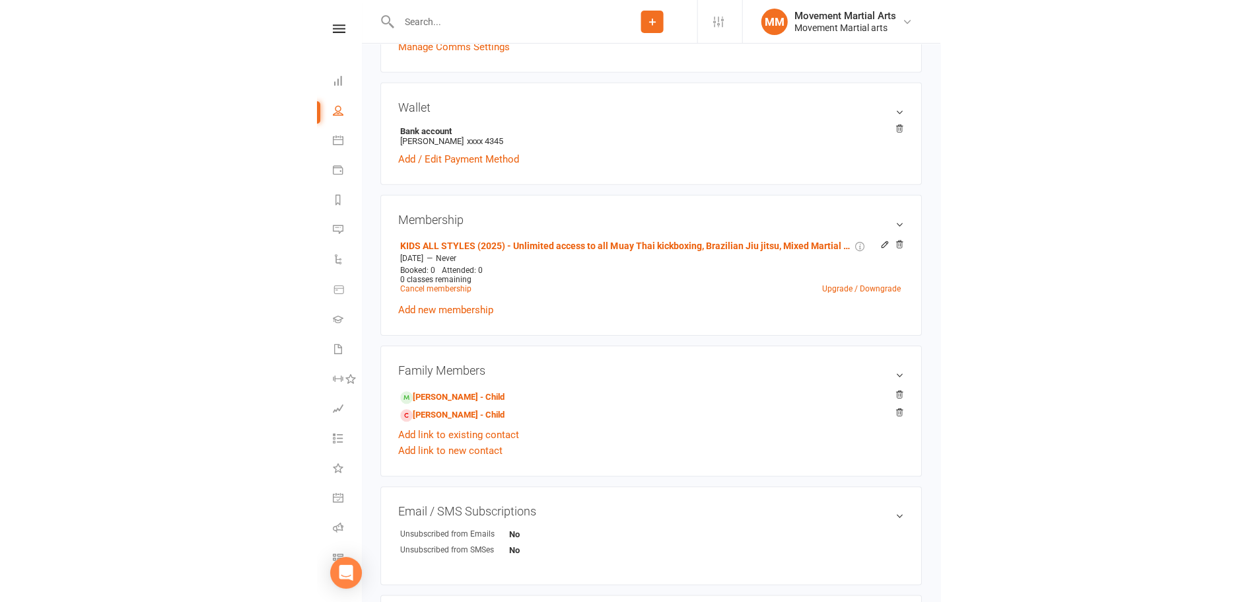
scroll to position [0, 0]
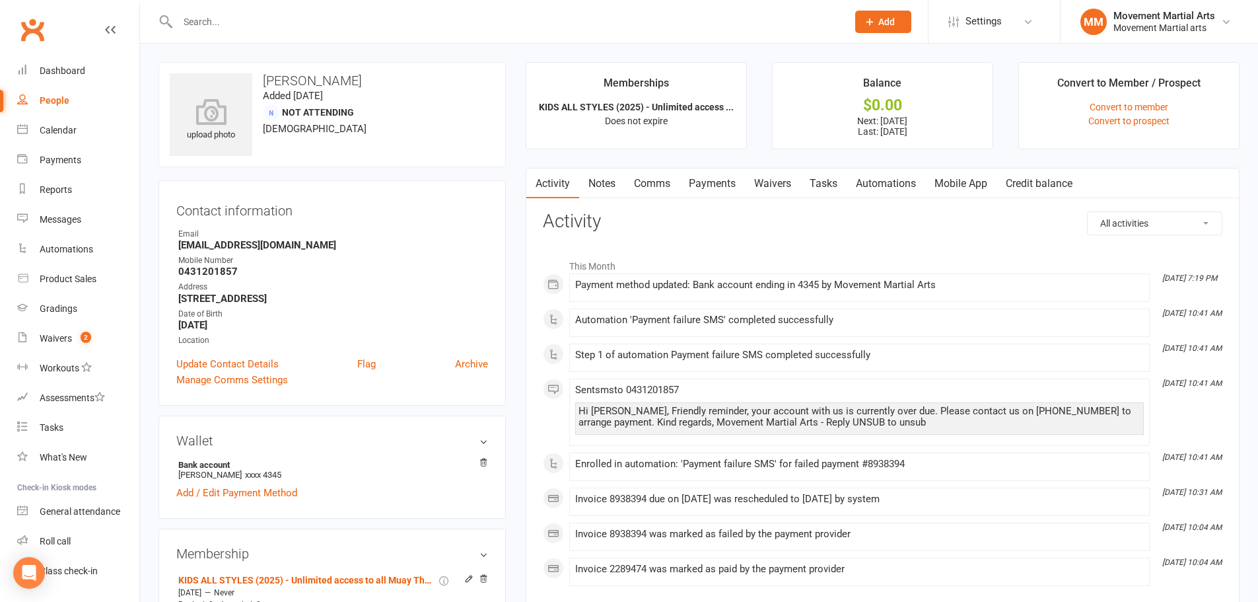
click at [622, 184] on link "Waivers" at bounding box center [772, 183] width 55 height 30
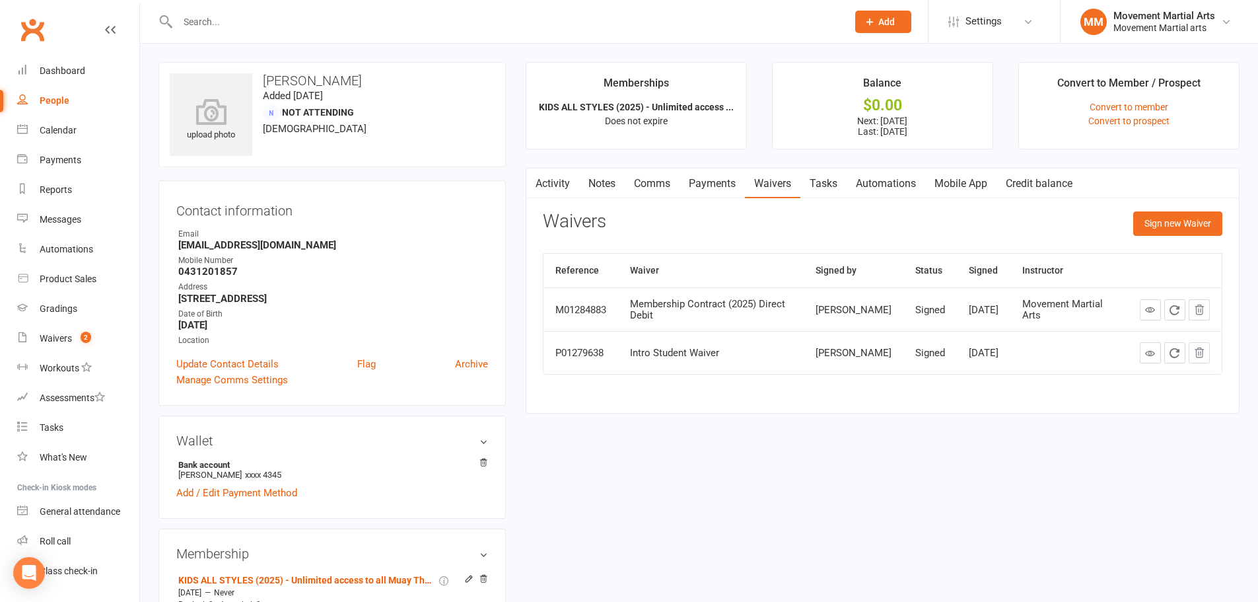
click at [622, 180] on link "Payments" at bounding box center [712, 183] width 65 height 30
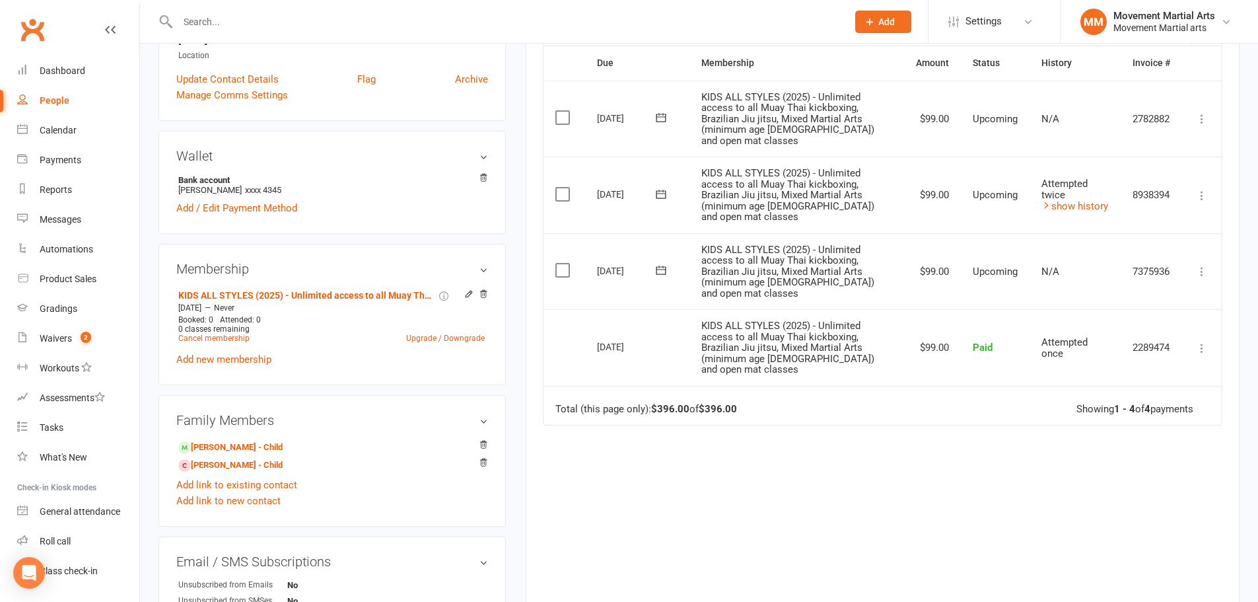
scroll to position [308, 0]
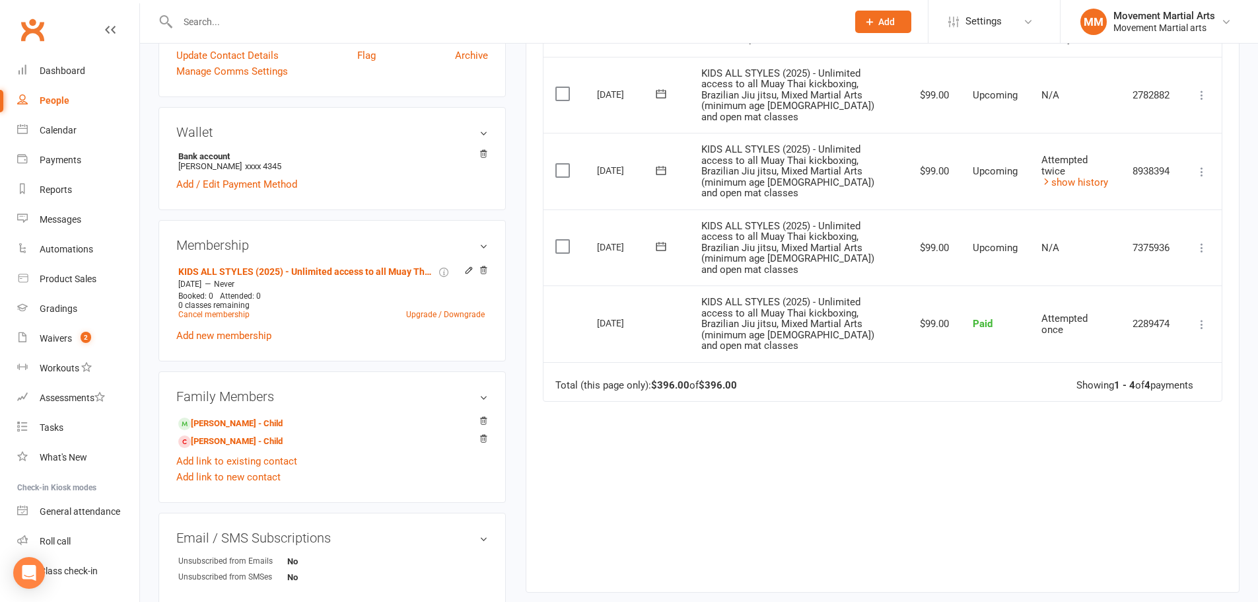
click at [622, 174] on td "Attempted twice show history" at bounding box center [1075, 171] width 91 height 77
click at [622, 176] on link "show history" at bounding box center [1074, 182] width 67 height 12
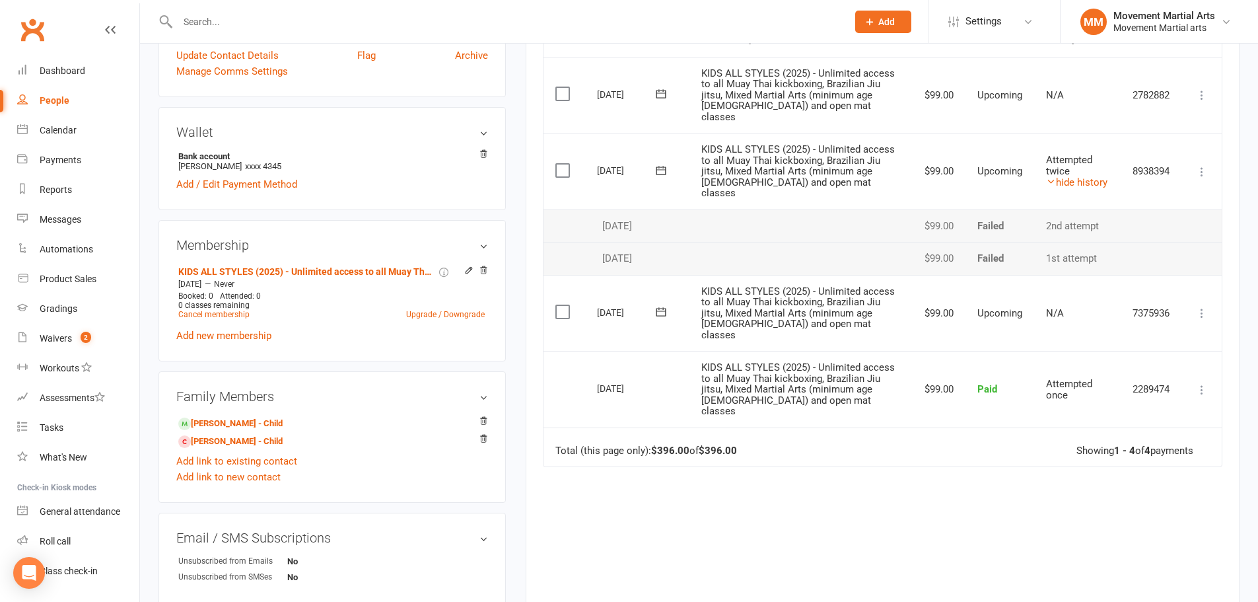
scroll to position [154, 0]
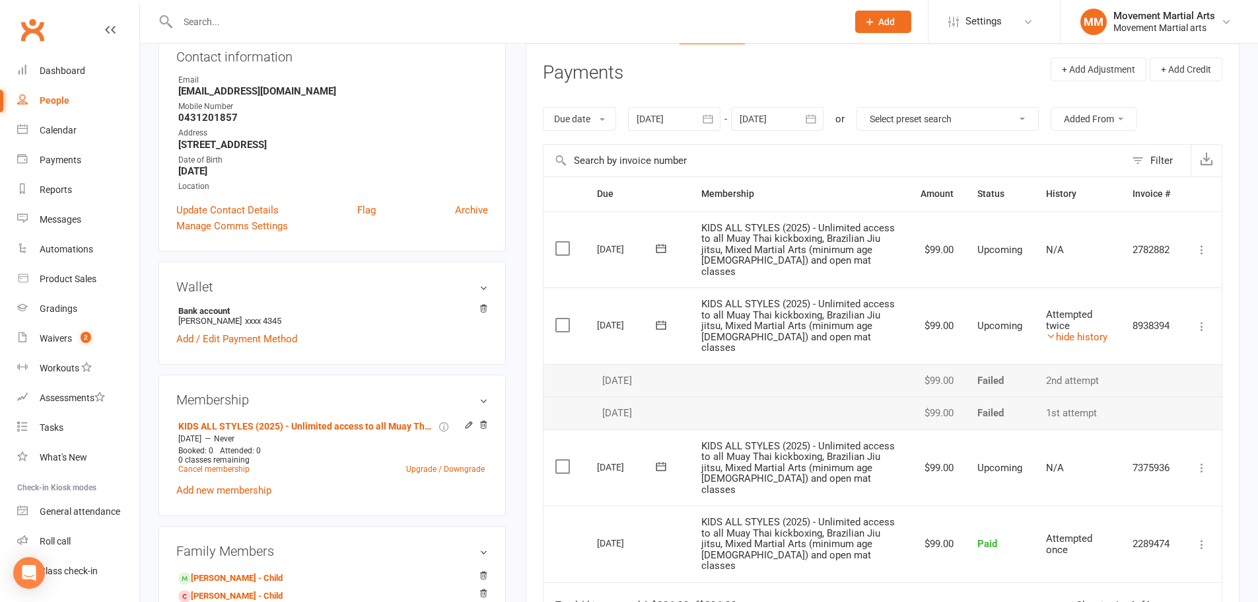
click at [622, 116] on icon "button" at bounding box center [707, 118] width 13 height 13
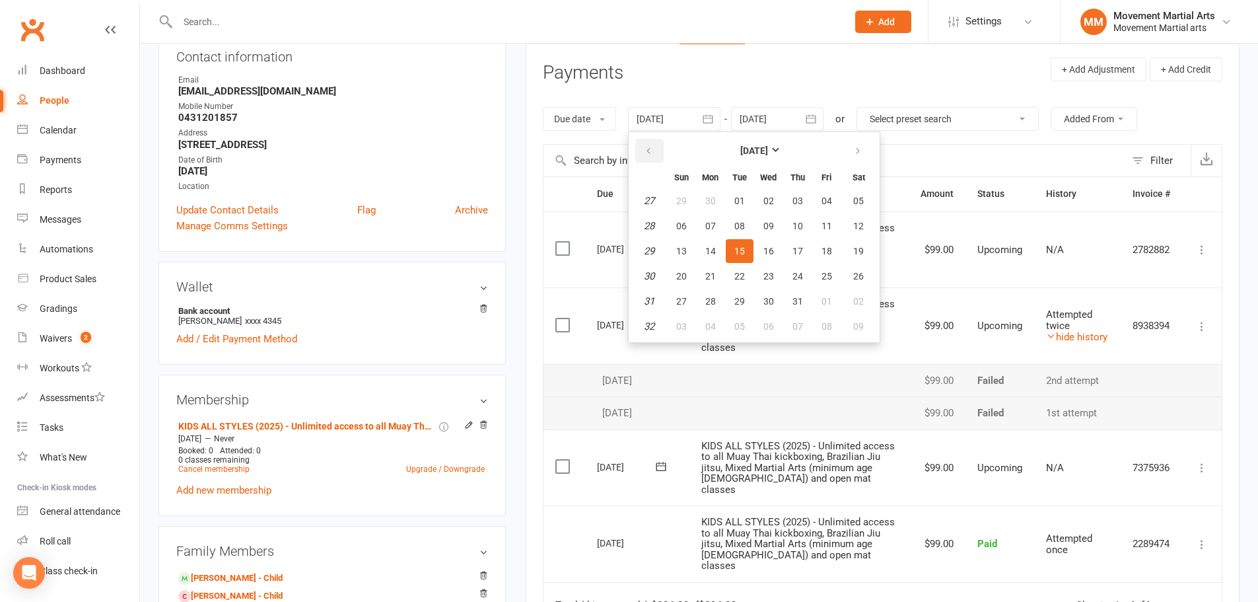
click at [622, 143] on button "button" at bounding box center [649, 151] width 28 height 24
click at [622, 227] on button "07" at bounding box center [711, 226] width 28 height 24
type input "07 Apr 2025"
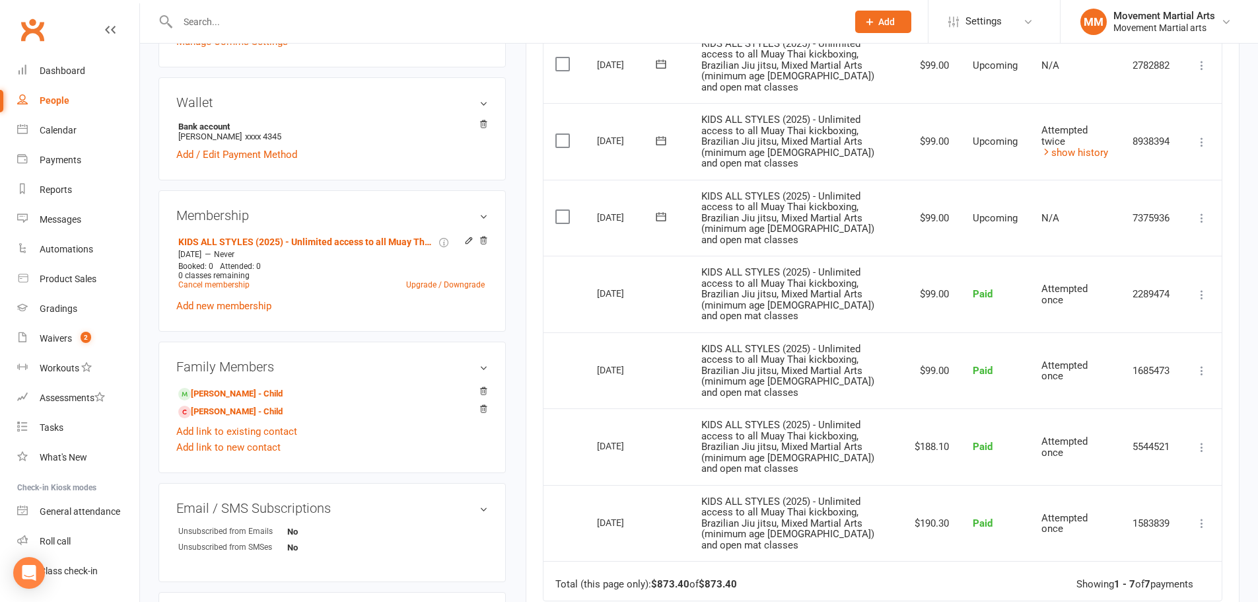
scroll to position [308, 0]
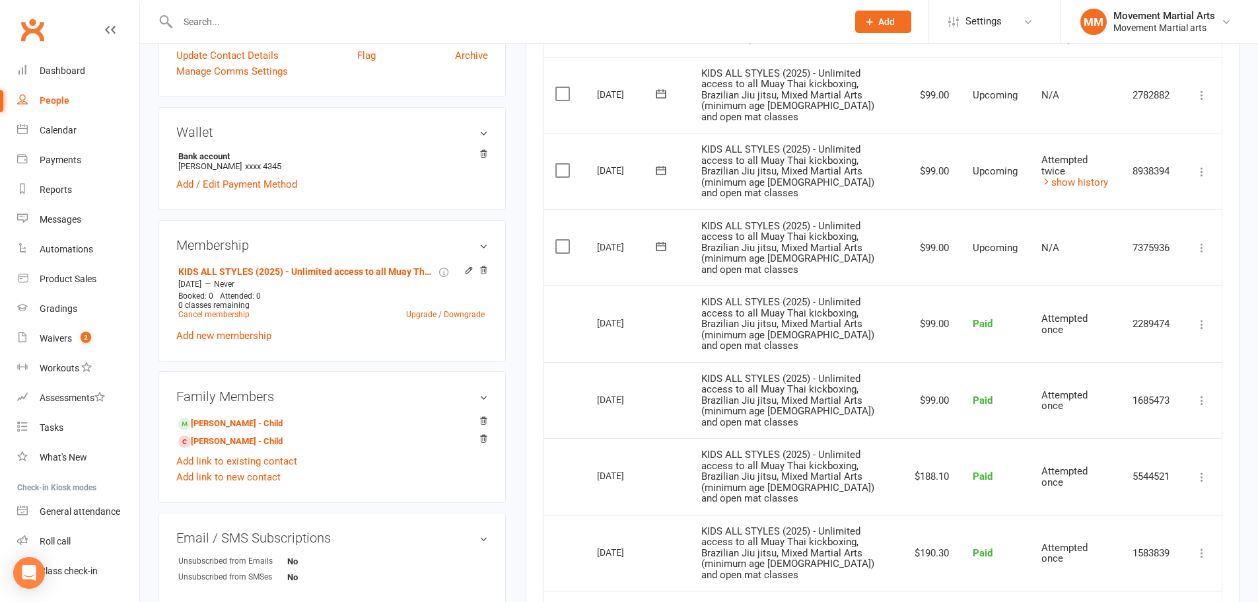
click at [622, 164] on icon at bounding box center [660, 170] width 13 height 13
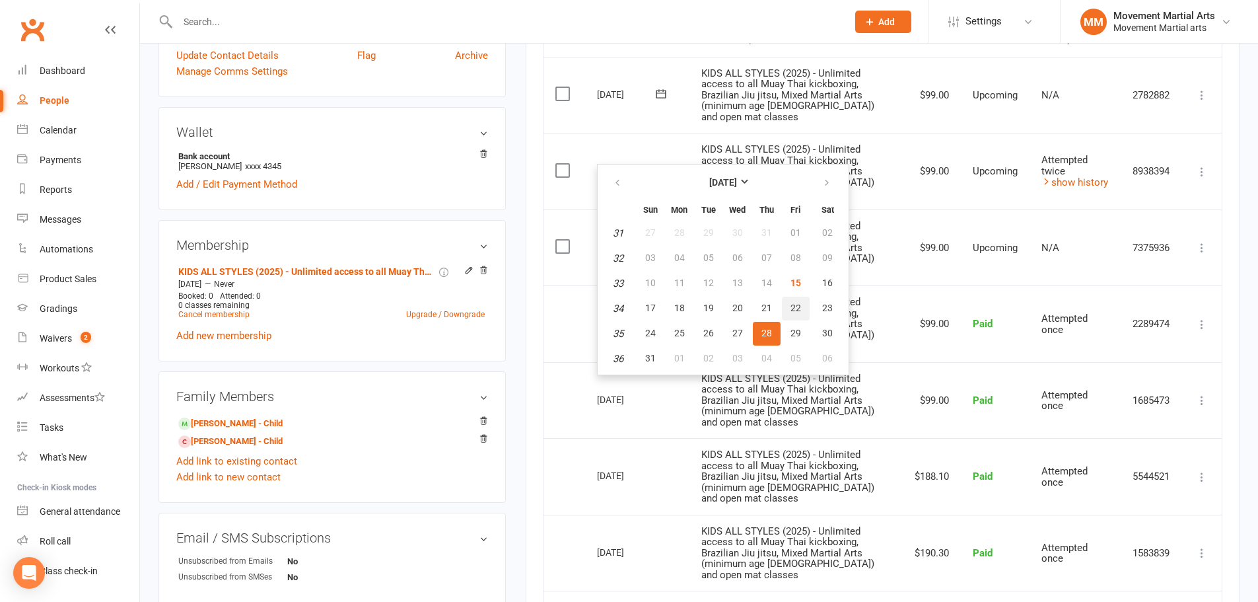
click at [622, 307] on span "22" at bounding box center [795, 307] width 11 height 11
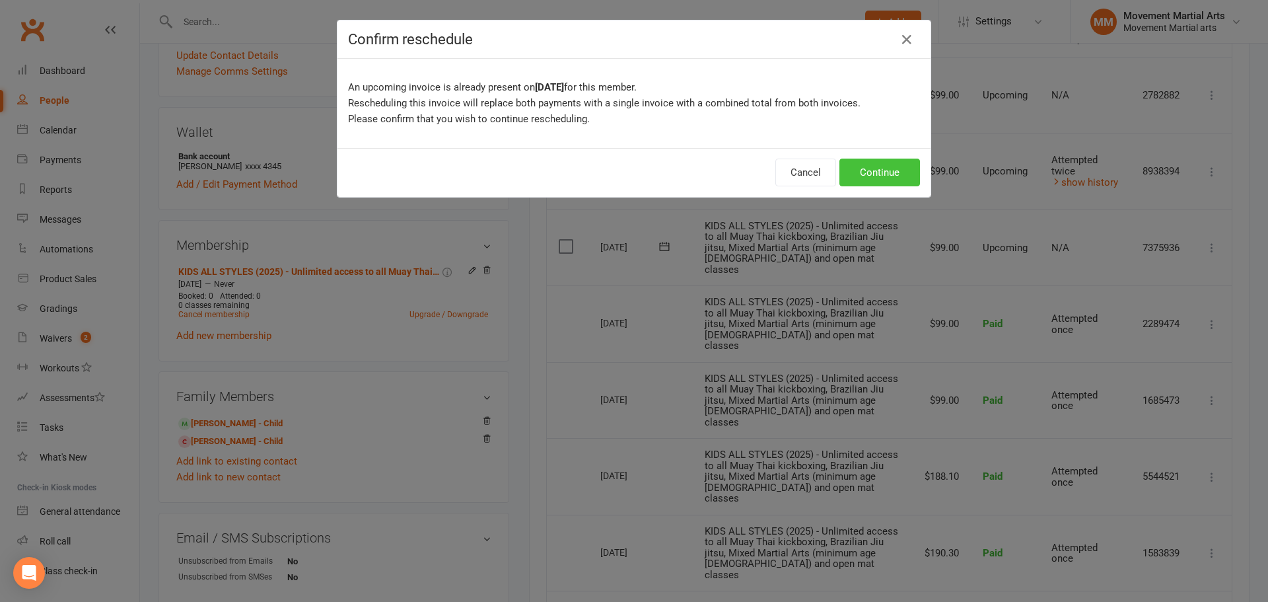
click at [622, 166] on button "Continue" at bounding box center [879, 172] width 81 height 28
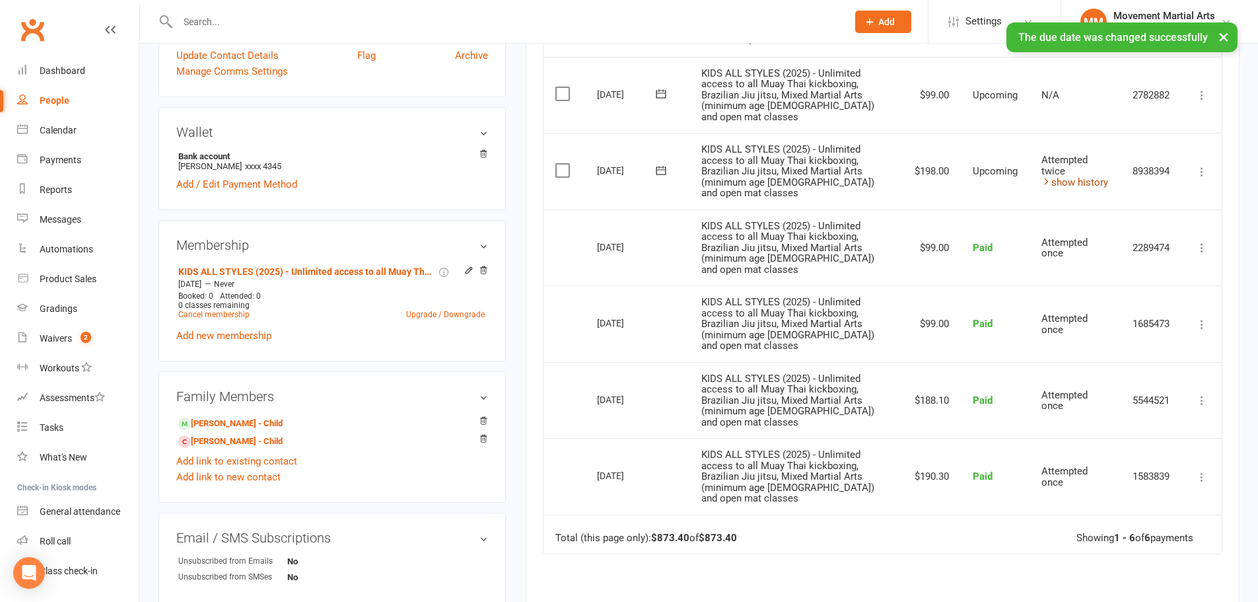
click at [622, 176] on link "show history" at bounding box center [1074, 182] width 67 height 12
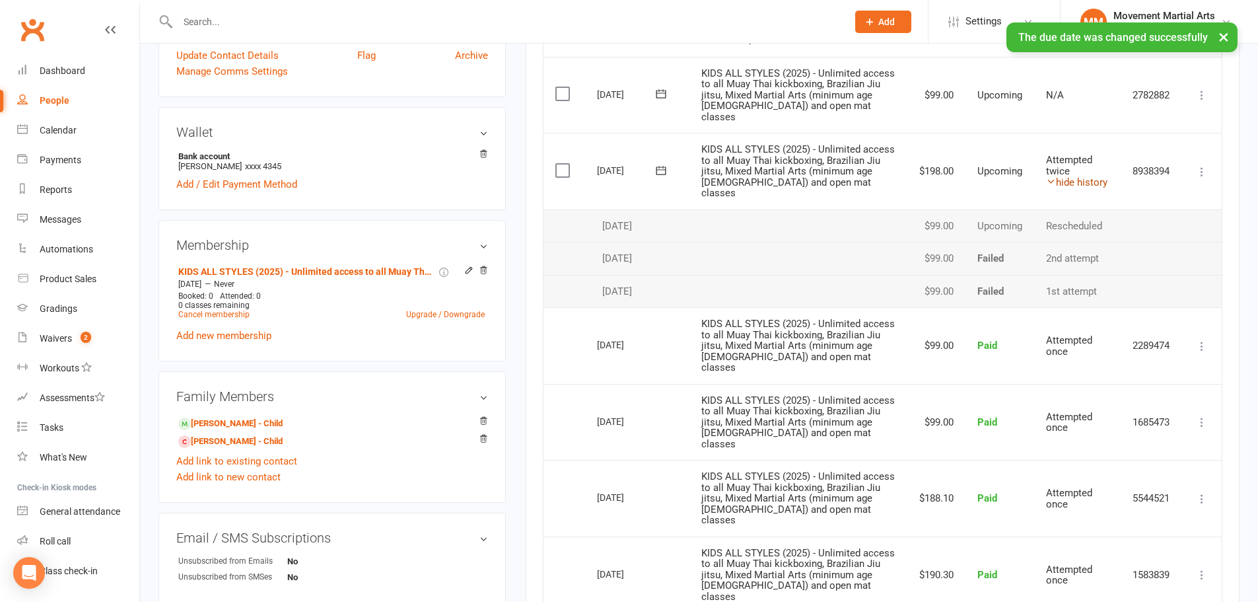
click at [622, 176] on link "hide history" at bounding box center [1076, 182] width 61 height 12
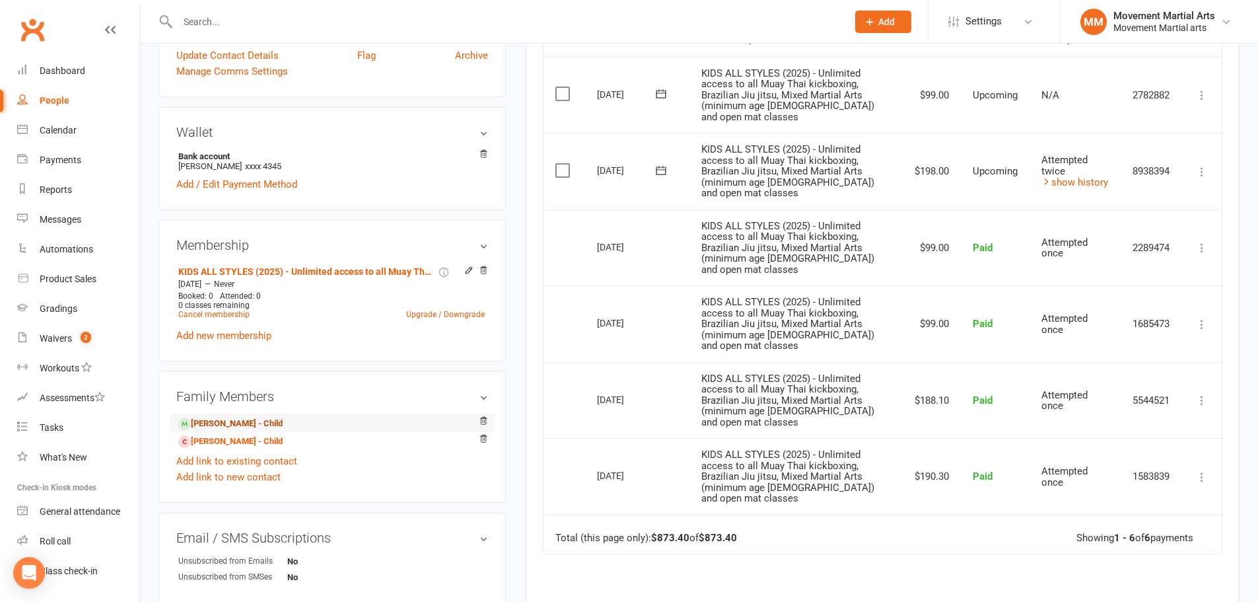
click at [236, 422] on link "Youssef Zeynoun - Child" at bounding box center [230, 424] width 104 height 14
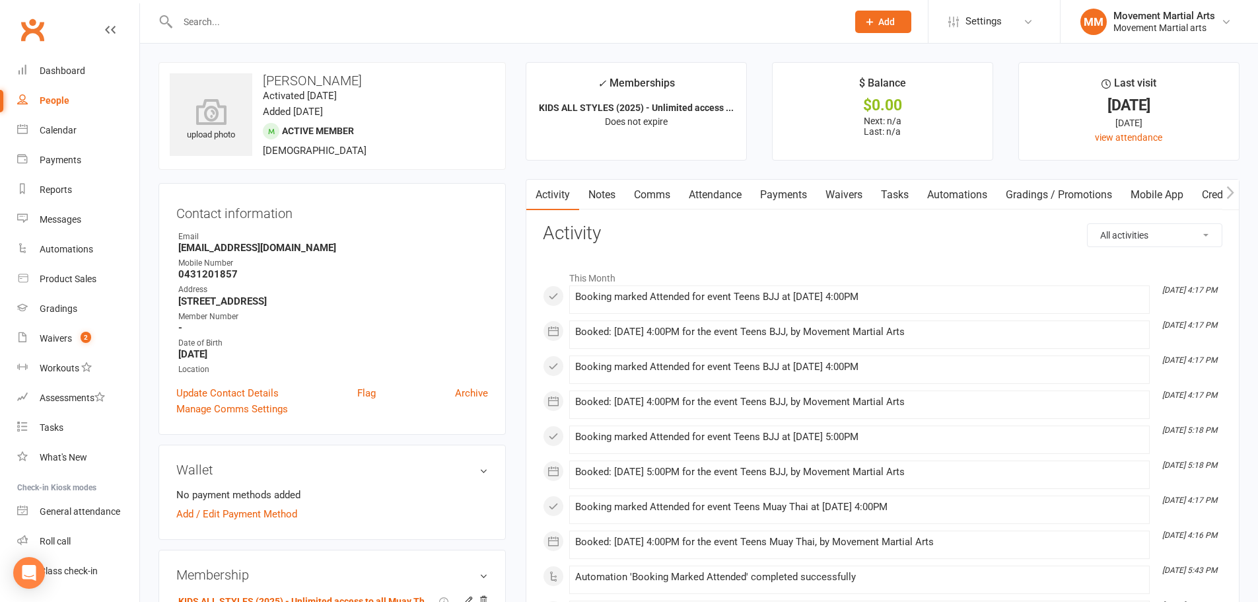
click at [622, 193] on link "Payments" at bounding box center [783, 195] width 65 height 30
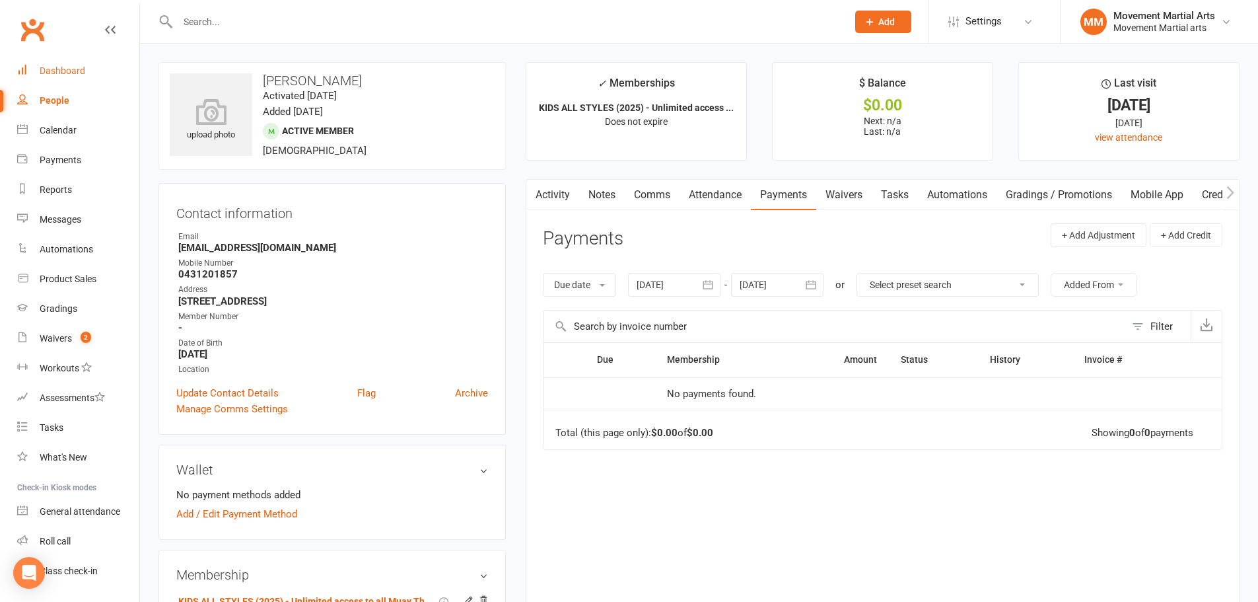
click at [88, 67] on link "Dashboard" at bounding box center [78, 71] width 122 height 30
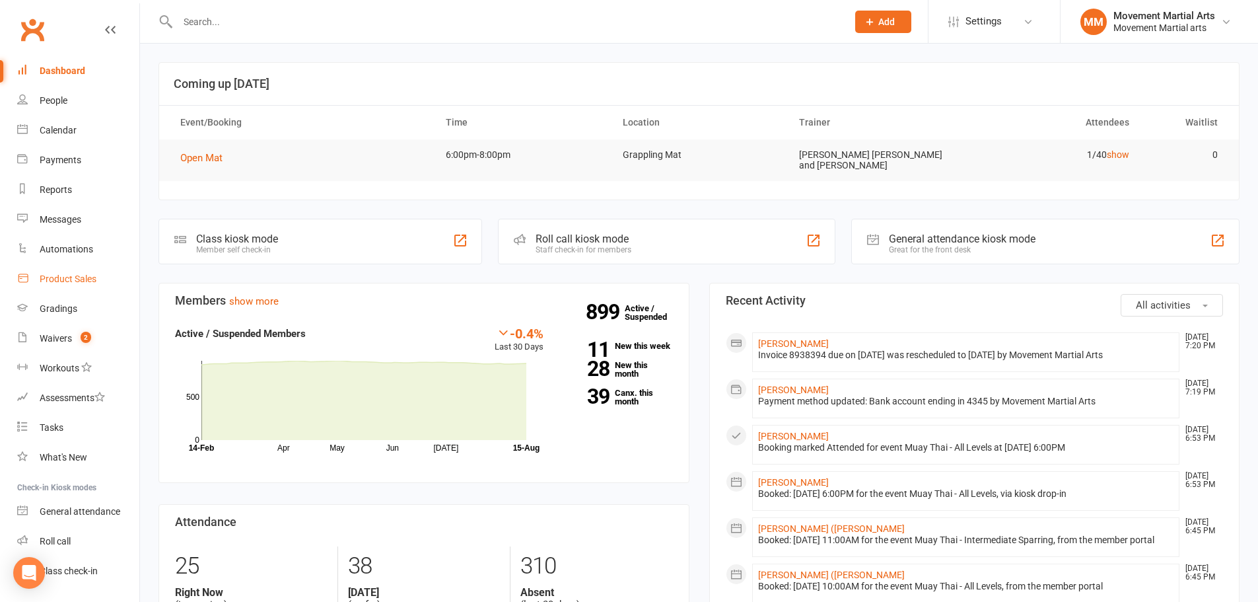
click at [75, 272] on link "Product Sales" at bounding box center [78, 279] width 122 height 30
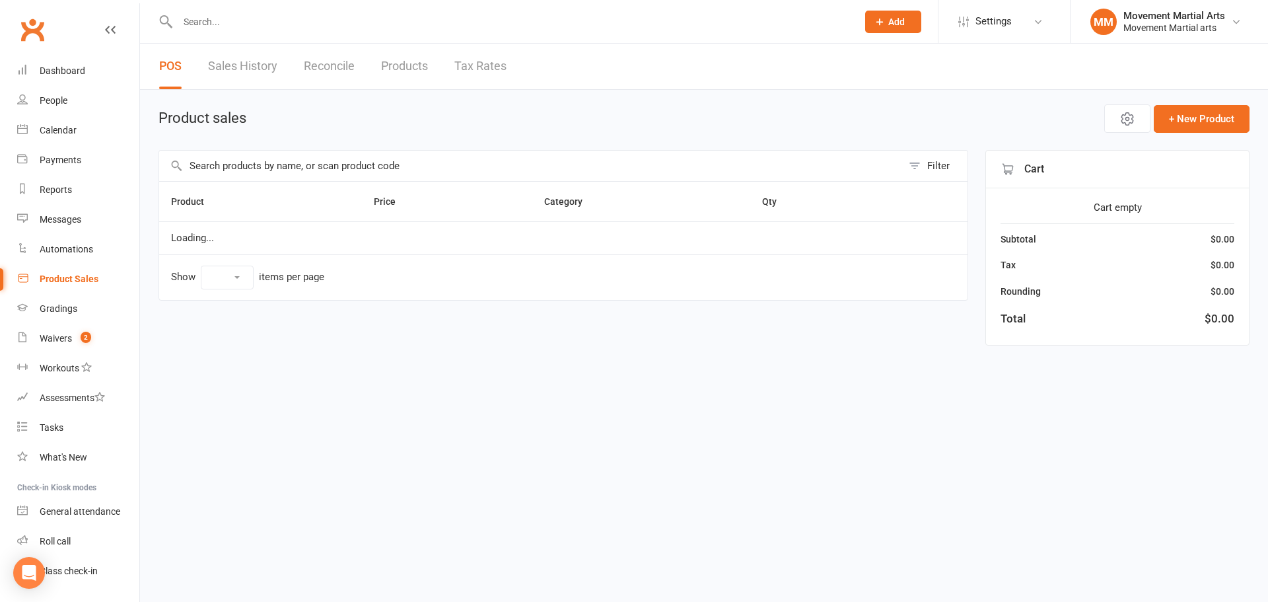
select select "50"
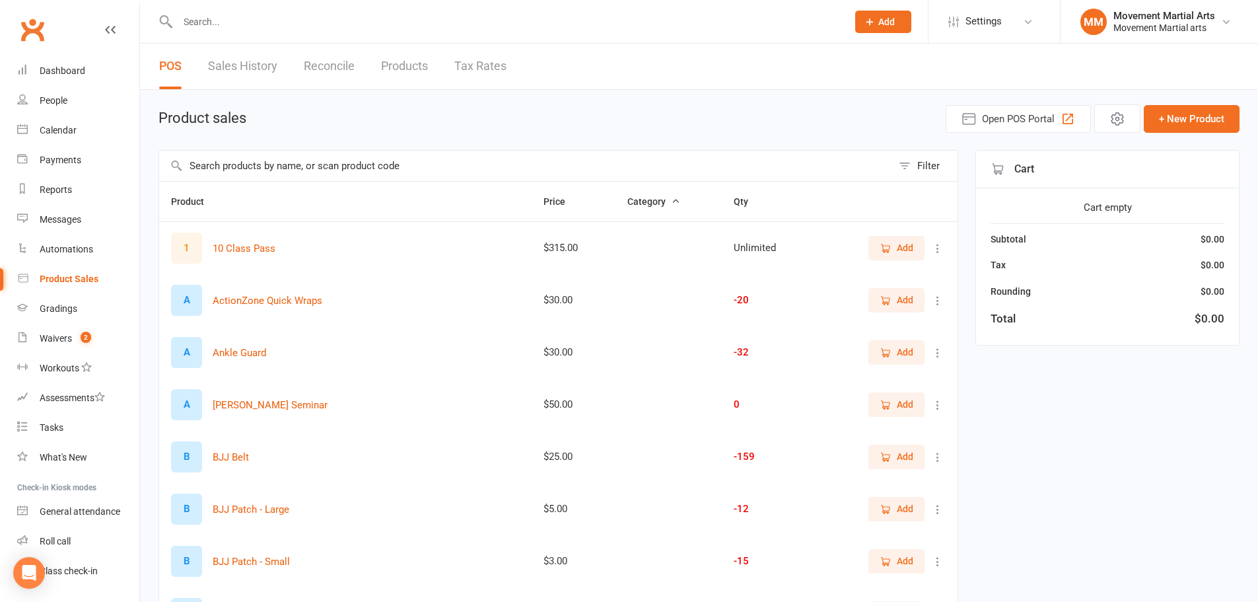
click at [622, 115] on span "Open POS Portal" at bounding box center [1018, 119] width 73 height 16
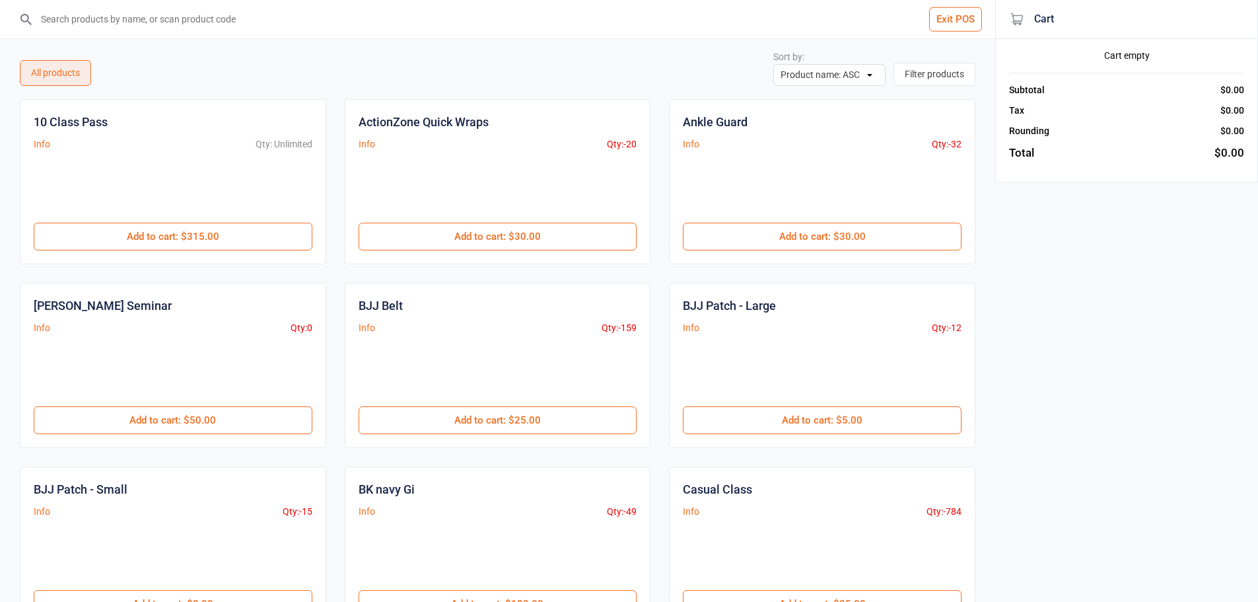
click at [150, 7] on input "search" at bounding box center [505, 19] width 942 height 38
click at [157, 22] on input "search" at bounding box center [505, 19] width 942 height 38
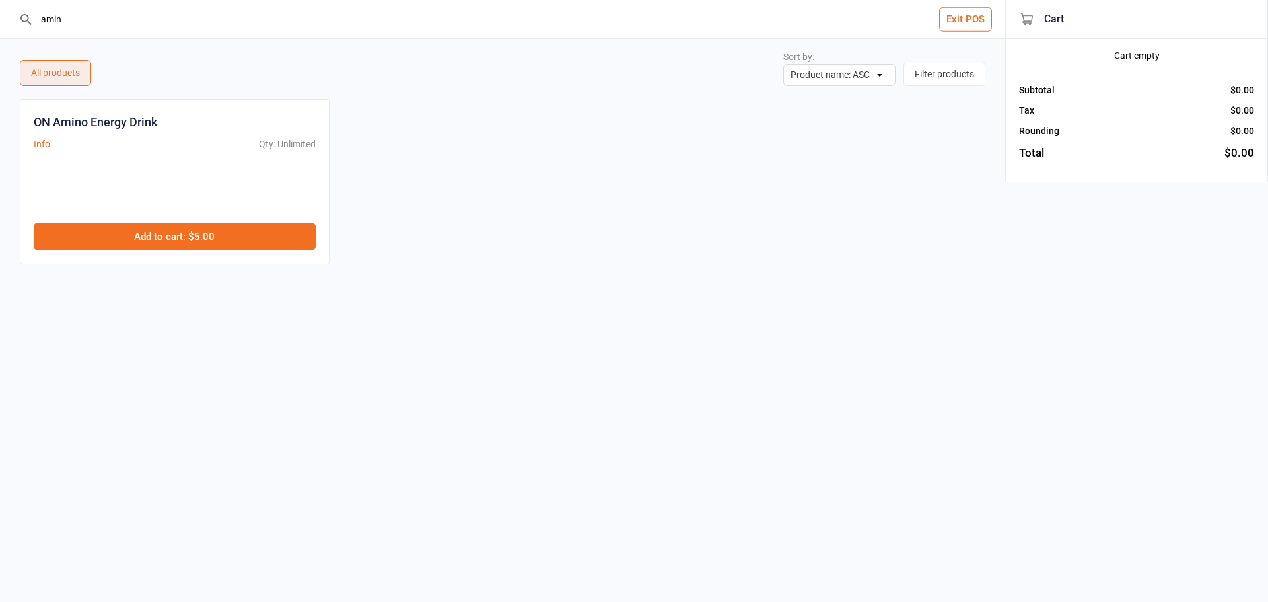
type input "amin"
click at [221, 244] on button "Add to cart : $5.00" at bounding box center [175, 237] width 282 height 28
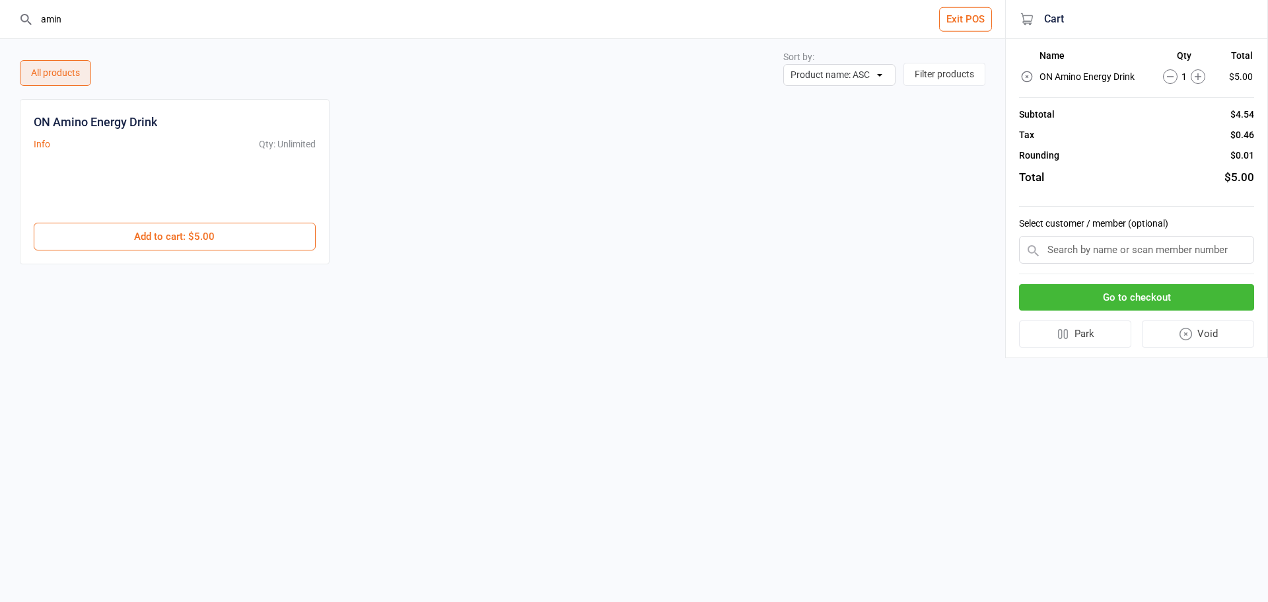
click at [1125, 250] on input "text" at bounding box center [1136, 250] width 235 height 28
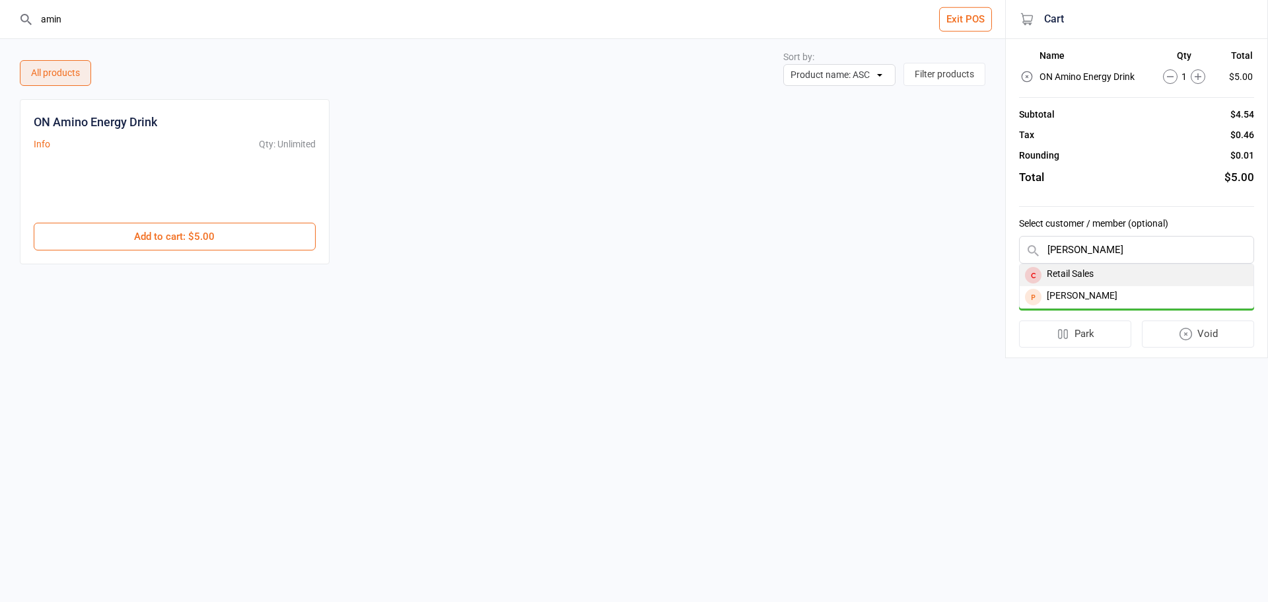
type input "reta"
click at [1123, 268] on div "Retail Sales" at bounding box center [1137, 275] width 234 height 22
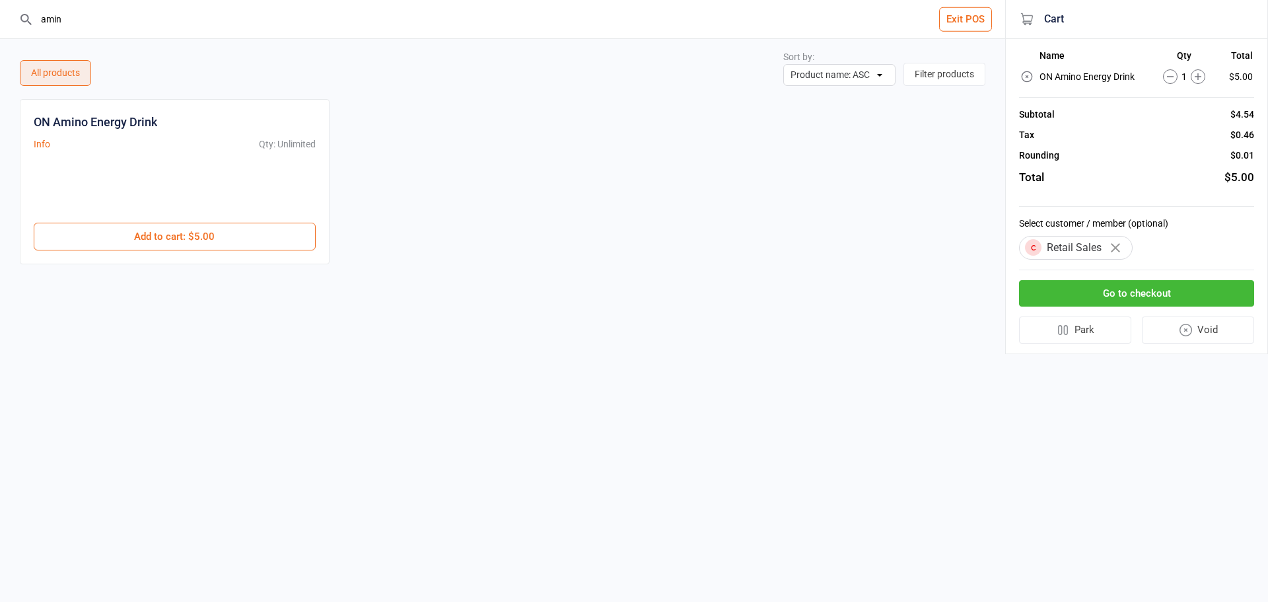
click at [1197, 78] on icon at bounding box center [1198, 76] width 15 height 15
click at [629, 17] on input "amin" at bounding box center [510, 19] width 952 height 38
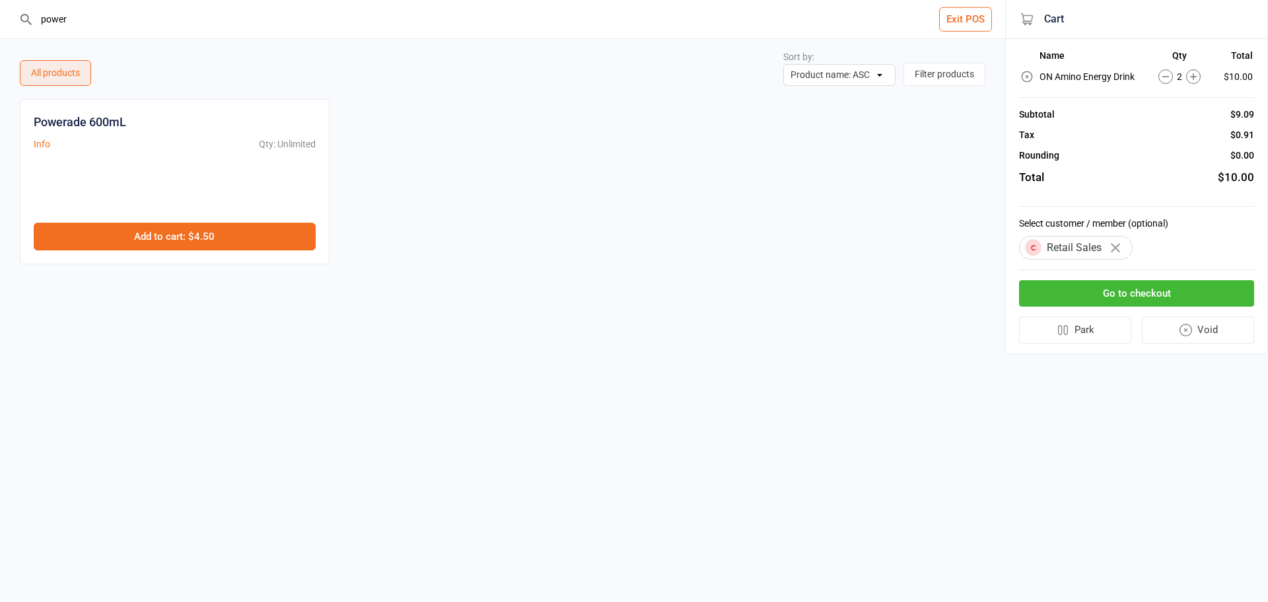
type input "power"
click at [298, 244] on button "Add to cart : $4.50" at bounding box center [175, 237] width 282 height 28
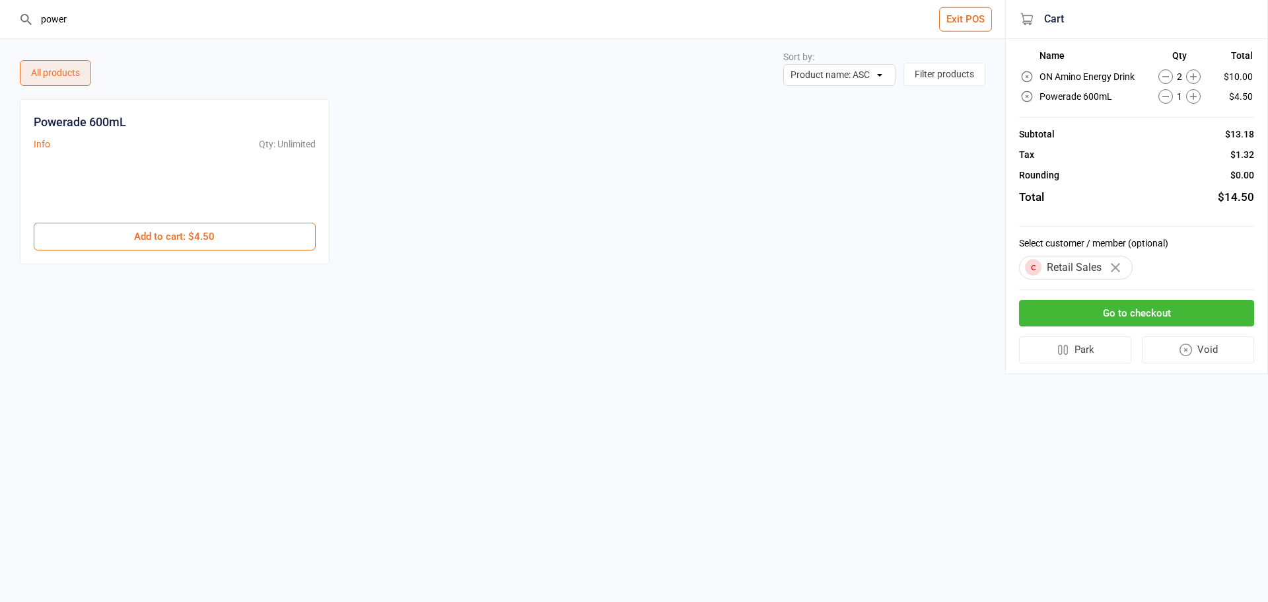
click at [1195, 101] on icon at bounding box center [1193, 96] width 15 height 15
click at [1186, 89] on button at bounding box center [1193, 96] width 15 height 15
click at [1177, 316] on button "Go to checkout" at bounding box center [1136, 313] width 235 height 27
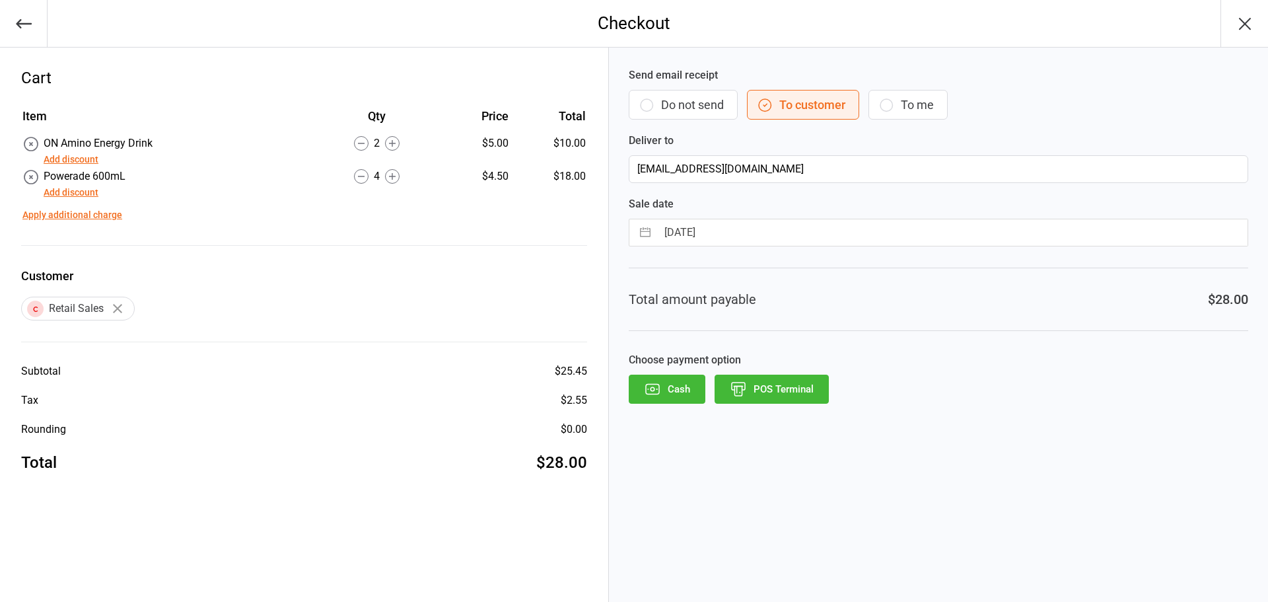
click at [358, 177] on icon at bounding box center [361, 176] width 15 height 15
click at [677, 103] on button "Do not send" at bounding box center [683, 105] width 109 height 30
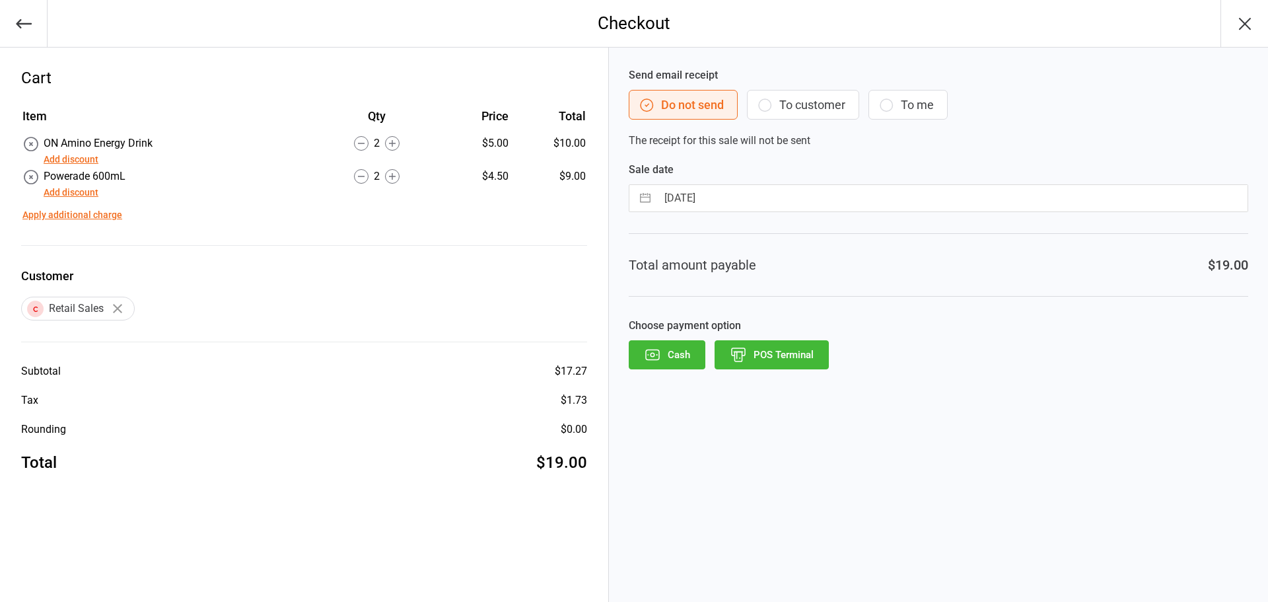
click at [773, 355] on button "POS Terminal" at bounding box center [772, 354] width 114 height 29
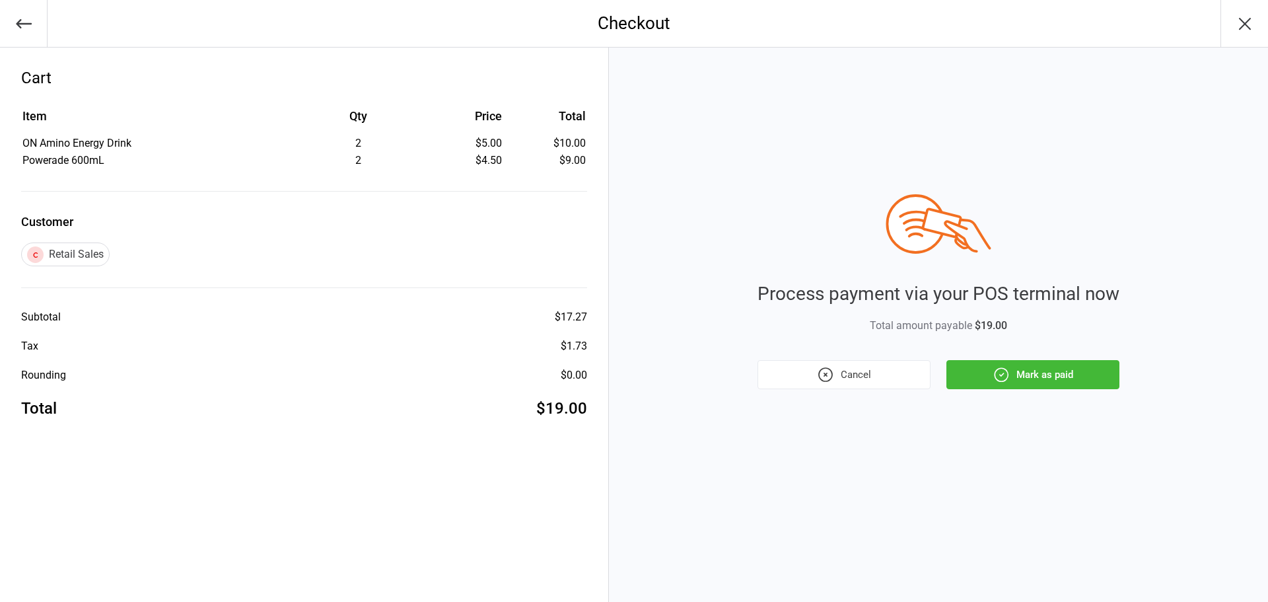
click at [1028, 370] on button "Mark as paid" at bounding box center [1032, 374] width 173 height 29
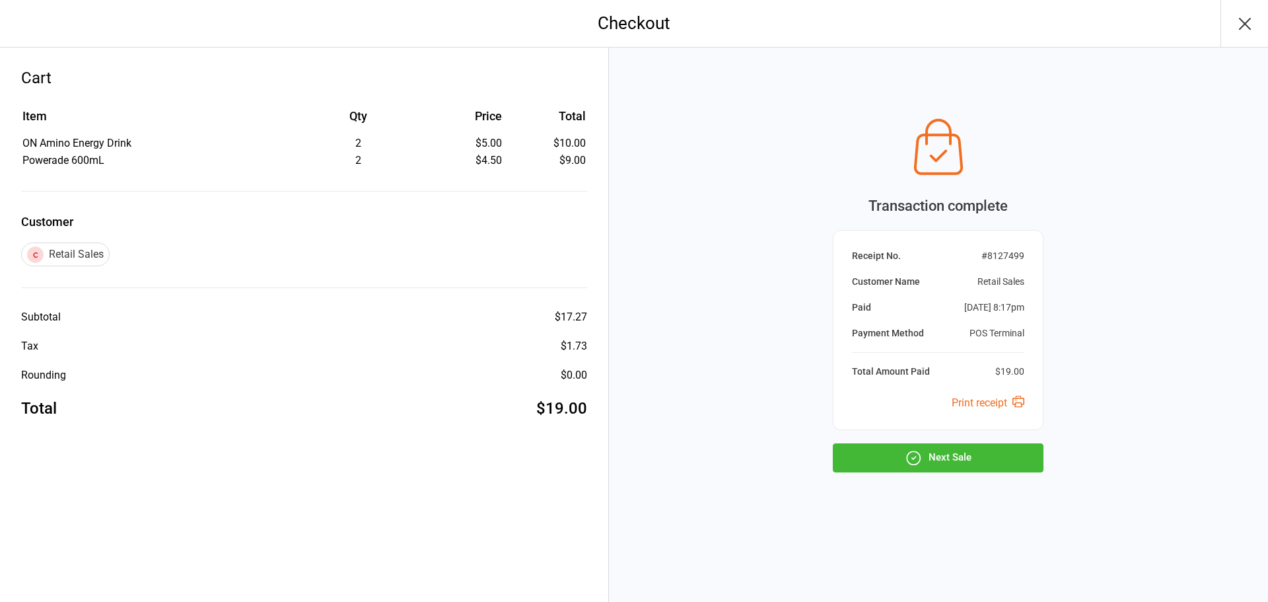
click at [966, 464] on button "Next Sale" at bounding box center [938, 457] width 211 height 29
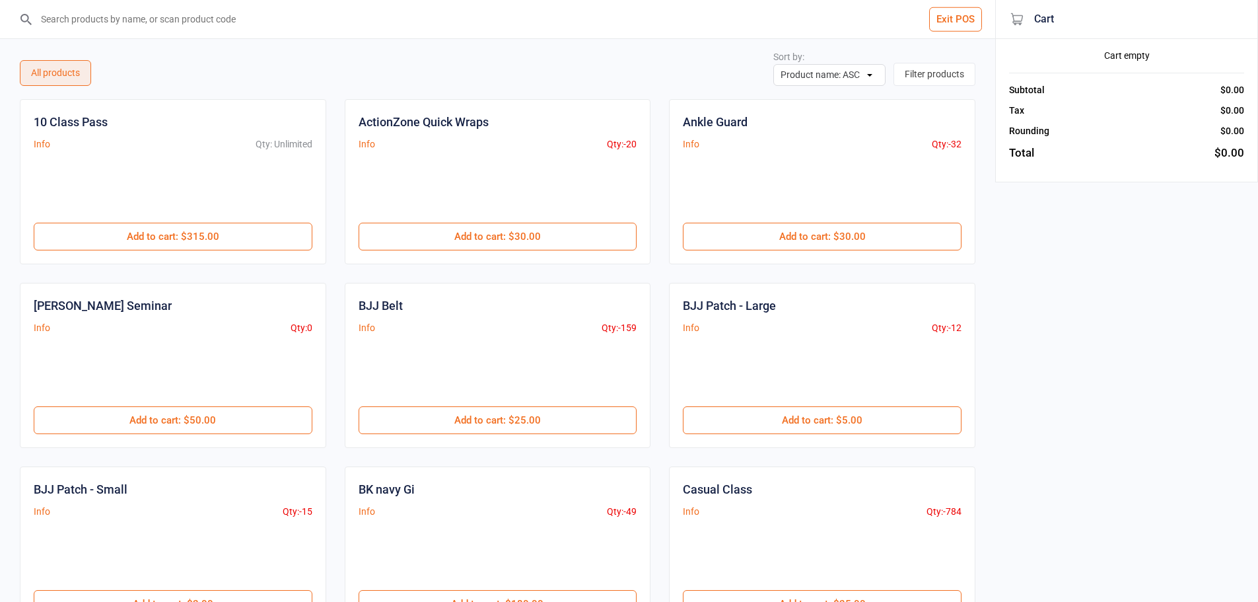
click at [965, 21] on button "Exit POS" at bounding box center [955, 19] width 53 height 24
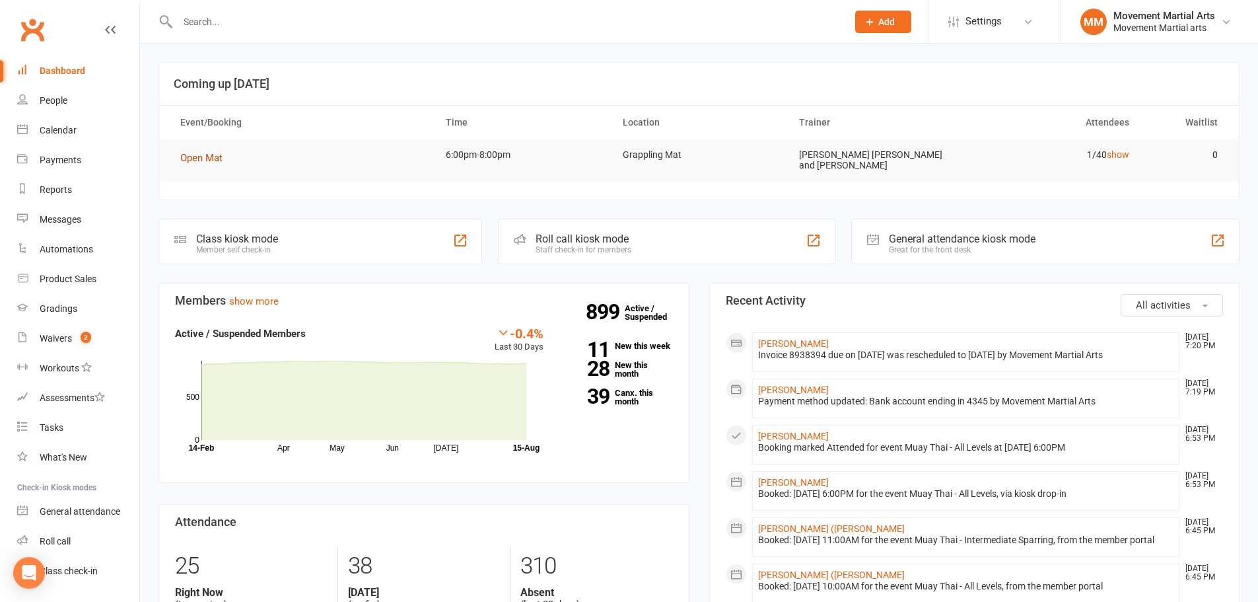
click at [188, 163] on span "Open Mat" at bounding box center [201, 158] width 42 height 12
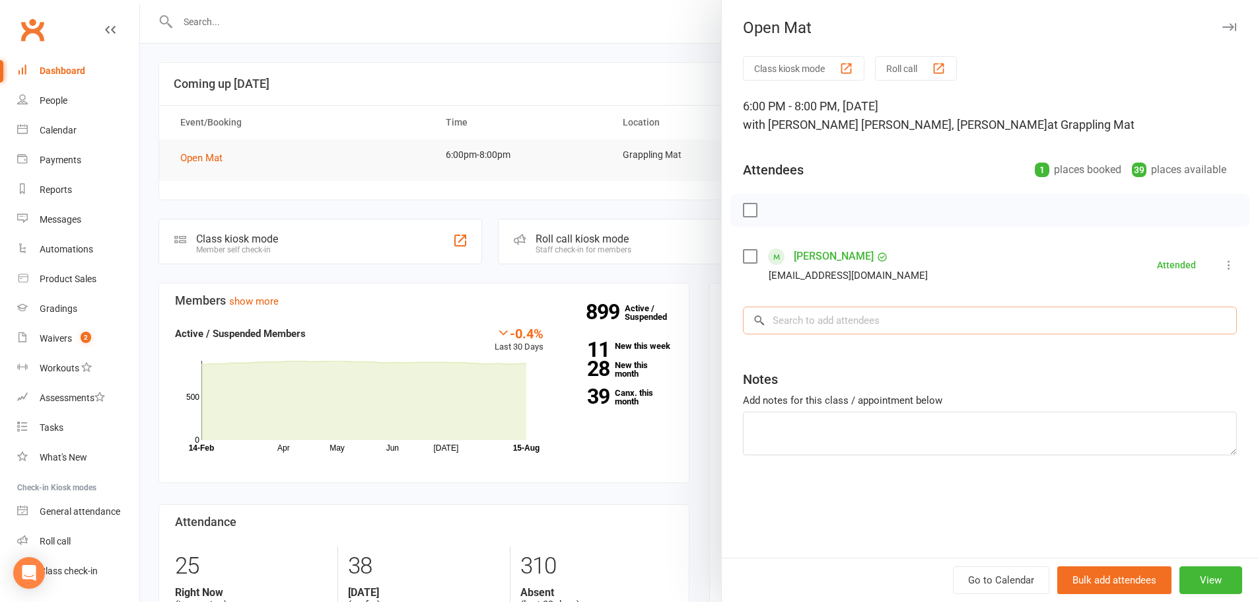
click at [871, 306] on input "search" at bounding box center [990, 320] width 494 height 28
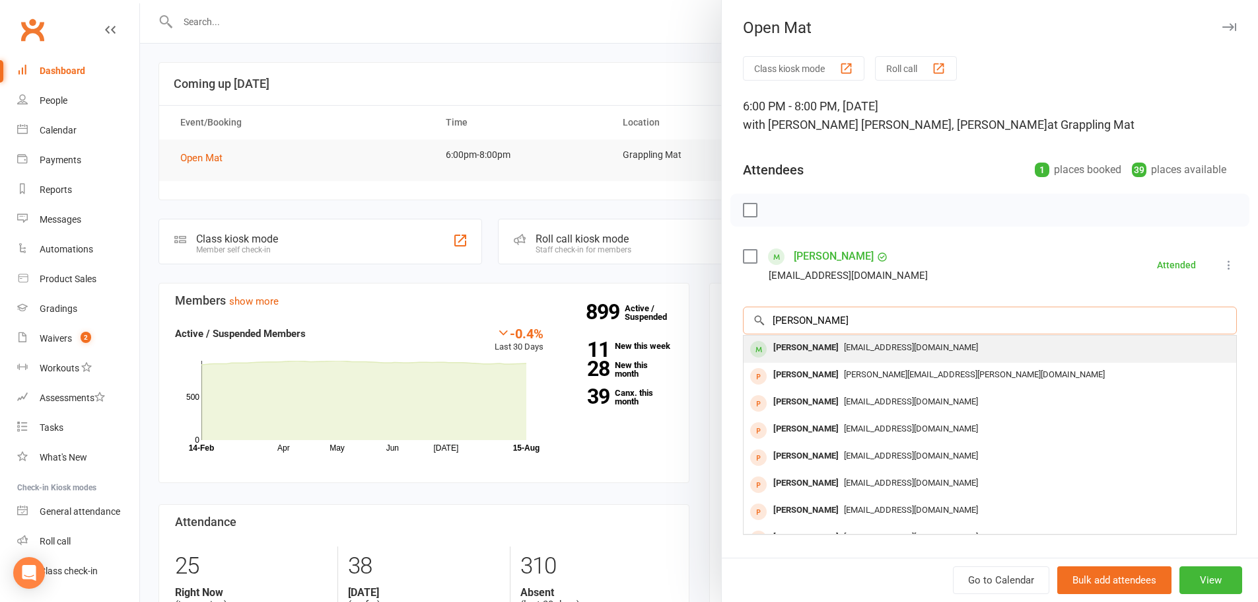
type input "kanish"
click at [872, 348] on span "[EMAIL_ADDRESS][DOMAIN_NAME]" at bounding box center [911, 347] width 134 height 10
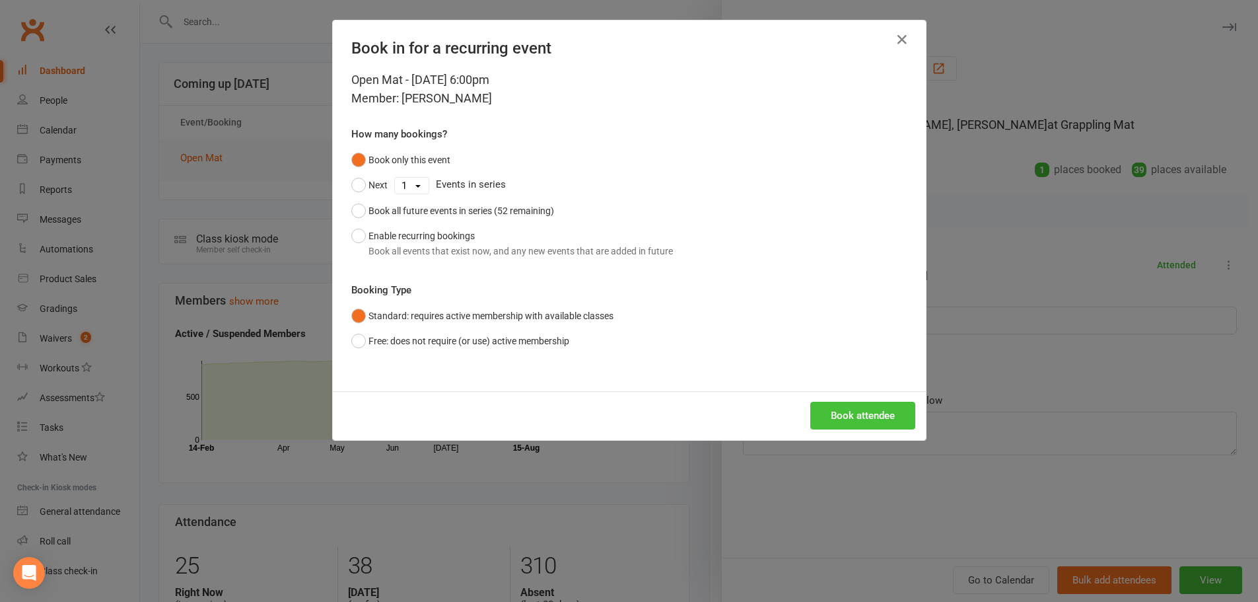
click at [848, 412] on button "Book attendee" at bounding box center [862, 416] width 105 height 28
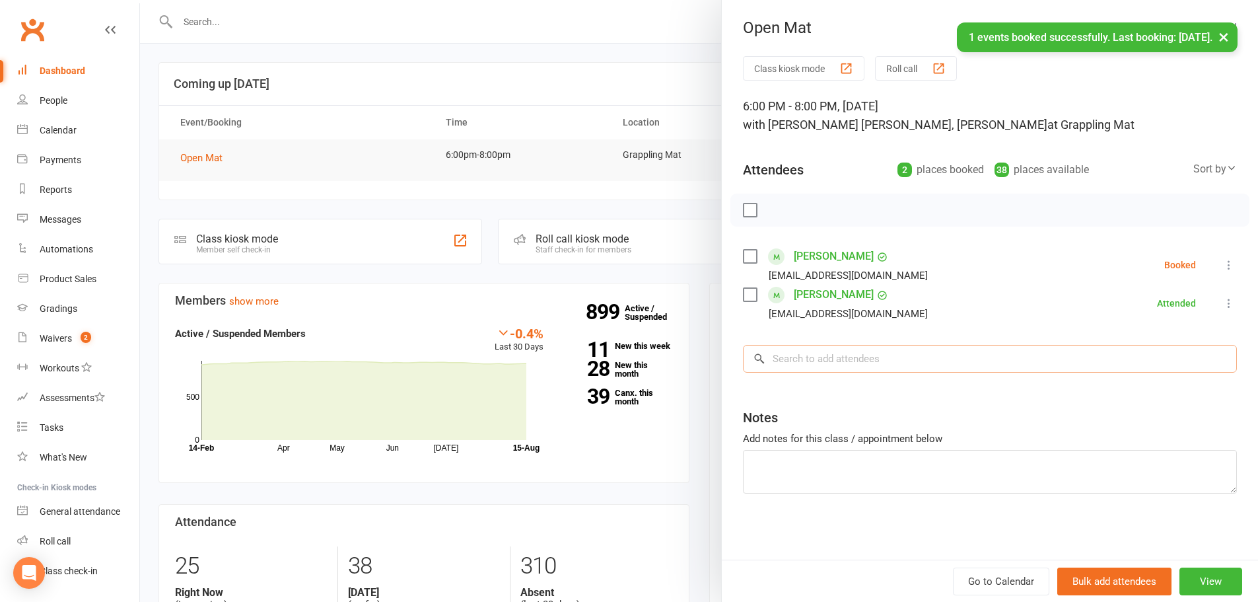
click at [833, 345] on input "search" at bounding box center [990, 359] width 494 height 28
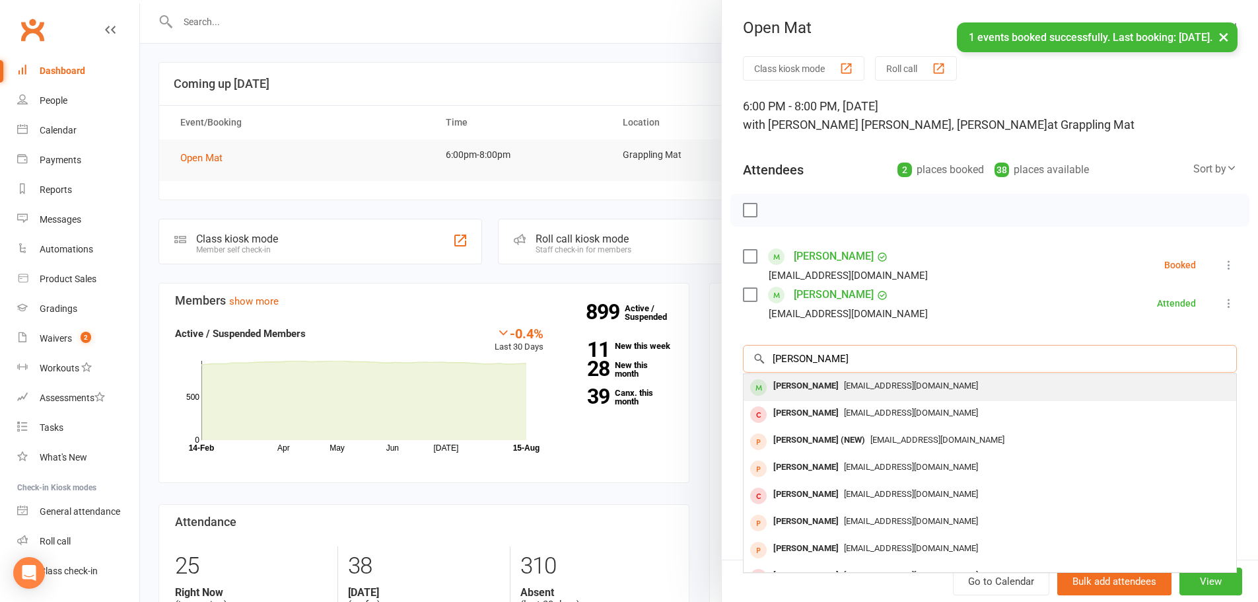
type input "oscar ngu"
click at [844, 383] on span "nguyenoscar50@gmail.com" at bounding box center [911, 385] width 134 height 10
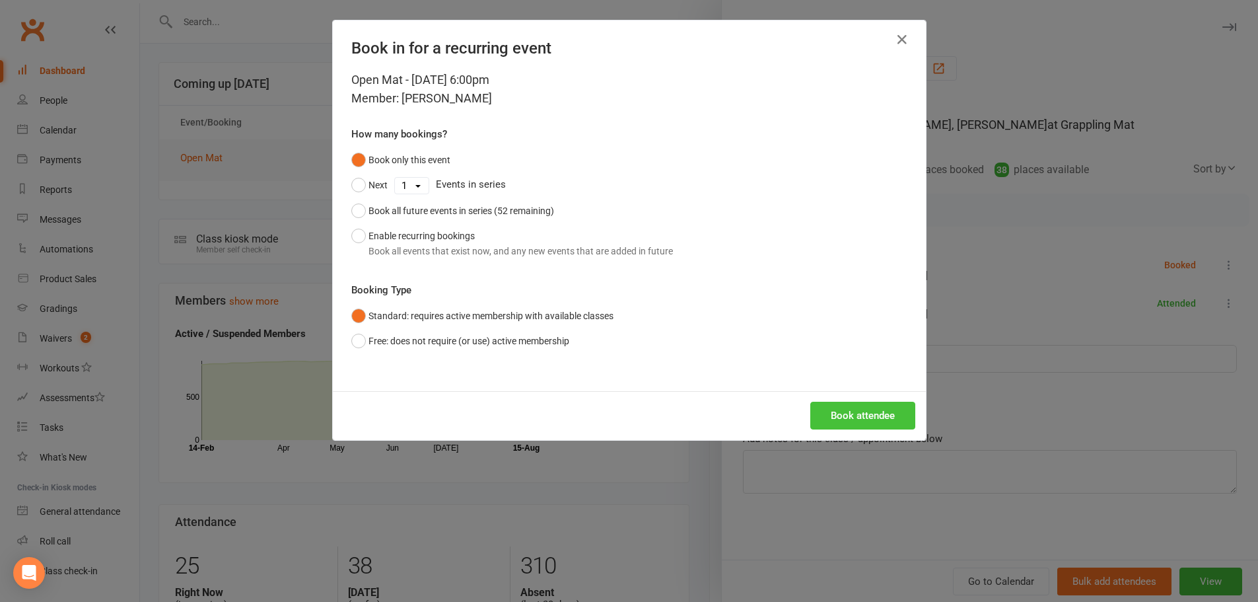
click at [849, 412] on button "Book attendee" at bounding box center [862, 416] width 105 height 28
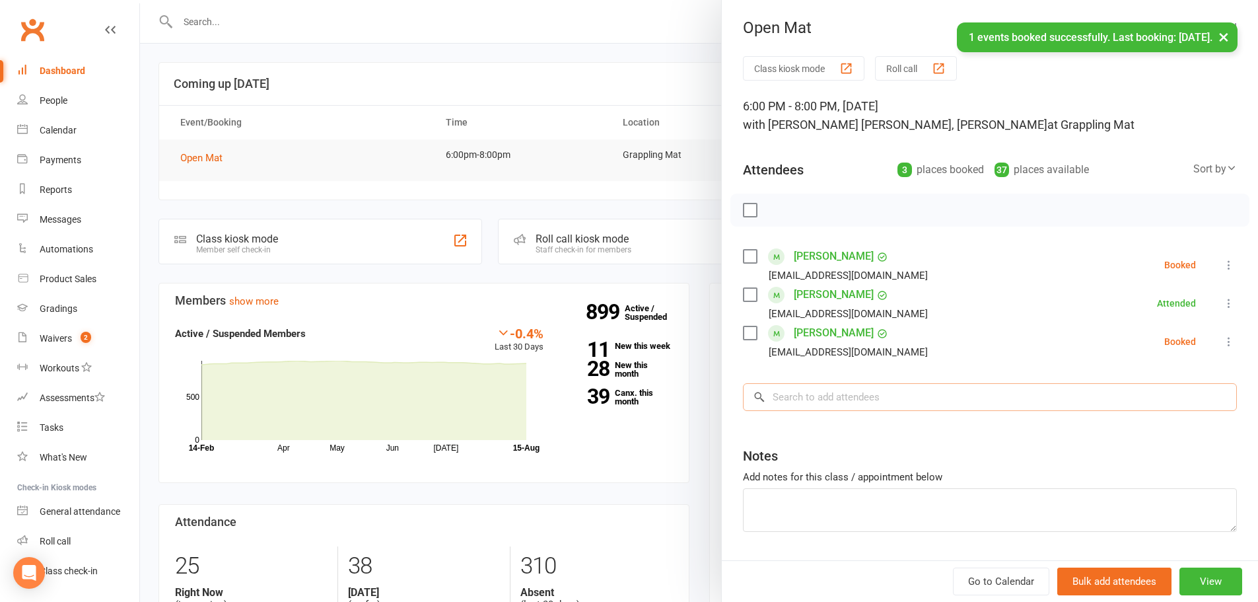
click at [840, 400] on input "search" at bounding box center [990, 397] width 494 height 28
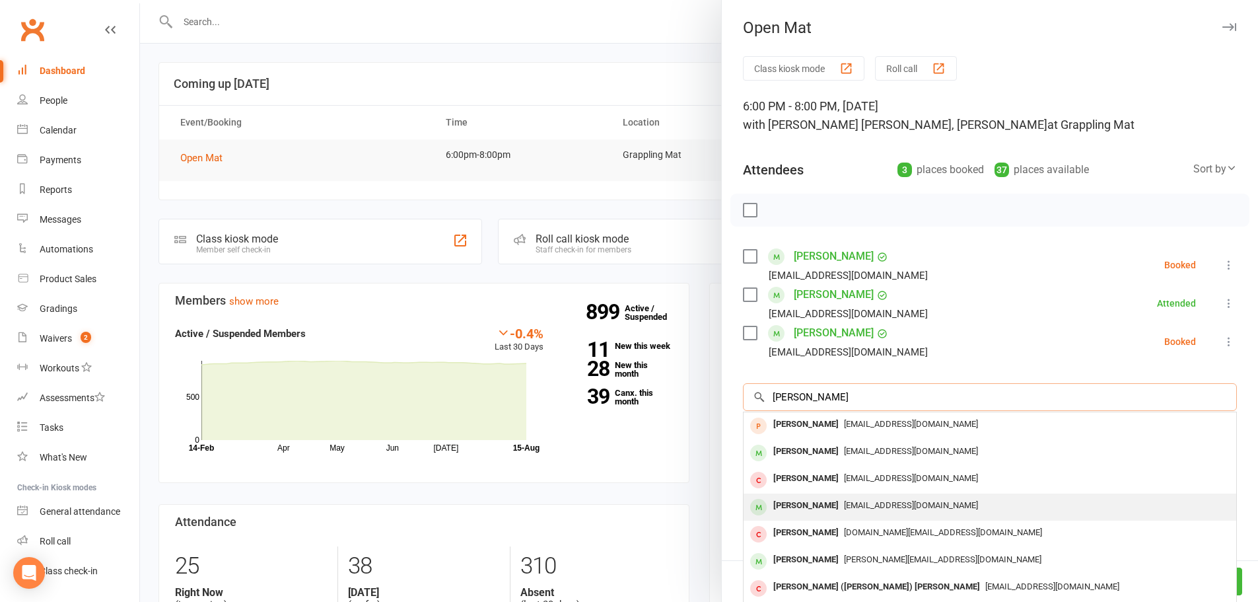
type input "leo ho"
click at [848, 504] on span "zoot.galoot@gmail.com" at bounding box center [911, 505] width 134 height 10
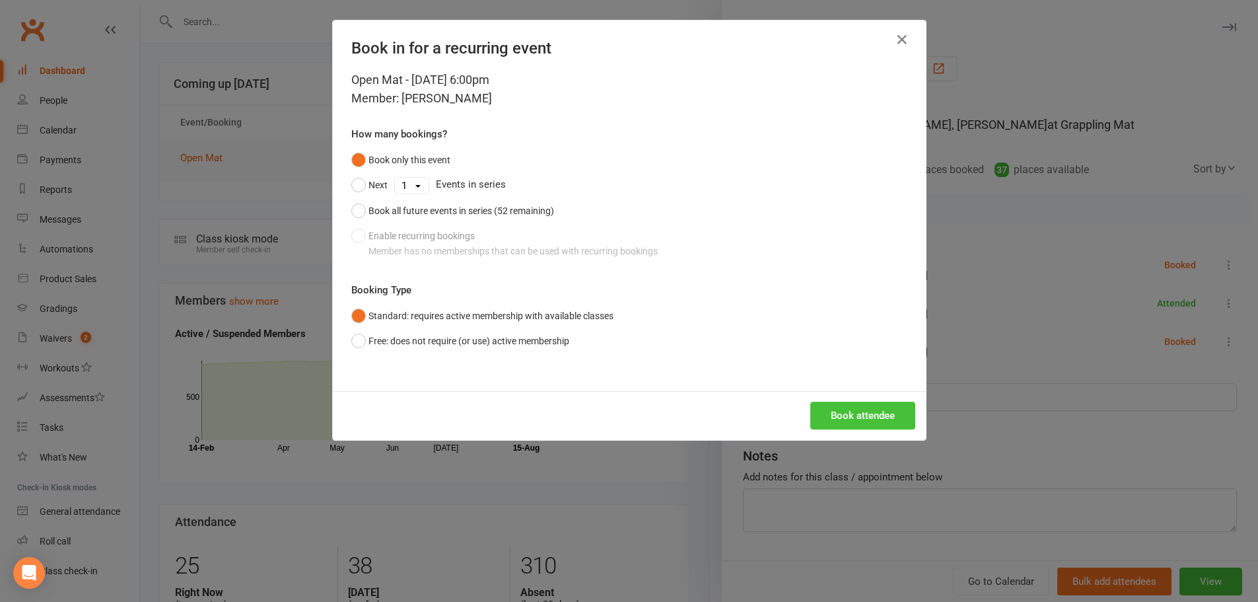
click at [844, 414] on button "Book attendee" at bounding box center [862, 416] width 105 height 28
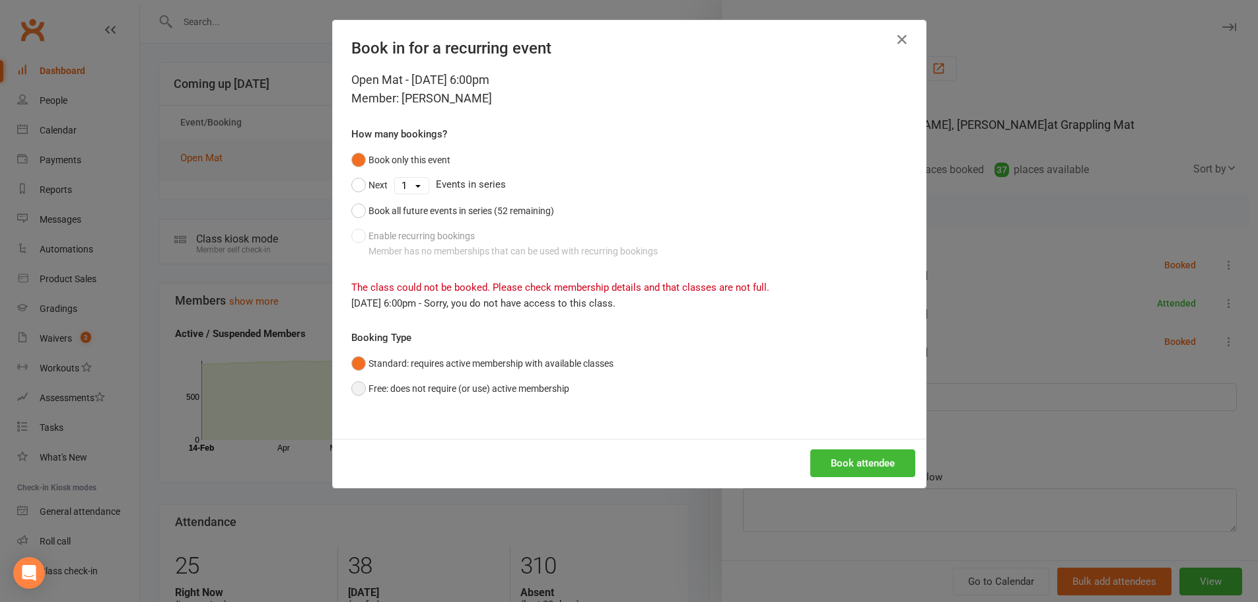
click at [507, 386] on button "Free: does not require (or use) active membership" at bounding box center [460, 388] width 218 height 25
click at [872, 453] on button "Book attendee" at bounding box center [862, 463] width 105 height 28
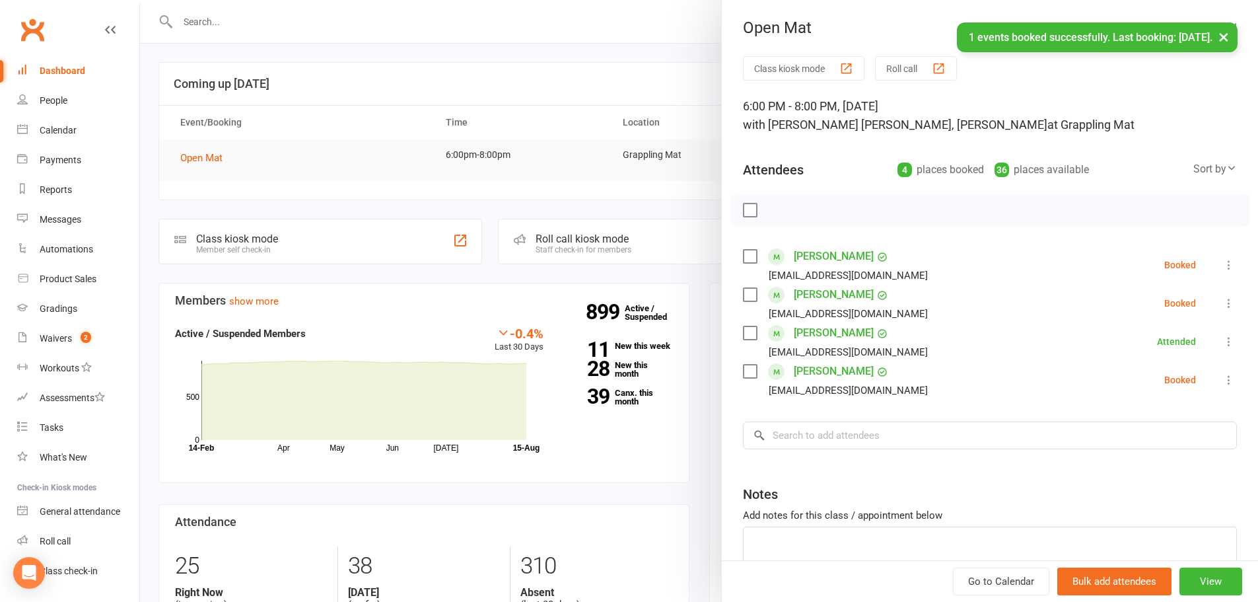
click at [744, 208] on label at bounding box center [749, 209] width 13 height 13
click at [775, 213] on icon "button" at bounding box center [779, 210] width 15 height 15
click at [813, 297] on link "Leo Hong" at bounding box center [834, 294] width 80 height 21
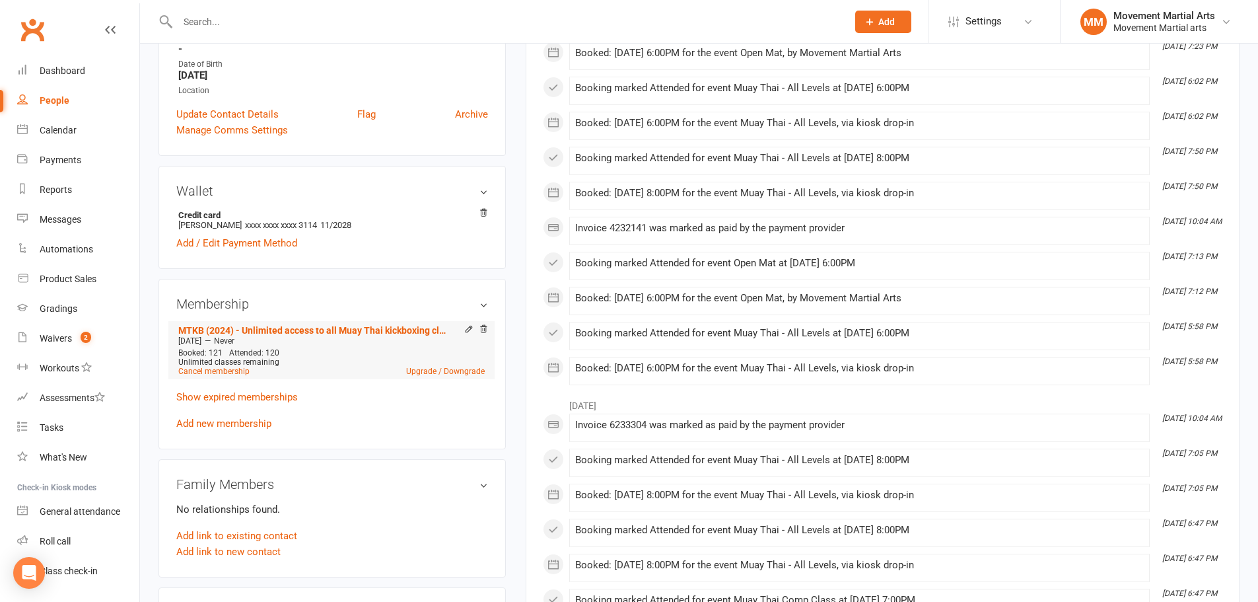
scroll to position [308, 0]
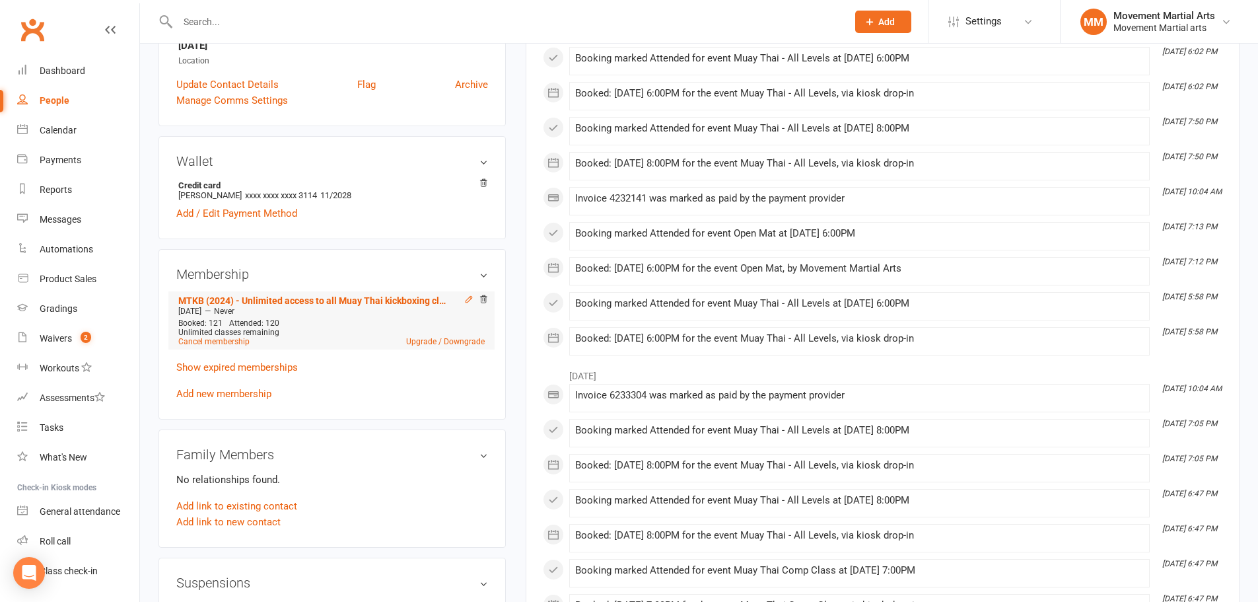
click at [466, 302] on icon at bounding box center [468, 299] width 9 height 9
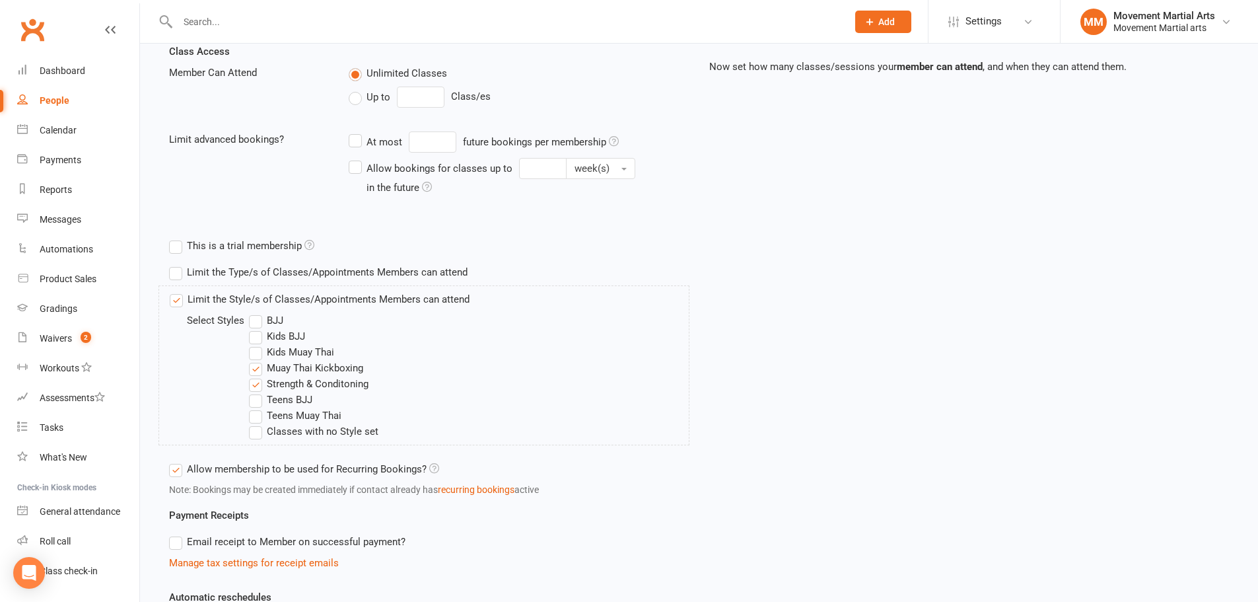
scroll to position [308, 0]
click at [321, 429] on label "Classes with no Style set" at bounding box center [313, 429] width 129 height 16
click at [258, 421] on input "Classes with no Style set" at bounding box center [253, 421] width 9 height 0
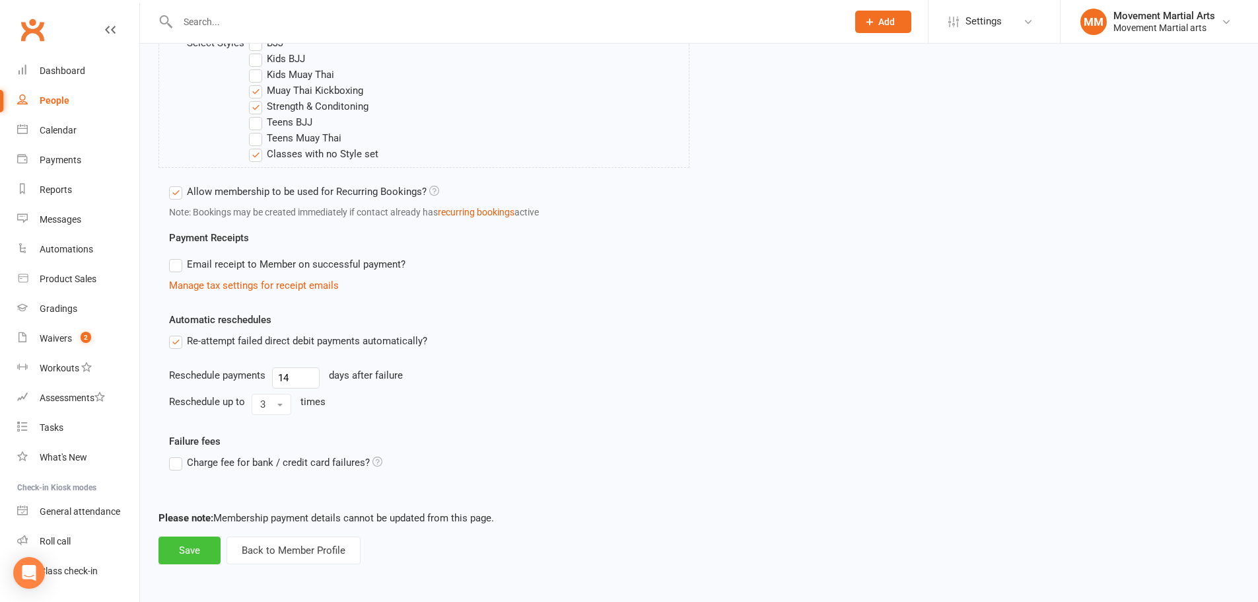
click at [204, 552] on button "Save" at bounding box center [189, 550] width 62 height 28
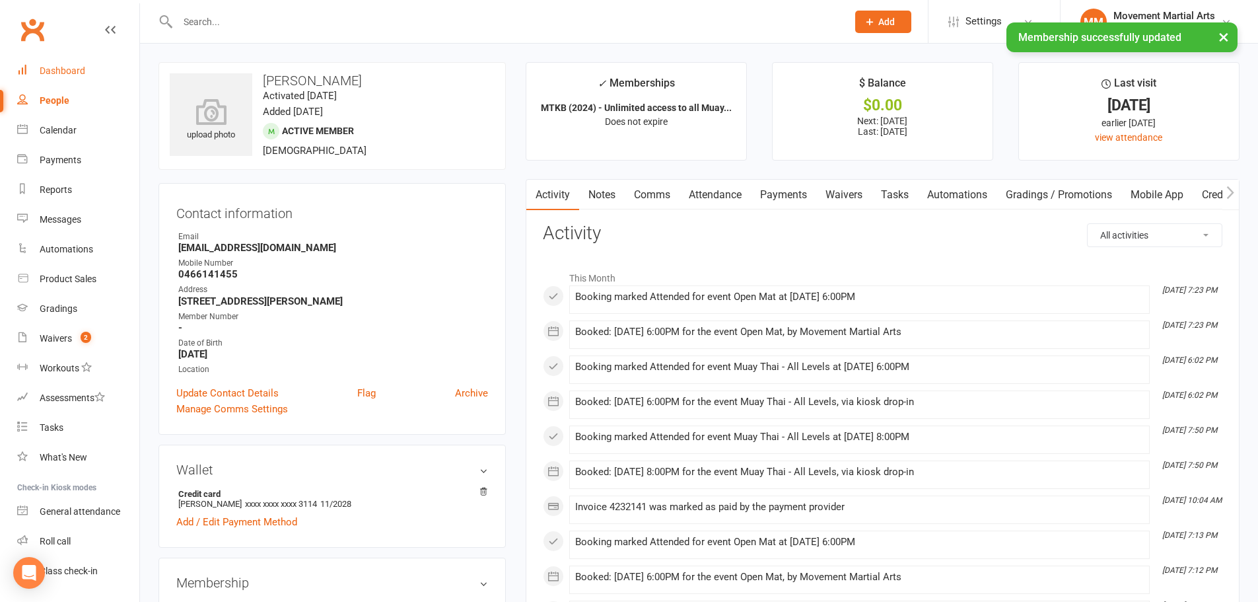
click at [63, 73] on div "Dashboard" at bounding box center [63, 70] width 46 height 11
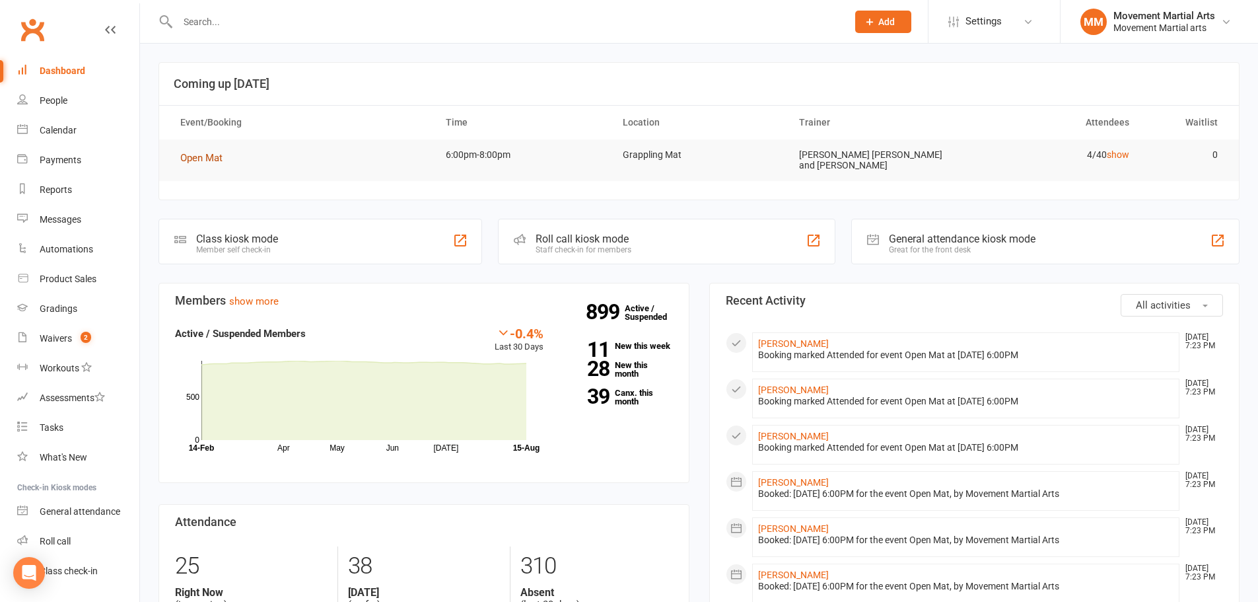
click at [215, 158] on span "Open Mat" at bounding box center [201, 158] width 42 height 12
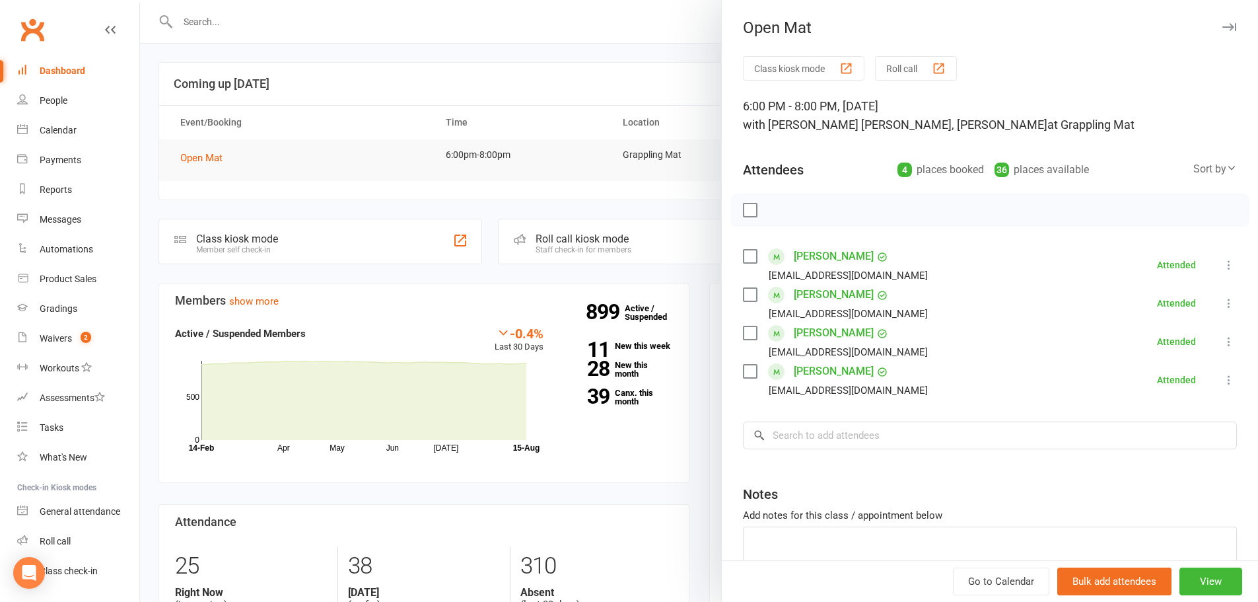
click at [373, 69] on div at bounding box center [699, 301] width 1118 height 602
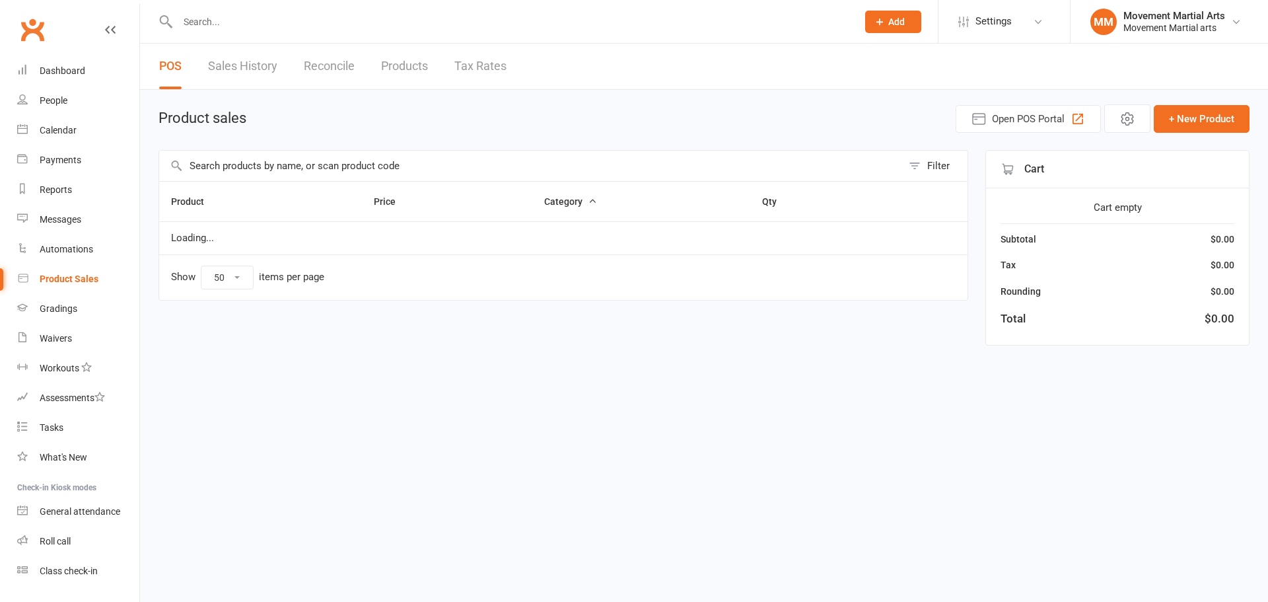
select select "50"
